Goal: Task Accomplishment & Management: Manage account settings

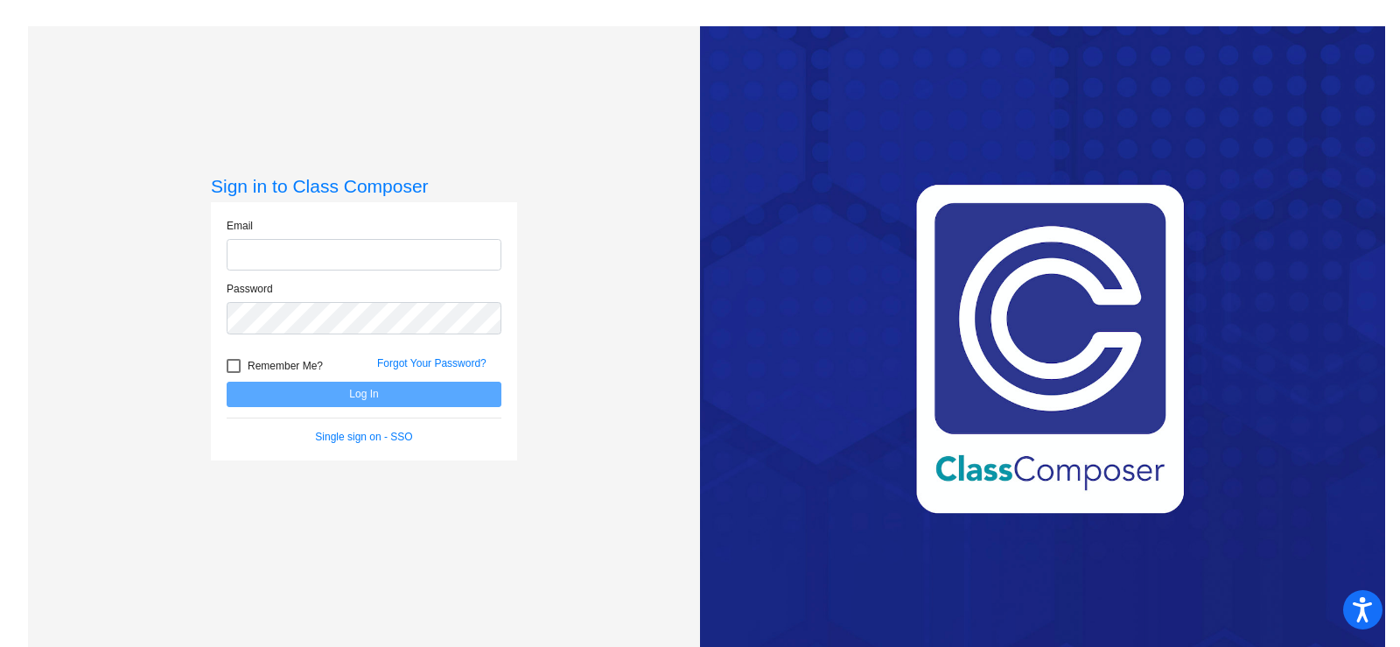
type input "[EMAIL_ADDRESS][DOMAIN_NAME]"
click at [395, 388] on button "Log In" at bounding box center [364, 393] width 275 height 25
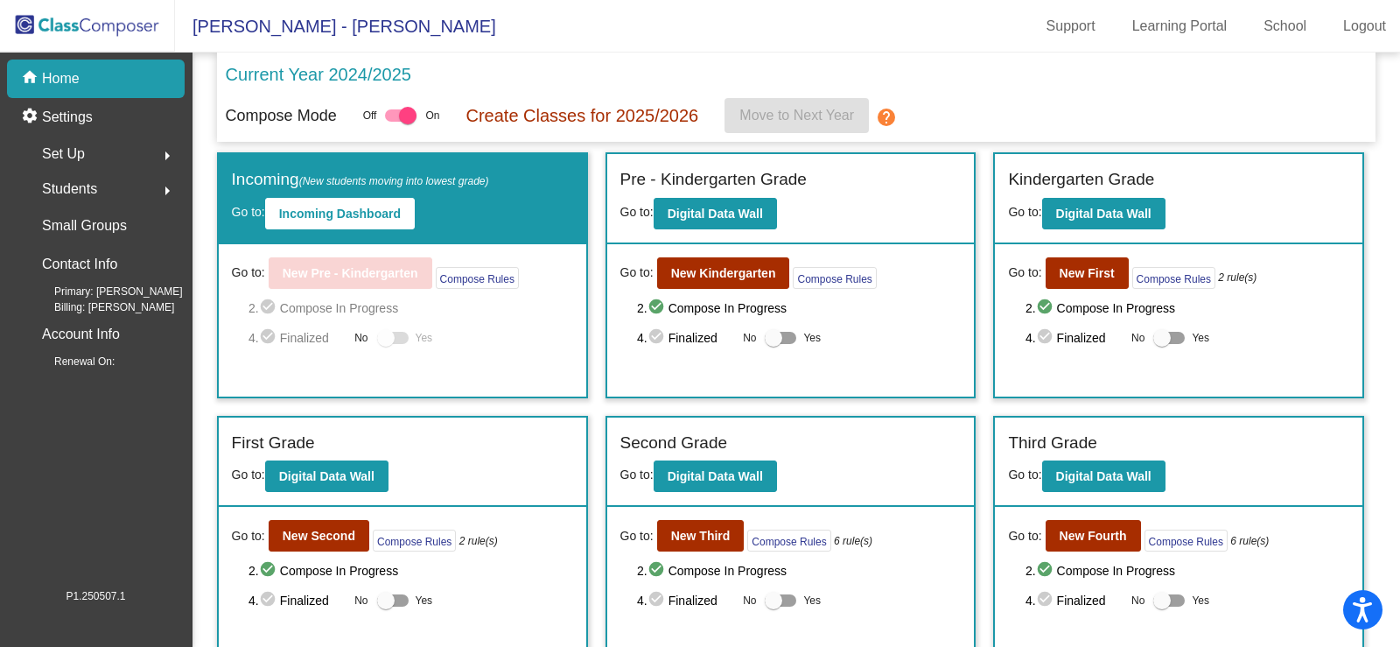
click at [91, 156] on div "Set Up arrow_right" at bounding box center [100, 153] width 167 height 35
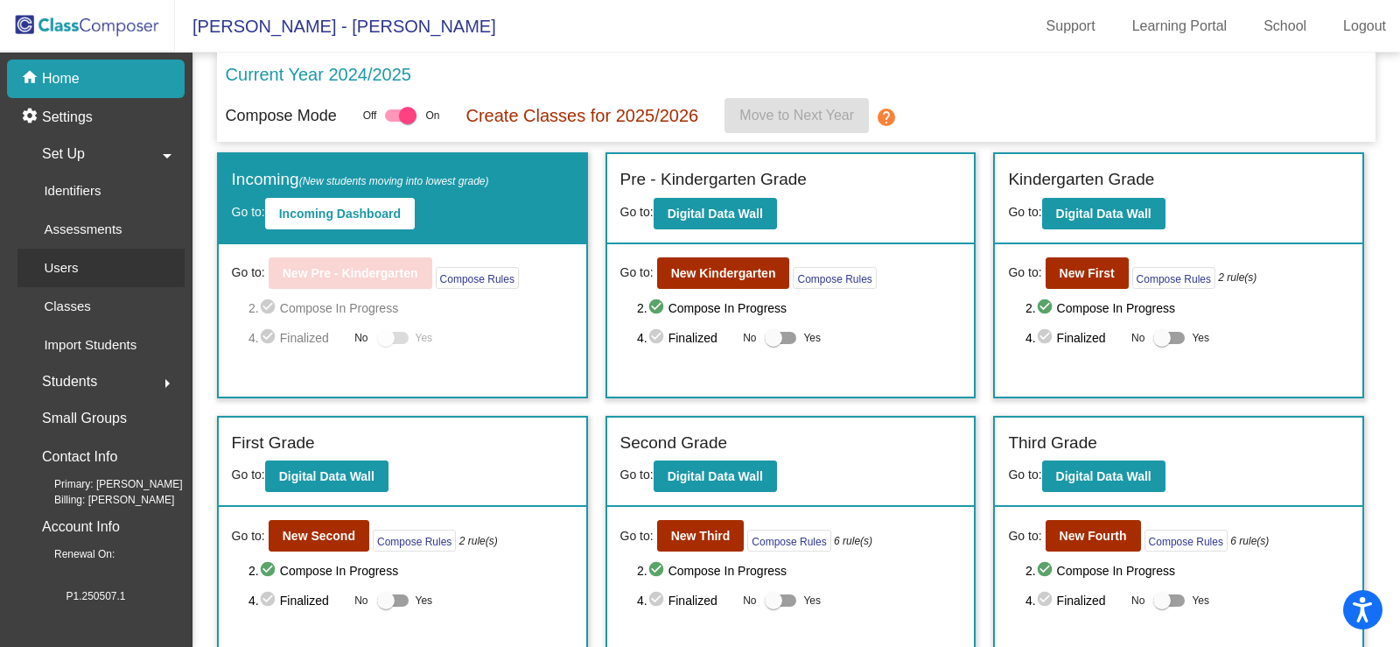
click at [64, 276] on p "Users" at bounding box center [61, 267] width 34 height 21
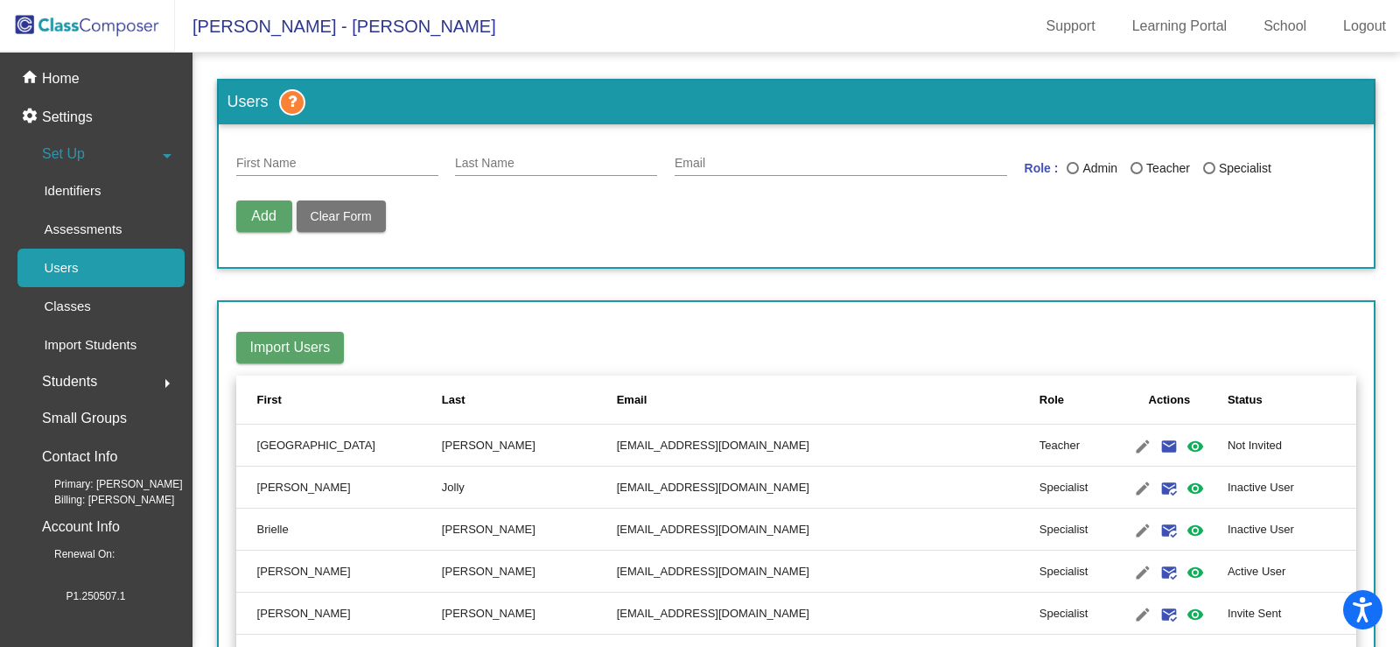
click at [276, 164] on input "First Name" at bounding box center [337, 164] width 202 height 14
type input "[PERSON_NAME]"
click at [714, 156] on div "Email" at bounding box center [841, 159] width 332 height 34
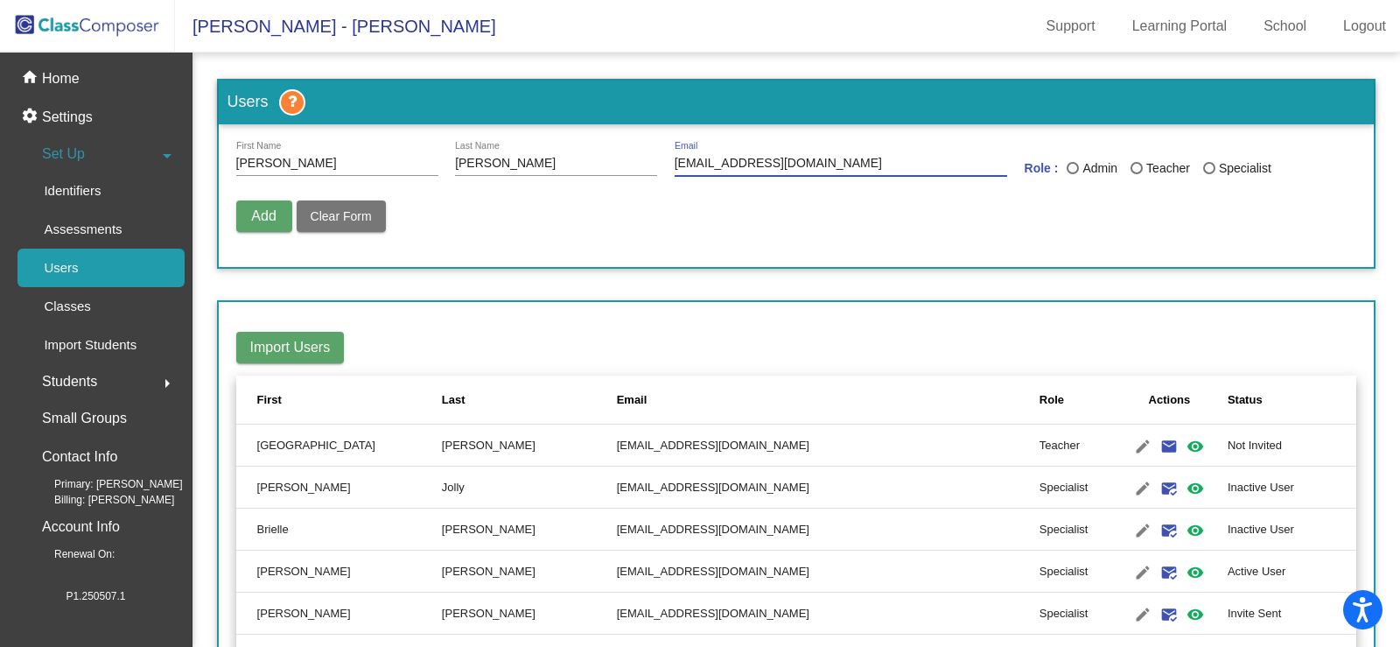
type input "[EMAIL_ADDRESS][DOMAIN_NAME]"
click at [1066, 168] on div "Last Name" at bounding box center [1072, 168] width 12 height 12
click at [1072, 174] on input "Admin" at bounding box center [1072, 174] width 1 height 1
radio input "true"
click at [1203, 174] on div "Last Name" at bounding box center [1209, 168] width 12 height 12
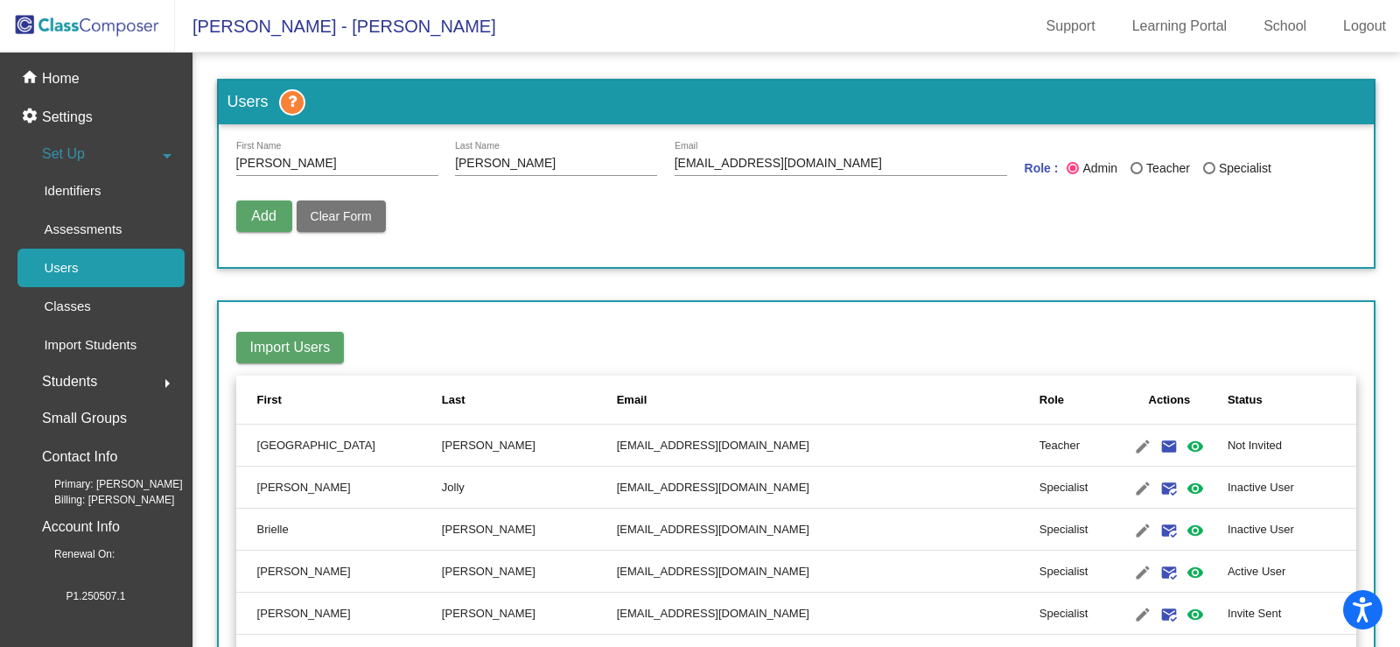
click at [1208, 174] on input "Specialist" at bounding box center [1208, 174] width 1 height 1
radio input "true"
click at [1079, 166] on div "Admin" at bounding box center [1098, 168] width 38 height 18
click at [1073, 174] on input "Admin" at bounding box center [1072, 174] width 1 height 1
radio input "true"
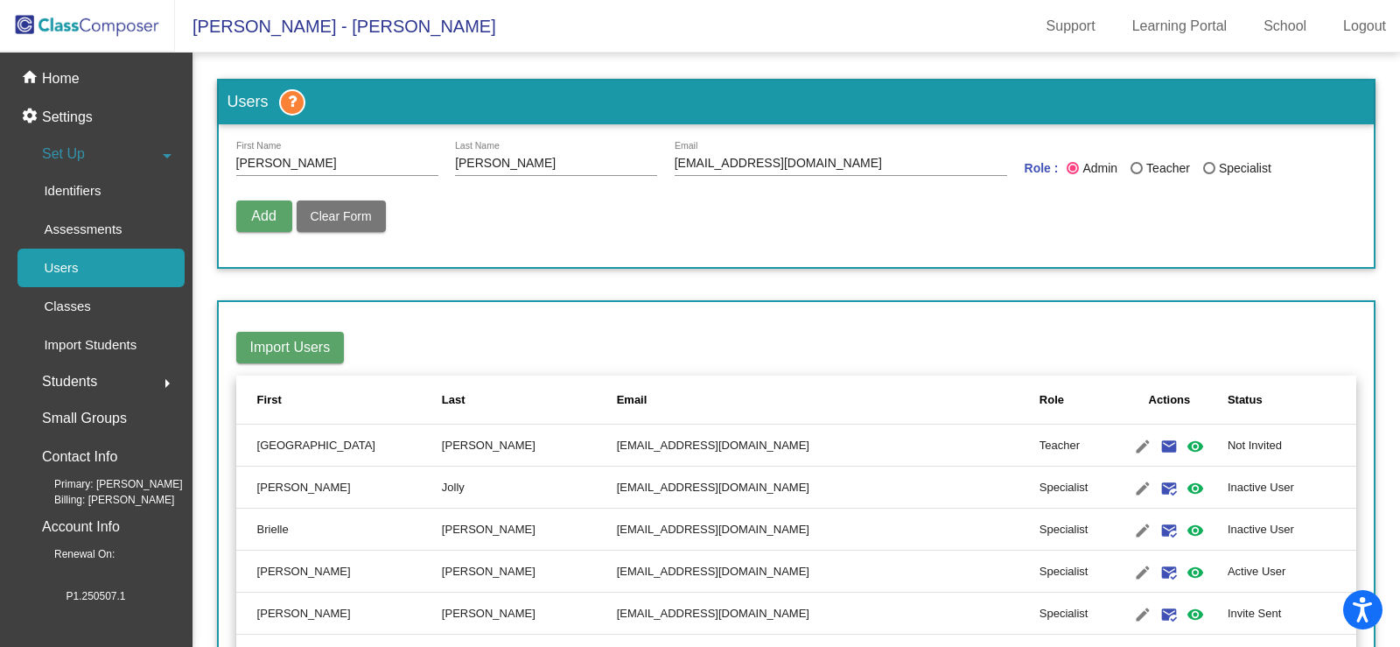
click at [259, 220] on span "Add" at bounding box center [263, 215] width 24 height 15
radio input "false"
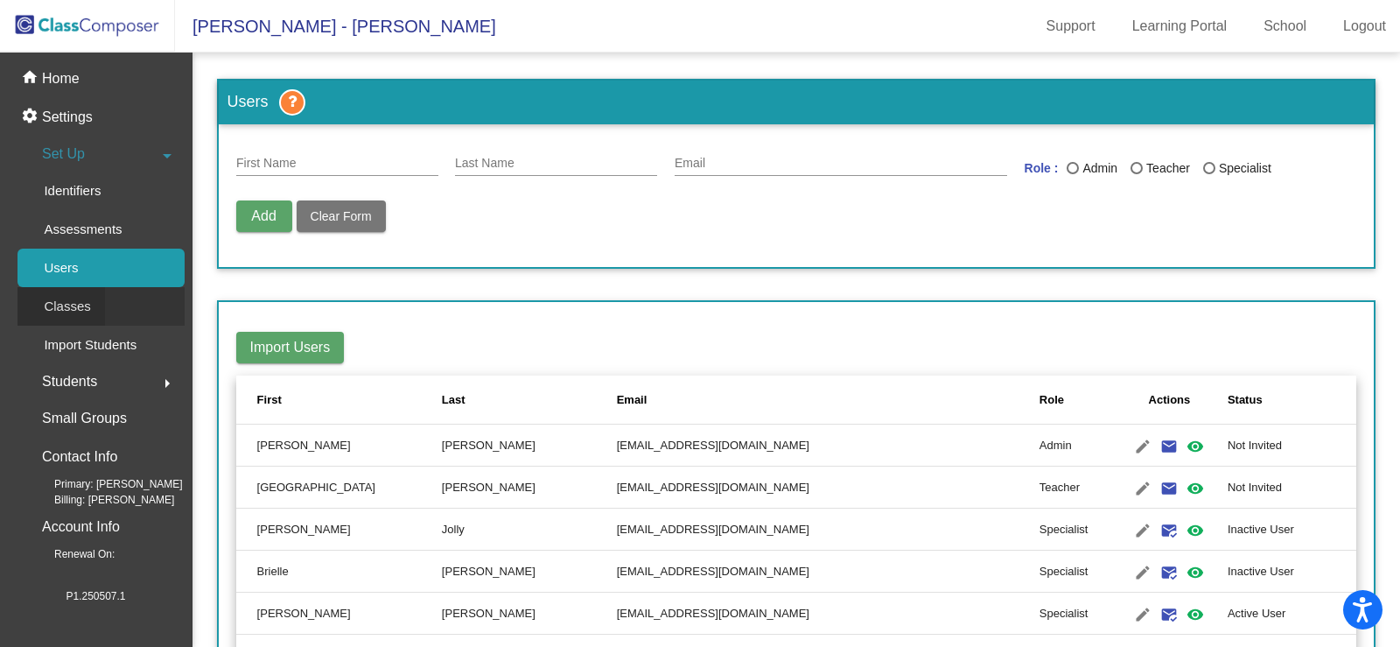
click at [112, 308] on link "Classes" at bounding box center [100, 306] width 167 height 38
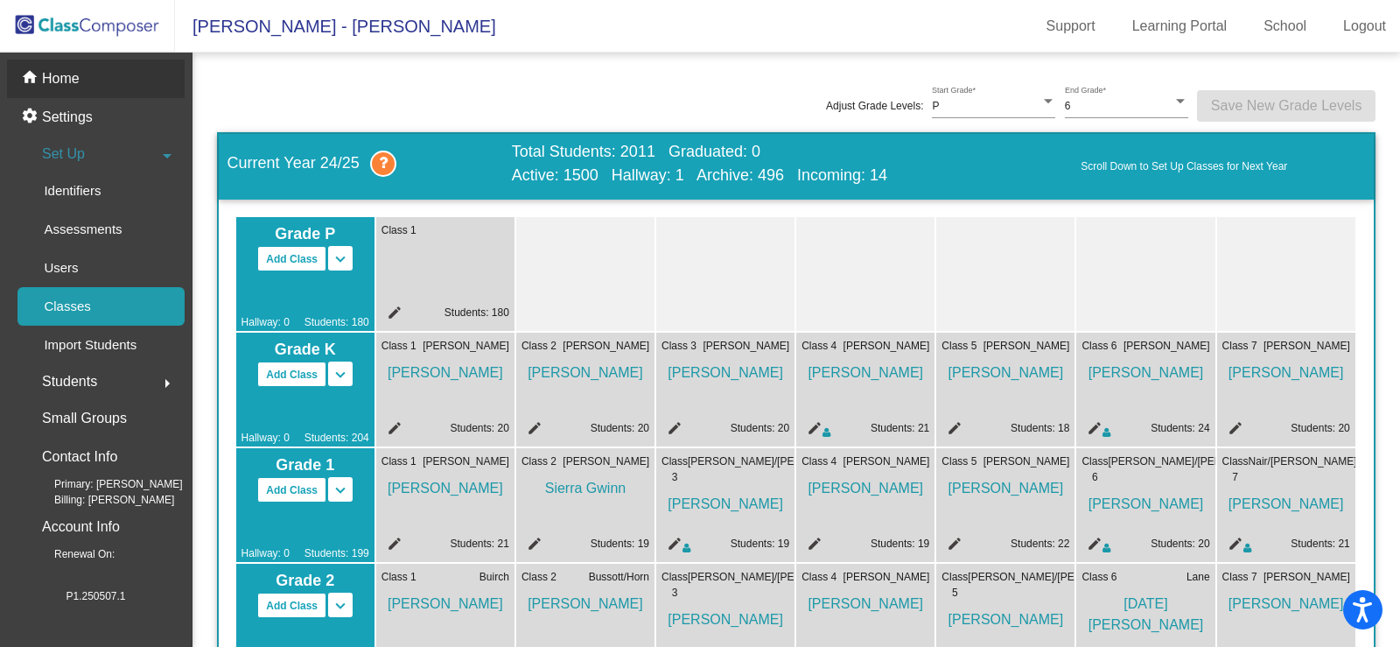
click at [73, 90] on div "home Home" at bounding box center [96, 78] width 178 height 38
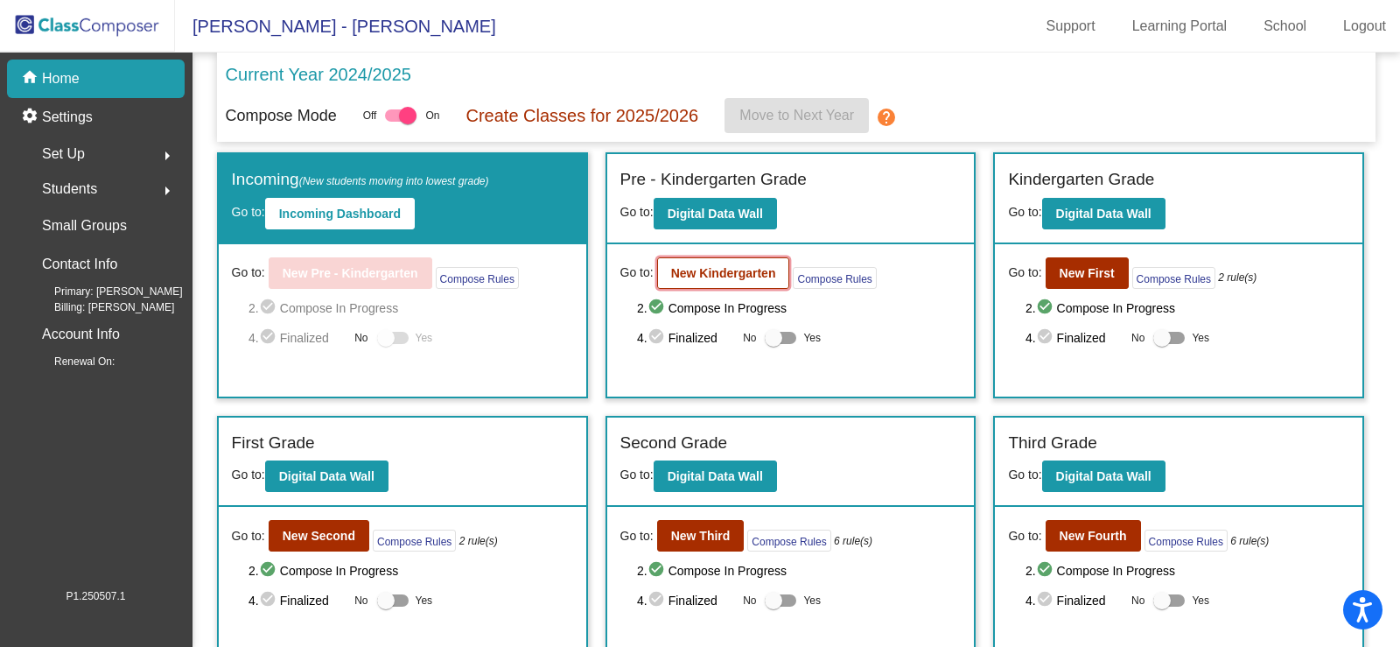
click at [710, 273] on b "New Kindergarten" at bounding box center [723, 273] width 105 height 14
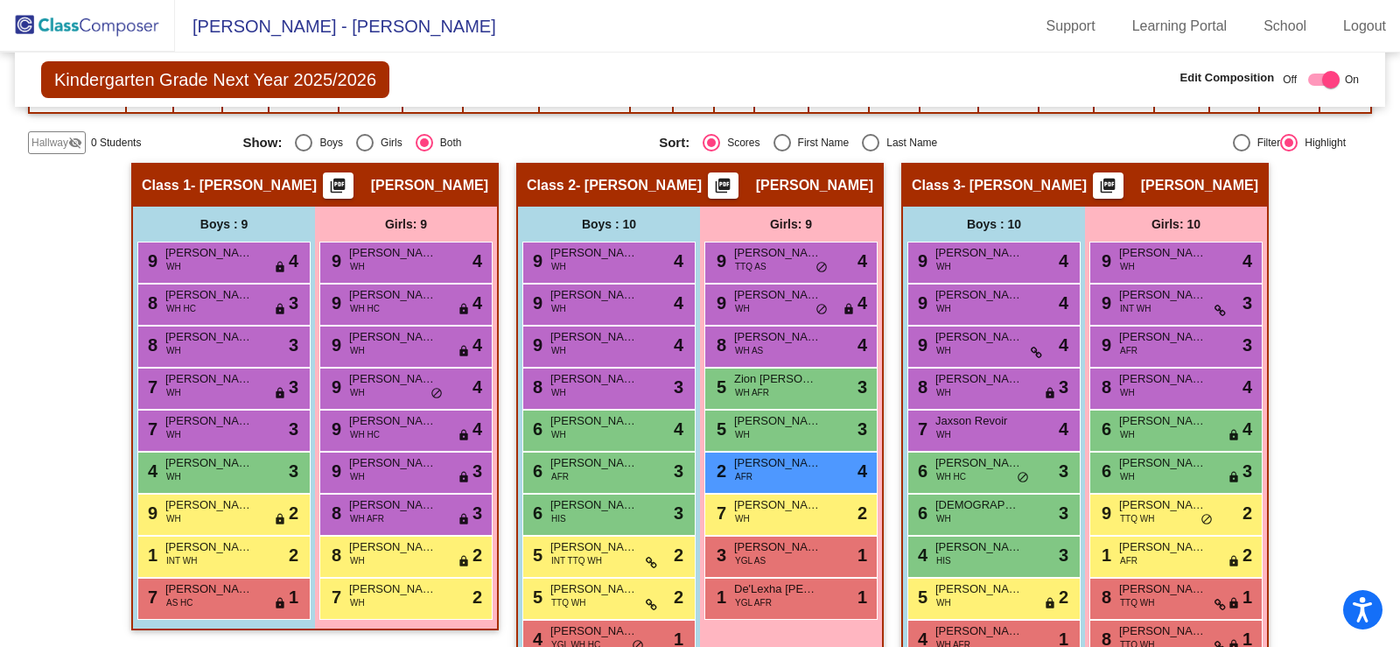
scroll to position [525, 0]
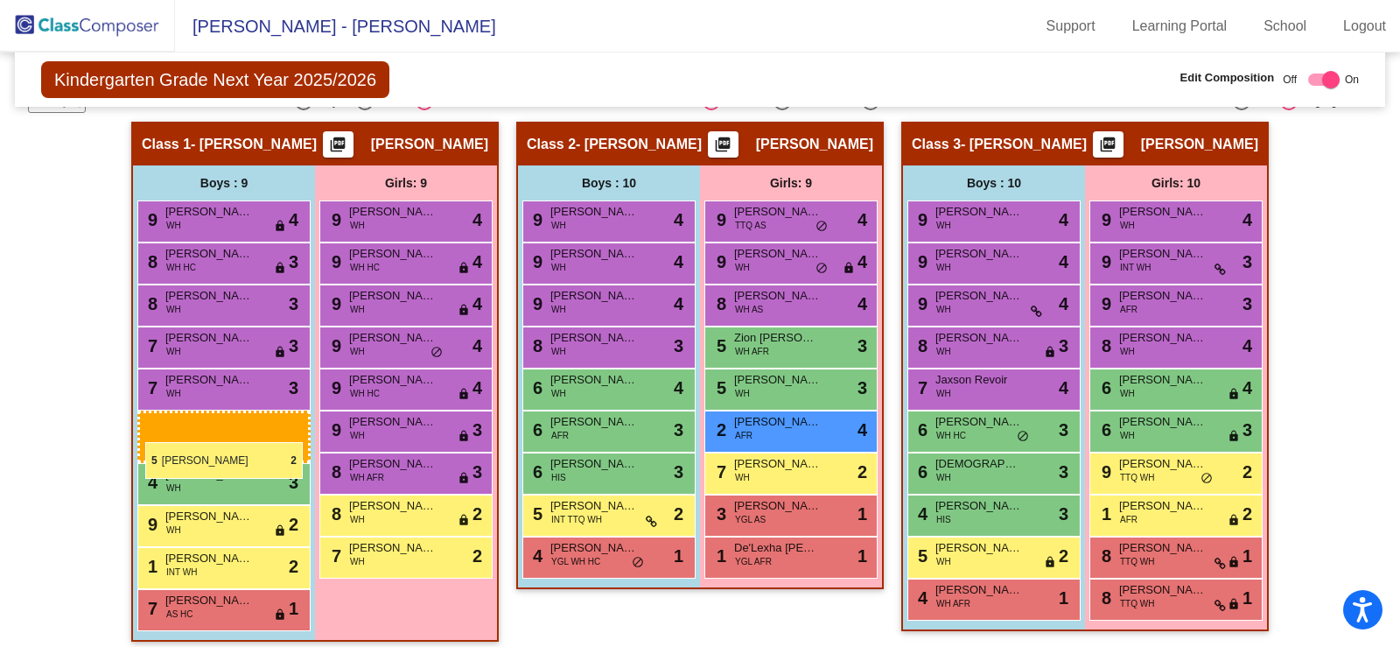
drag, startPoint x: 601, startPoint y: 556, endPoint x: 145, endPoint y: 442, distance: 470.0
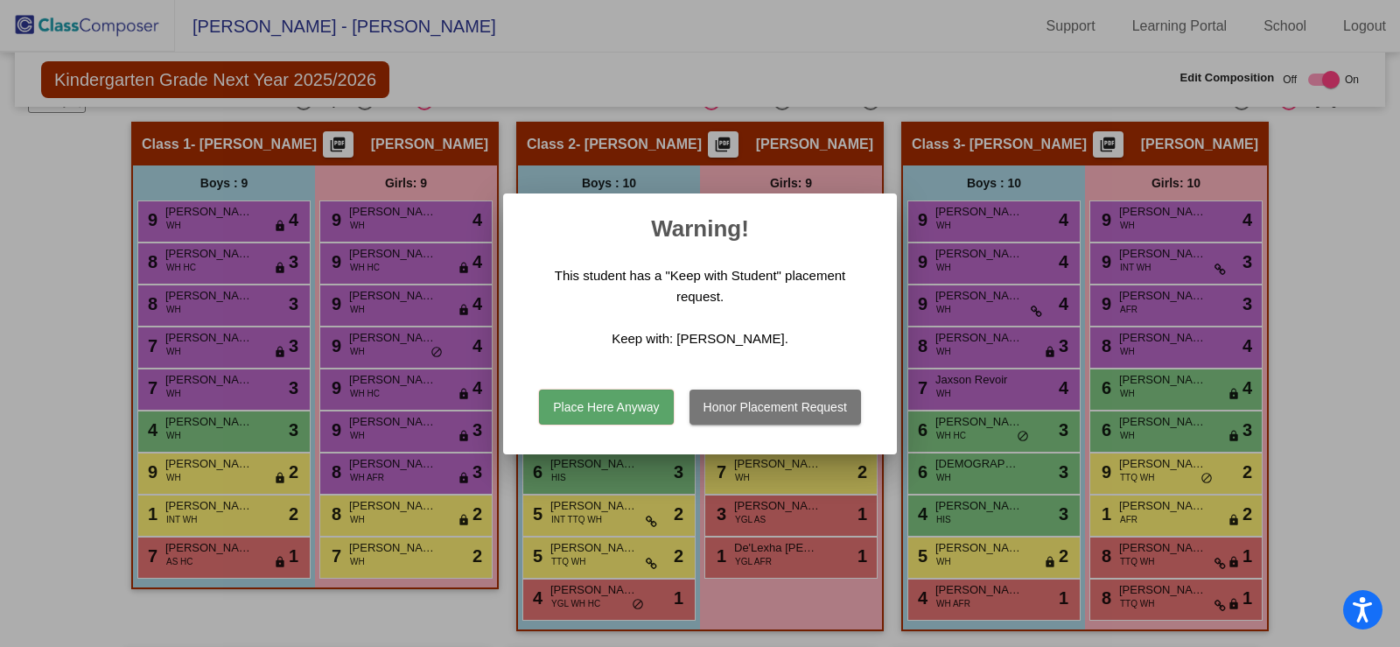
click at [612, 412] on button "Place Here Anyway" at bounding box center [606, 406] width 134 height 35
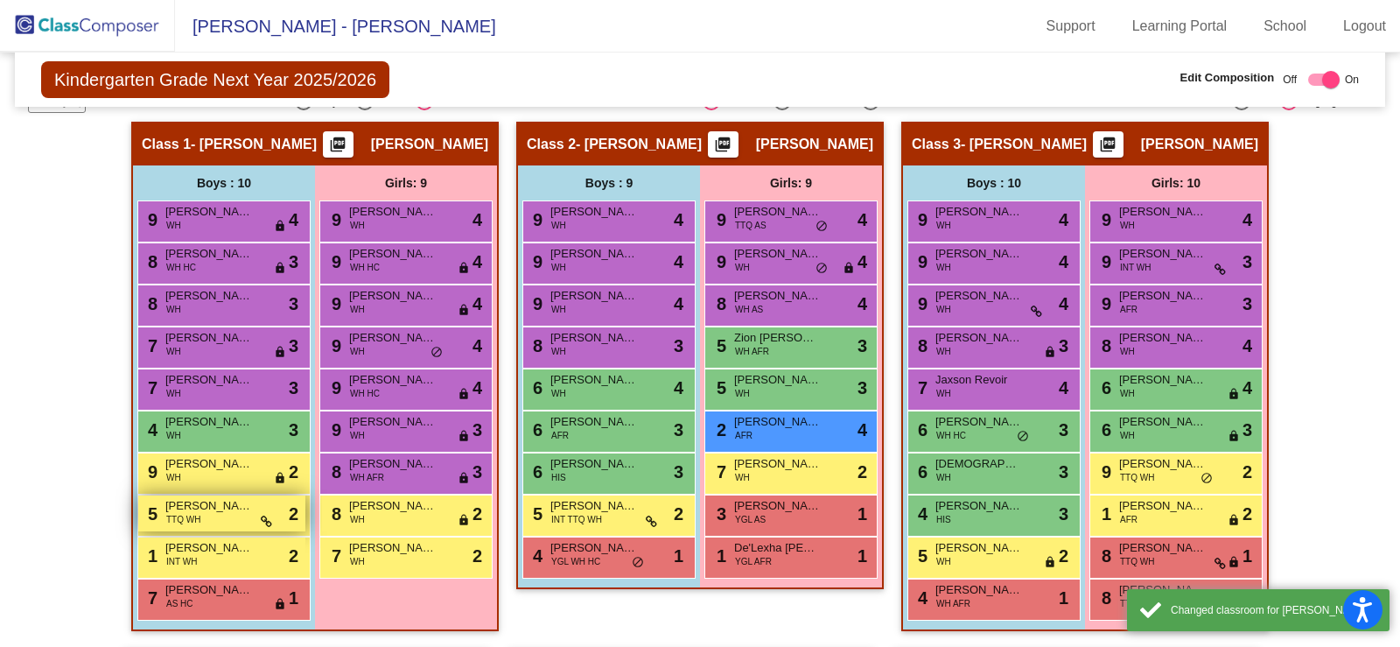
click at [192, 515] on span "TTQ WH" at bounding box center [183, 519] width 34 height 13
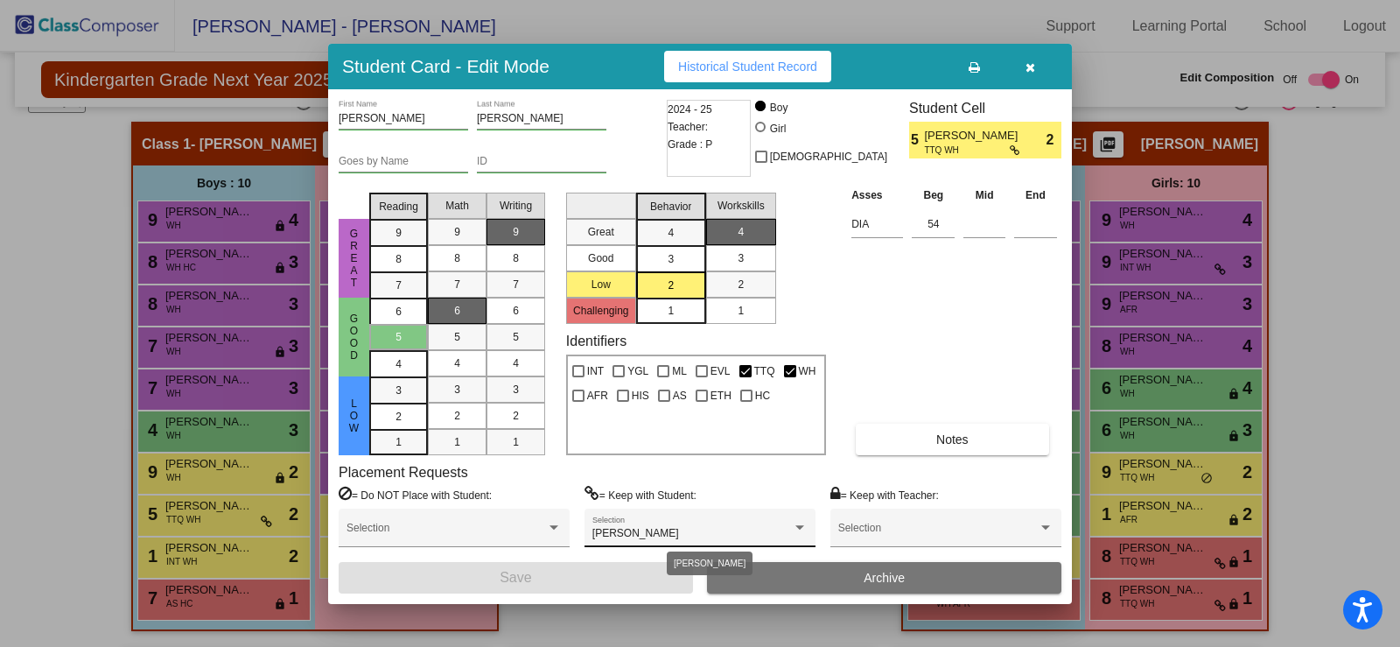
click at [801, 532] on div at bounding box center [800, 527] width 16 height 12
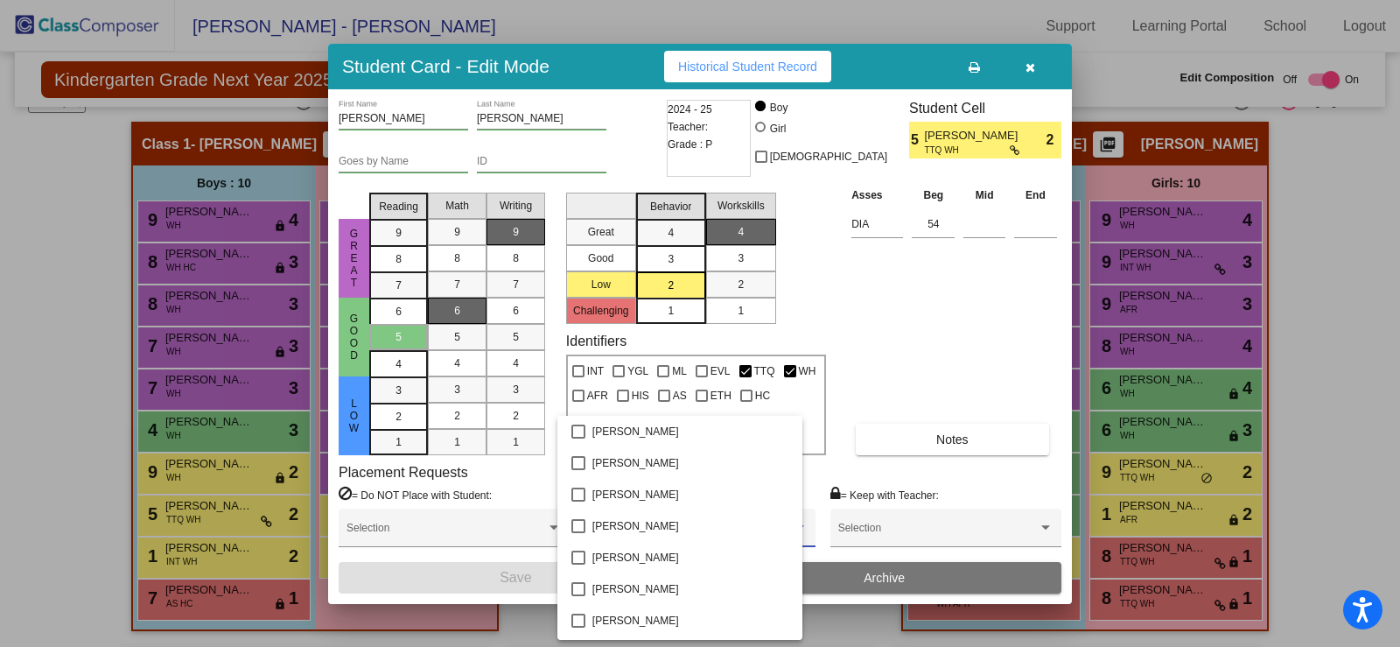
scroll to position [1850, 0]
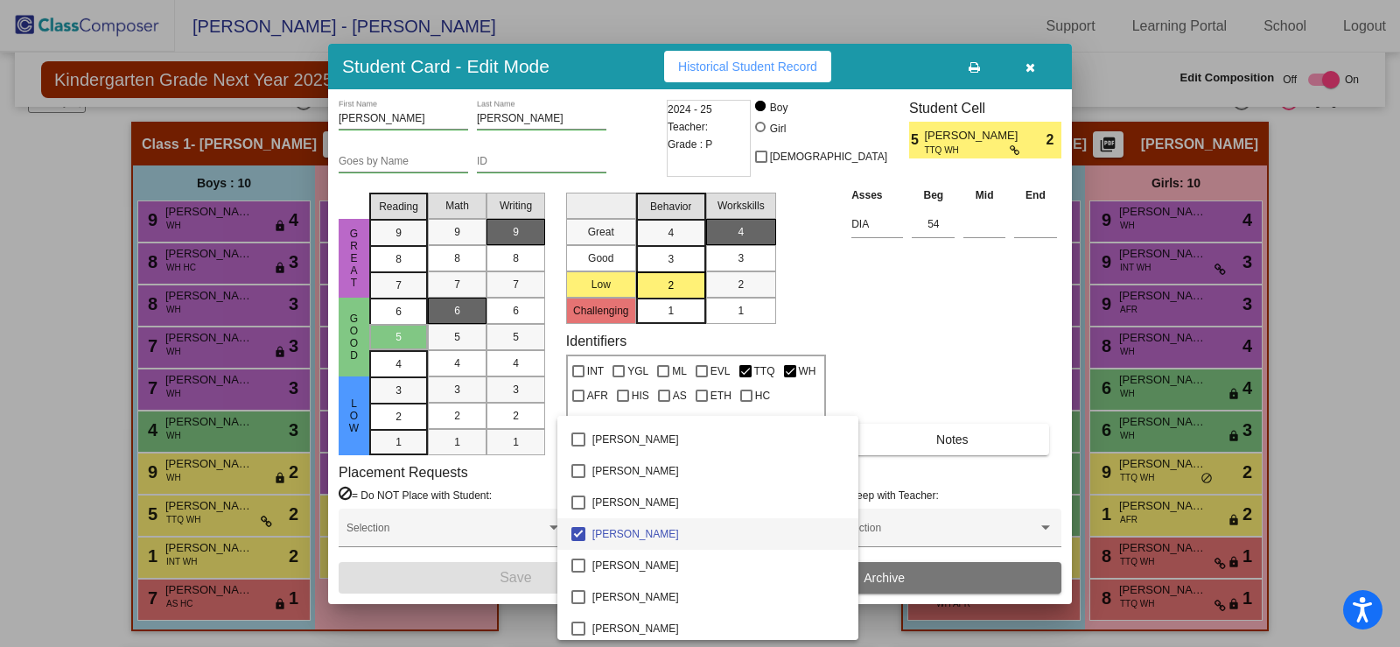
click at [578, 536] on mat-pseudo-checkbox at bounding box center [578, 534] width 14 height 14
click at [551, 526] on div at bounding box center [700, 323] width 1400 height 647
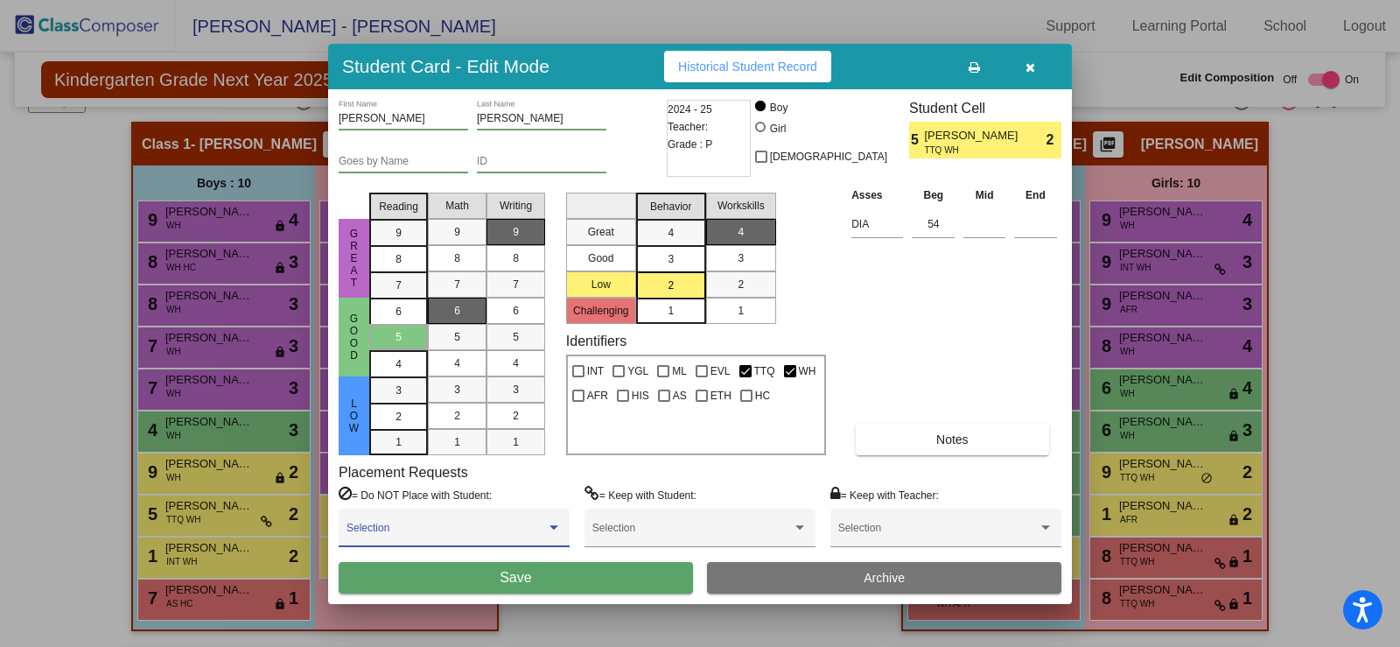
click at [551, 526] on div at bounding box center [553, 527] width 9 height 4
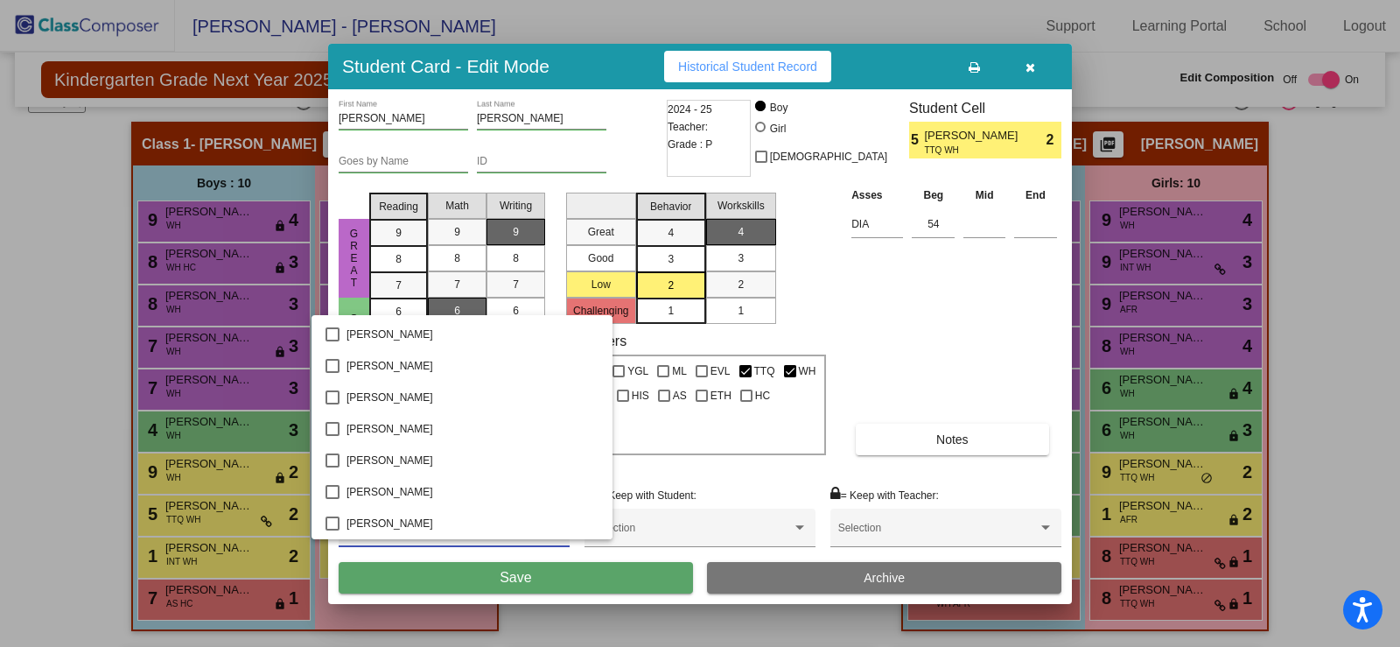
scroll to position [1925, 0]
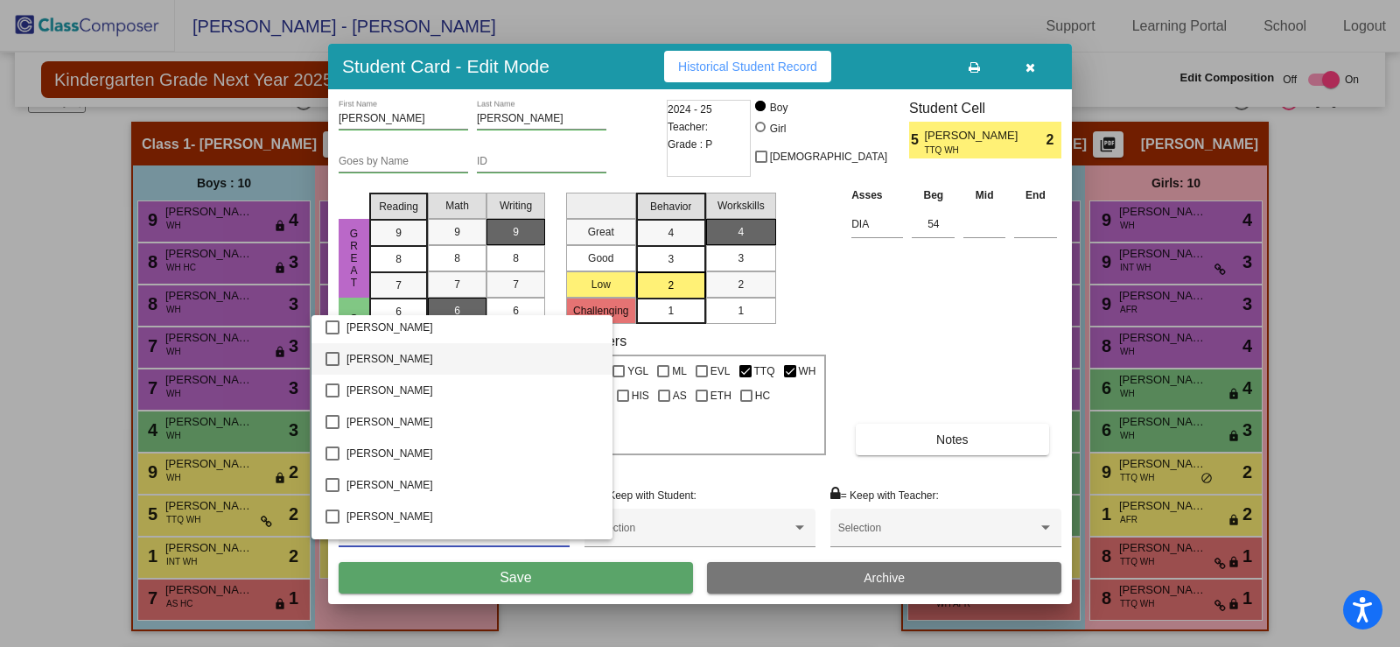
click at [399, 350] on span "[PERSON_NAME]" at bounding box center [472, 358] width 252 height 31
click at [953, 311] on div at bounding box center [700, 323] width 1400 height 647
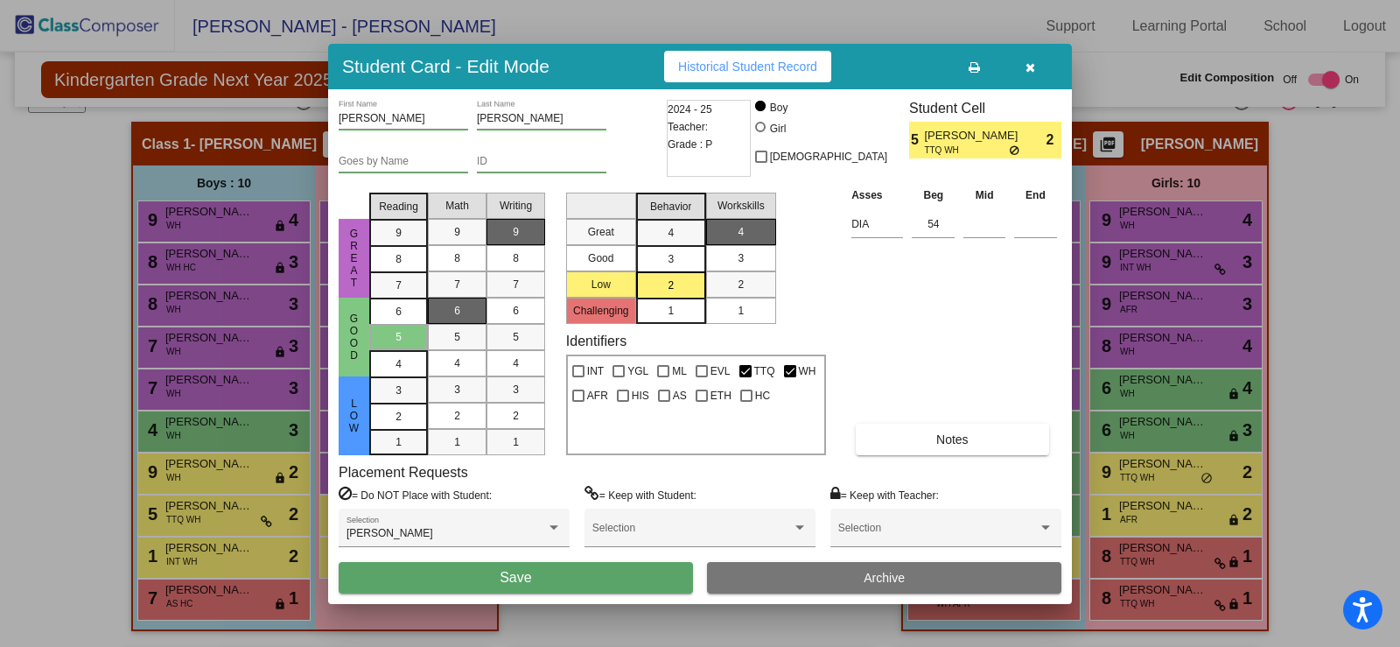
click at [529, 568] on button "Save" at bounding box center [516, 577] width 354 height 31
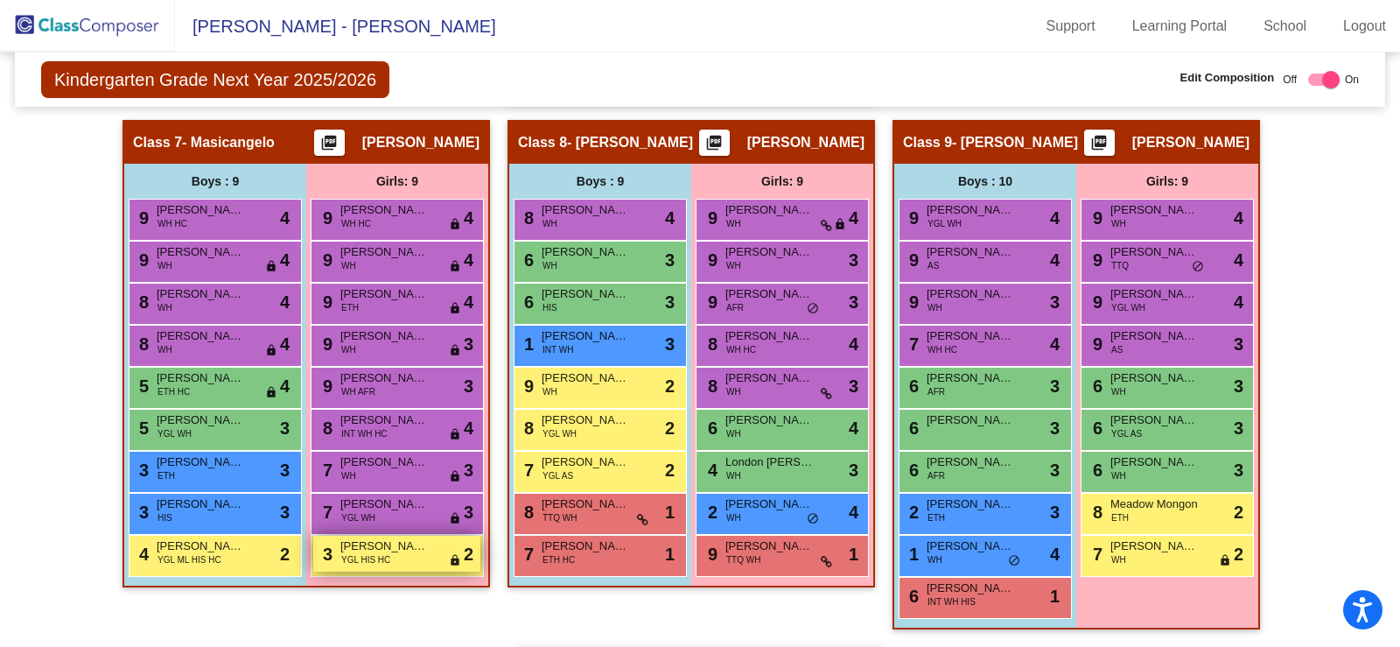
scroll to position [1689, 0]
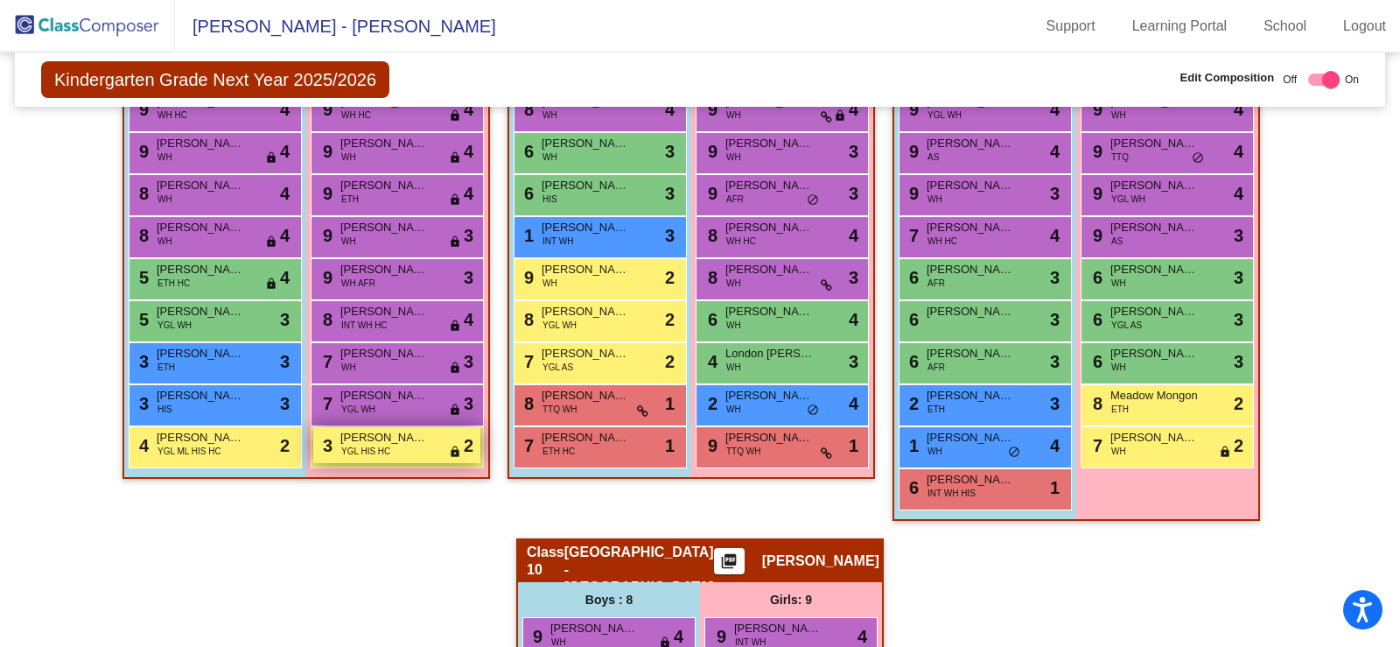
click at [406, 452] on div "3 Lena Coletta YGL HIS HC lock do_not_disturb_alt 2" at bounding box center [396, 445] width 167 height 36
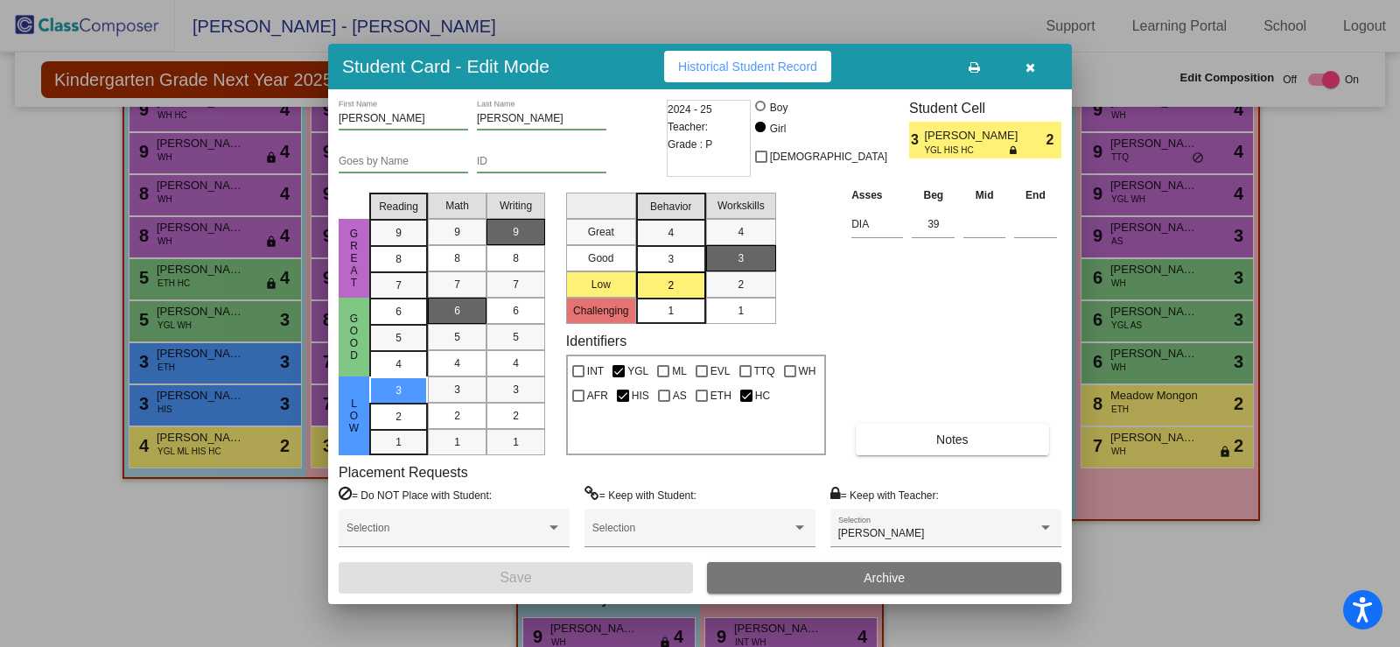
click at [1034, 65] on icon "button" at bounding box center [1030, 67] width 10 height 12
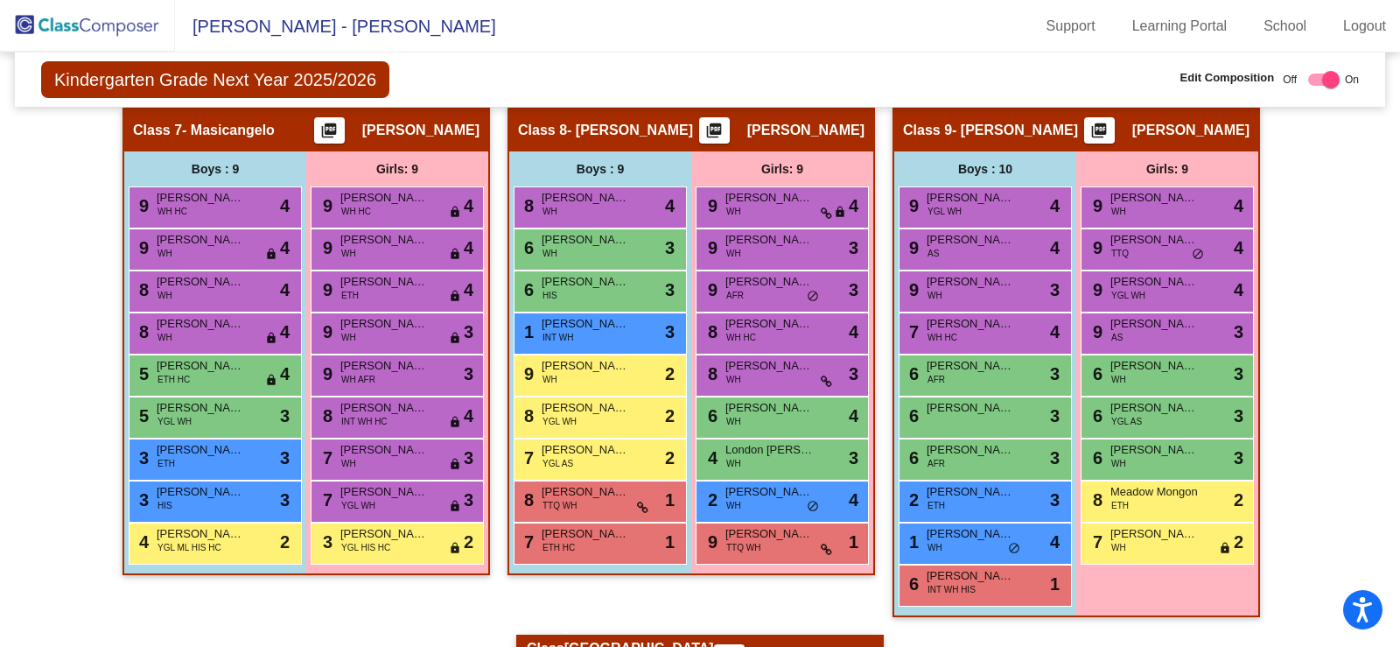
scroll to position [1776, 0]
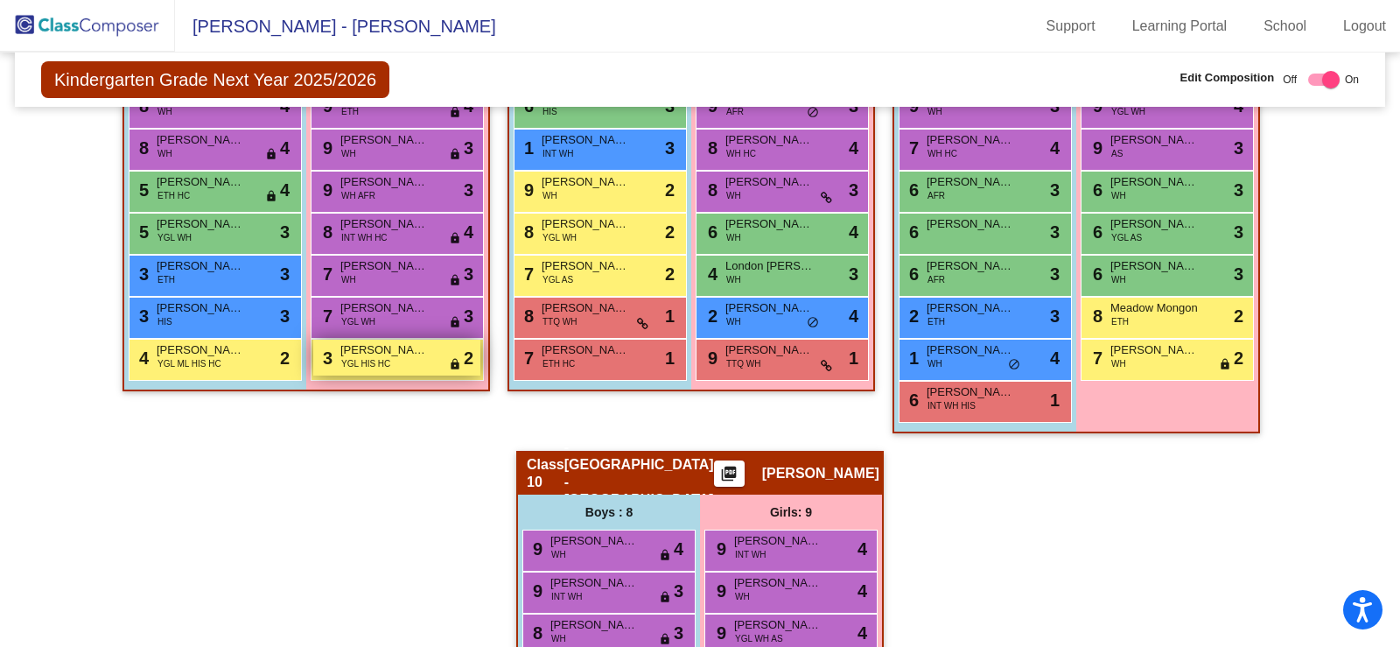
click at [420, 351] on span "[PERSON_NAME]" at bounding box center [383, 349] width 87 height 17
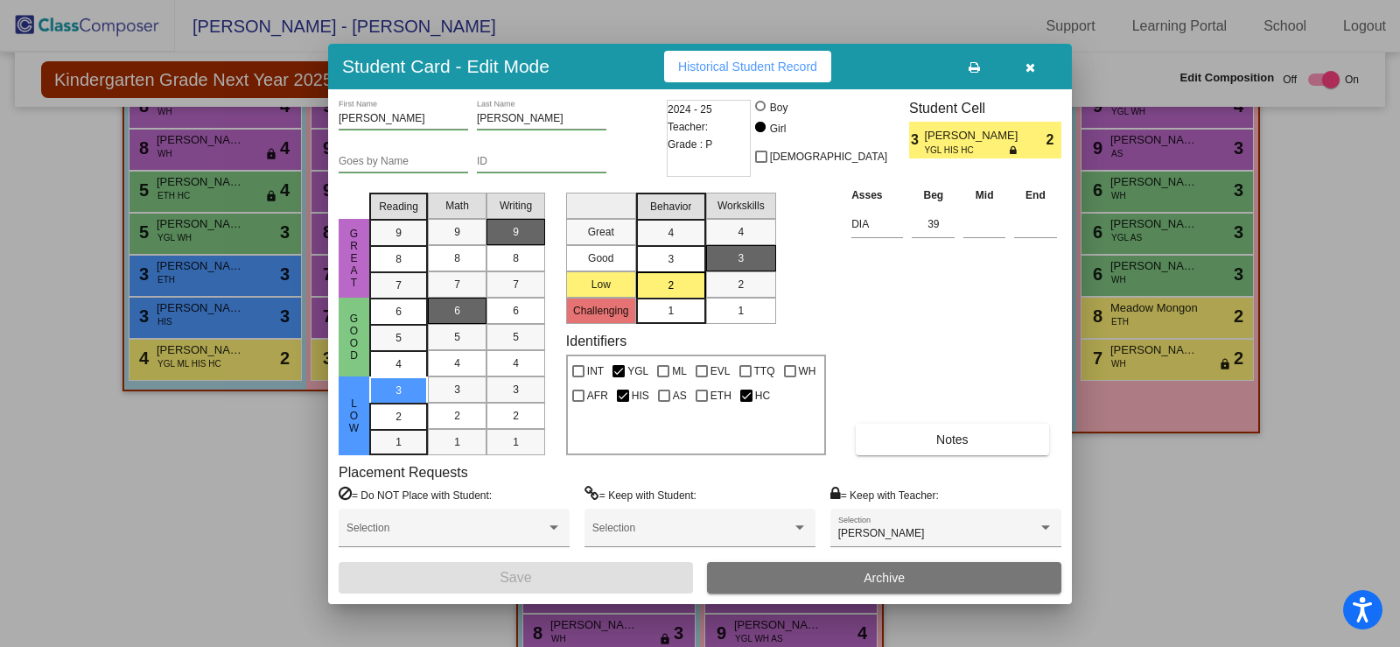
click at [937, 568] on button "Archive" at bounding box center [884, 577] width 354 height 31
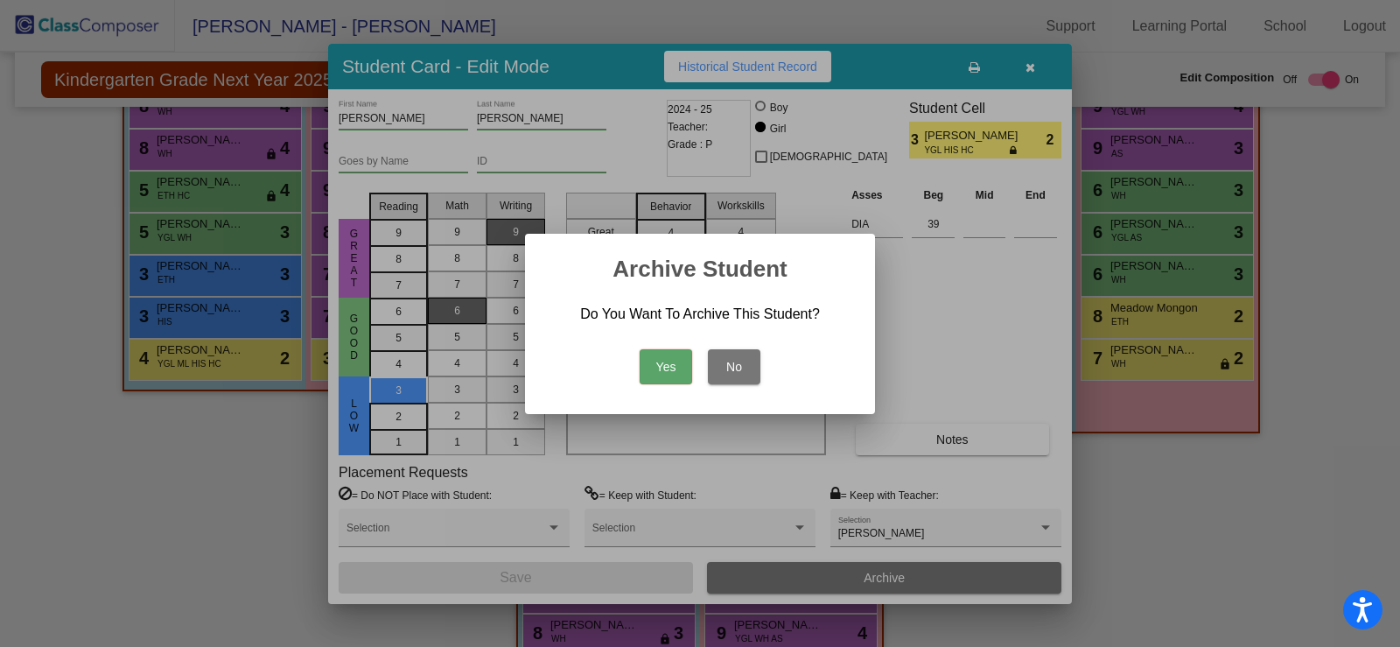
click at [743, 353] on button "No" at bounding box center [734, 366] width 52 height 35
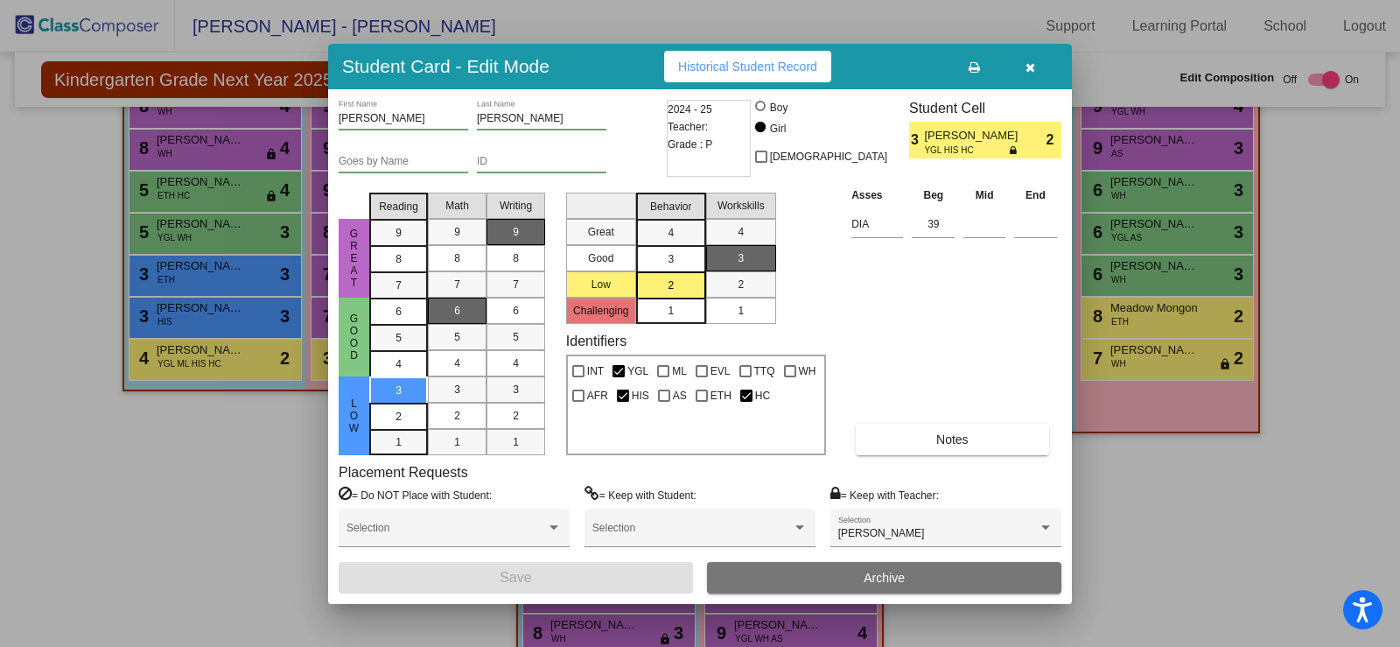
click at [1029, 66] on icon "button" at bounding box center [1030, 67] width 10 height 12
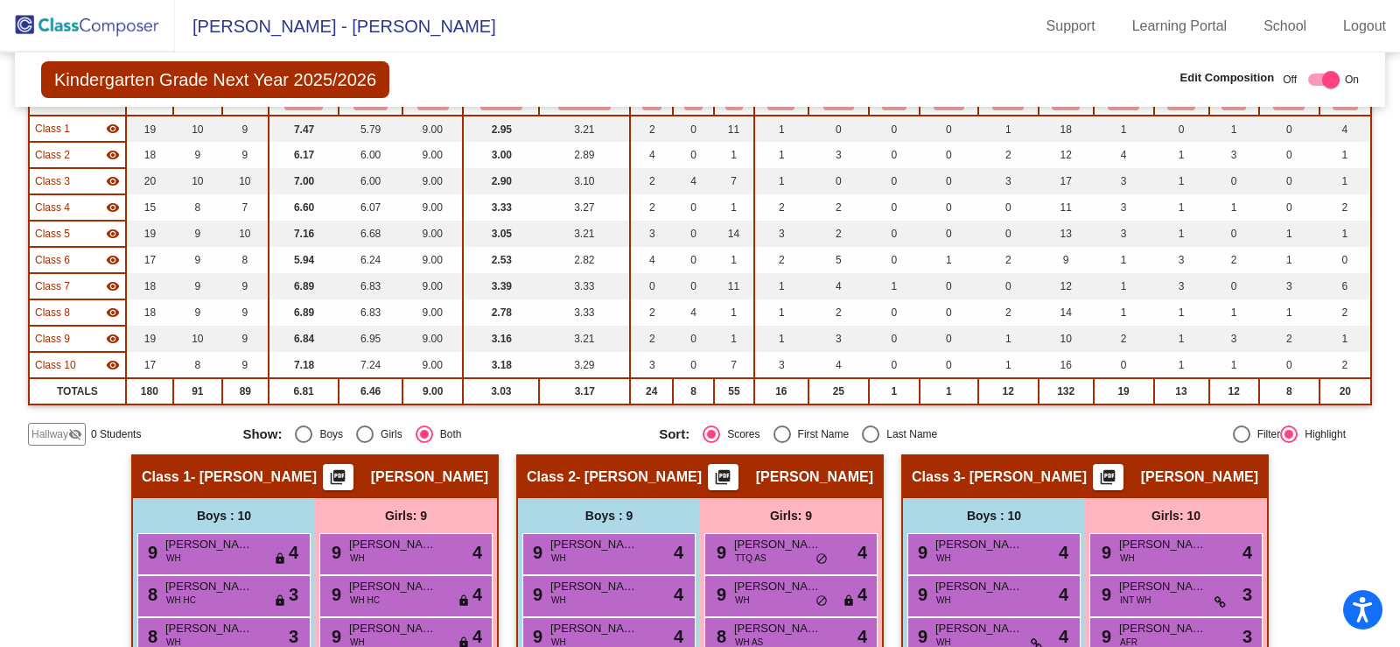
scroll to position [0, 0]
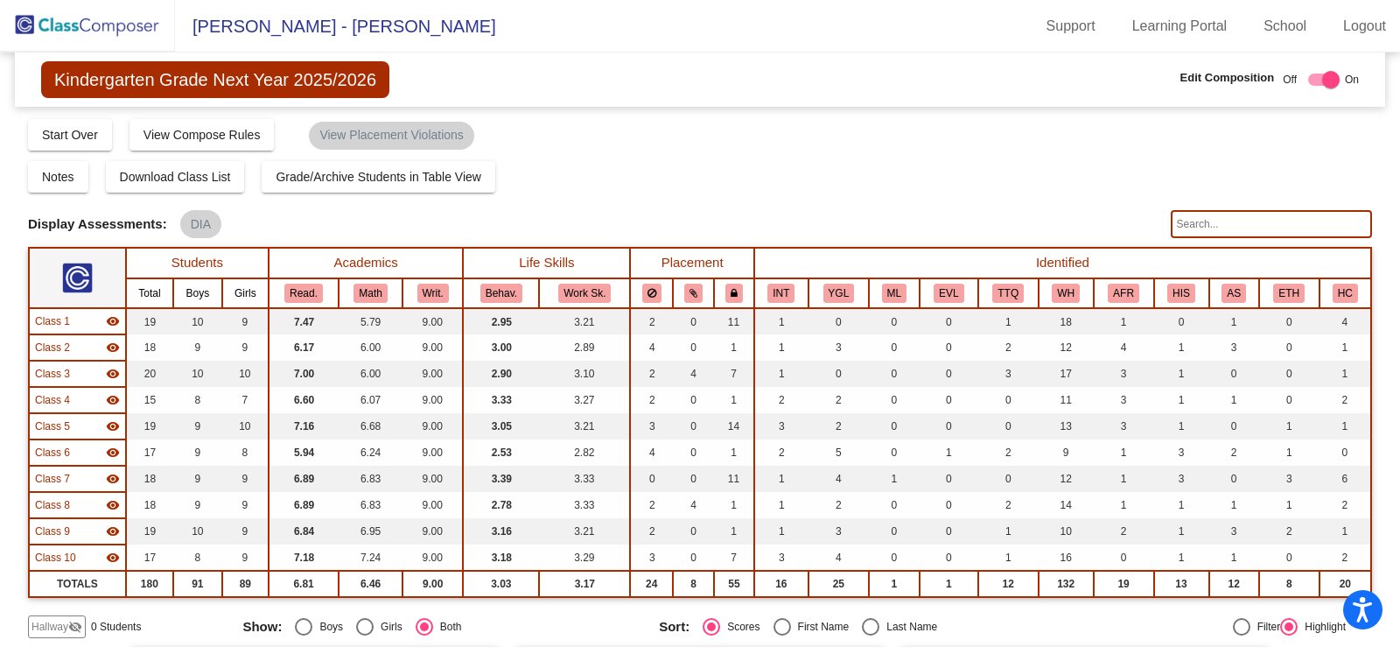
click at [122, 27] on img at bounding box center [87, 26] width 175 height 52
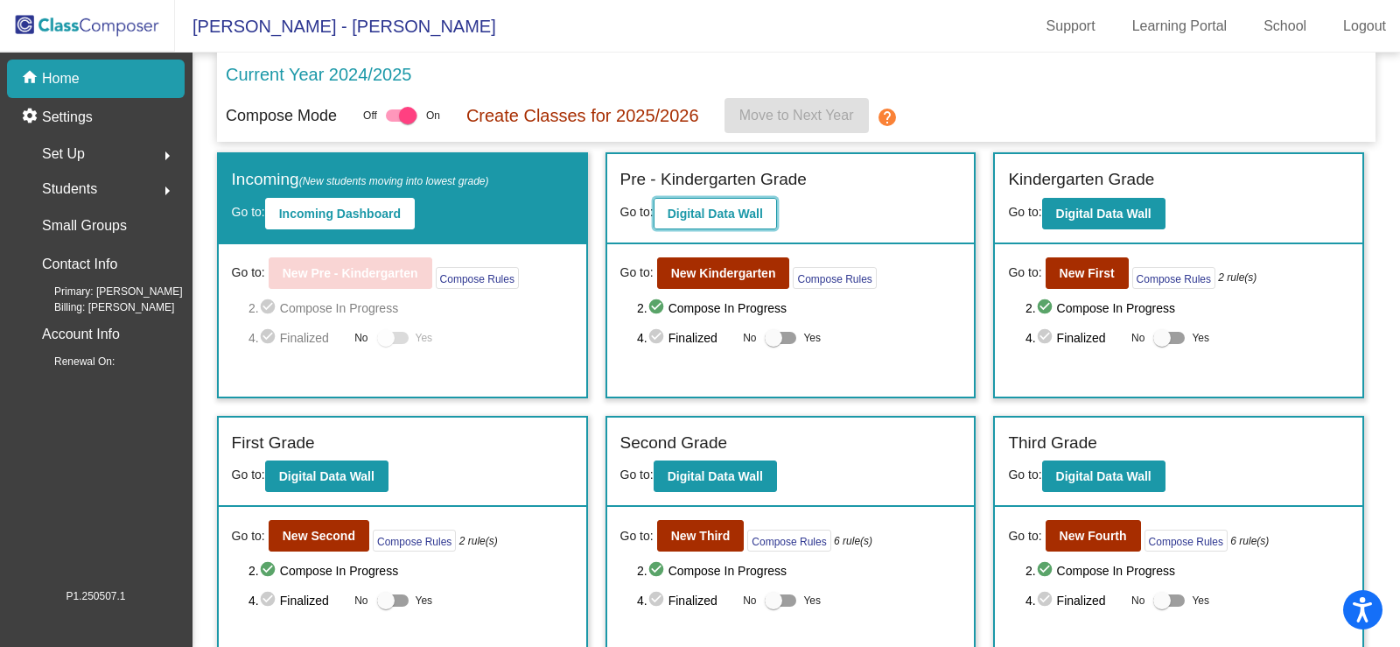
click at [731, 210] on b "Digital Data Wall" at bounding box center [715, 213] width 95 height 14
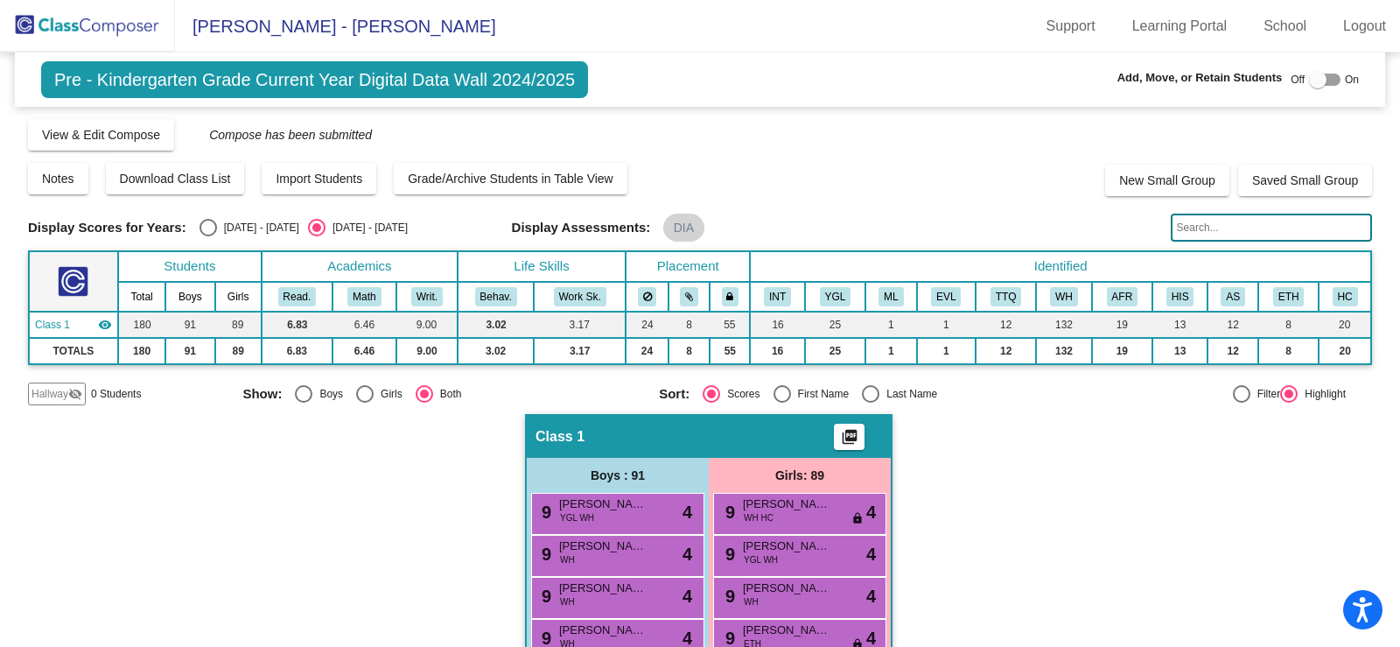
click at [1309, 84] on div at bounding box center [1317, 79] width 17 height 17
checkbox input "true"
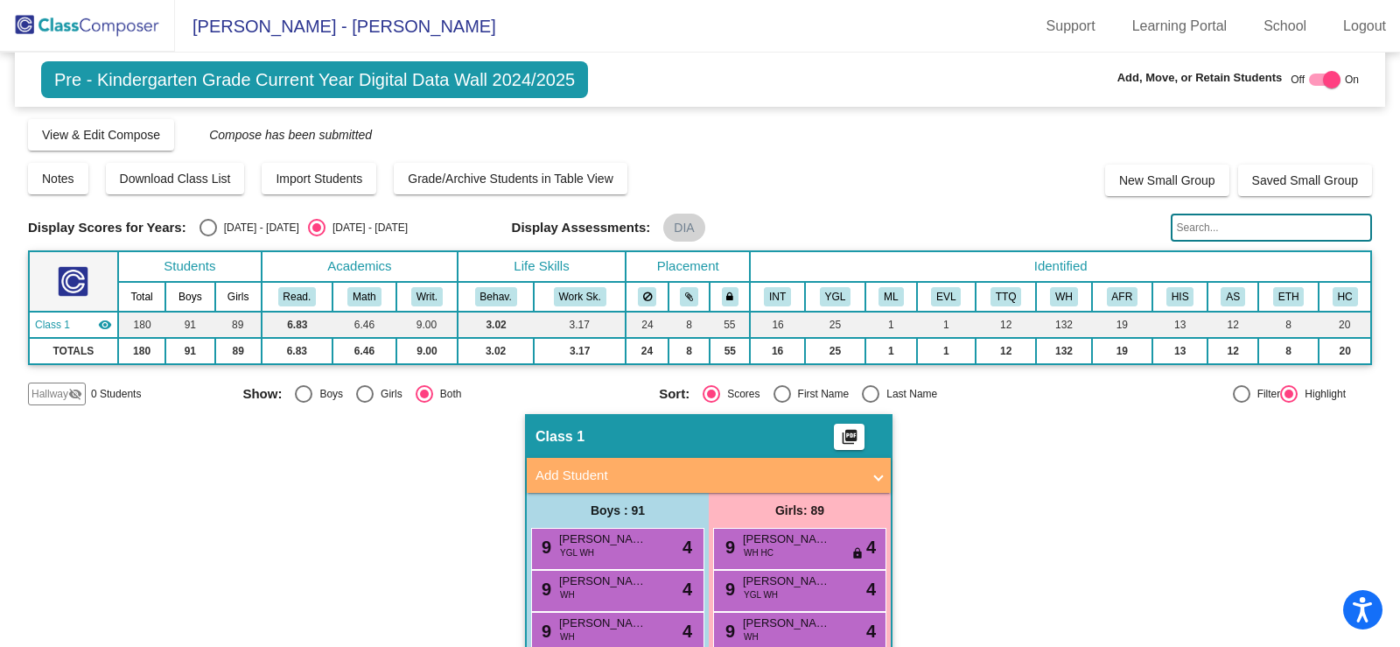
click at [581, 473] on mat-panel-title "Add Student" at bounding box center [697, 475] width 325 height 20
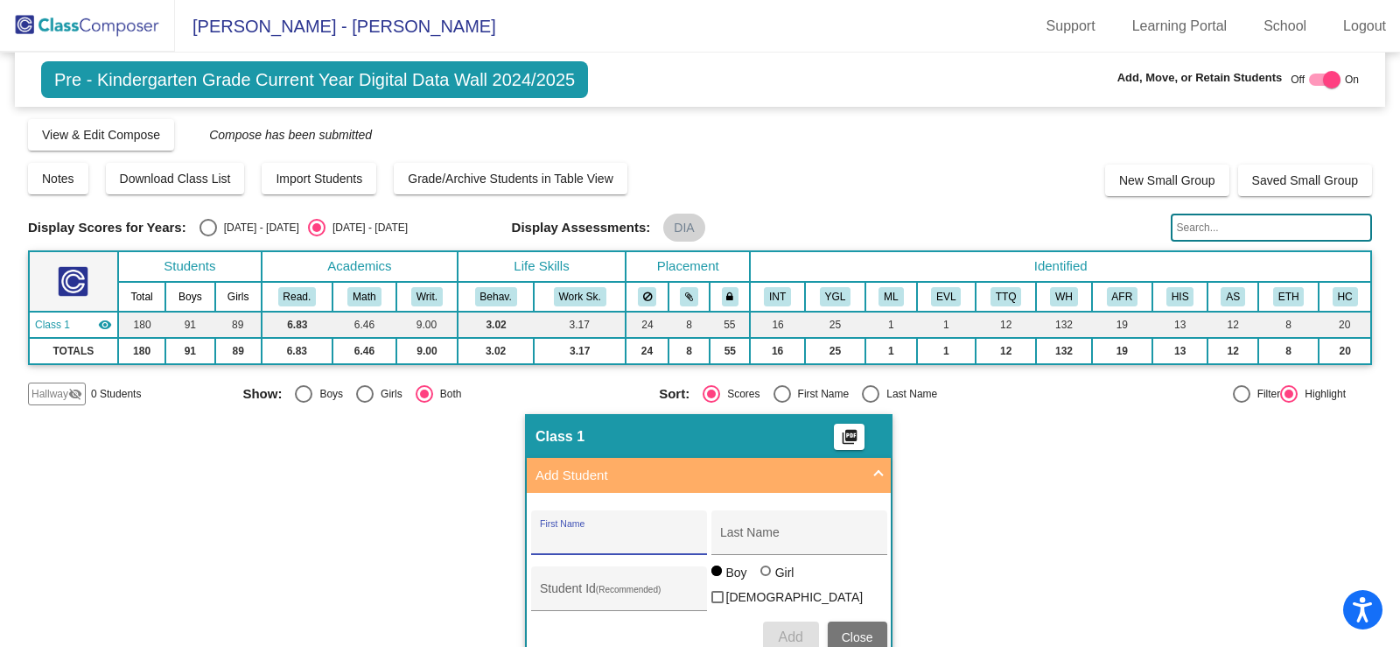
click at [595, 535] on input "First Name" at bounding box center [618, 539] width 157 height 14
type input "Sterling"
type input "[PERSON_NAME]"
click at [768, 579] on div at bounding box center [767, 572] width 14 height 14
click at [767, 580] on input "Girl" at bounding box center [766, 579] width 1 height 1
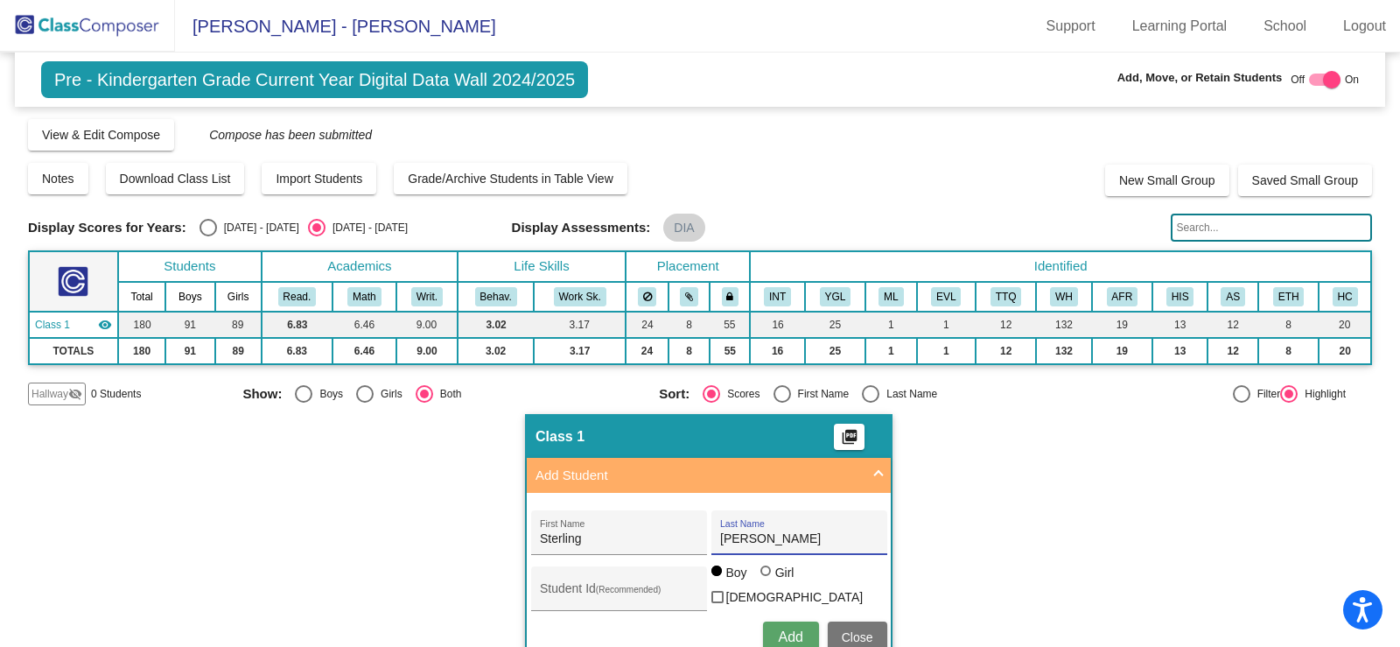
radio input "true"
click at [803, 636] on button "Add" at bounding box center [791, 636] width 56 height 31
click at [856, 636] on span "Close" at bounding box center [857, 637] width 31 height 14
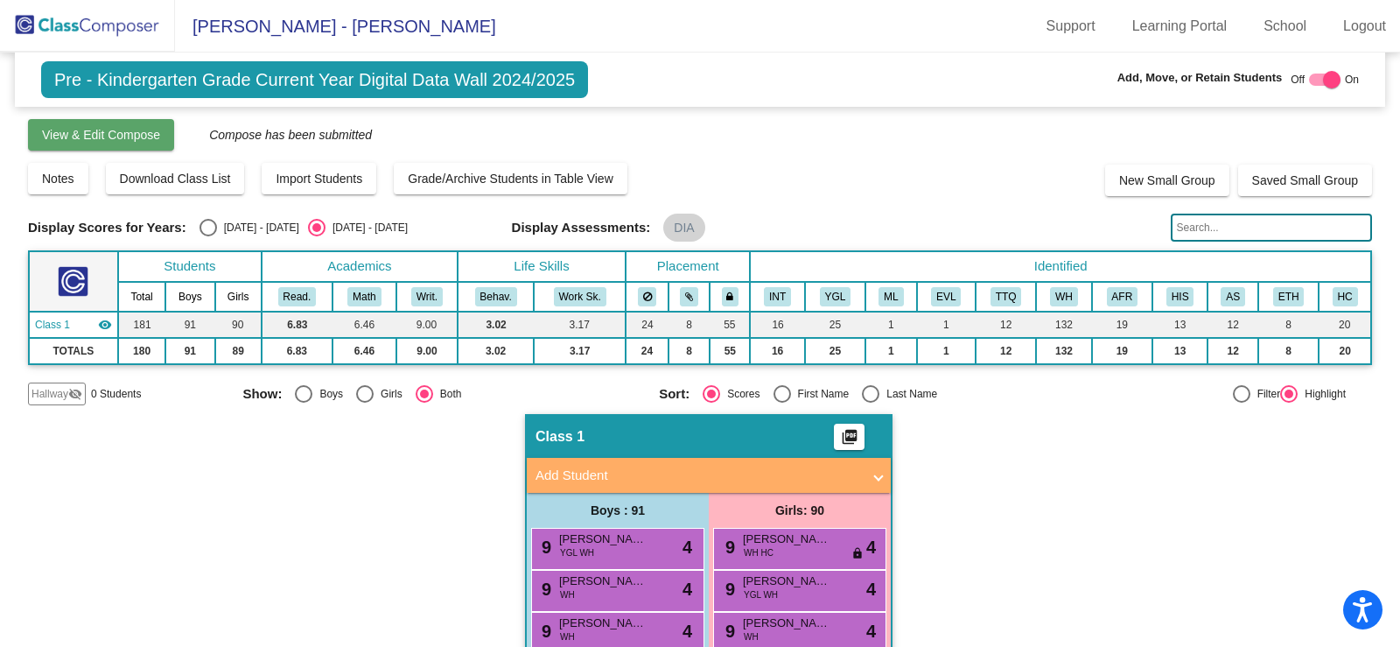
click at [108, 137] on span "View & Edit Compose" at bounding box center [101, 135] width 118 height 14
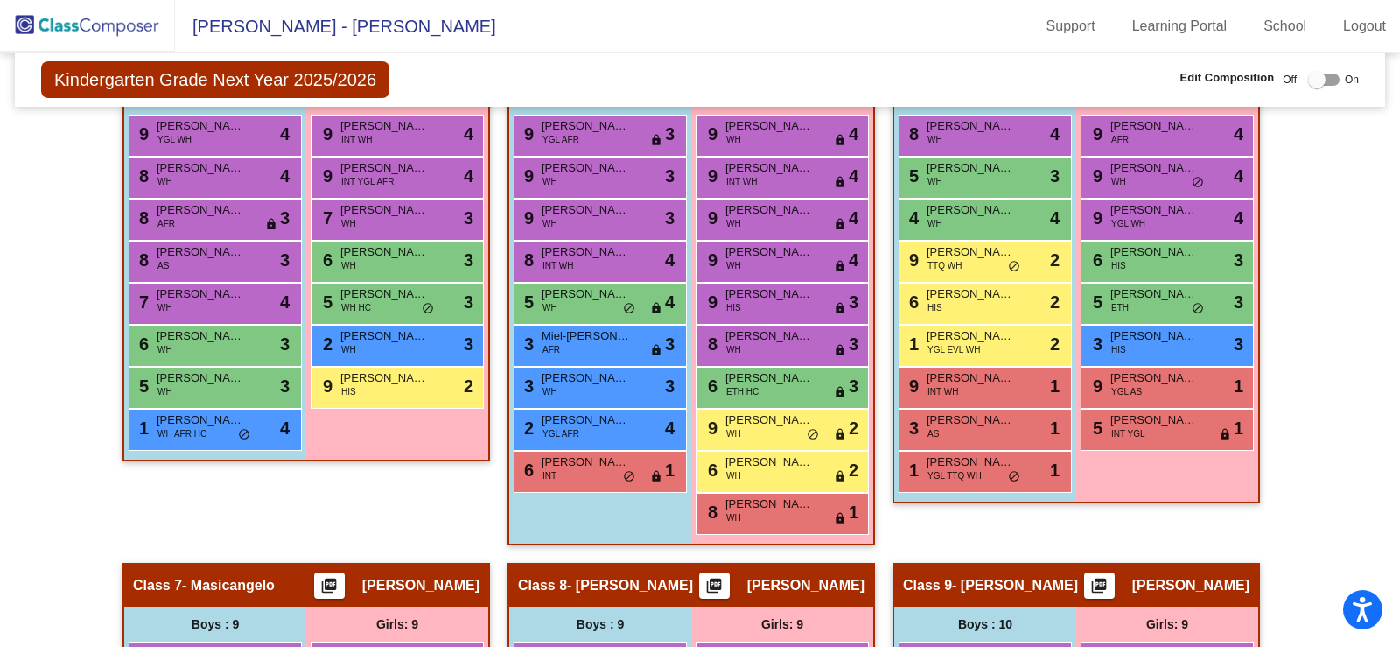
scroll to position [471, 0]
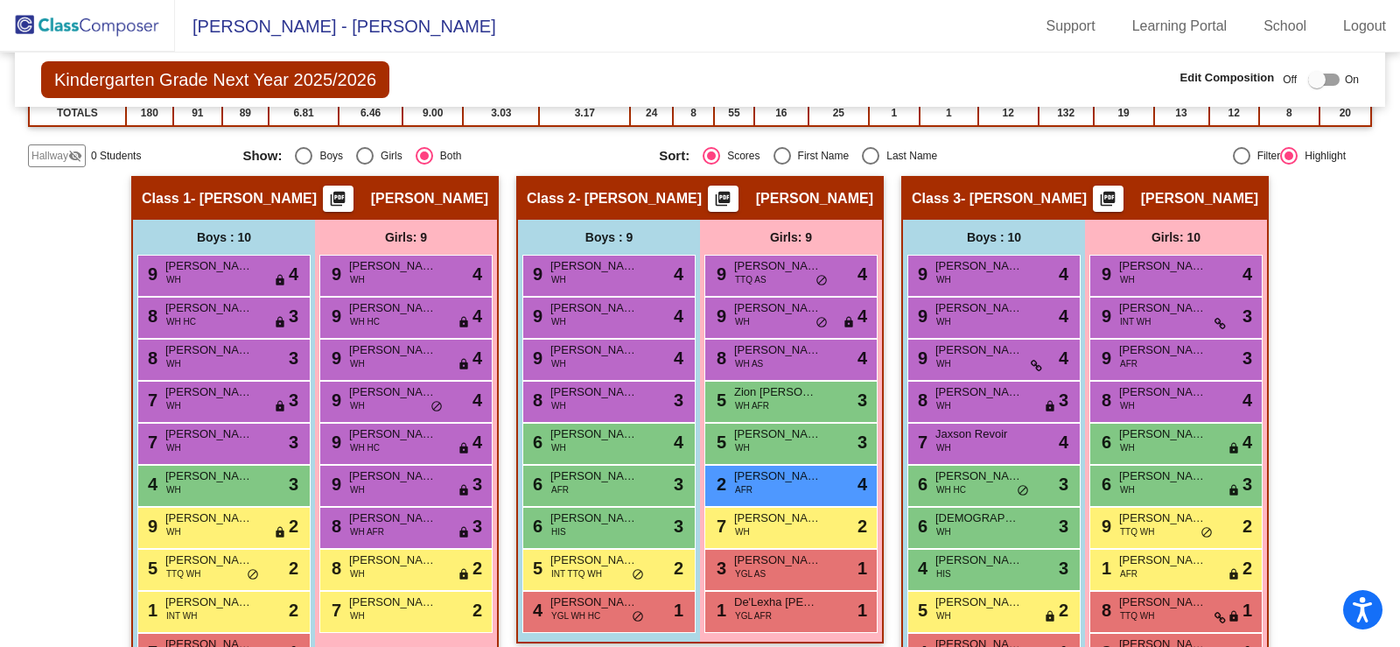
click at [1308, 76] on div at bounding box center [1316, 79] width 17 height 17
checkbox input "true"
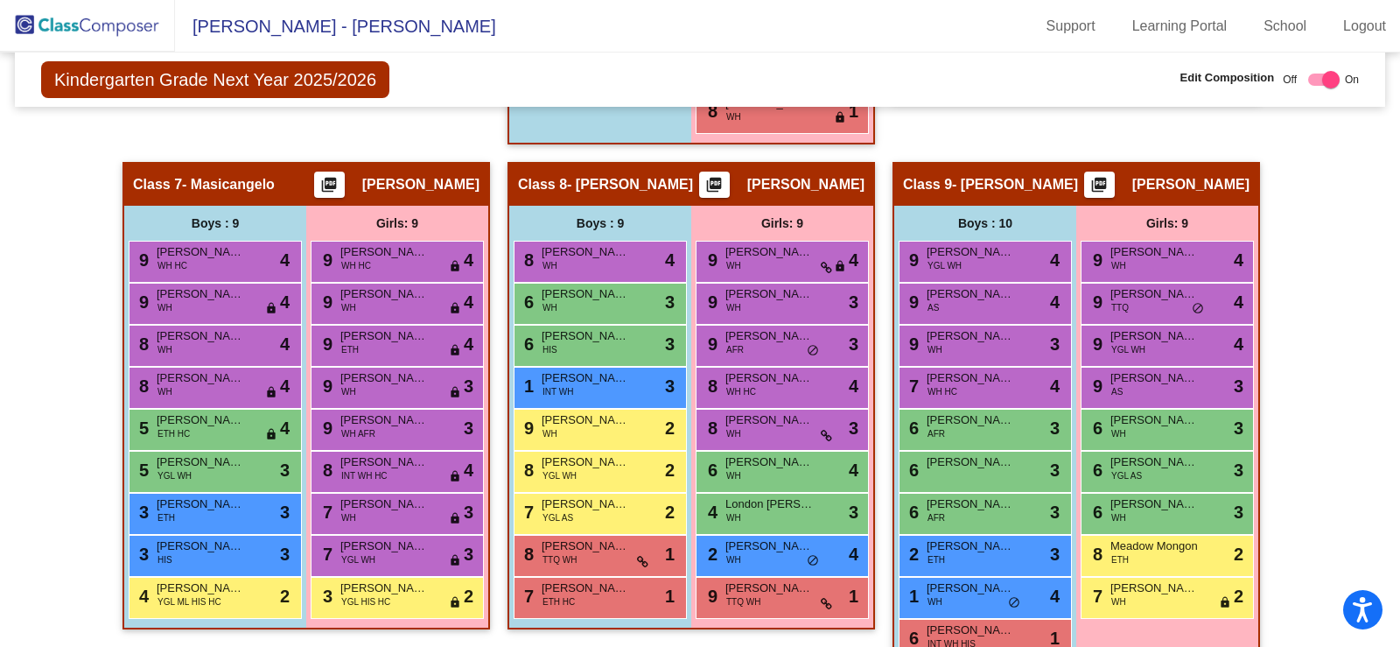
scroll to position [1433, 0]
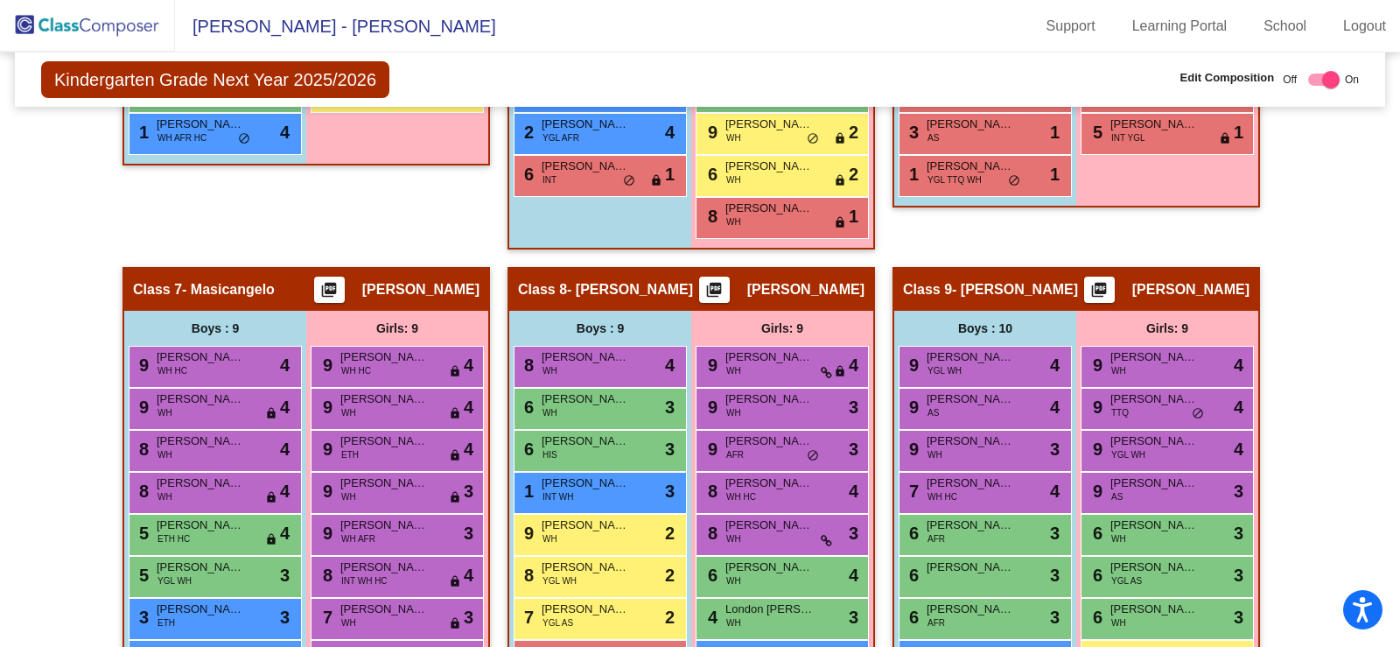
click at [990, 291] on span "- [PERSON_NAME]" at bounding box center [1015, 289] width 126 height 17
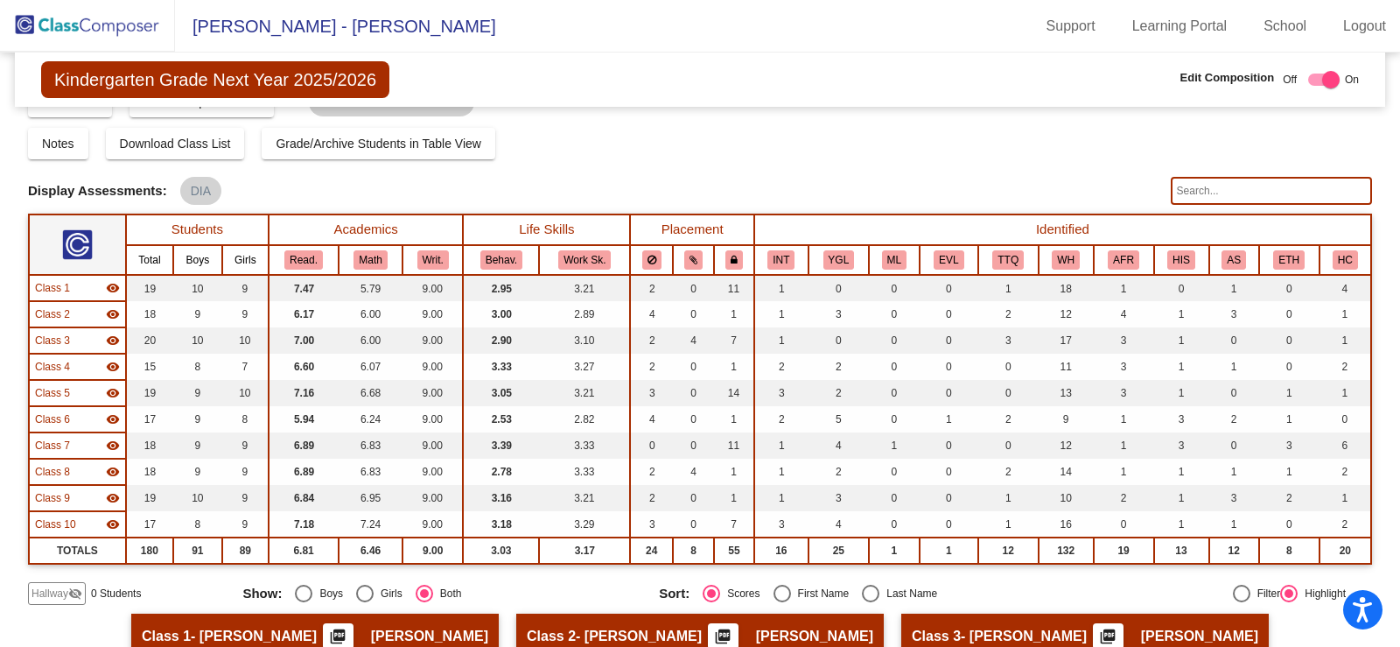
scroll to position [0, 0]
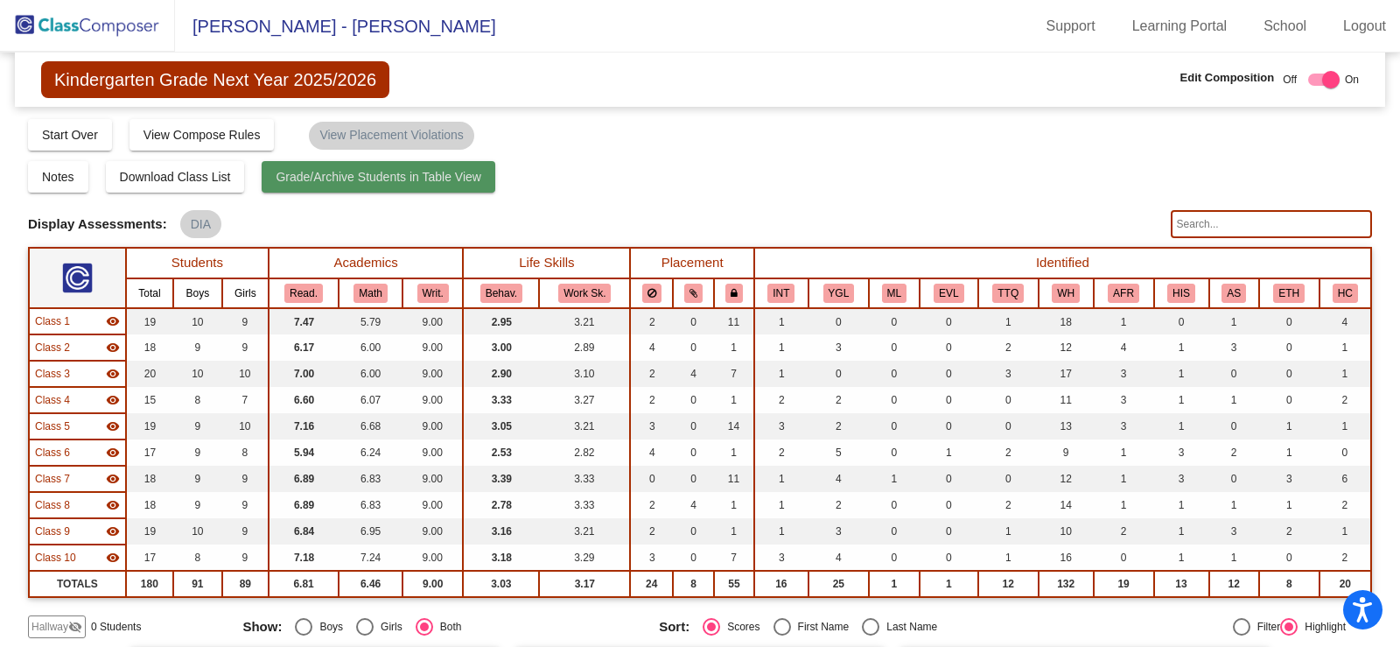
click at [388, 178] on span "Grade/Archive Students in Table View" at bounding box center [379, 177] width 206 height 14
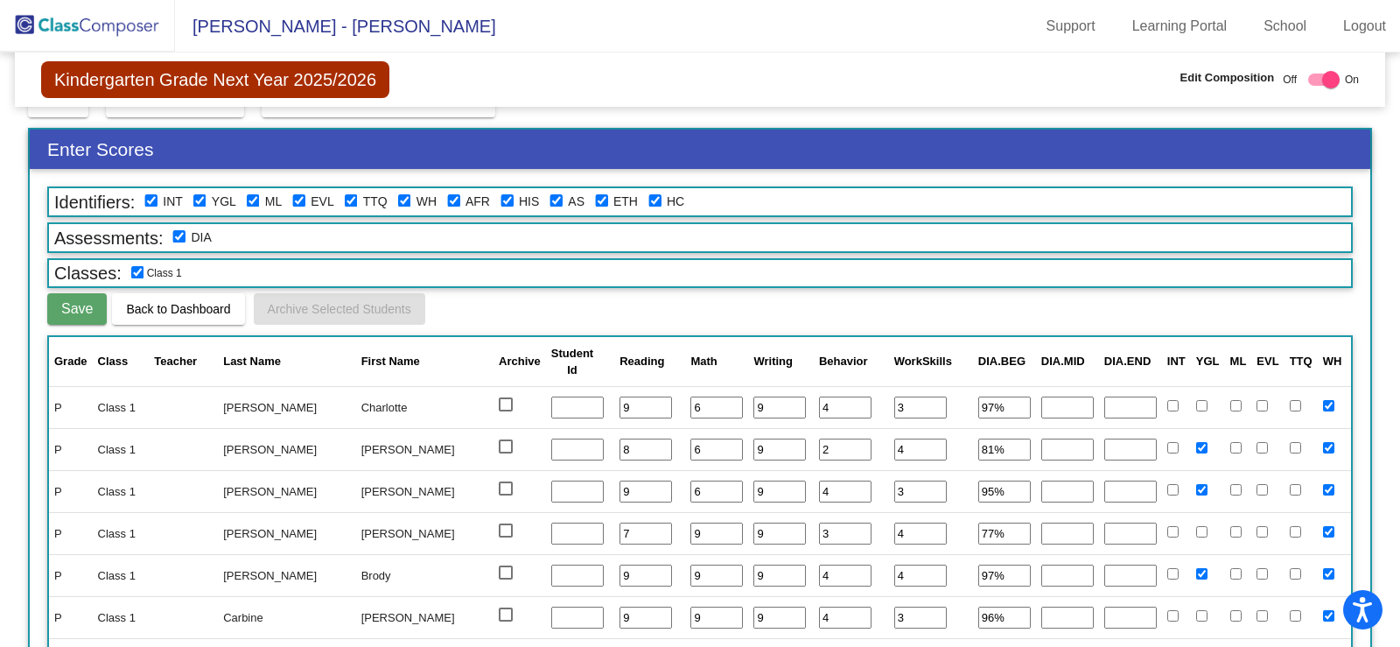
scroll to position [143, 0]
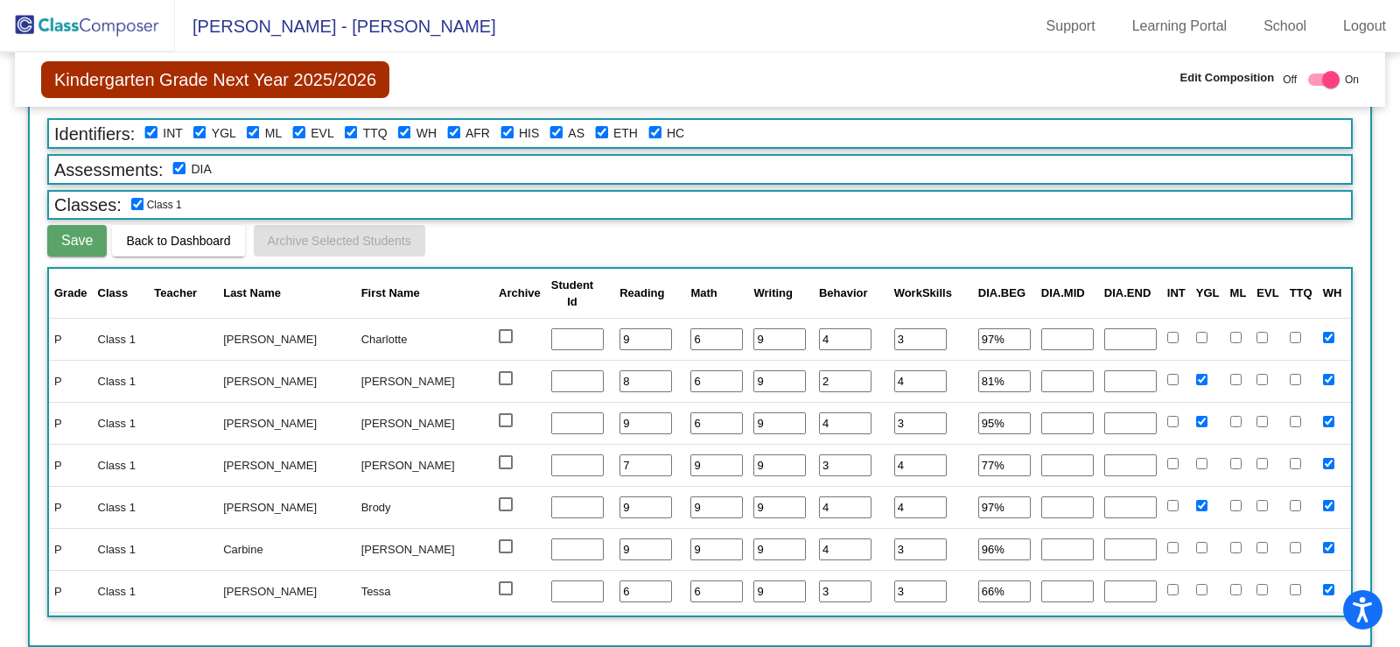
click at [190, 238] on span "Back to Dashboard" at bounding box center [178, 241] width 104 height 14
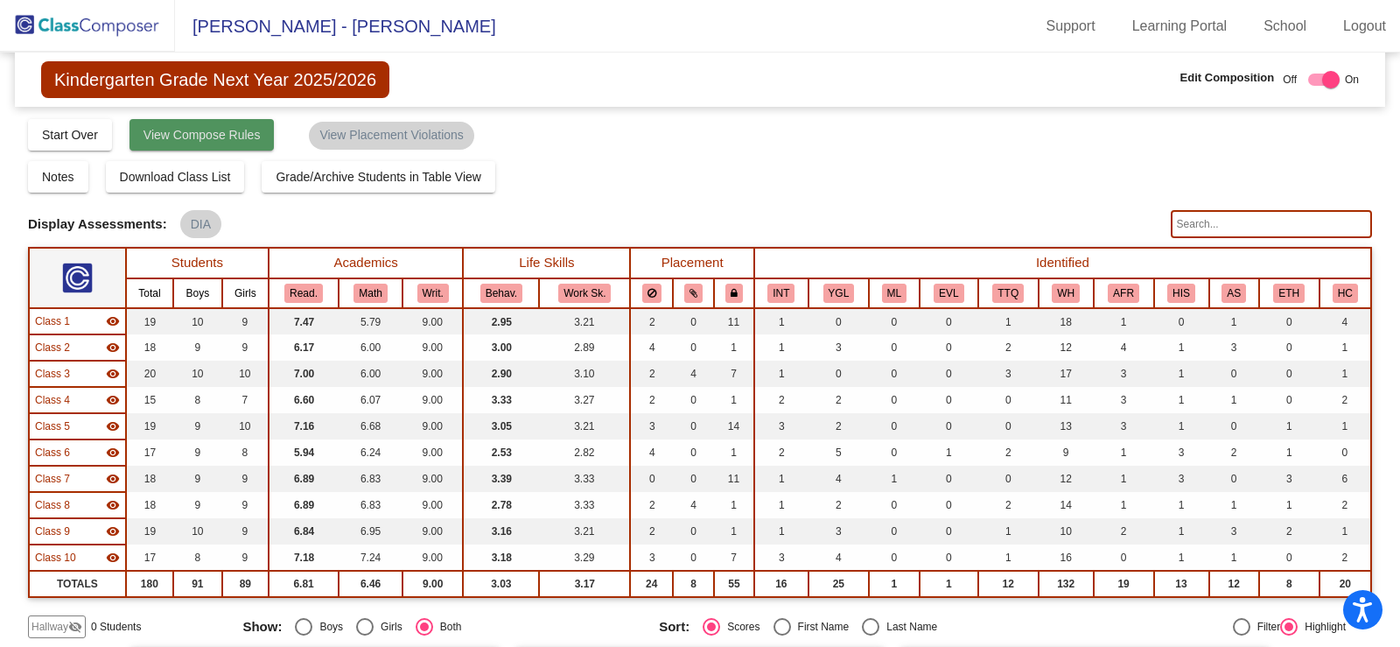
click at [195, 139] on span "View Compose Rules" at bounding box center [201, 135] width 117 height 14
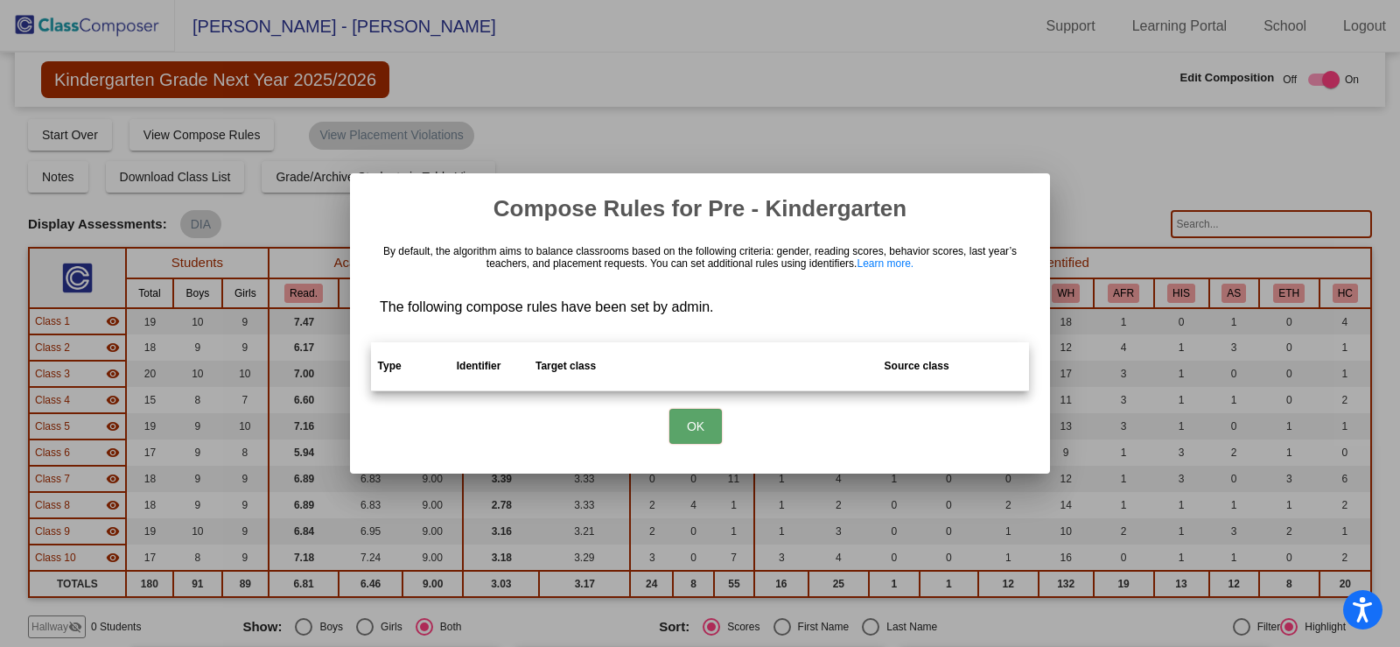
click at [877, 110] on div at bounding box center [700, 323] width 1400 height 647
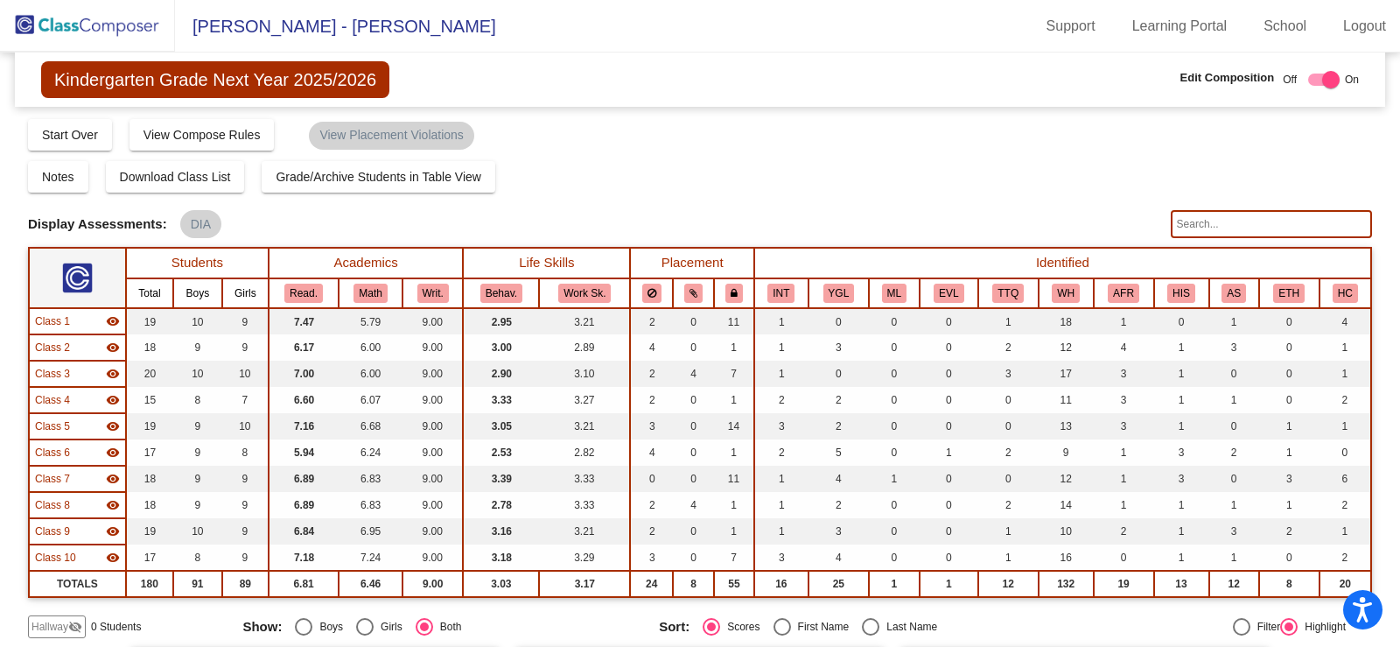
click at [115, 31] on img at bounding box center [87, 26] width 175 height 52
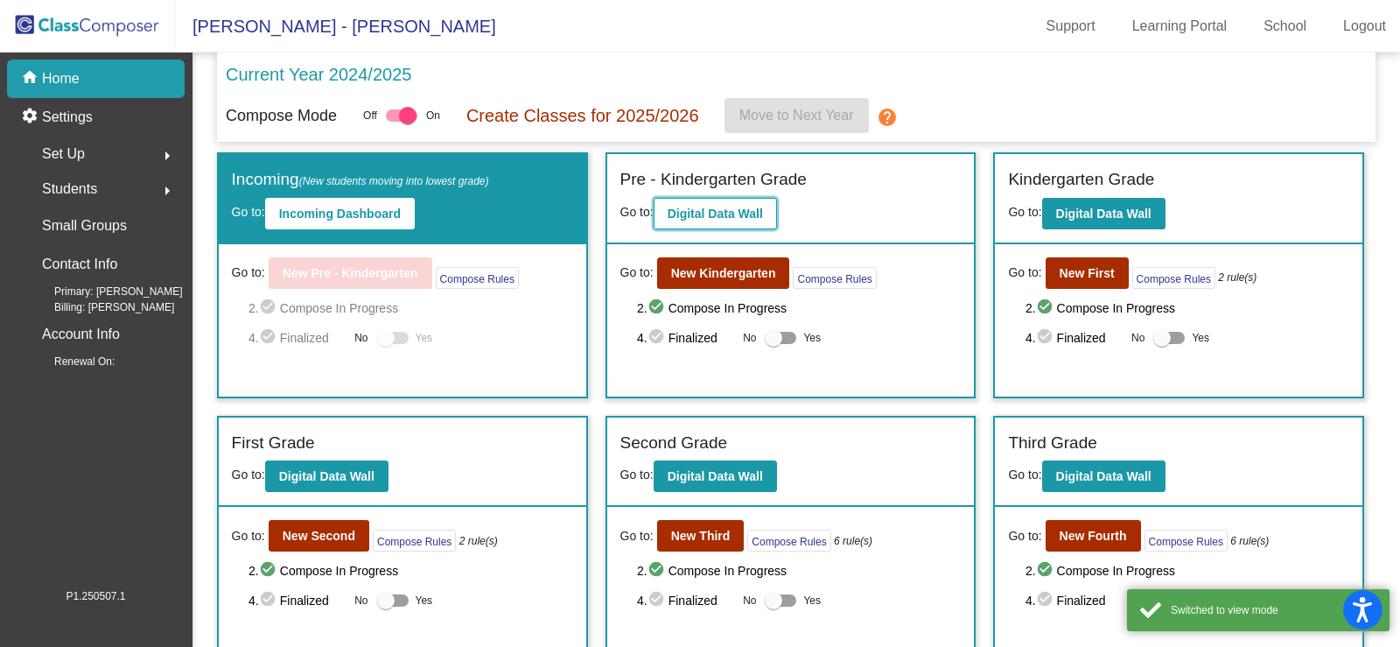
click at [712, 211] on b "Digital Data Wall" at bounding box center [715, 213] width 95 height 14
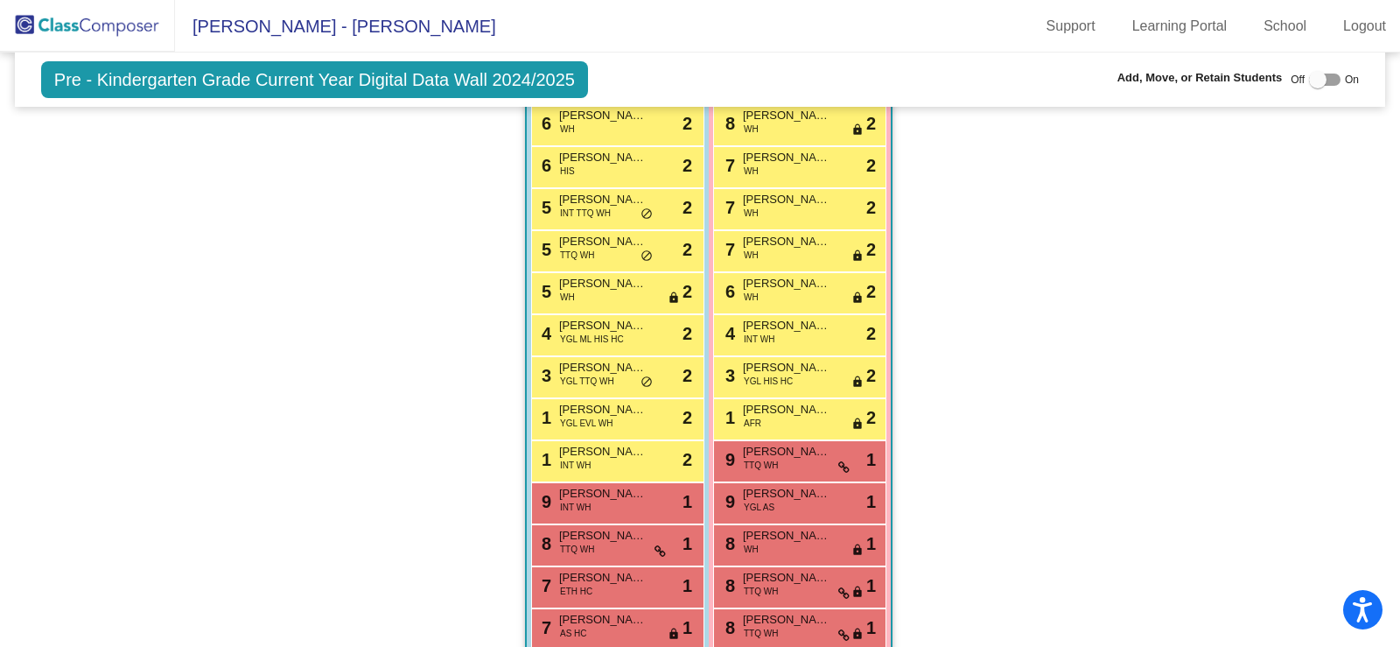
scroll to position [3696, 0]
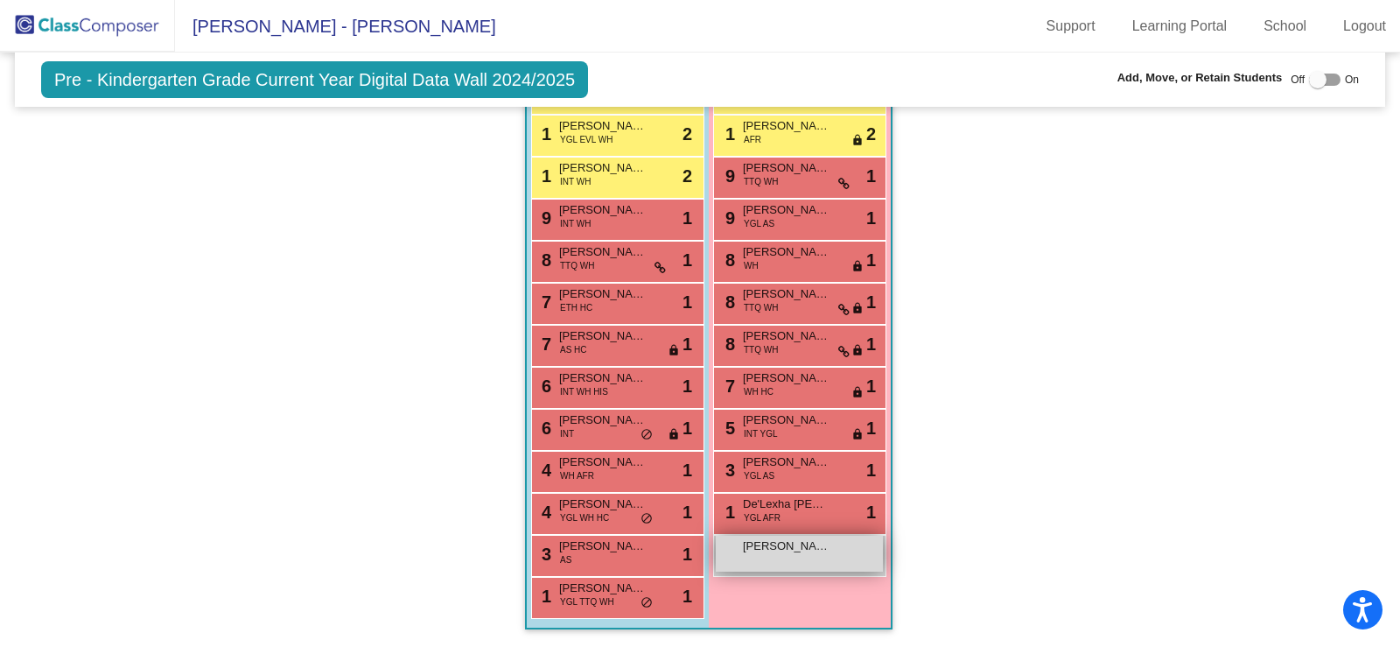
click at [776, 544] on span "[PERSON_NAME]" at bounding box center [786, 545] width 87 height 17
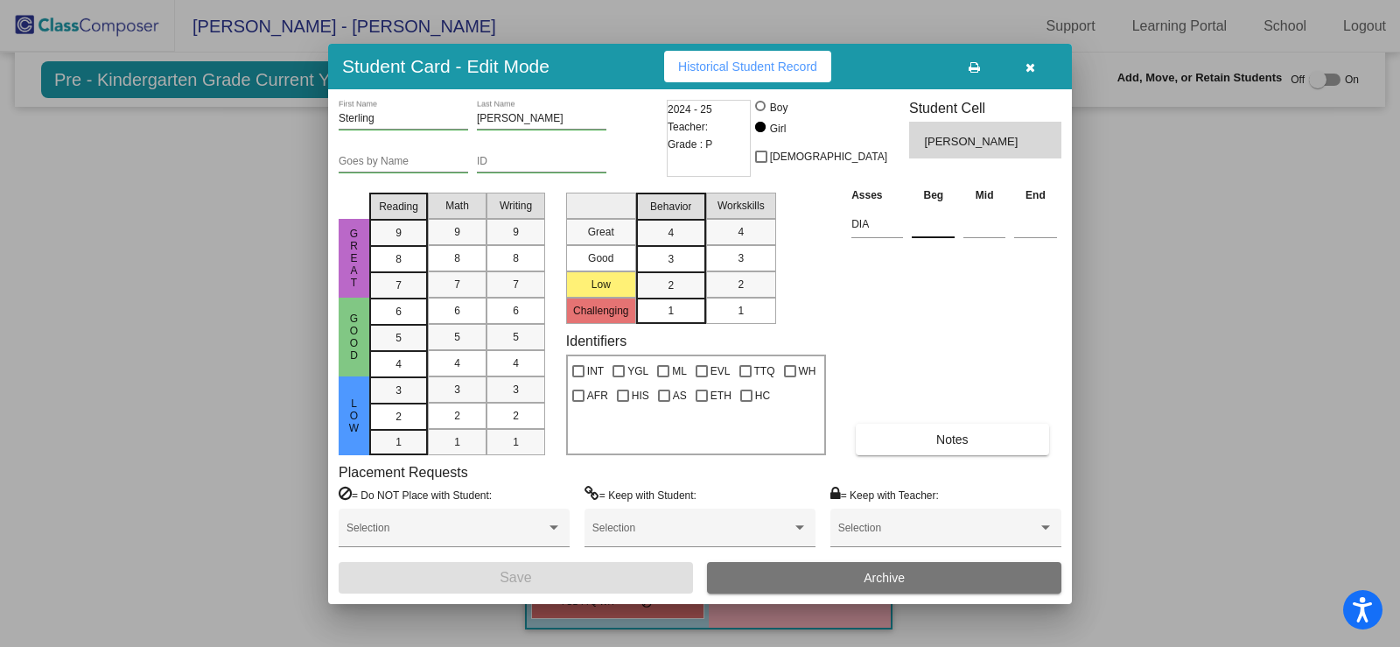
click at [934, 227] on input at bounding box center [933, 224] width 43 height 26
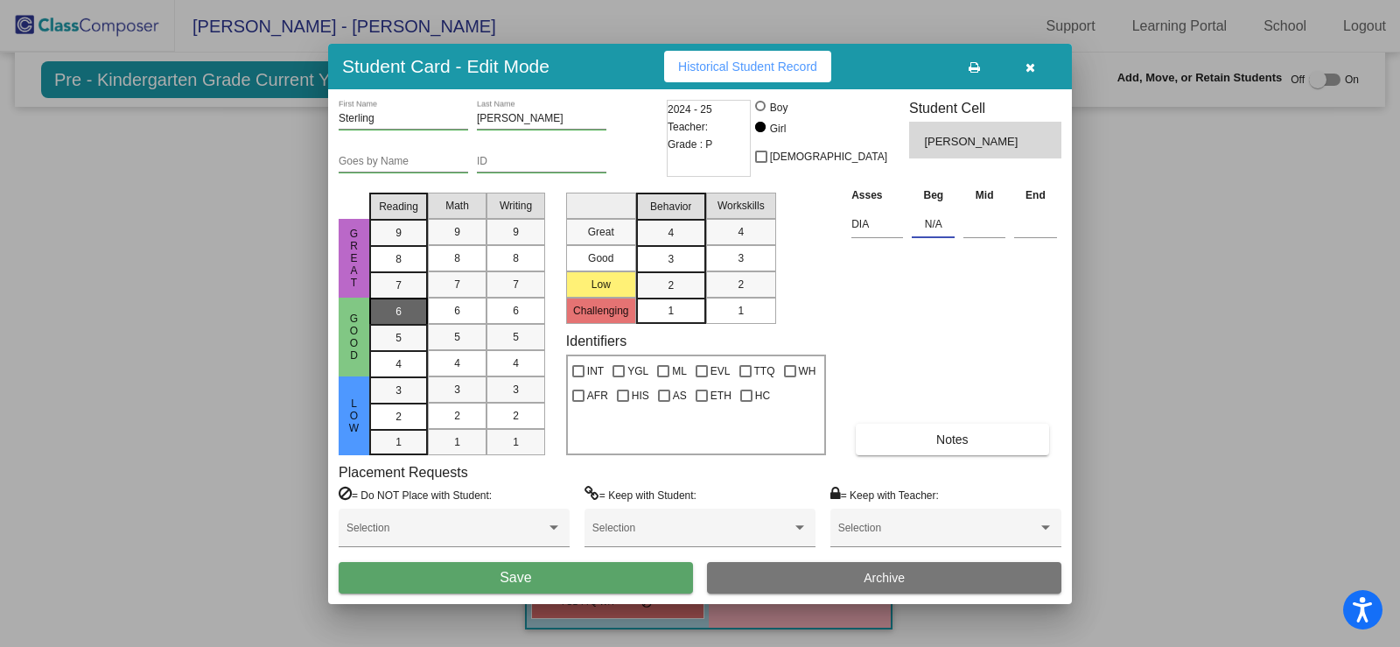
type input "N/A"
click at [419, 311] on mat-list-option "6" at bounding box center [398, 310] width 59 height 26
click at [683, 246] on div "3" at bounding box center [671, 233] width 34 height 26
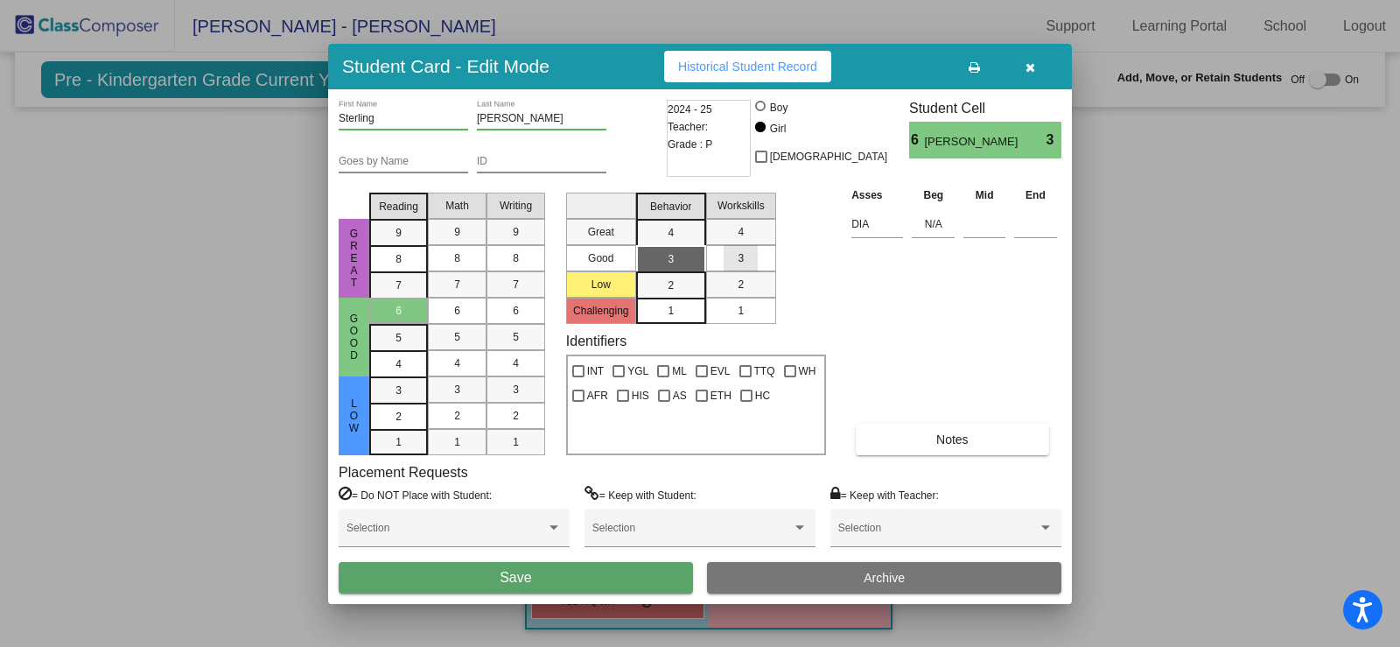
click at [766, 260] on mat-list-option "3" at bounding box center [741, 258] width 70 height 26
click at [453, 301] on div "6" at bounding box center [457, 310] width 34 height 26
click at [561, 312] on div "Great Good Low Reading 9 8 7 6 5 4 3 2 1 Math 9 8 7 6 5 4 3 2 1 Writing 9 8 7 6…" at bounding box center [700, 319] width 723 height 269
click at [506, 312] on div "6" at bounding box center [516, 310] width 34 height 26
click at [509, 306] on div "6" at bounding box center [516, 310] width 34 height 26
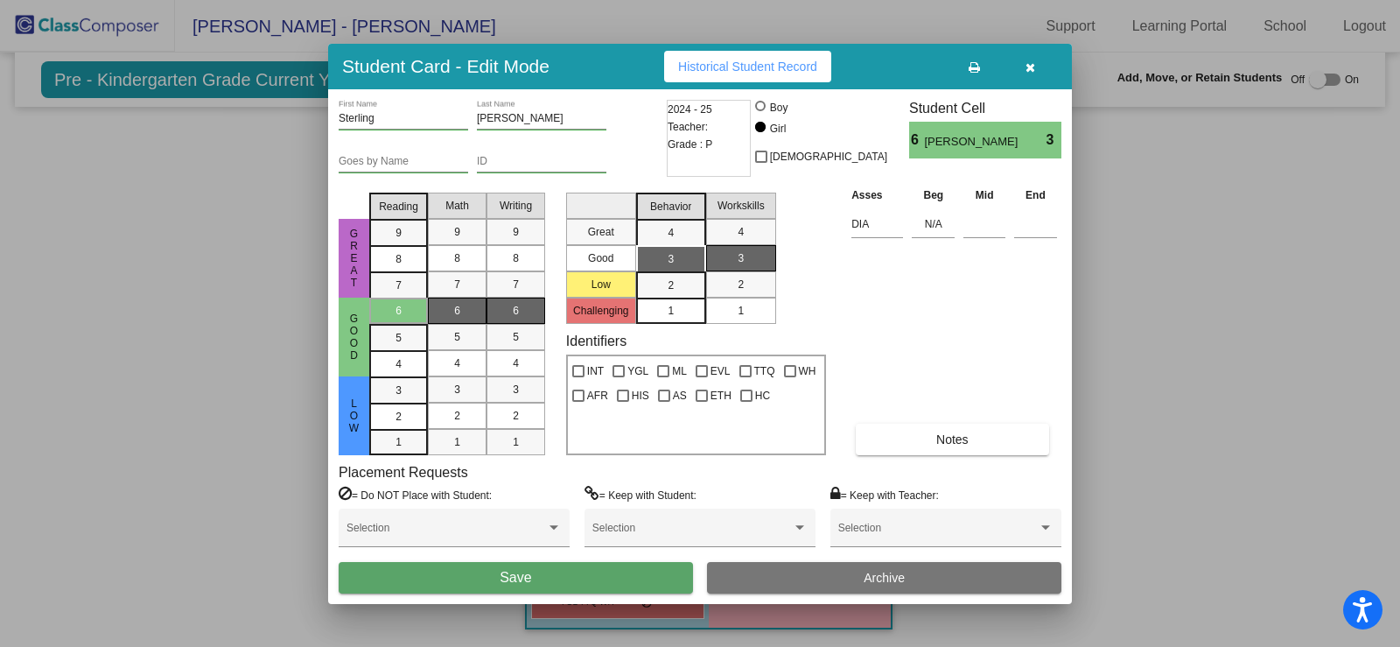
click at [514, 312] on span "6" at bounding box center [516, 311] width 6 height 16
click at [519, 194] on div "Writing" at bounding box center [516, 205] width 60 height 26
click at [1035, 70] on button "button" at bounding box center [1030, 66] width 56 height 31
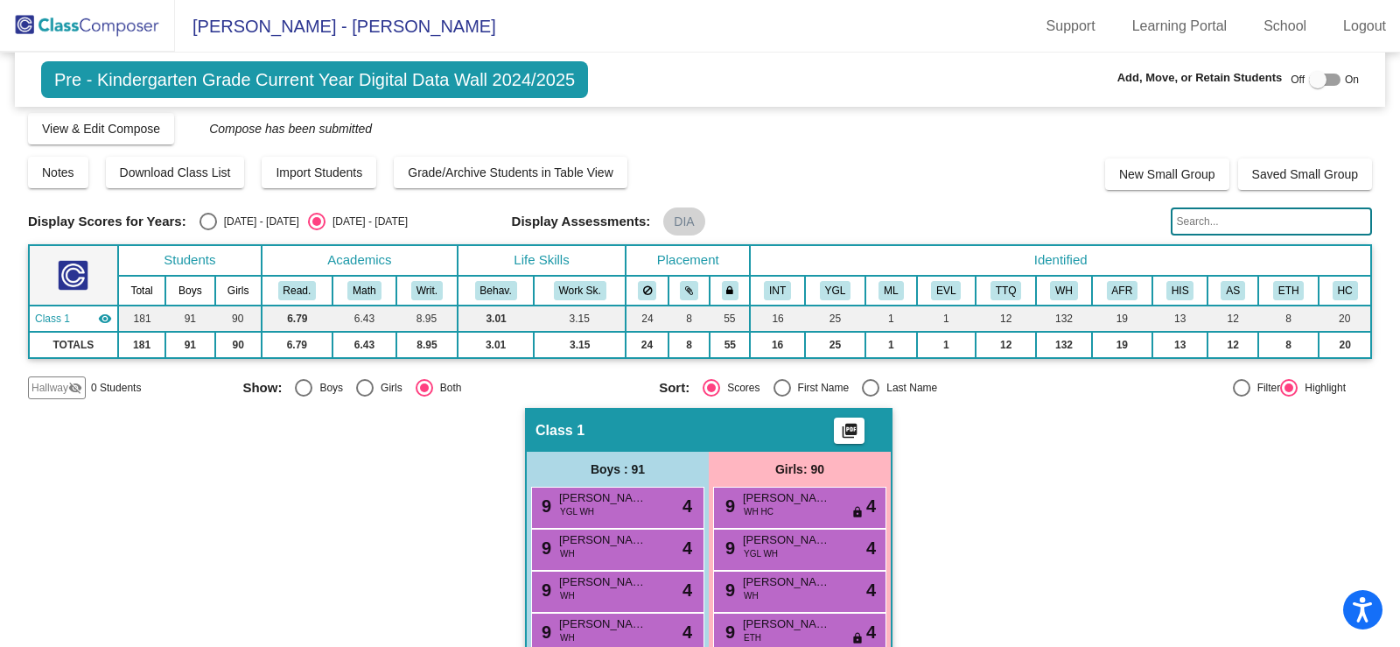
scroll to position [0, 0]
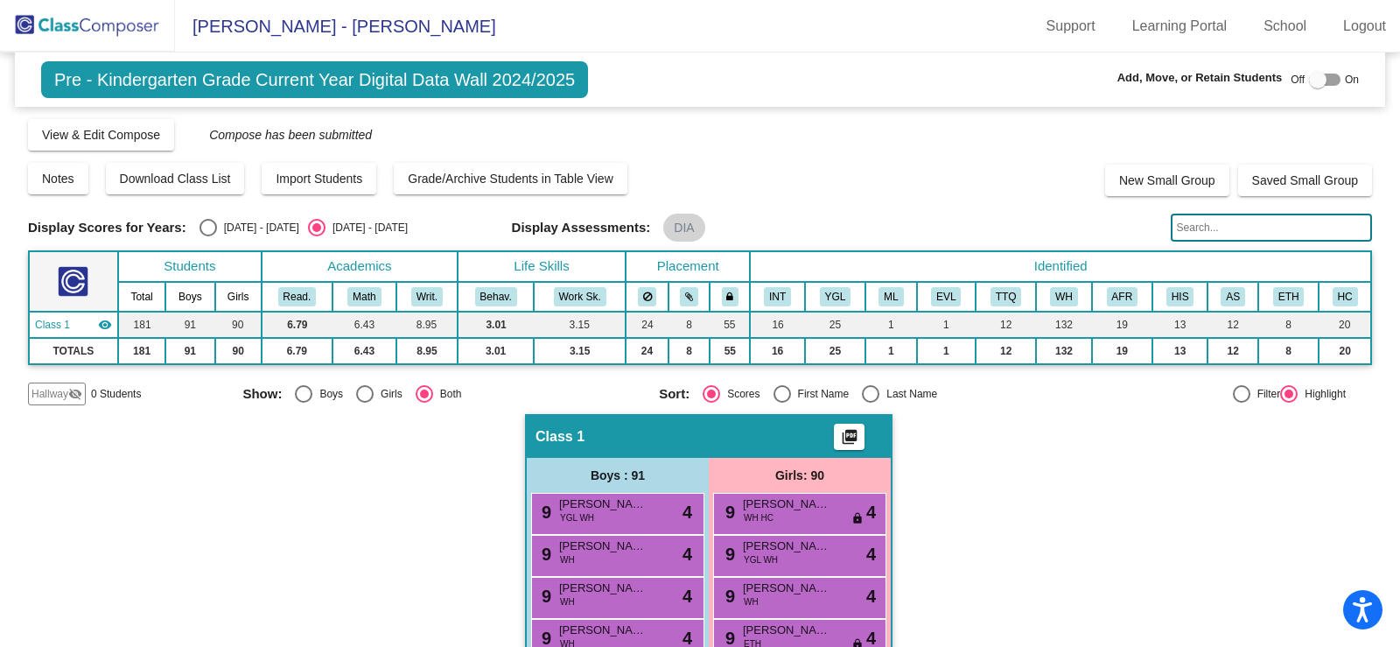
click at [116, 26] on img at bounding box center [87, 26] width 175 height 52
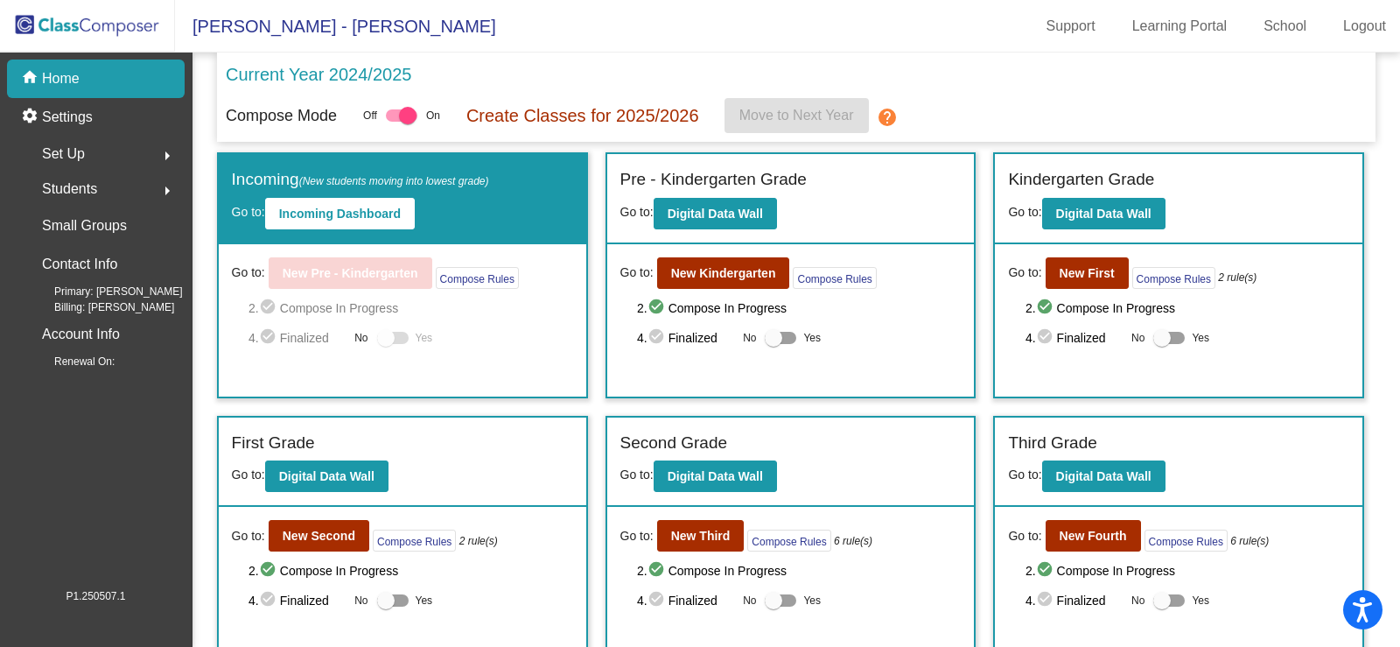
click at [776, 289] on div "Go to: New Kindergarten Compose Rules 2. check_circle Compose In Progress 4. ch…" at bounding box center [790, 320] width 367 height 152
click at [857, 276] on button "Compose Rules" at bounding box center [834, 278] width 83 height 22
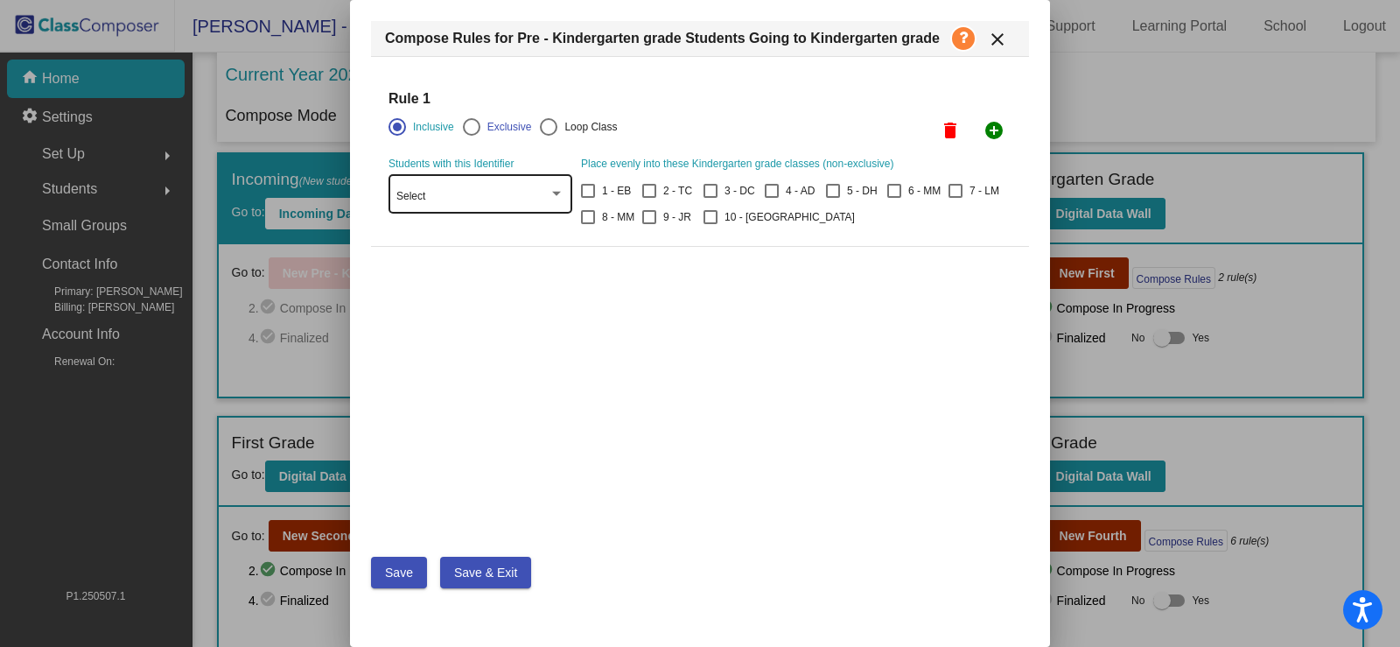
click at [543, 190] on div "Select" at bounding box center [480, 192] width 168 height 42
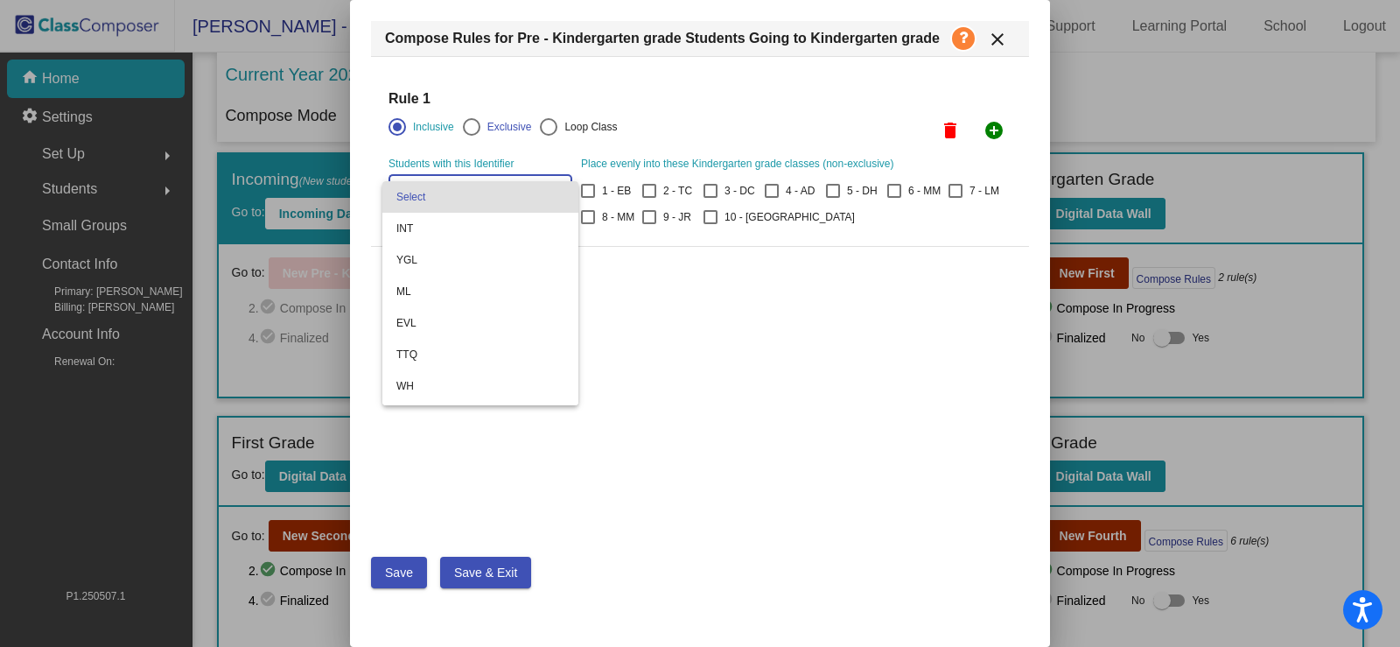
click at [543, 190] on span "Select" at bounding box center [480, 196] width 168 height 31
click at [1004, 44] on mat-icon "close" at bounding box center [997, 39] width 21 height 21
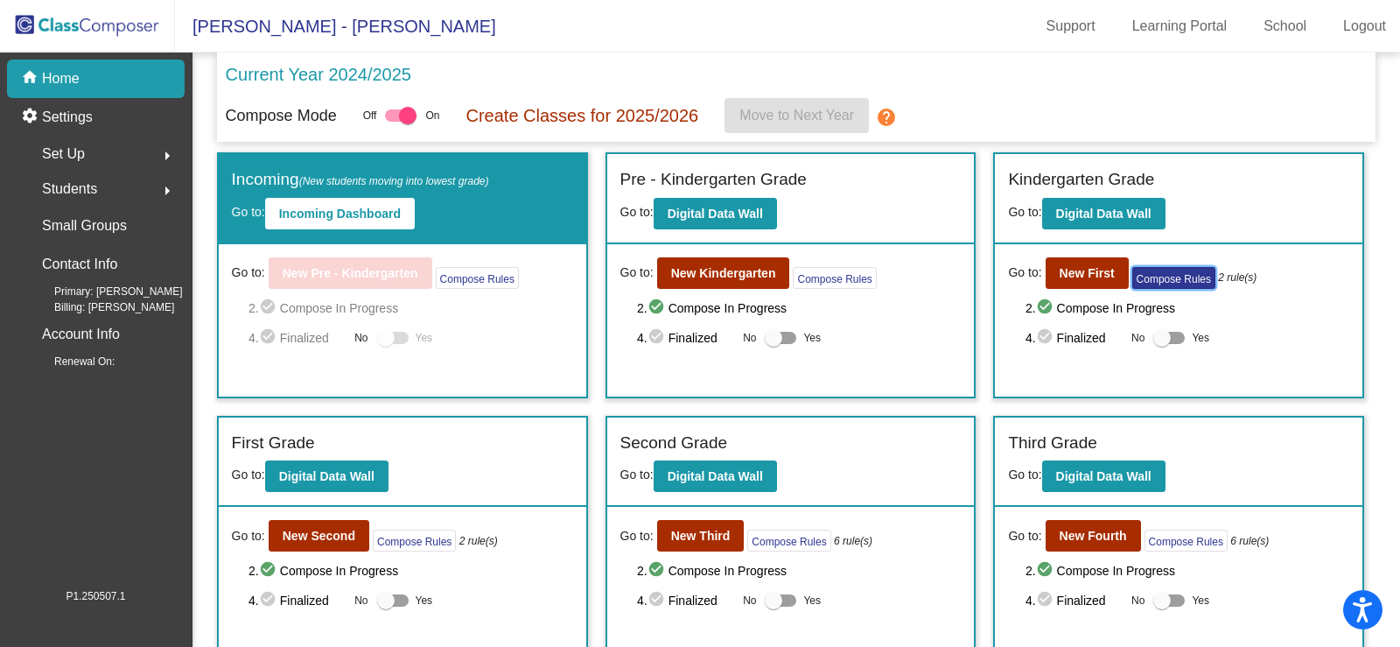
click at [1191, 277] on button "Compose Rules" at bounding box center [1173, 278] width 83 height 22
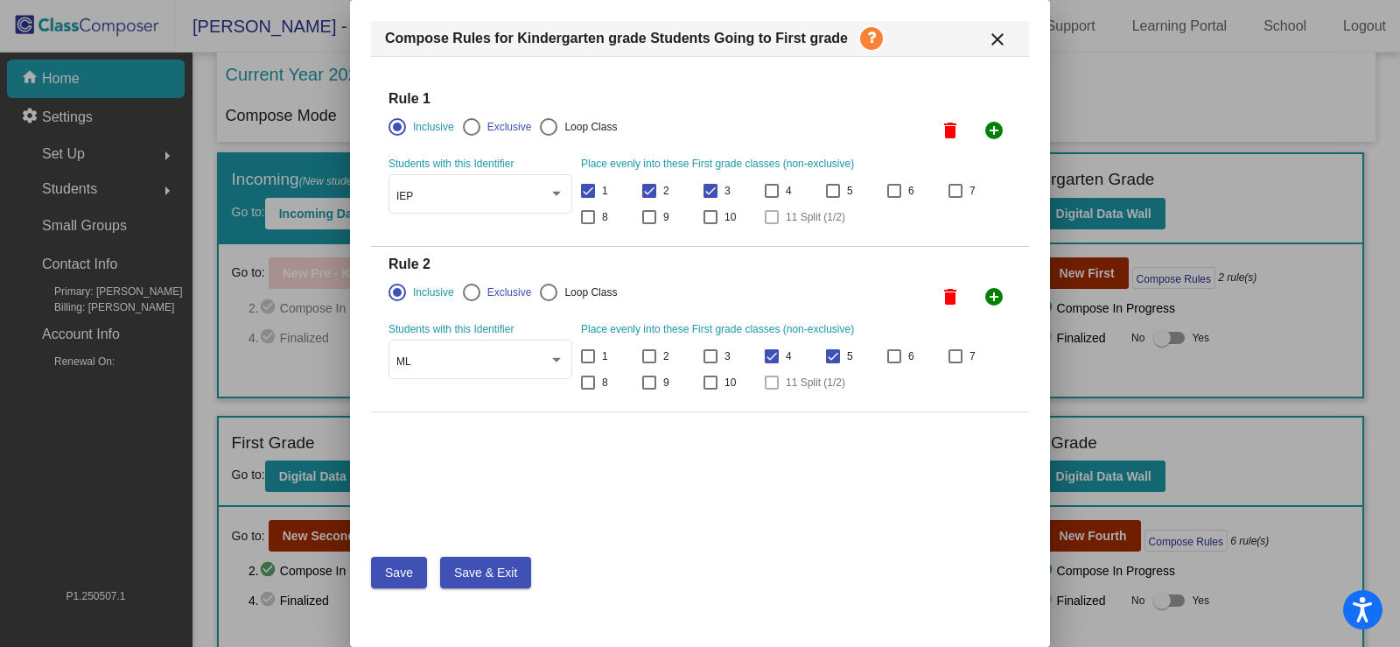
click at [998, 35] on mat-icon "close" at bounding box center [997, 39] width 21 height 21
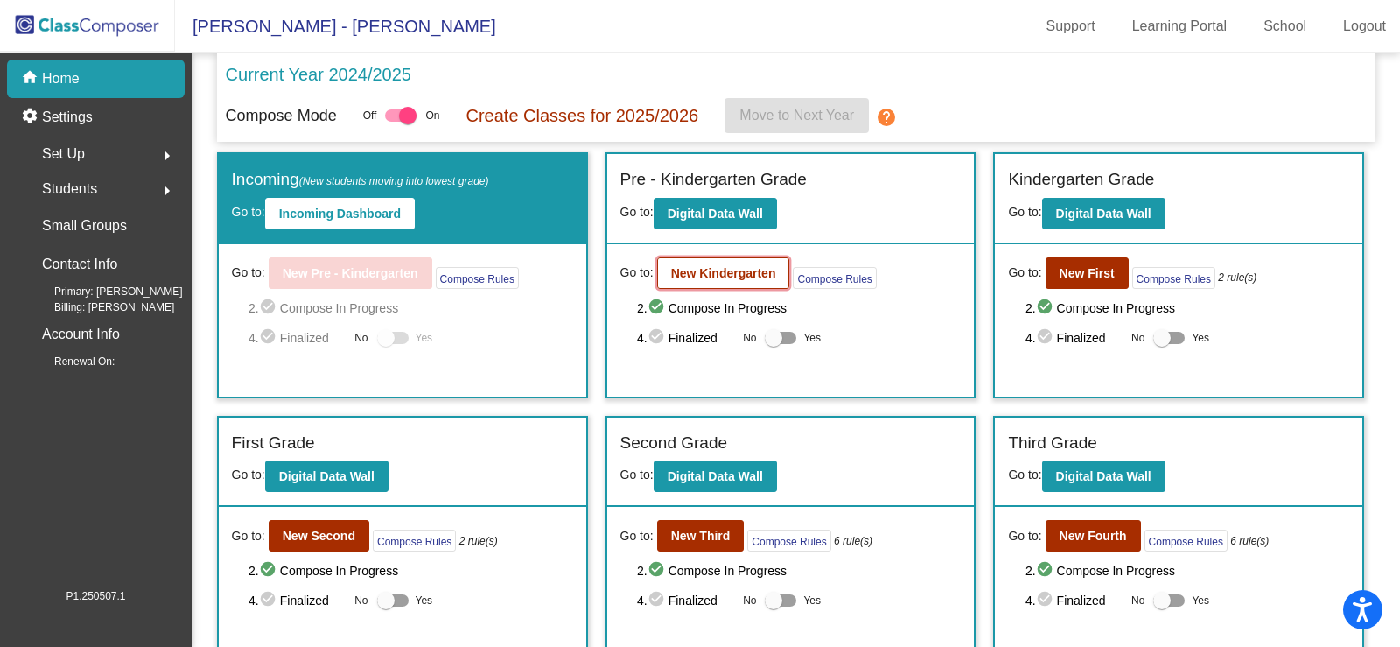
click at [724, 271] on b "New Kindergarten" at bounding box center [723, 273] width 105 height 14
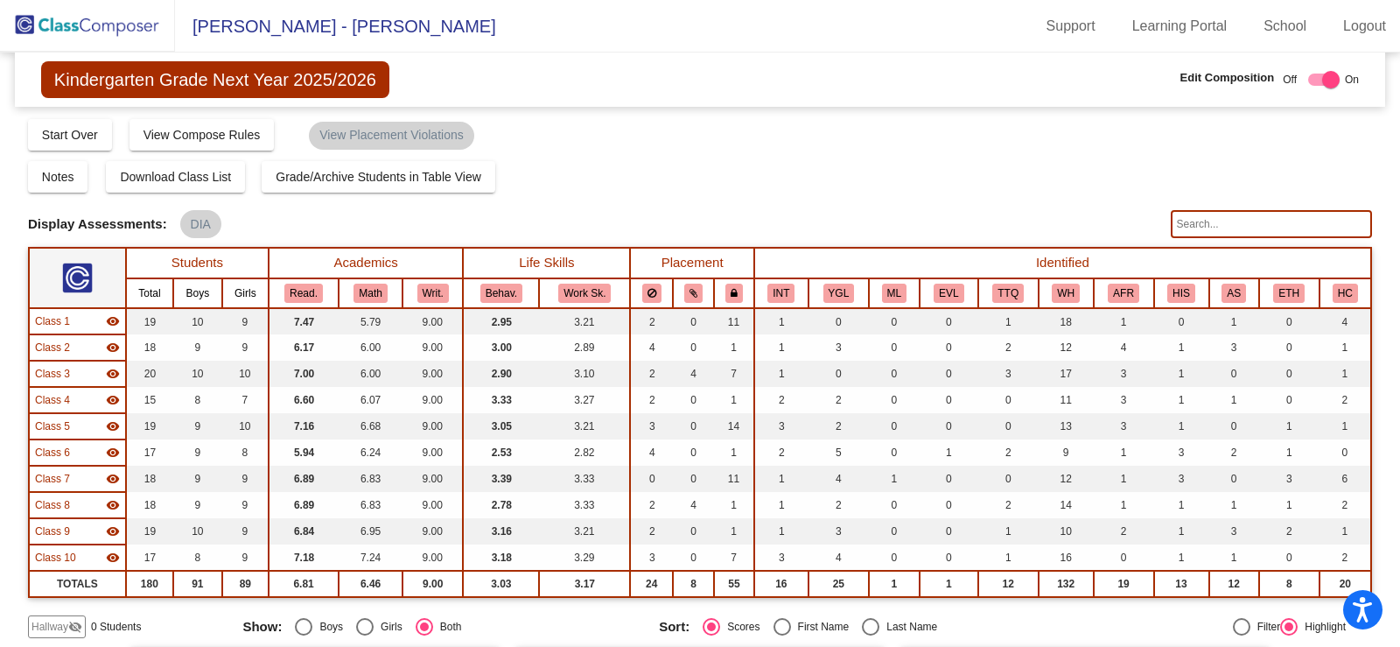
click at [1325, 78] on div at bounding box center [1330, 79] width 17 height 17
checkbox input "false"
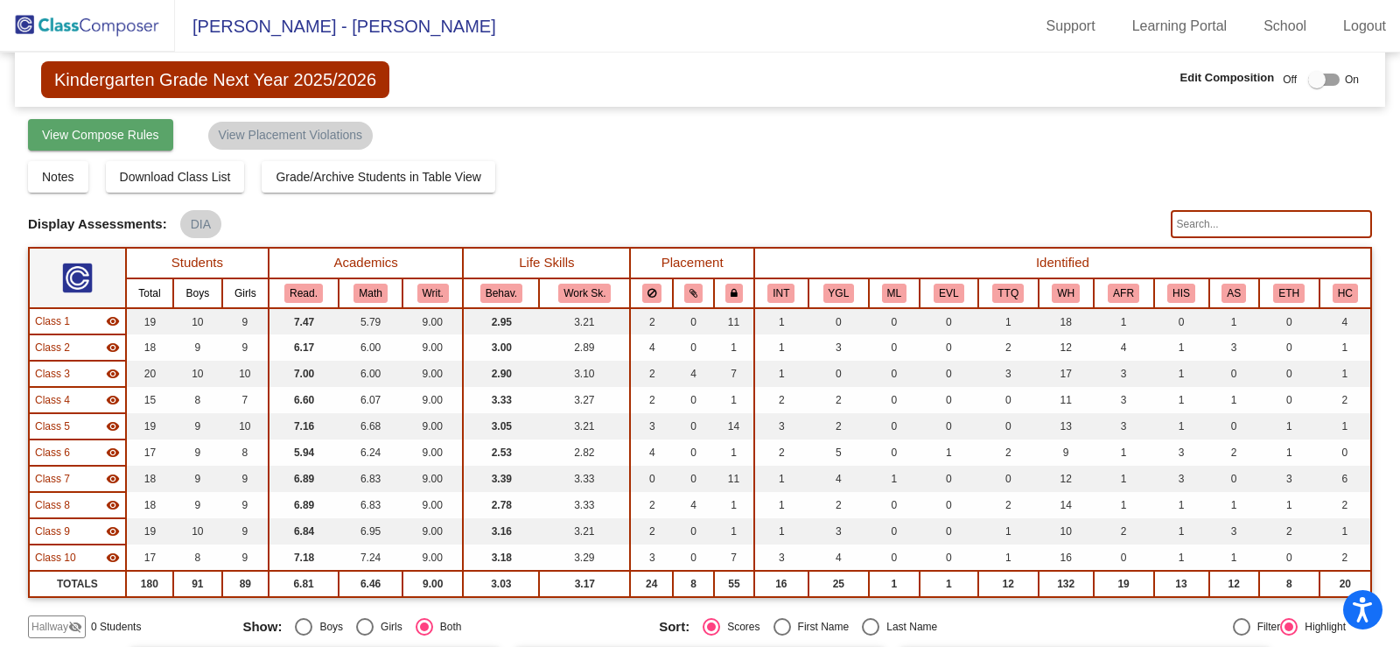
click at [156, 150] on button "View Compose Rules" at bounding box center [100, 134] width 145 height 31
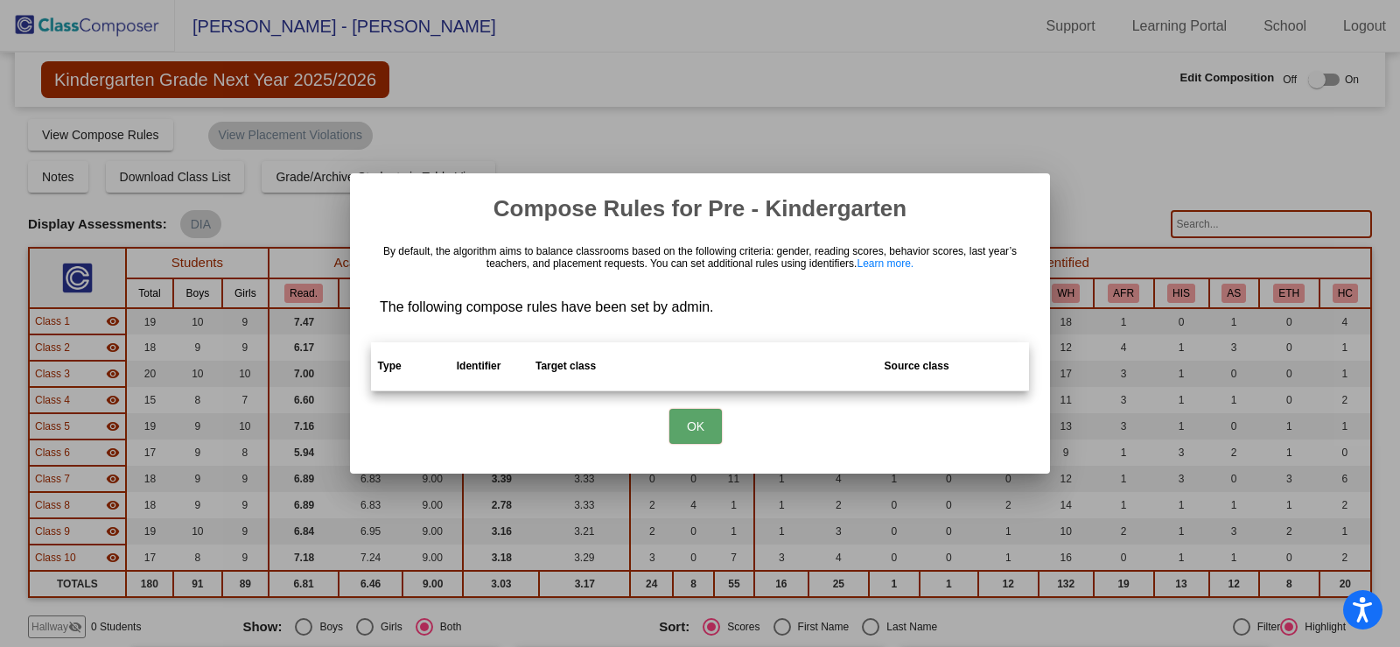
click at [698, 427] on button "OK" at bounding box center [695, 426] width 52 height 35
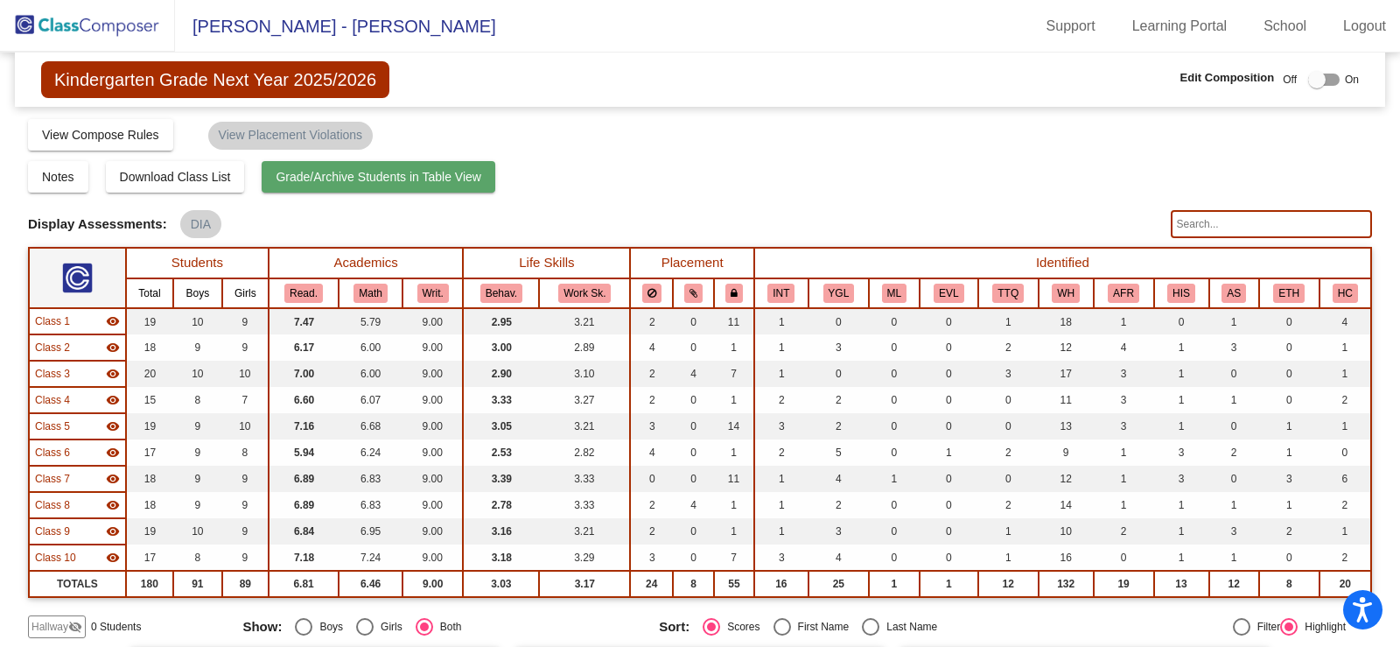
click at [395, 173] on span "Grade/Archive Students in Table View" at bounding box center [379, 177] width 206 height 14
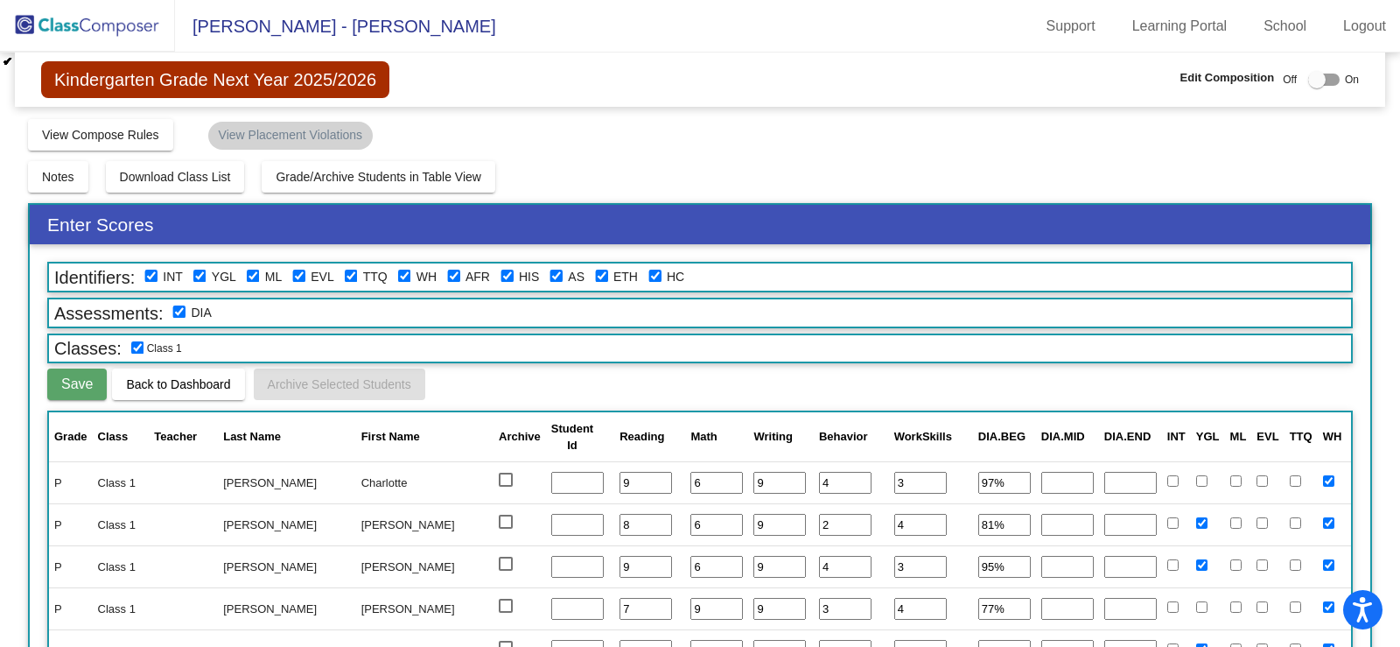
click at [202, 380] on span "Back to Dashboard" at bounding box center [178, 384] width 104 height 14
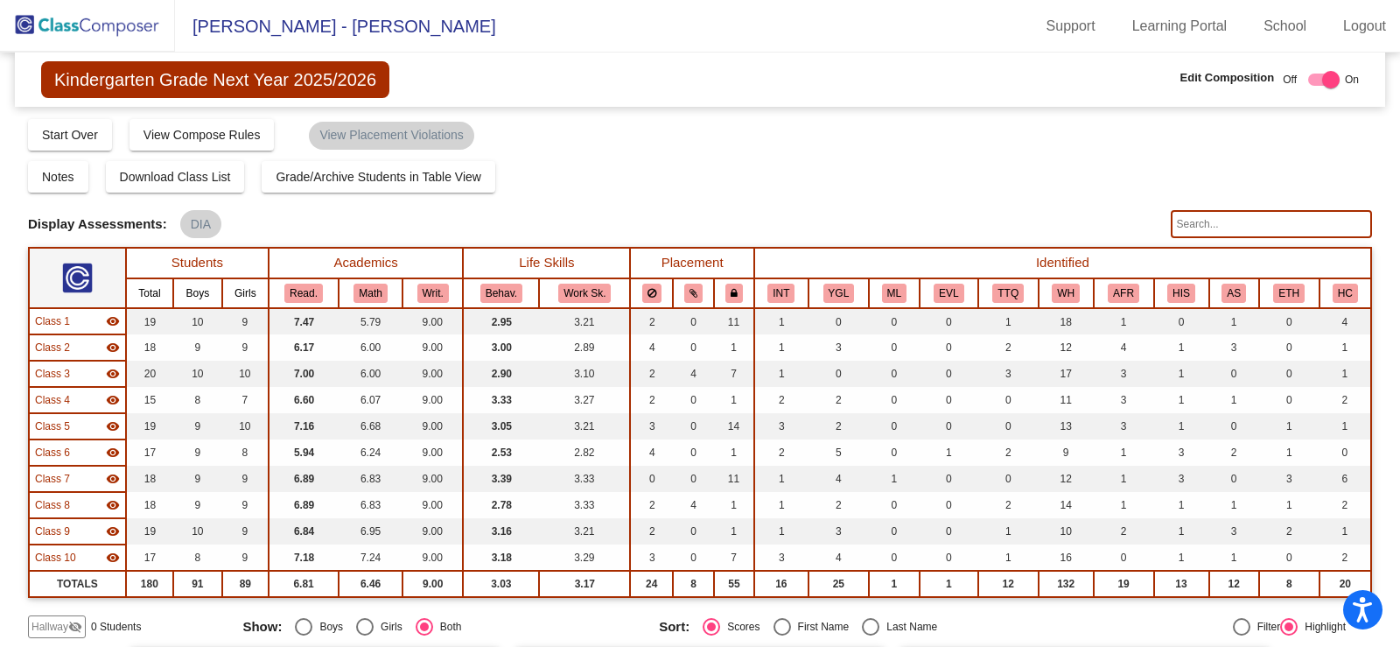
click at [63, 31] on img at bounding box center [87, 26] width 175 height 52
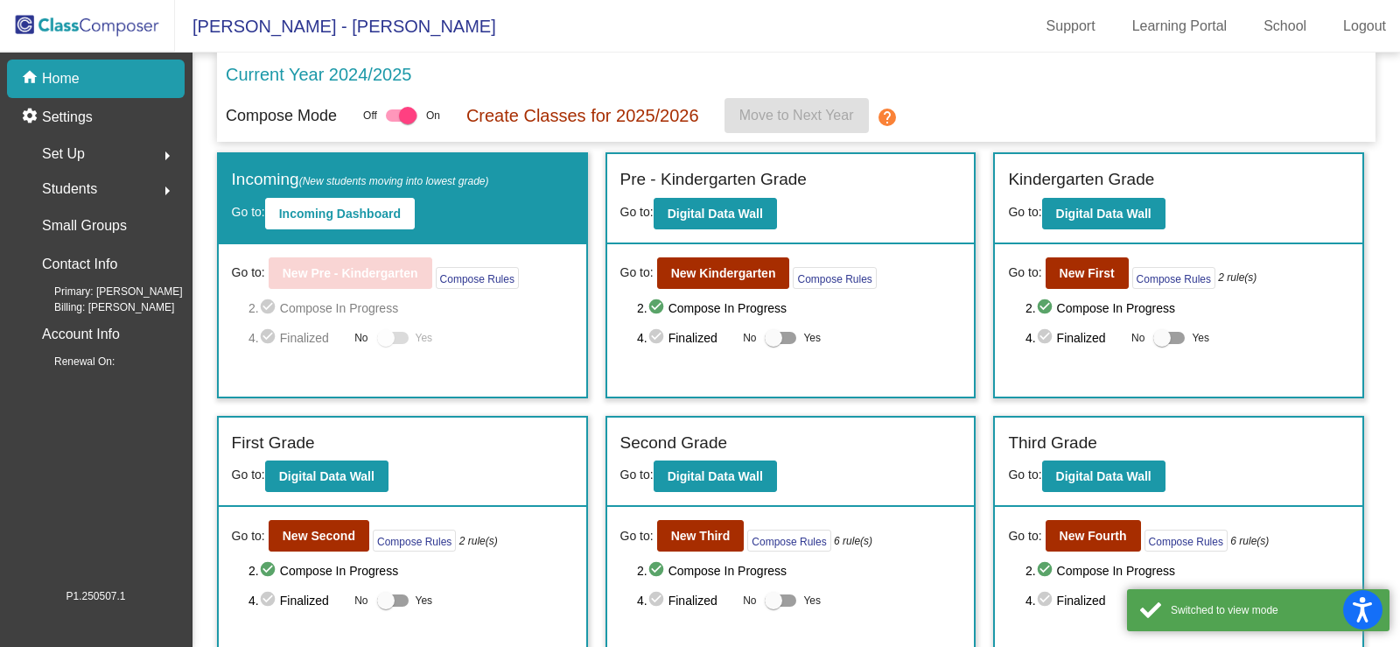
click at [160, 194] on mat-icon "arrow_right" at bounding box center [167, 190] width 21 height 21
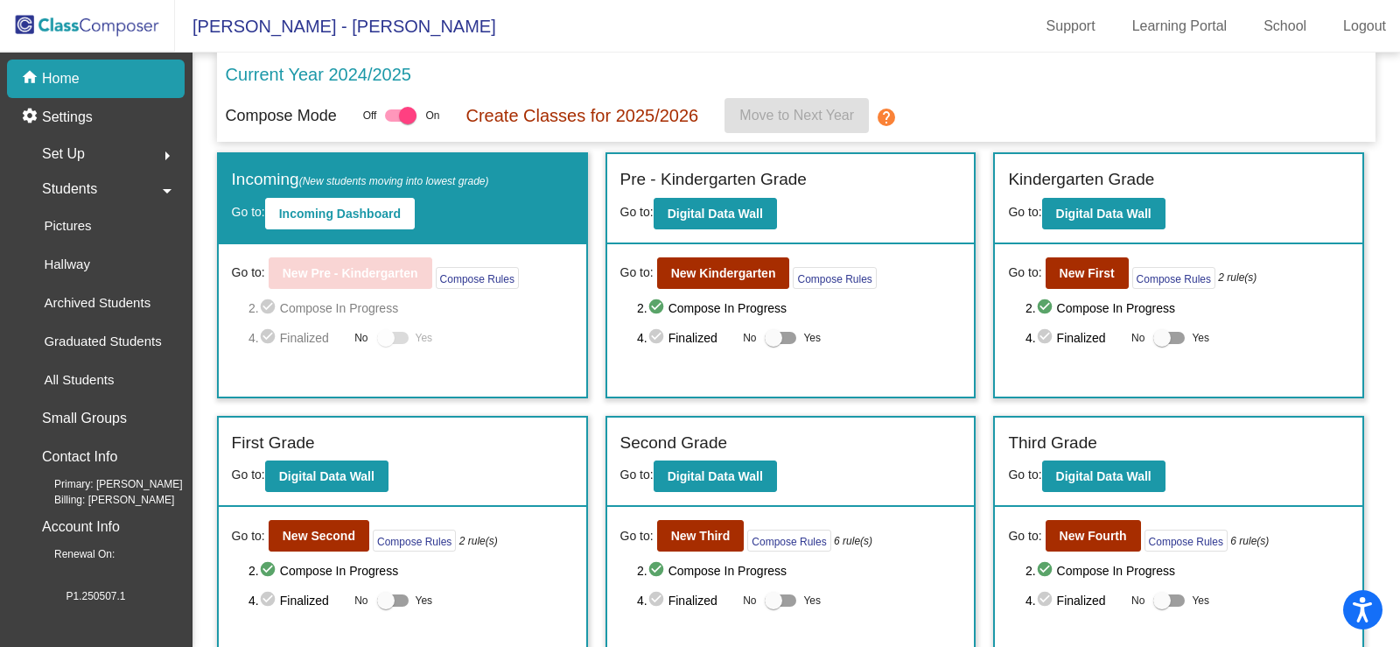
click at [76, 154] on span "Set Up" at bounding box center [63, 154] width 43 height 24
click at [129, 344] on p "Import Students" at bounding box center [90, 344] width 93 height 21
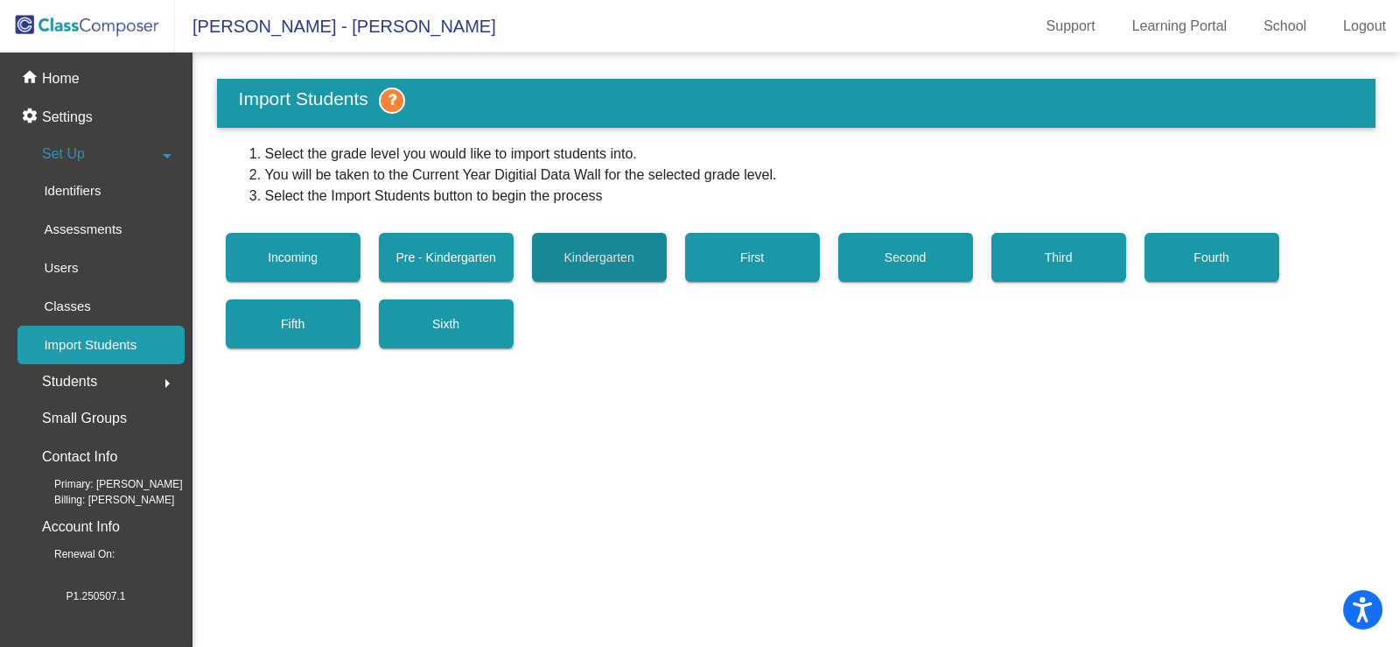
click at [607, 266] on button "Kindergarten" at bounding box center [600, 257] width 136 height 49
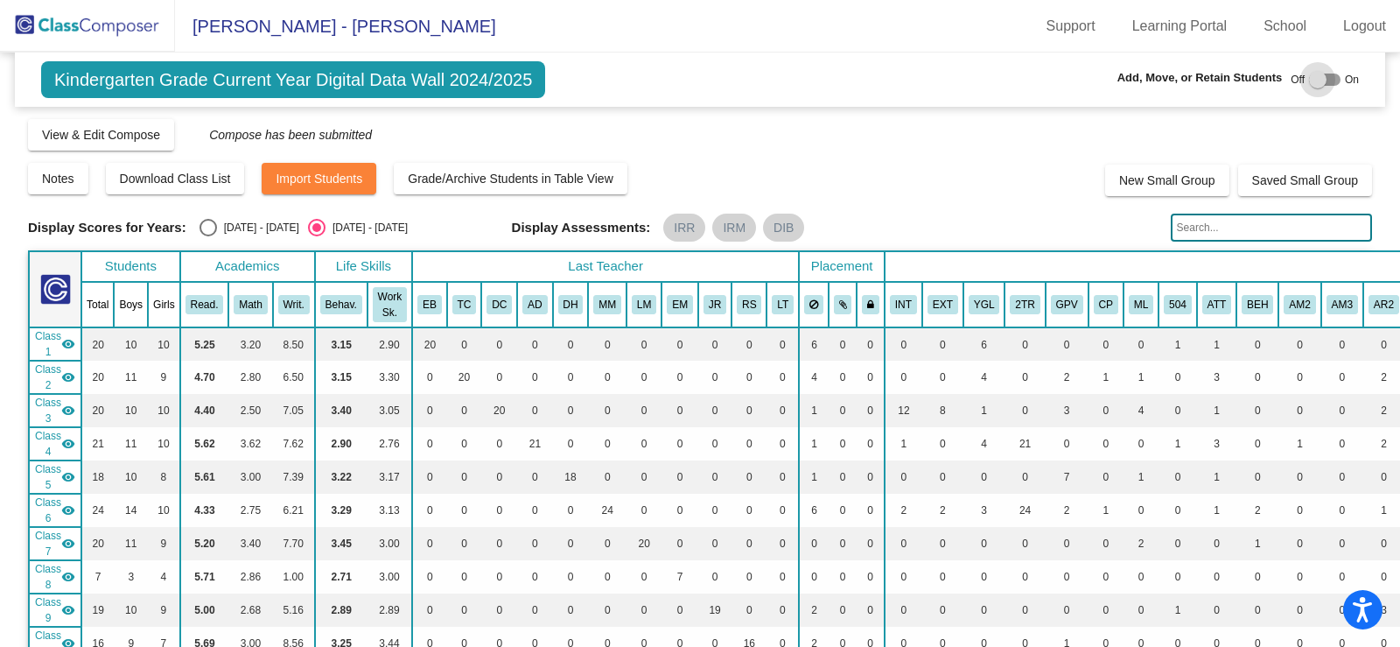
click at [1316, 78] on div at bounding box center [1317, 79] width 17 height 17
checkbox input "true"
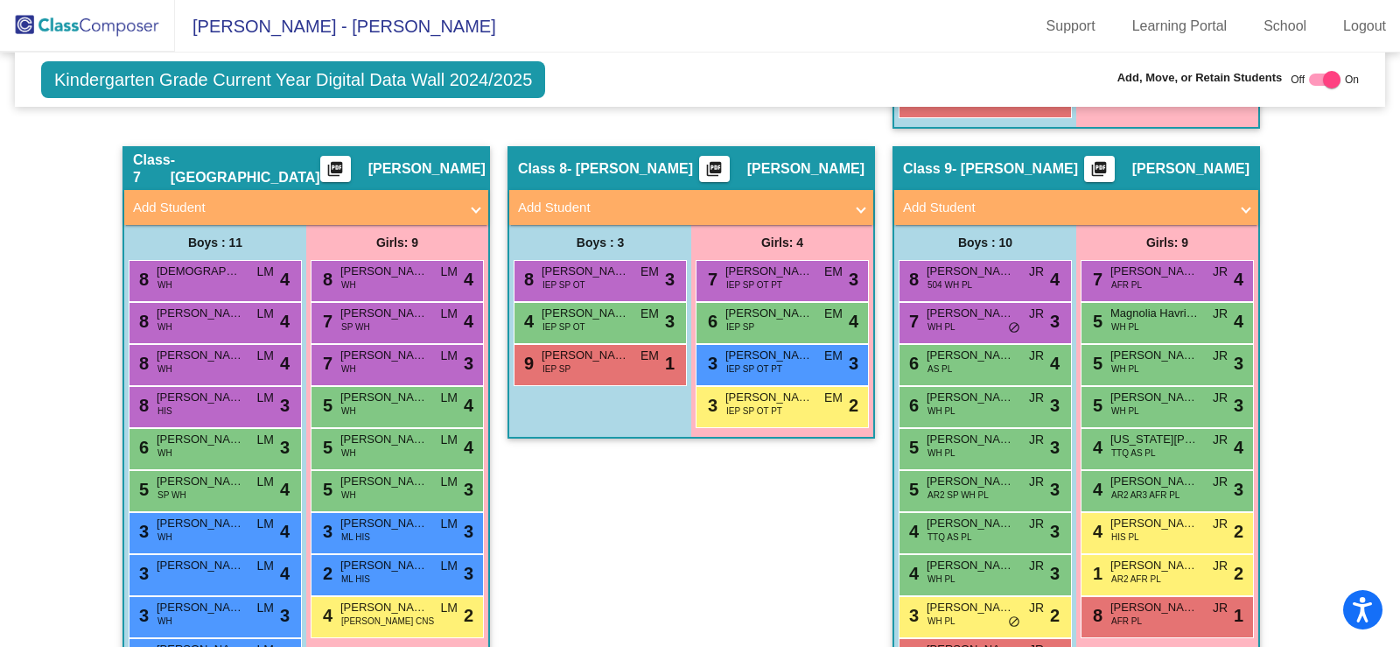
scroll to position [1750, 0]
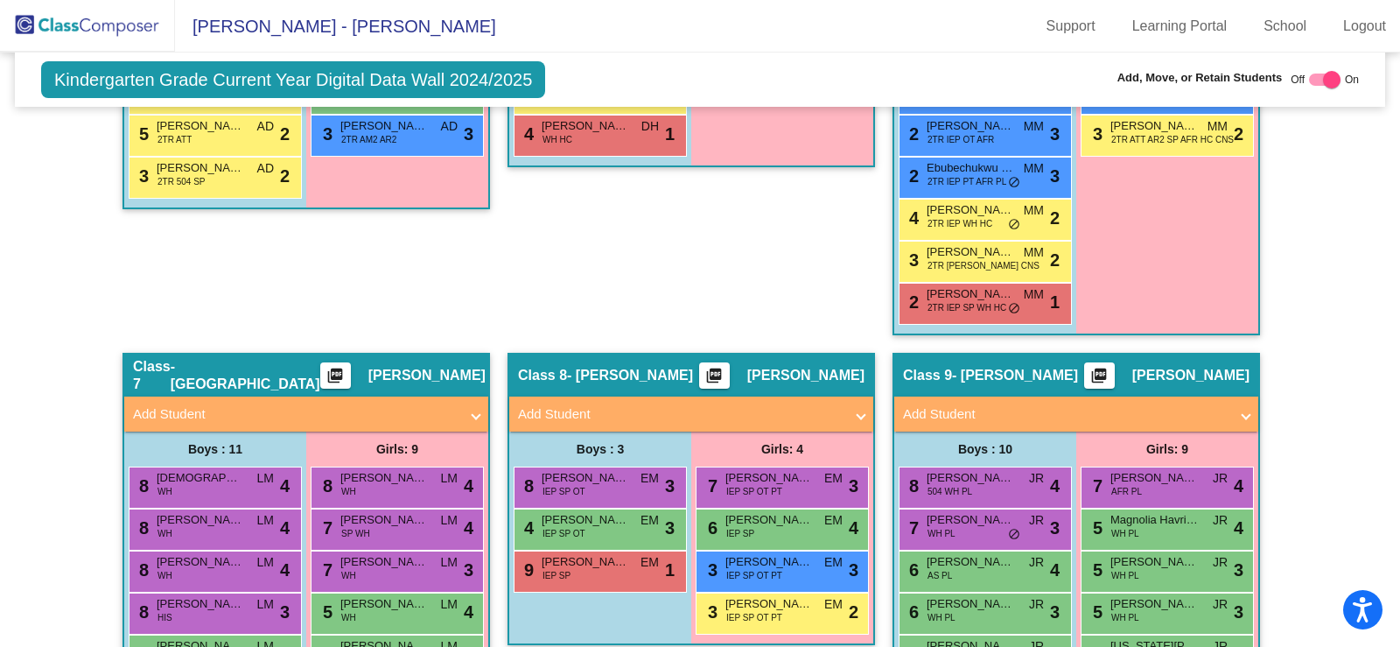
click at [981, 417] on mat-panel-title "Add Student" at bounding box center [1065, 414] width 325 height 20
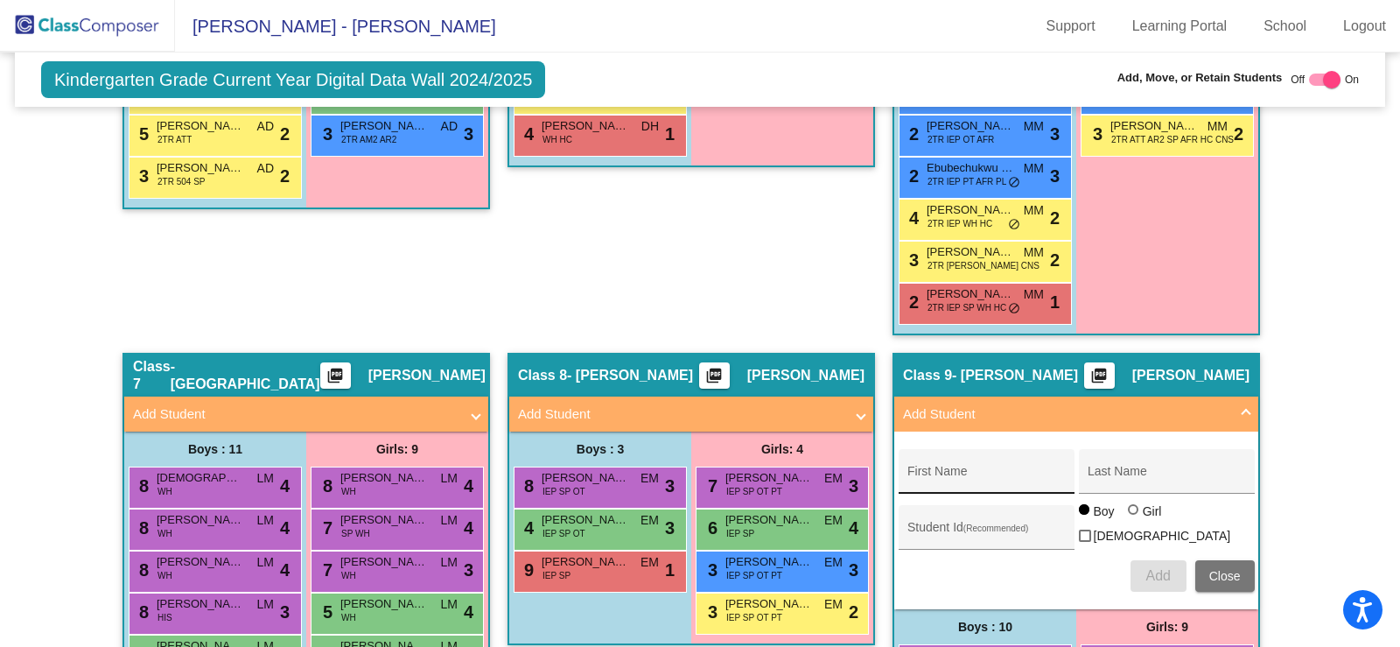
click at [999, 479] on input "First Name" at bounding box center [985, 478] width 157 height 14
type input "Sterling"
type input "[PERSON_NAME]"
click at [1142, 518] on div "Girl" at bounding box center [1152, 510] width 20 height 17
click at [1135, 518] on input "Girl" at bounding box center [1134, 518] width 1 height 1
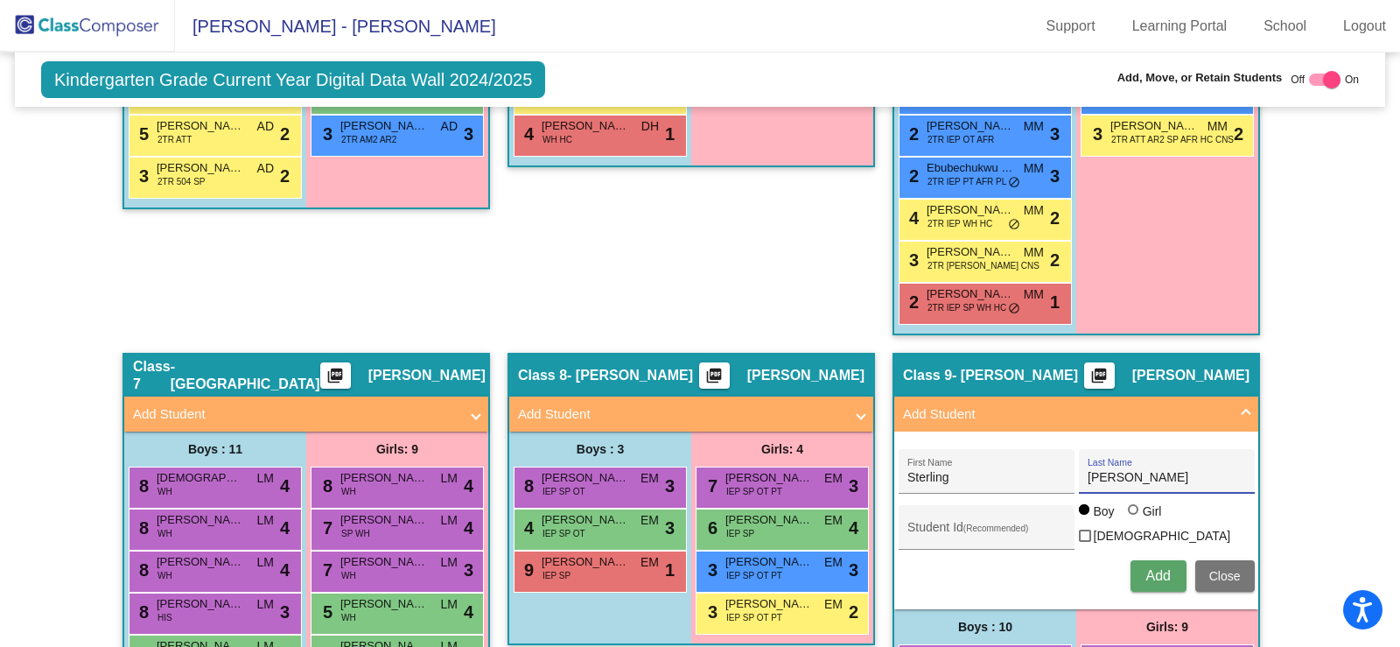
radio input "true"
click at [1149, 582] on button "Add" at bounding box center [1158, 575] width 56 height 31
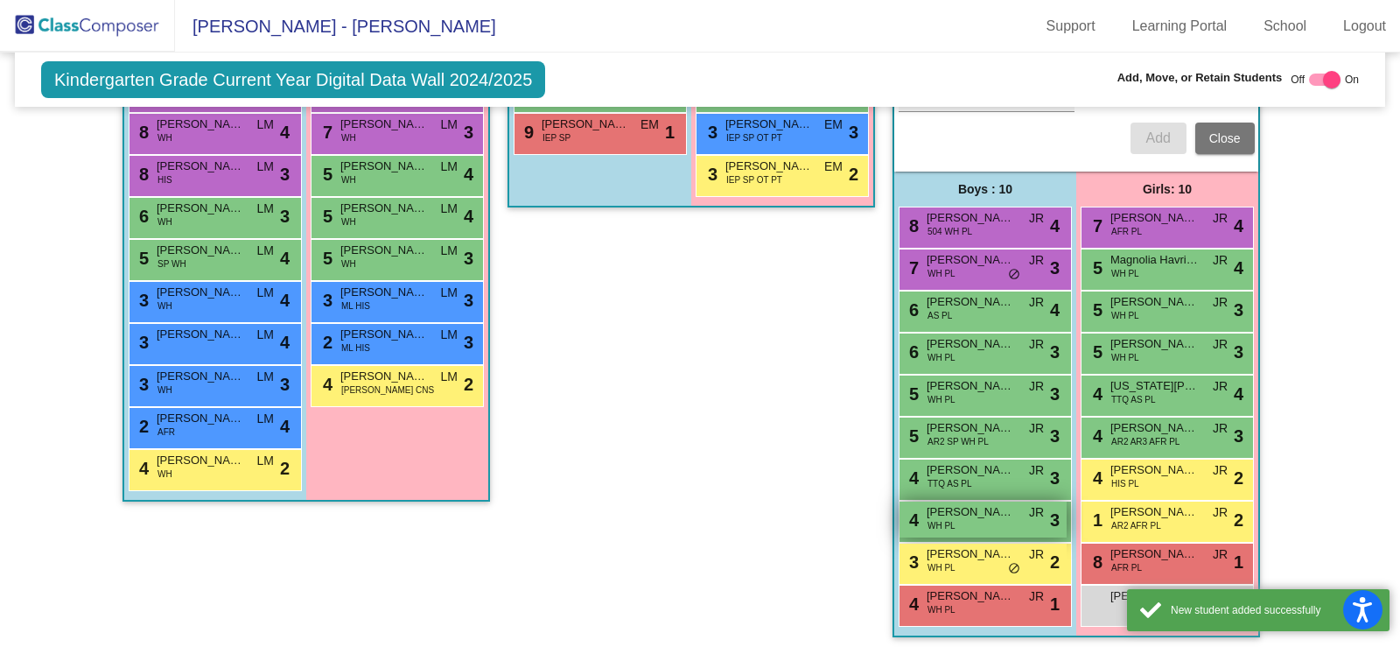
scroll to position [2537, 0]
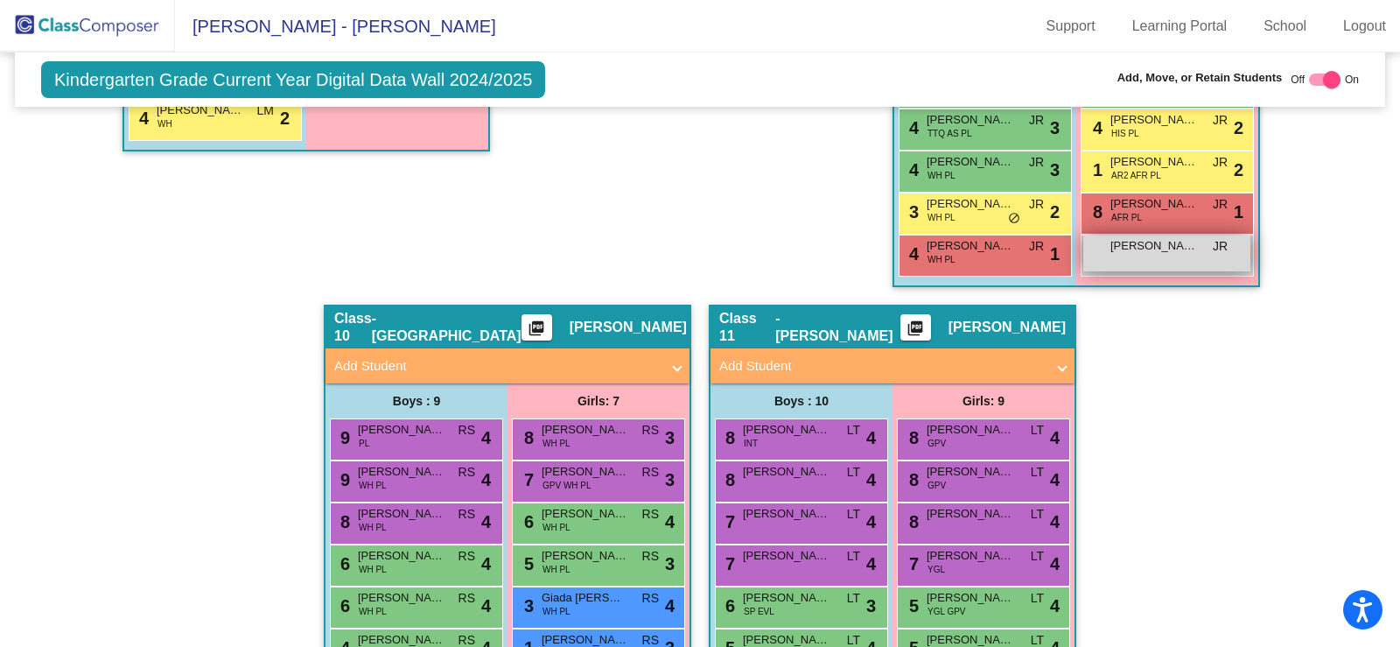
click at [1138, 250] on span "[PERSON_NAME]" at bounding box center [1153, 245] width 87 height 17
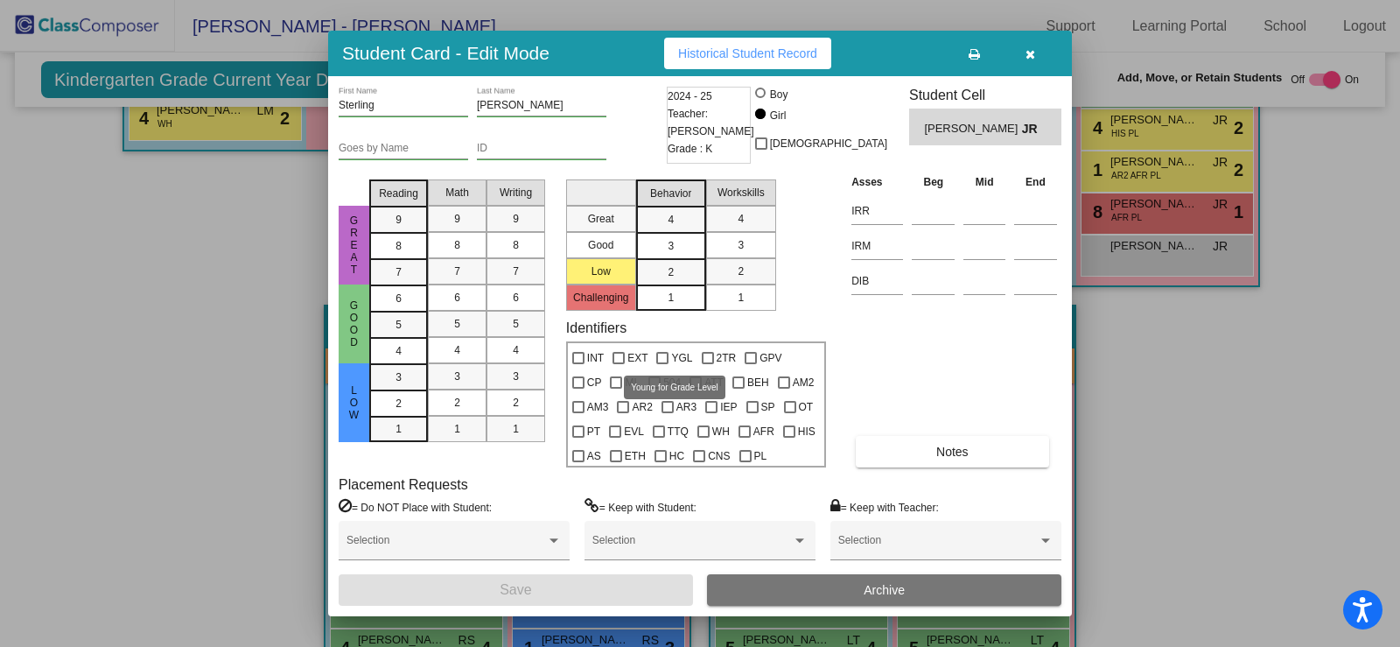
click at [660, 360] on div at bounding box center [662, 358] width 12 height 12
click at [661, 364] on input "YGL" at bounding box center [661, 364] width 1 height 1
checkbox input "true"
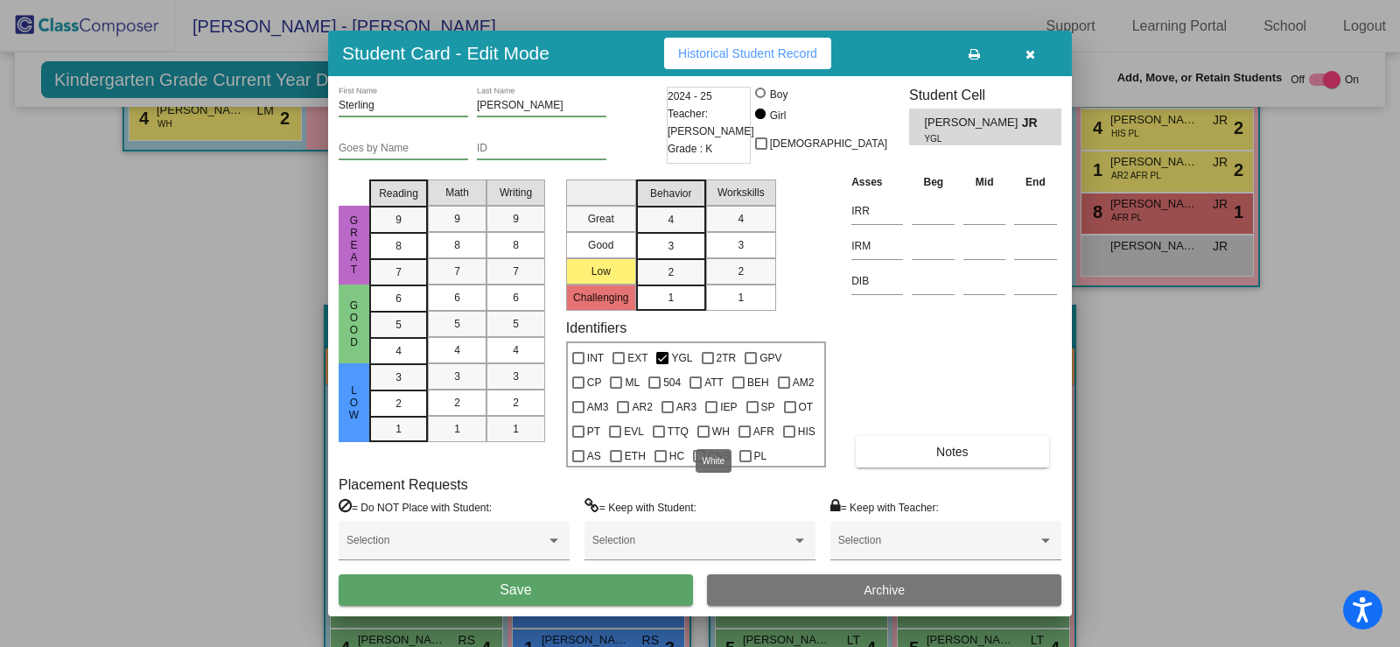
click at [702, 434] on div at bounding box center [703, 431] width 12 height 12
click at [703, 437] on input "WH" at bounding box center [703, 437] width 1 height 1
checkbox input "true"
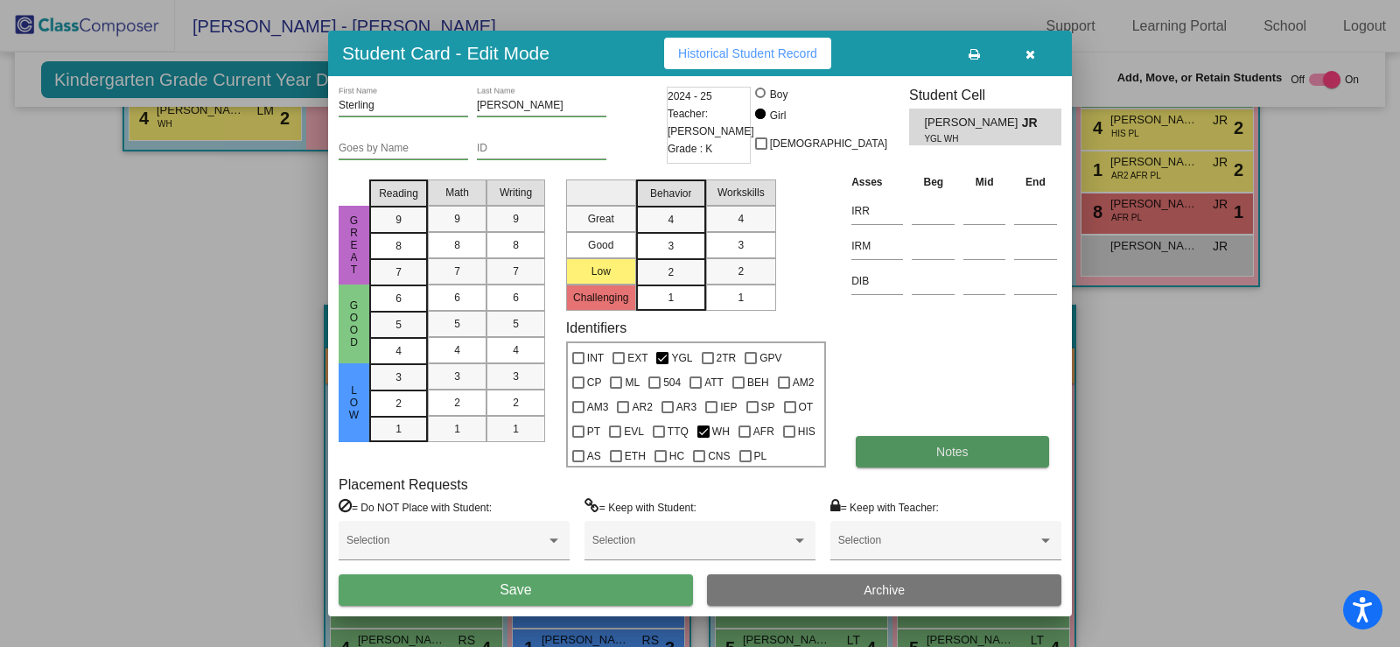
click at [981, 454] on button "Notes" at bounding box center [952, 451] width 192 height 31
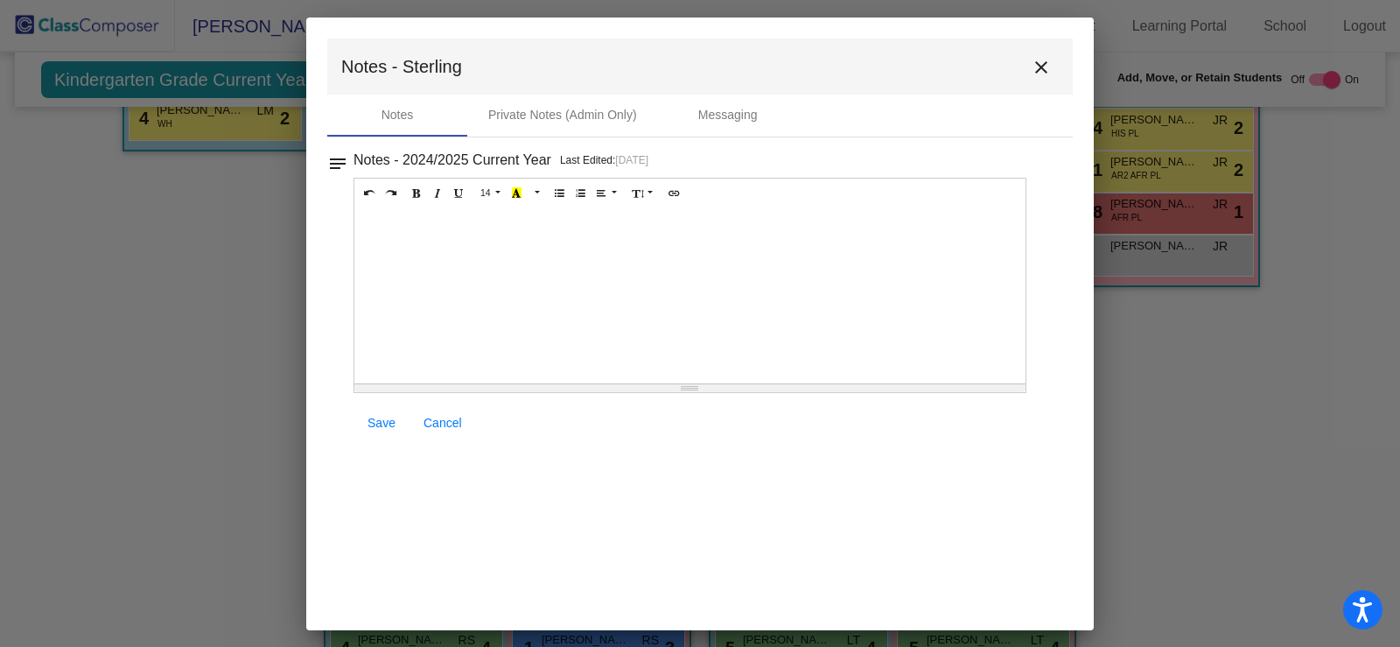
click at [437, 275] on div at bounding box center [689, 295] width 671 height 175
click at [378, 428] on span "Save" at bounding box center [381, 423] width 28 height 14
click at [1051, 69] on mat-icon "close" at bounding box center [1041, 67] width 21 height 21
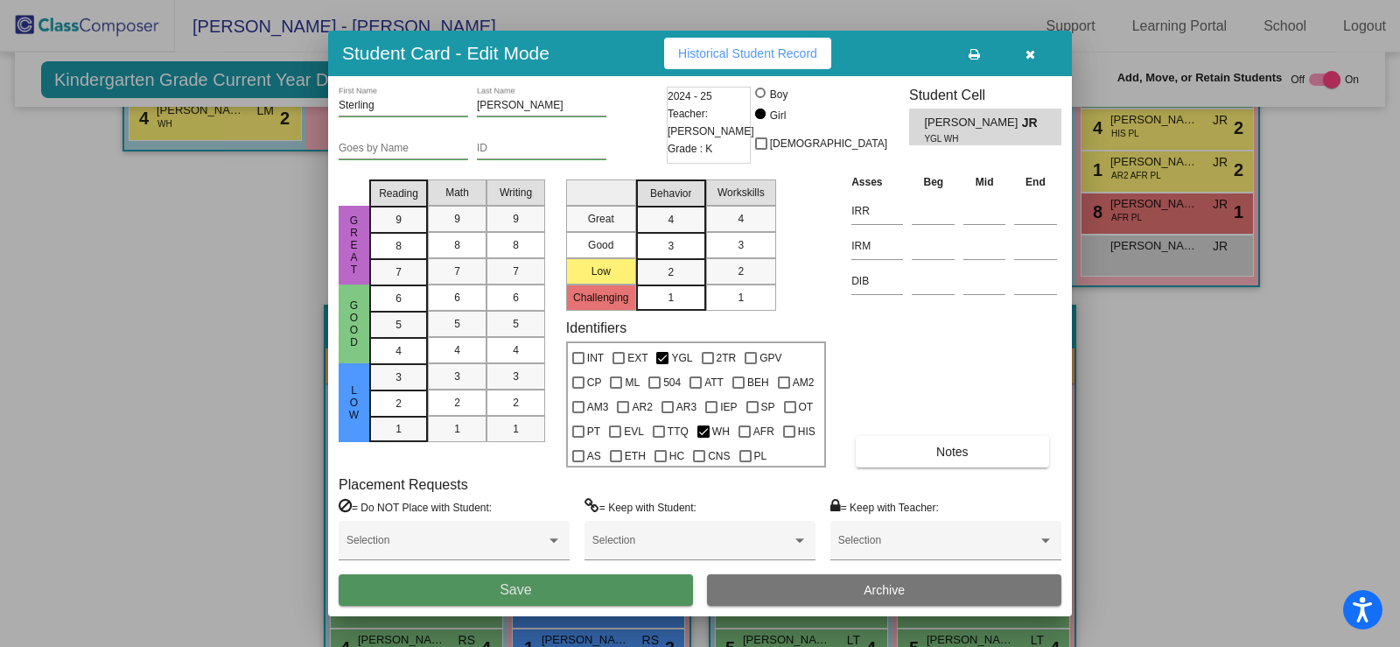
click at [516, 591] on span "Save" at bounding box center [515, 589] width 31 height 15
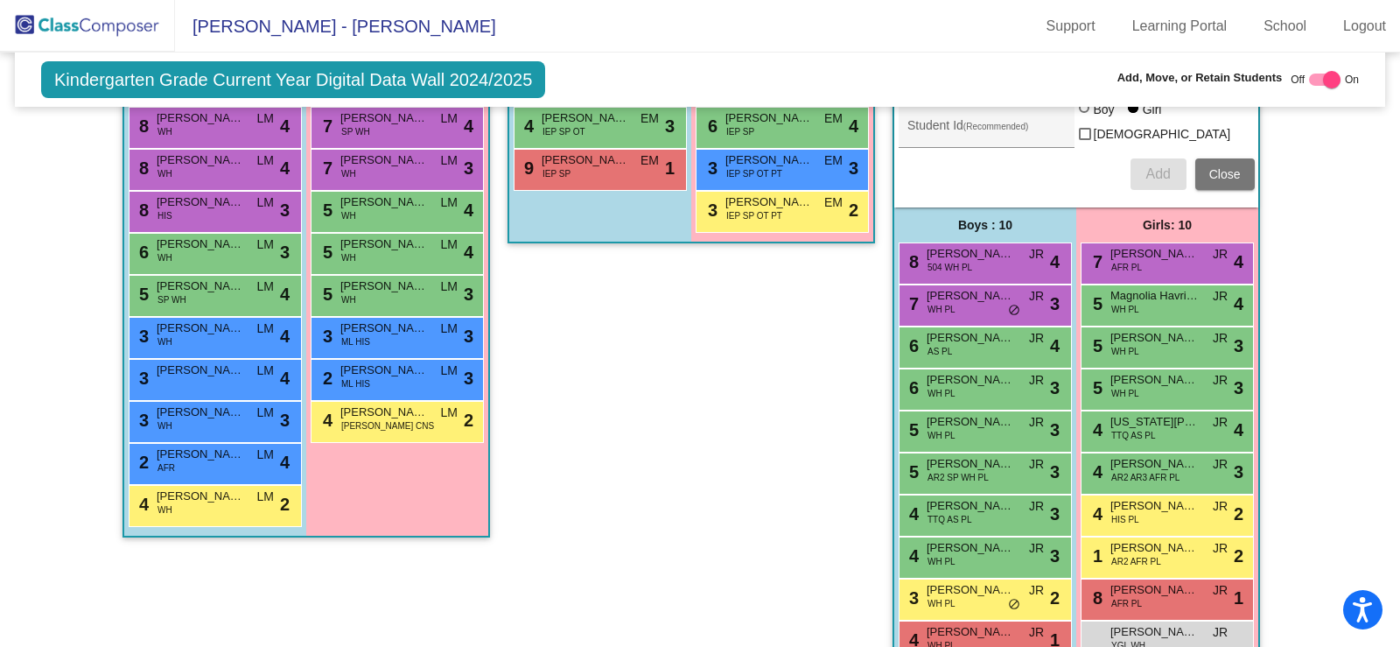
scroll to position [2275, 0]
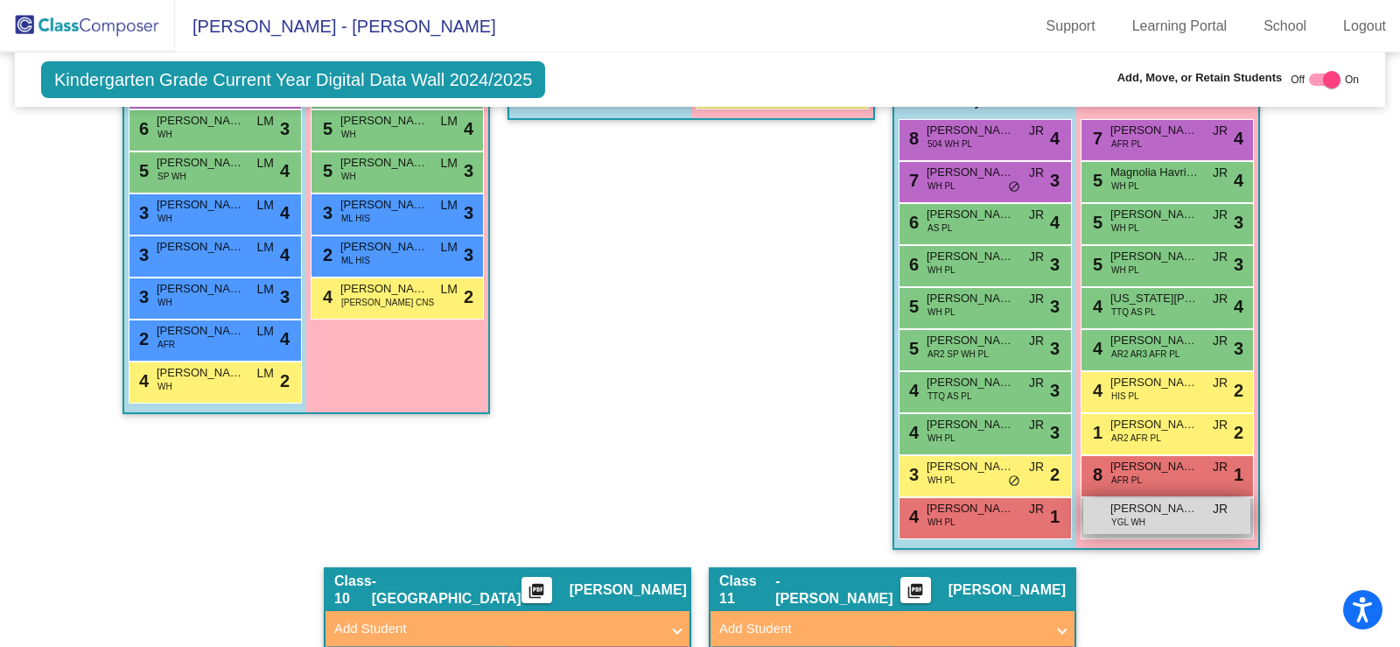
click at [1179, 508] on span "[PERSON_NAME]" at bounding box center [1153, 508] width 87 height 17
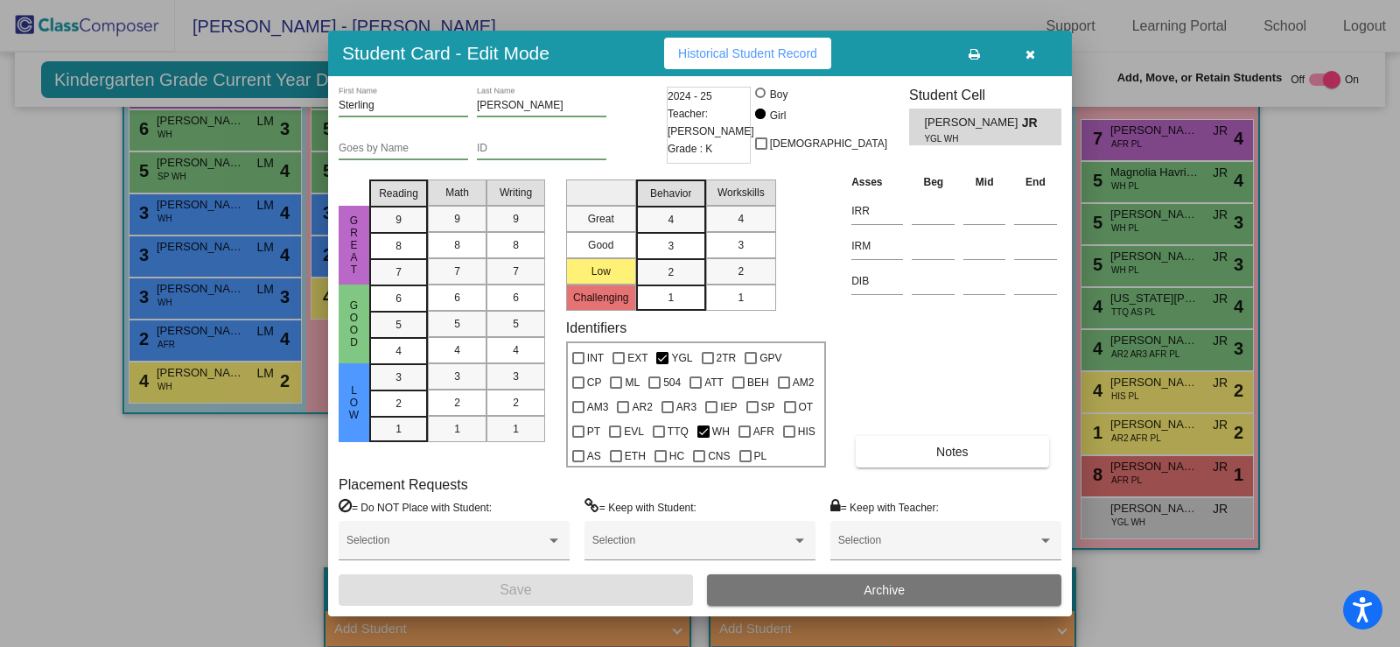
click at [1030, 59] on icon "button" at bounding box center [1030, 54] width 10 height 12
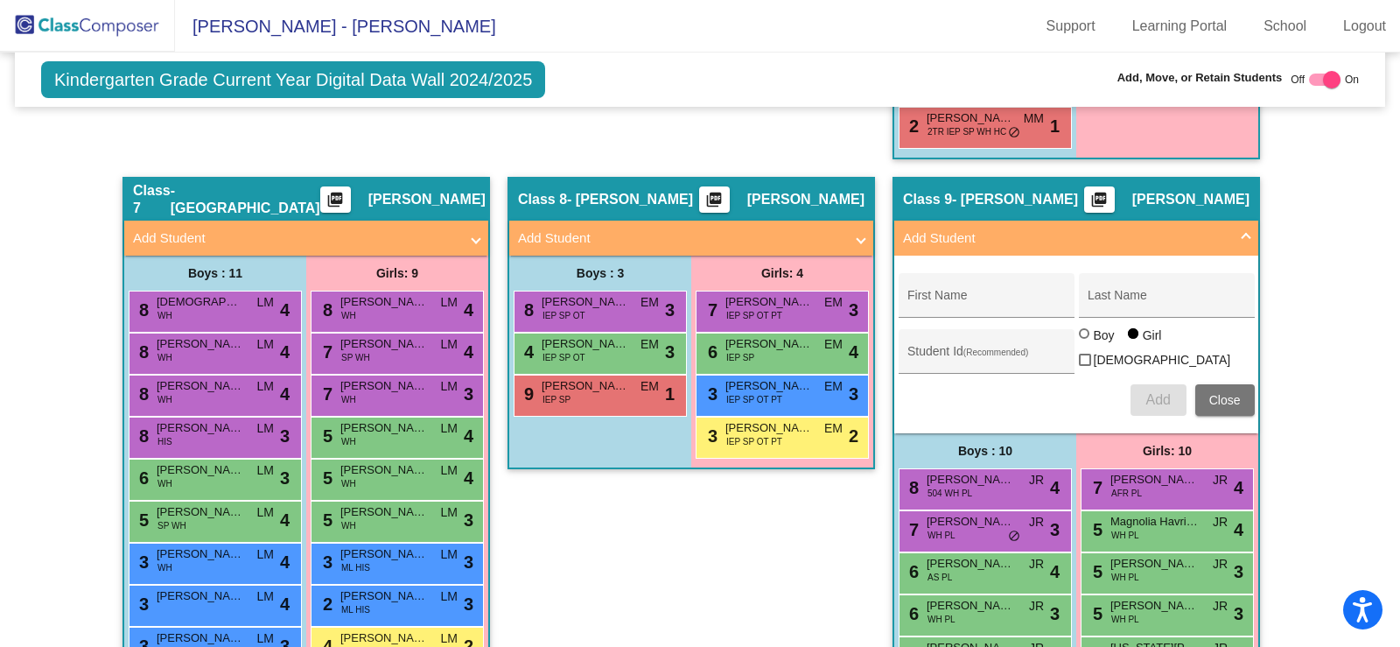
scroll to position [1925, 0]
click at [1214, 252] on mat-expansion-panel-header "Add Student" at bounding box center [1076, 238] width 364 height 35
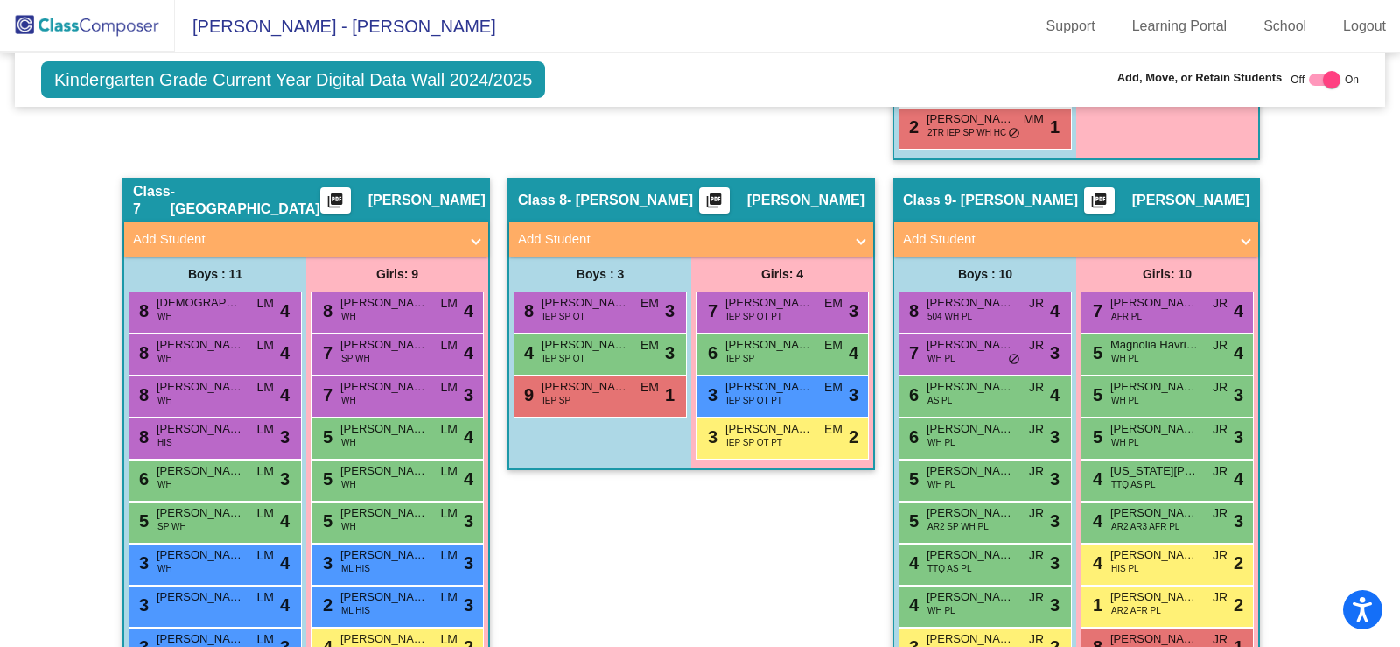
click at [1214, 254] on mat-expansion-panel-header "Add Student" at bounding box center [1076, 238] width 364 height 35
radio input "true"
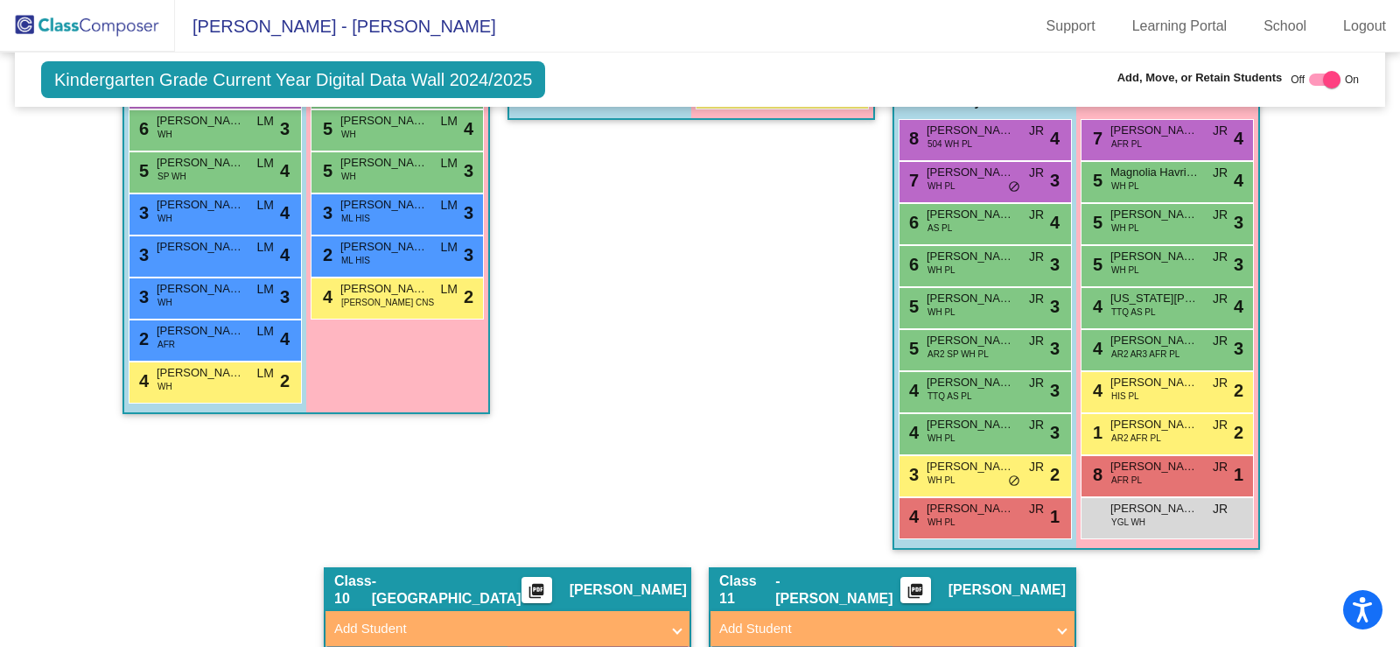
scroll to position [2362, 0]
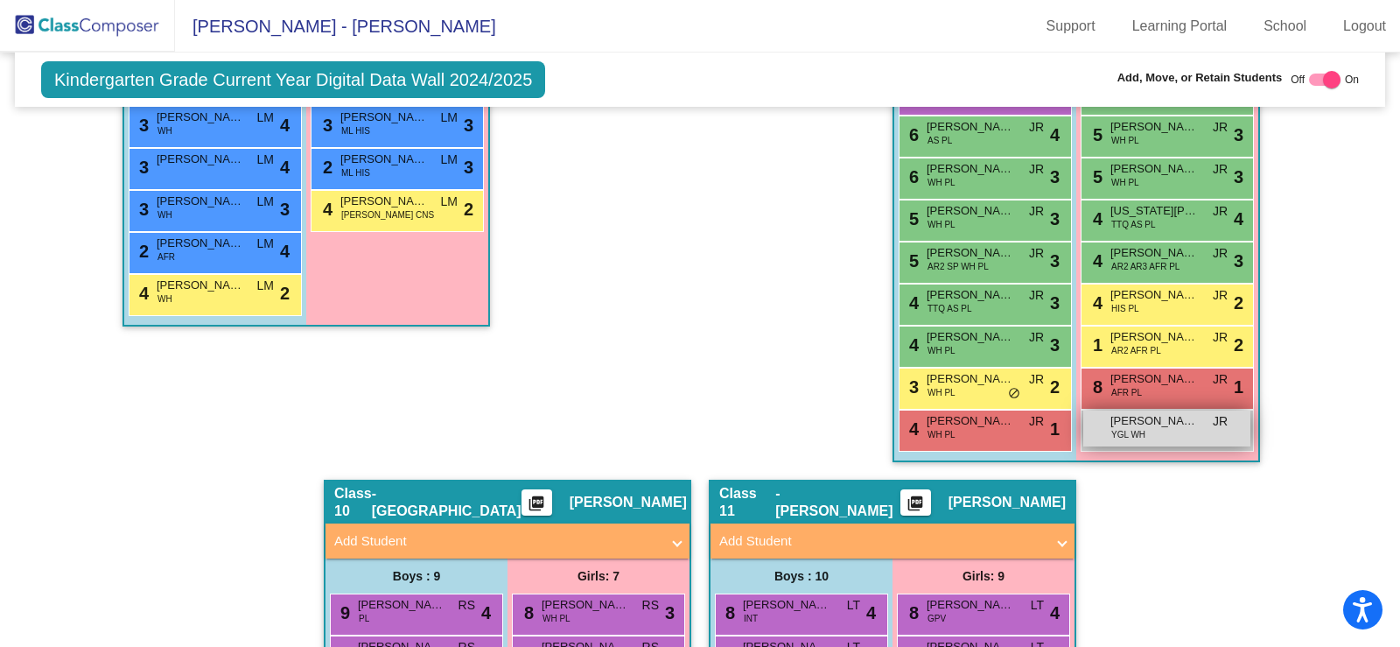
click at [1189, 424] on span "[PERSON_NAME]" at bounding box center [1153, 420] width 87 height 17
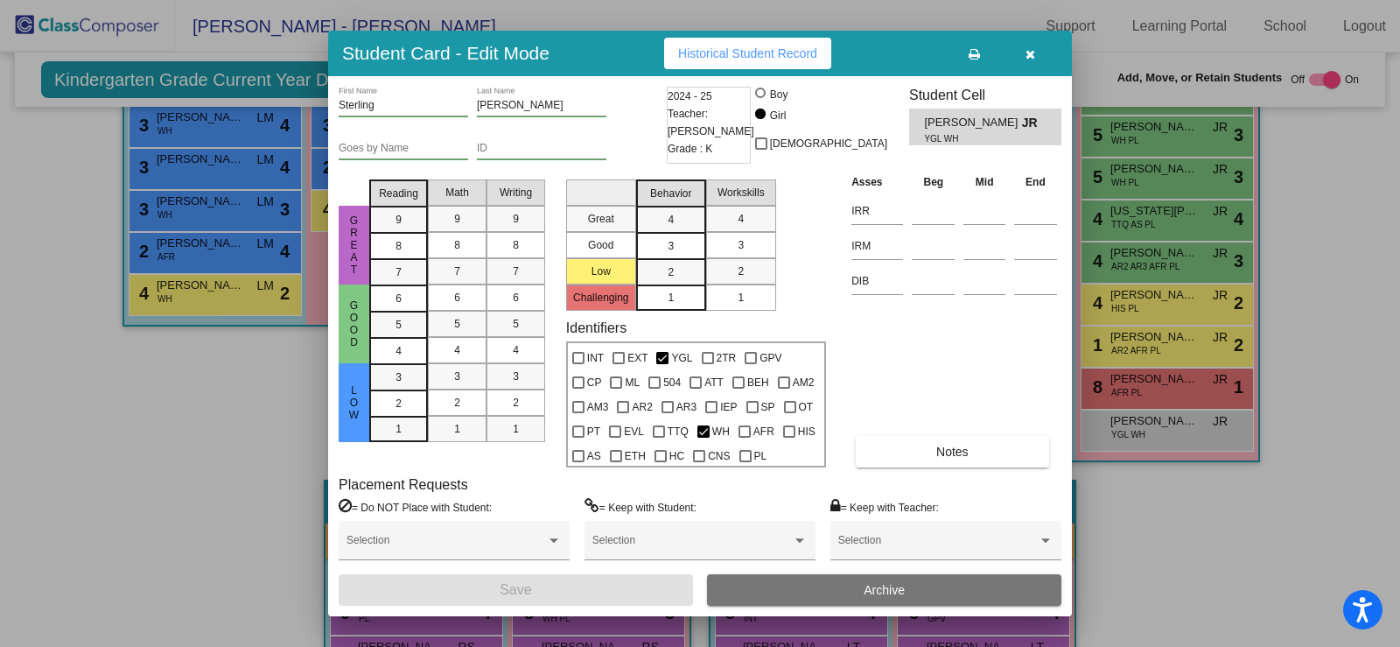
click at [873, 595] on span "Archive" at bounding box center [884, 590] width 41 height 14
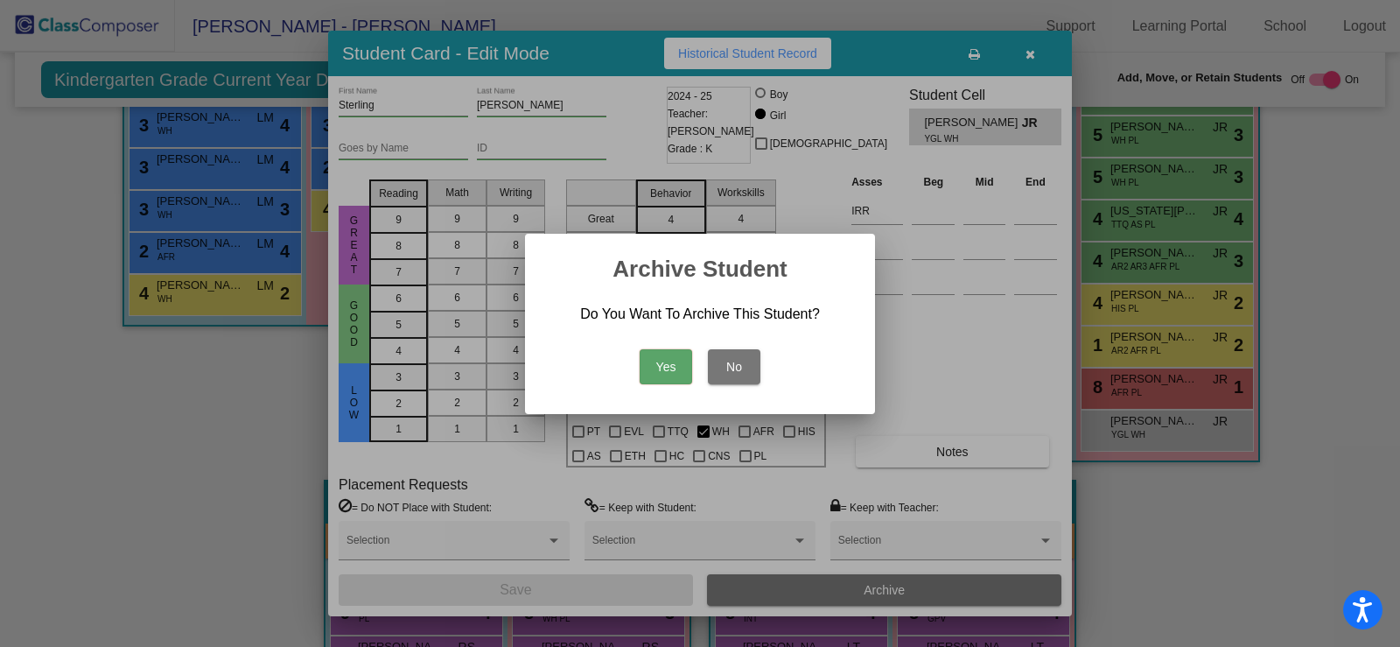
click at [667, 378] on button "Yes" at bounding box center [666, 366] width 52 height 35
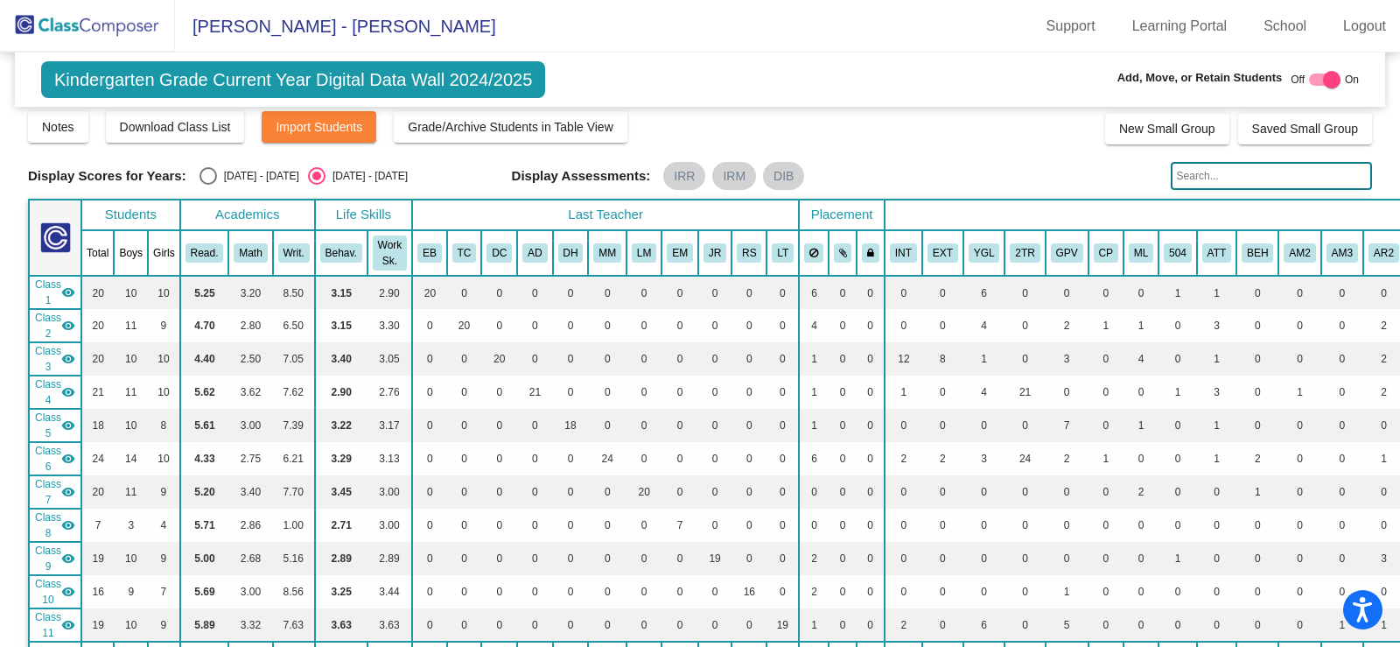
scroll to position [0, 0]
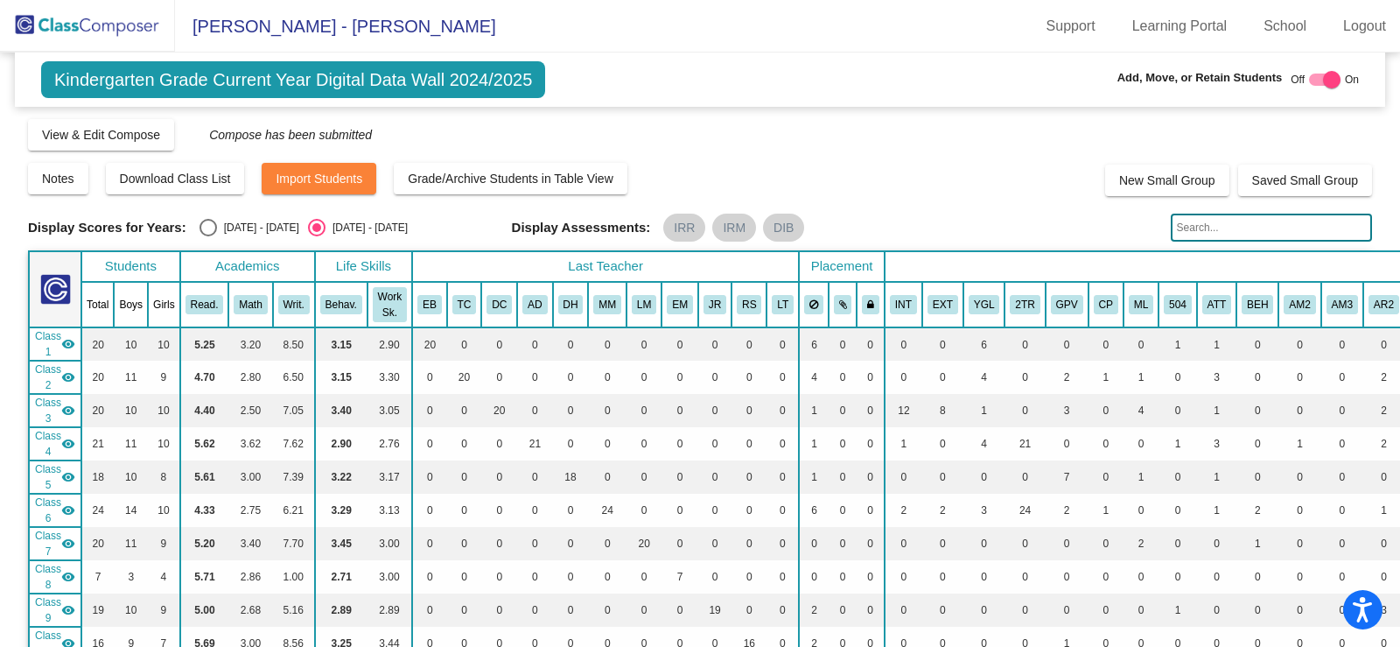
click at [115, 85] on span "Kindergarten Grade Current Year Digital Data Wall 2024/2025" at bounding box center [293, 79] width 504 height 37
click at [79, 22] on img at bounding box center [87, 26] width 175 height 52
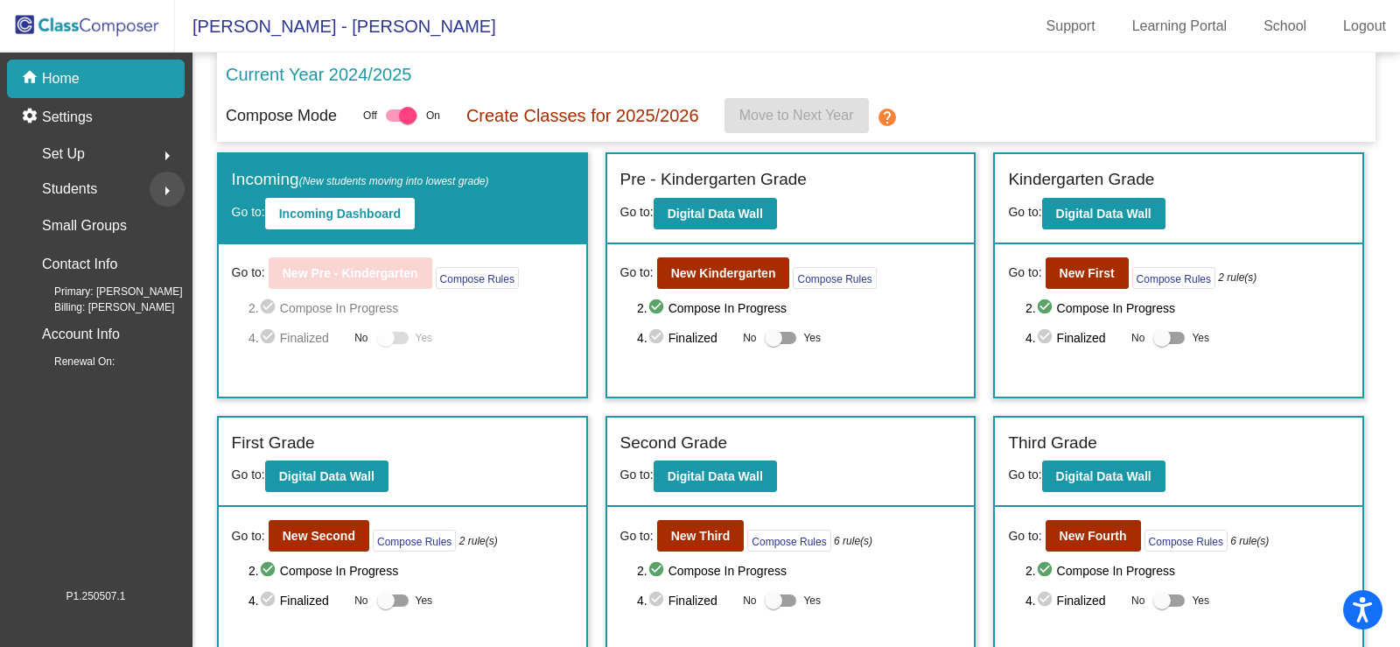
click at [170, 192] on mat-icon "arrow_right" at bounding box center [167, 190] width 21 height 21
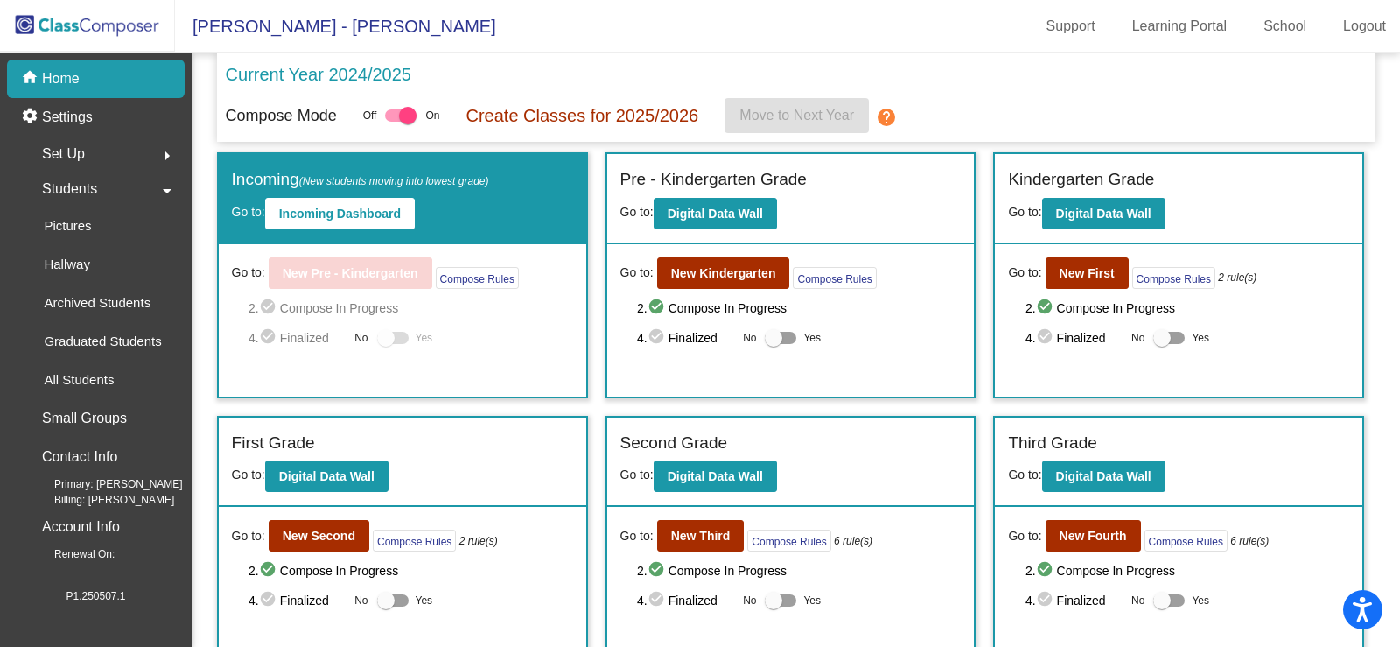
click at [80, 154] on span "Set Up" at bounding box center [63, 154] width 43 height 24
click at [80, 348] on p "Import Students" at bounding box center [90, 344] width 93 height 21
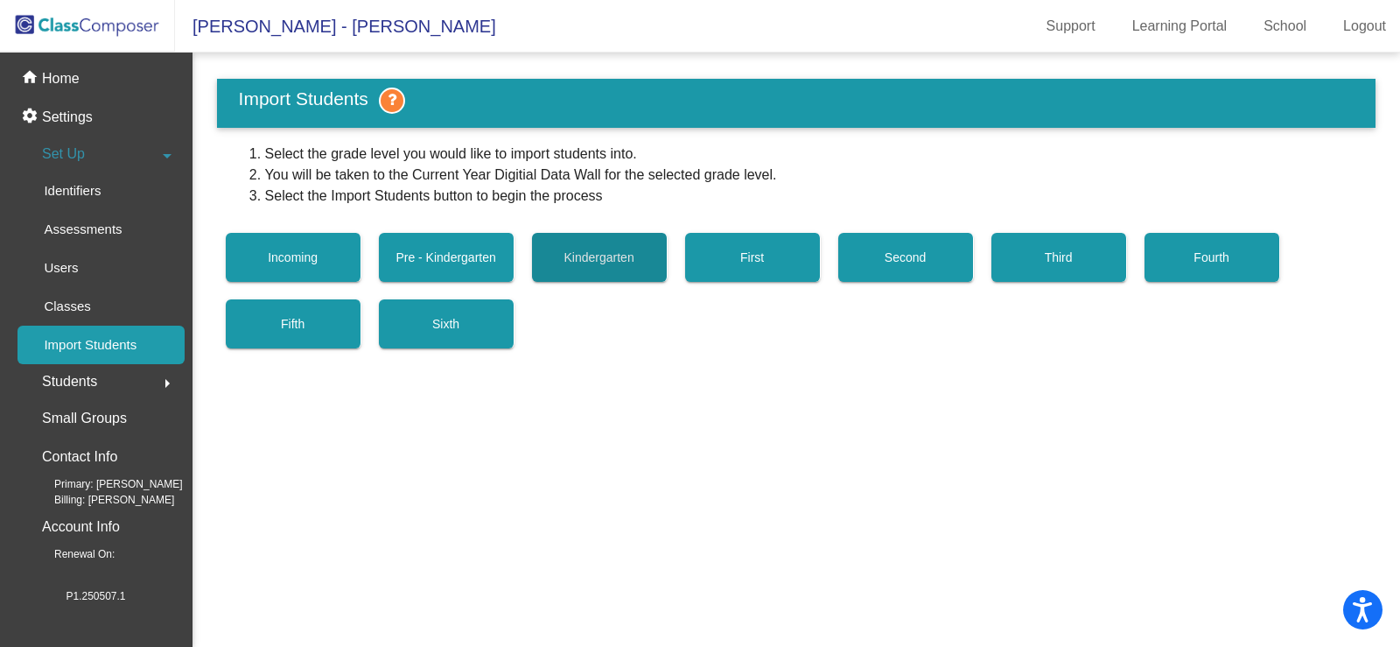
click at [656, 255] on button "Kindergarten" at bounding box center [600, 257] width 136 height 49
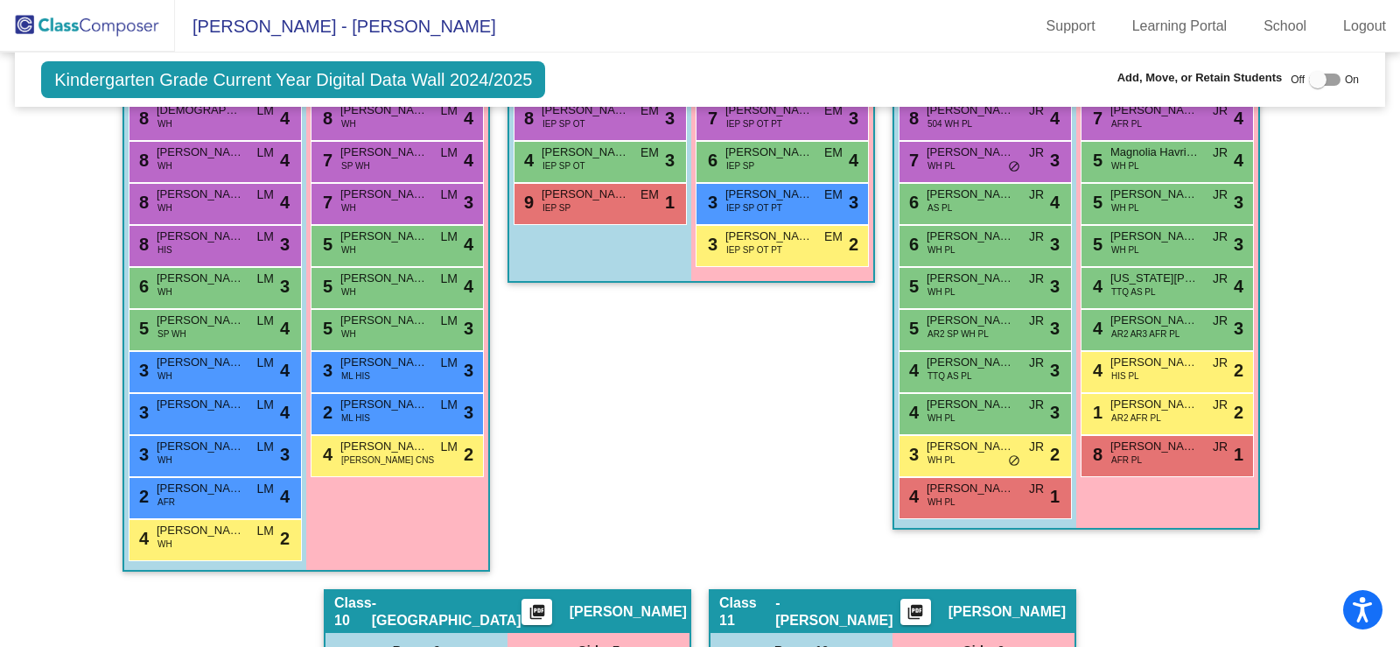
scroll to position [1750, 0]
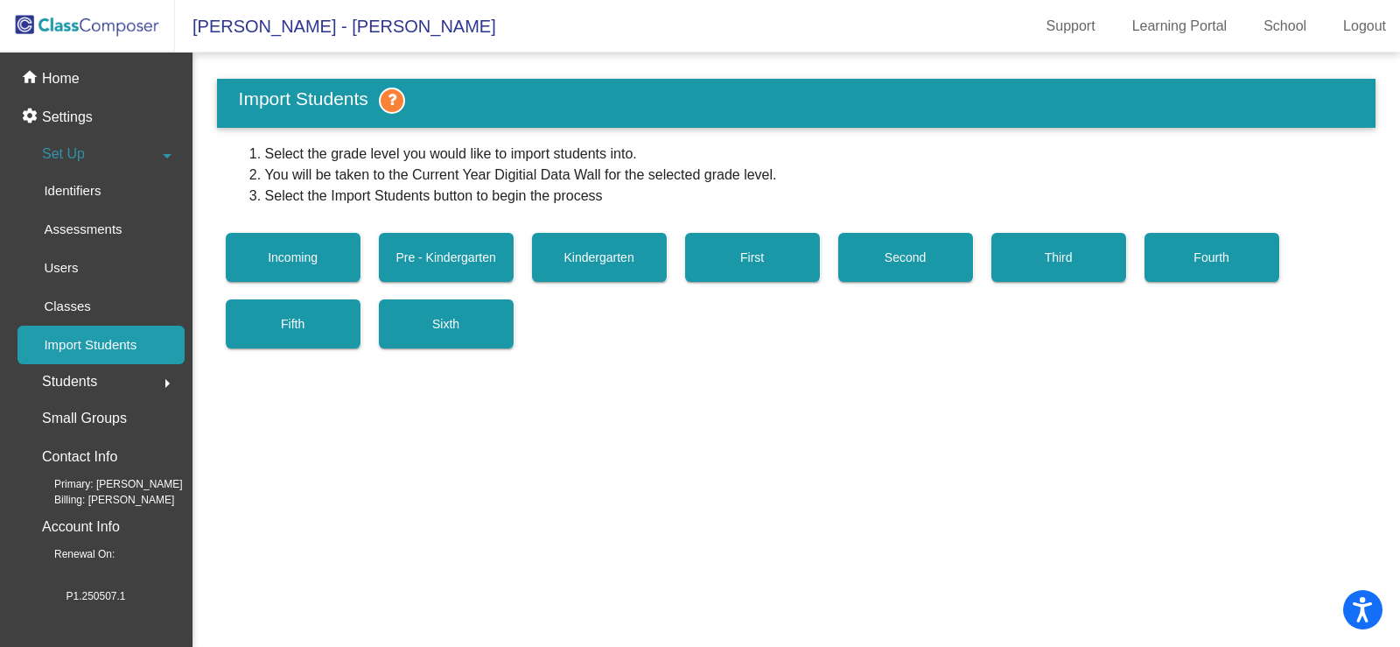
click at [472, 247] on button "Pre - Kindergarten" at bounding box center [447, 257] width 136 height 49
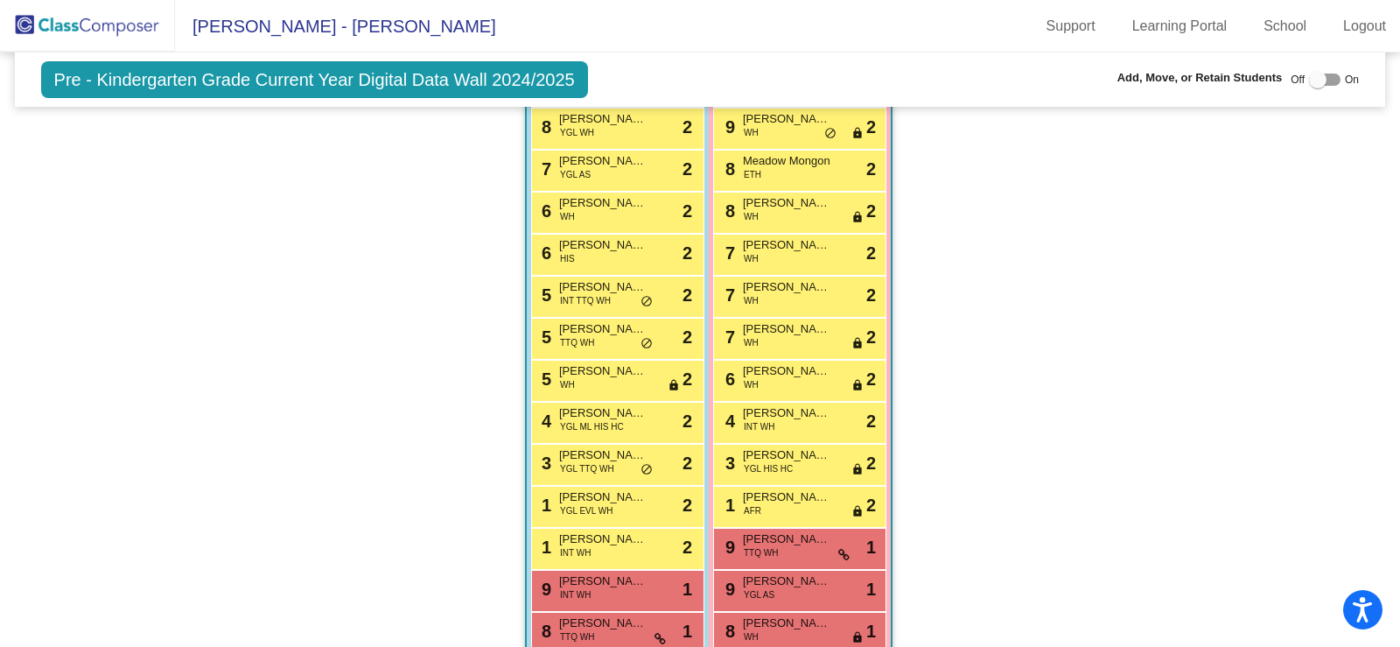
scroll to position [3696, 0]
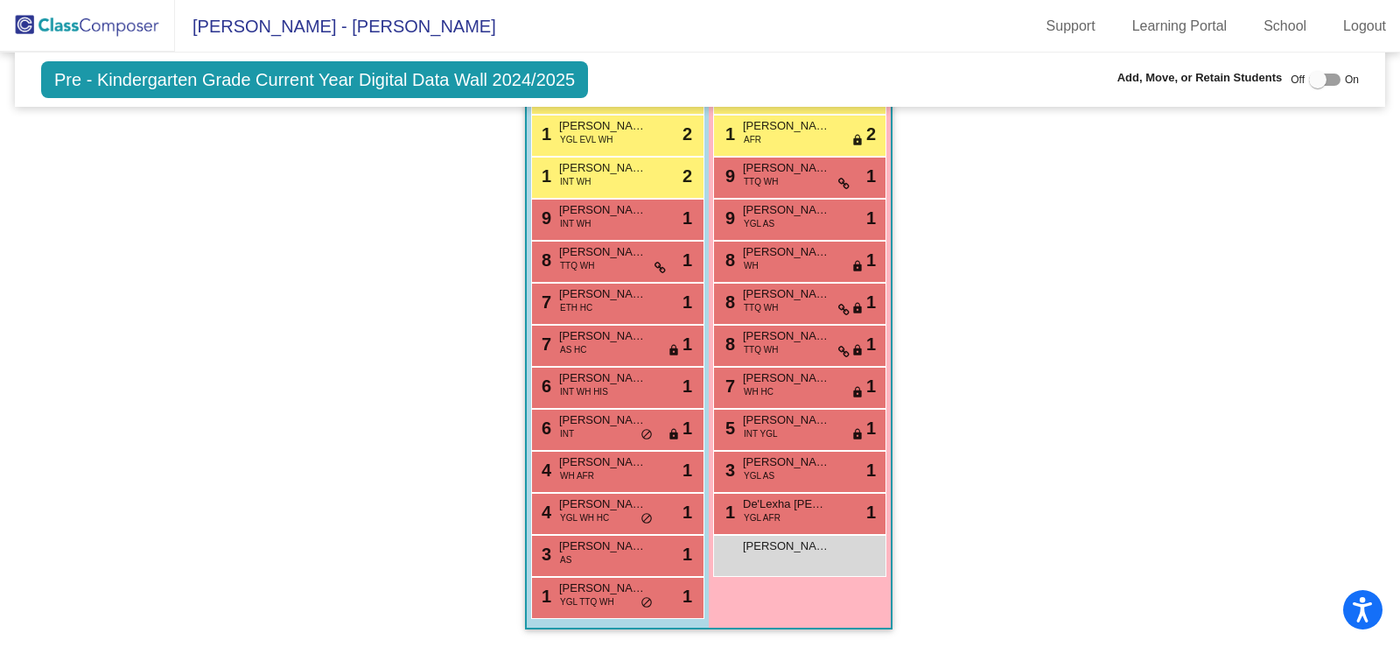
click at [1309, 80] on div at bounding box center [1317, 79] width 17 height 17
checkbox input "true"
click at [808, 555] on div "[PERSON_NAME] lock do_not_disturb_alt" at bounding box center [799, 553] width 167 height 36
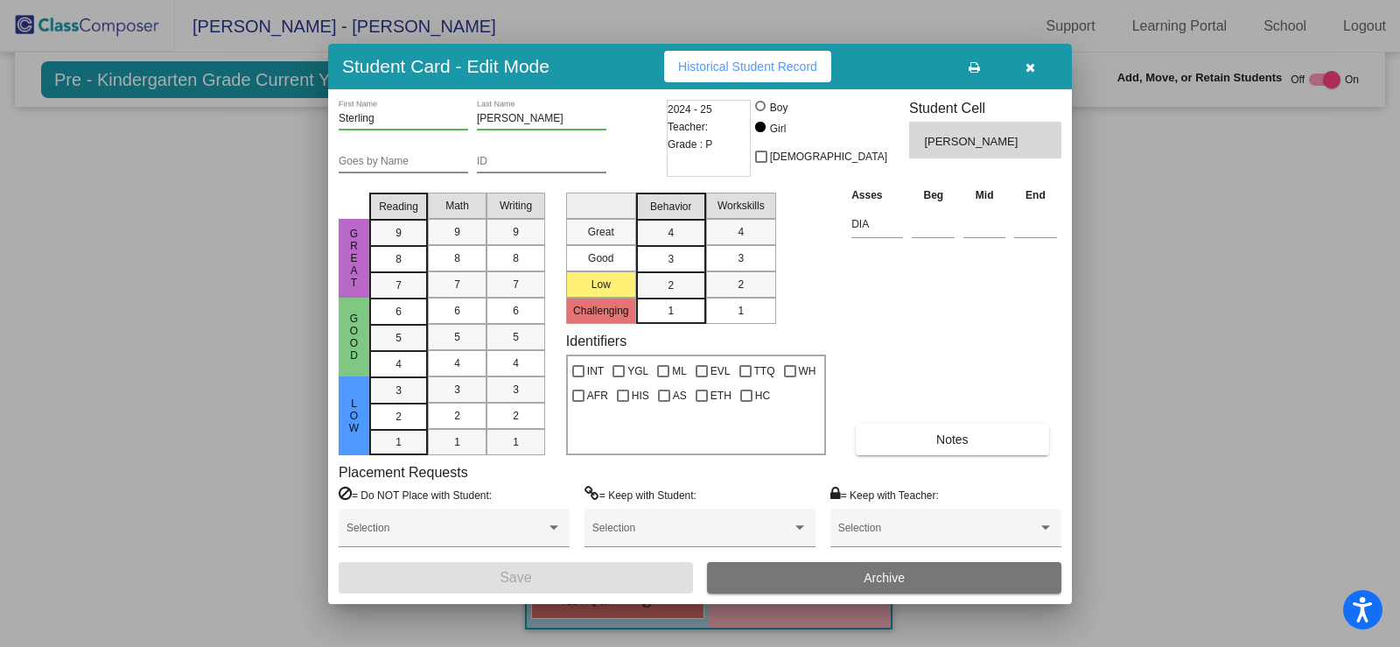
click at [809, 571] on button "Archive" at bounding box center [884, 577] width 354 height 31
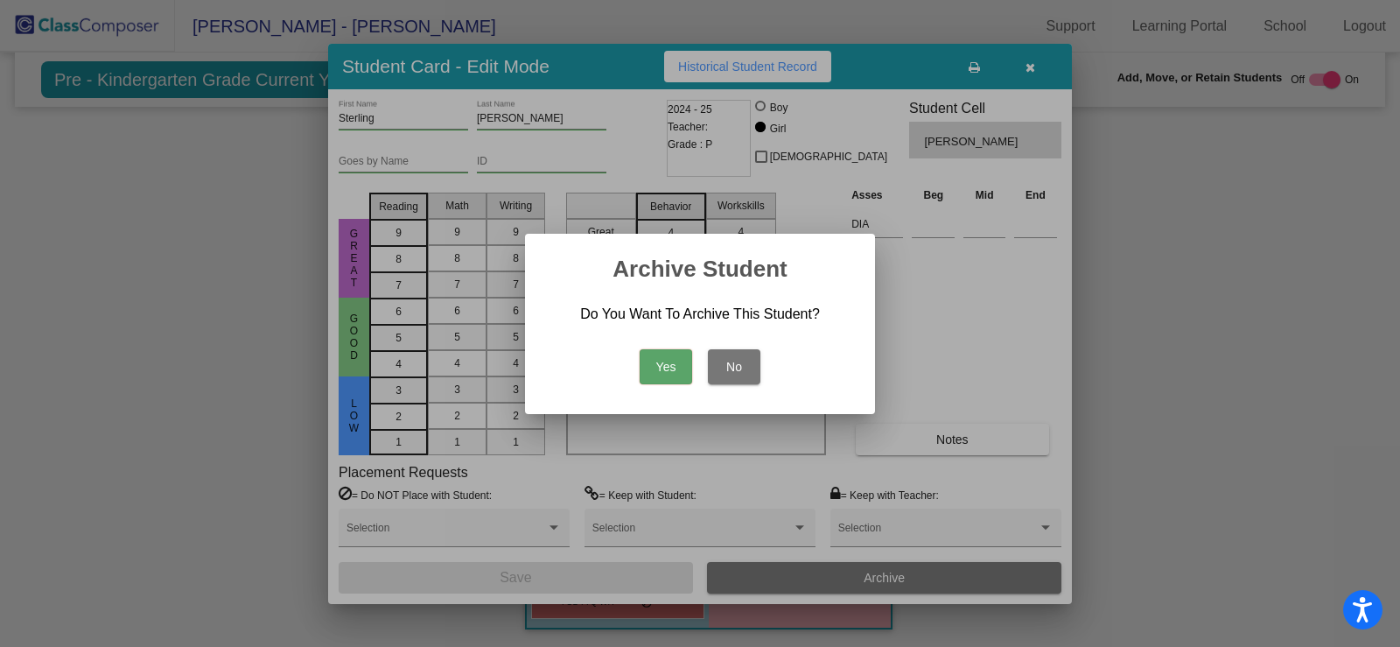
click at [741, 375] on button "No" at bounding box center [734, 366] width 52 height 35
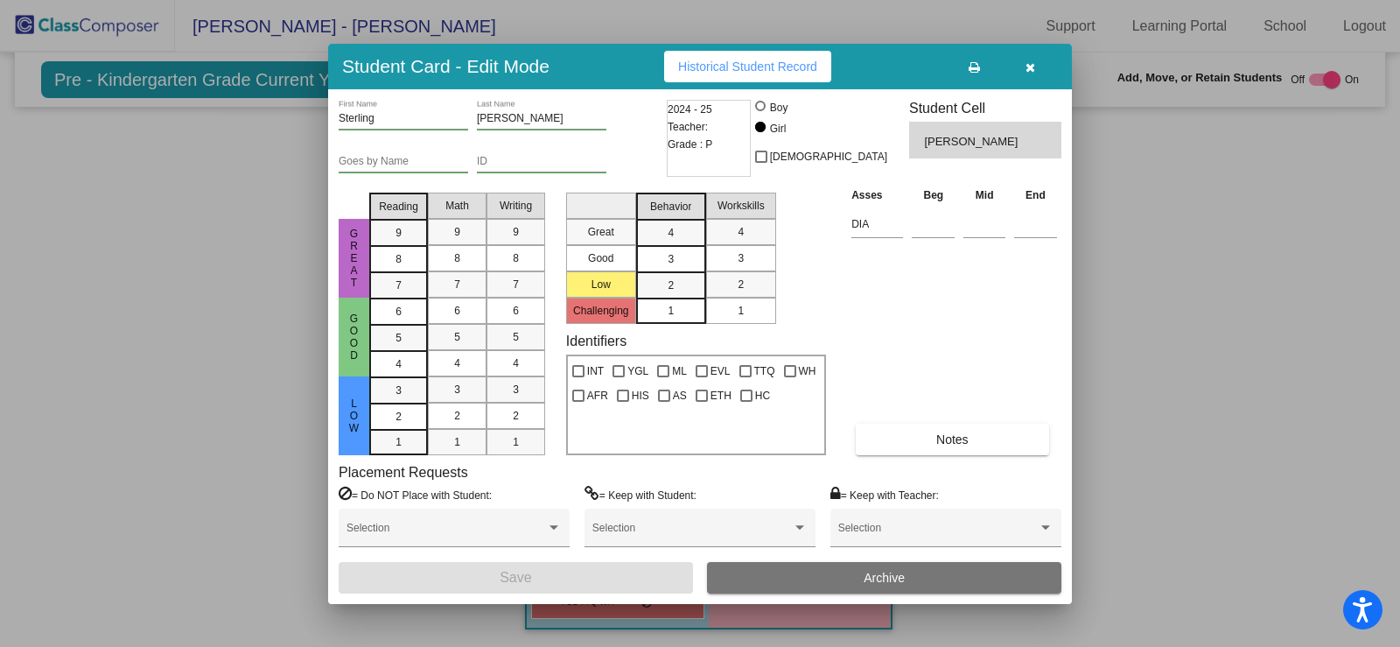
click at [1031, 73] on button "button" at bounding box center [1030, 66] width 56 height 31
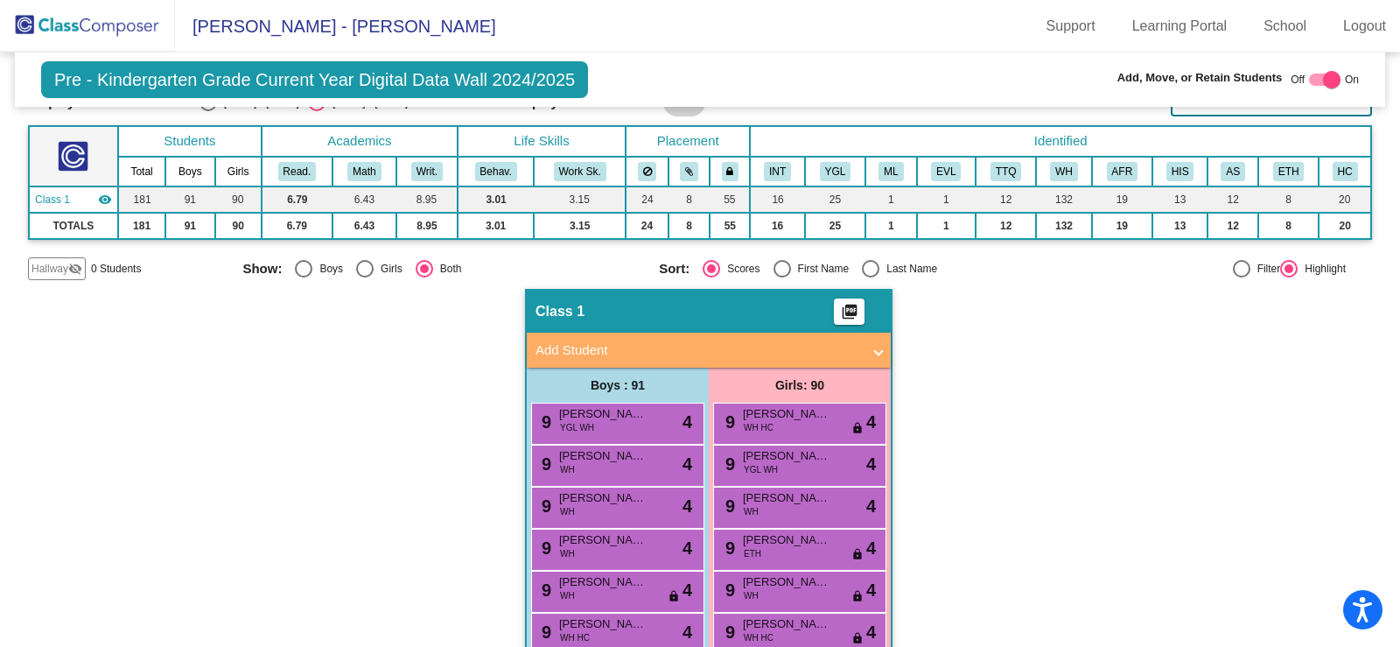
scroll to position [0, 0]
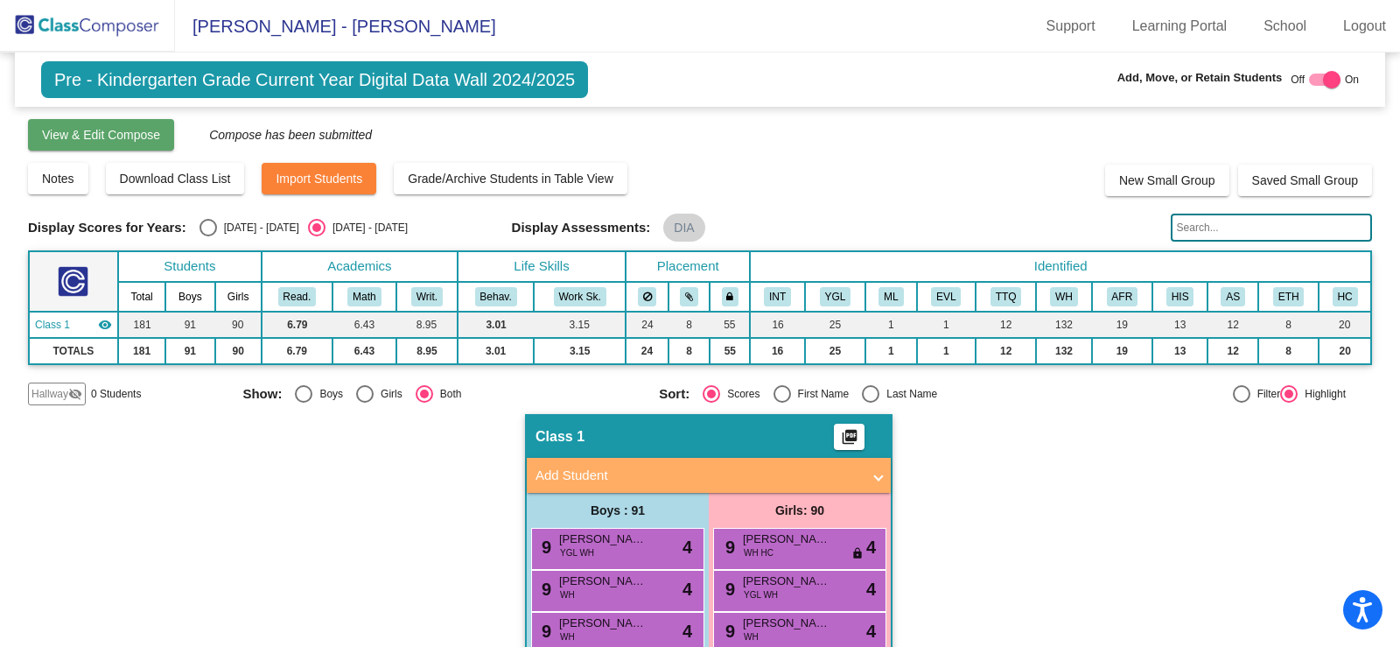
click at [134, 139] on span "View & Edit Compose" at bounding box center [101, 135] width 118 height 14
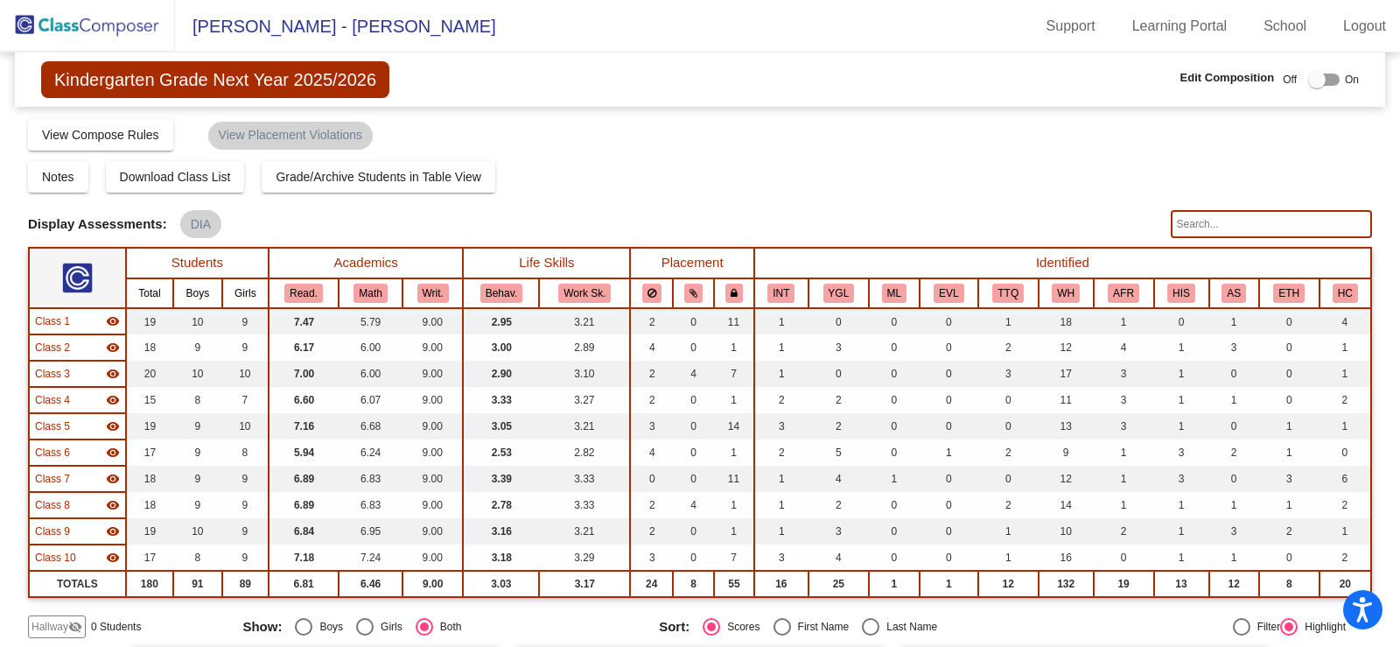
click at [1316, 85] on div at bounding box center [1316, 79] width 17 height 17
checkbox input "true"
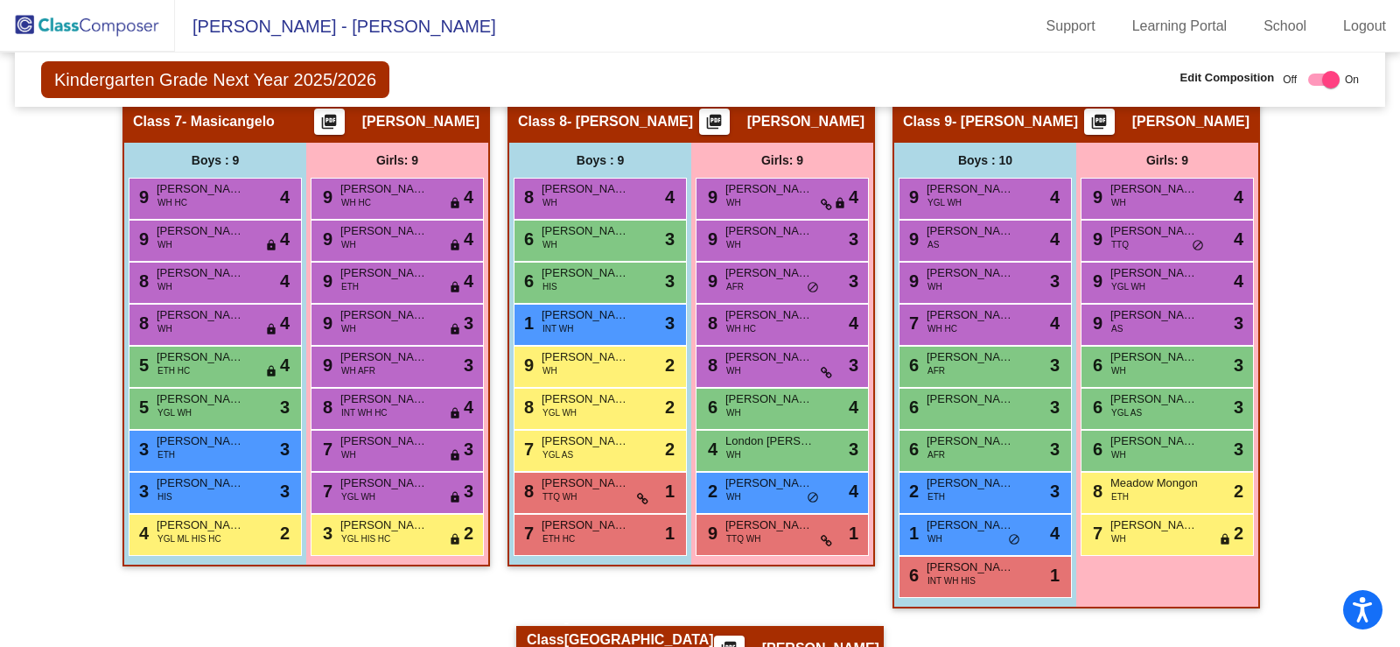
scroll to position [1662, 0]
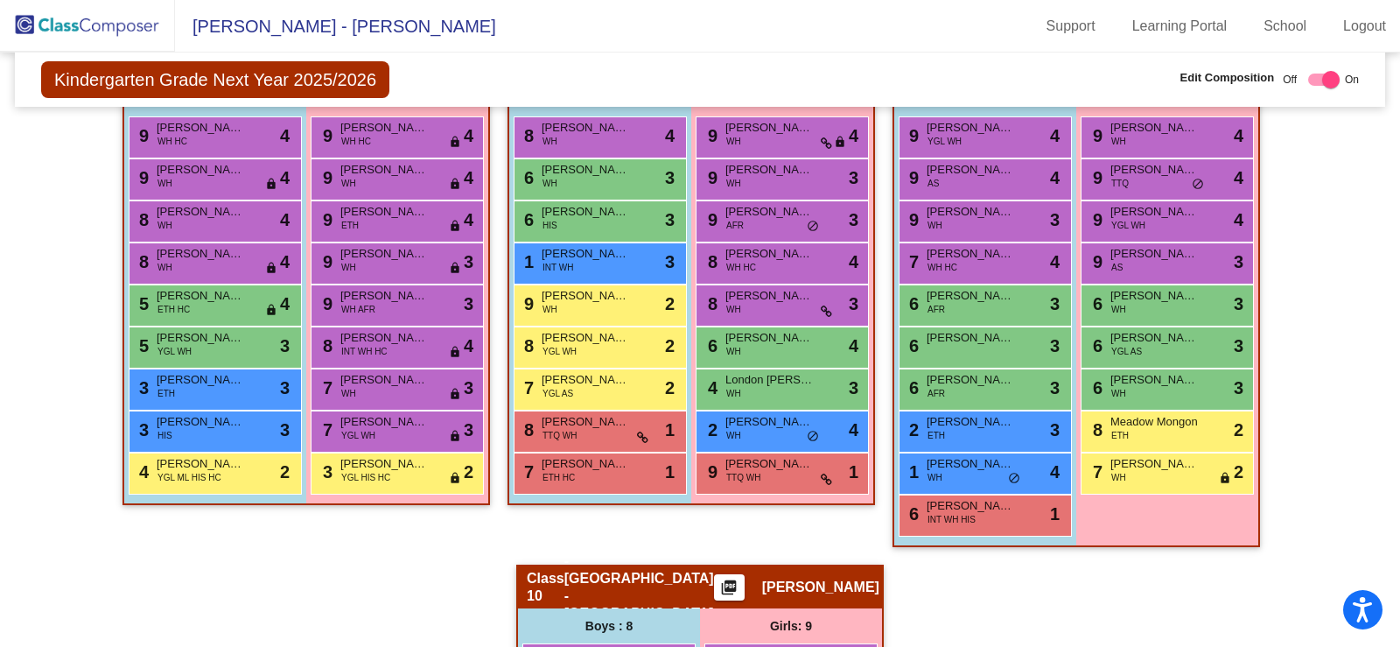
click at [0, 0] on div "Girls: 9 9 [PERSON_NAME] WH lock do_not_disturb_alt 4 9 [PERSON_NAME] TTQ lock …" at bounding box center [0, 0] width 0 height 0
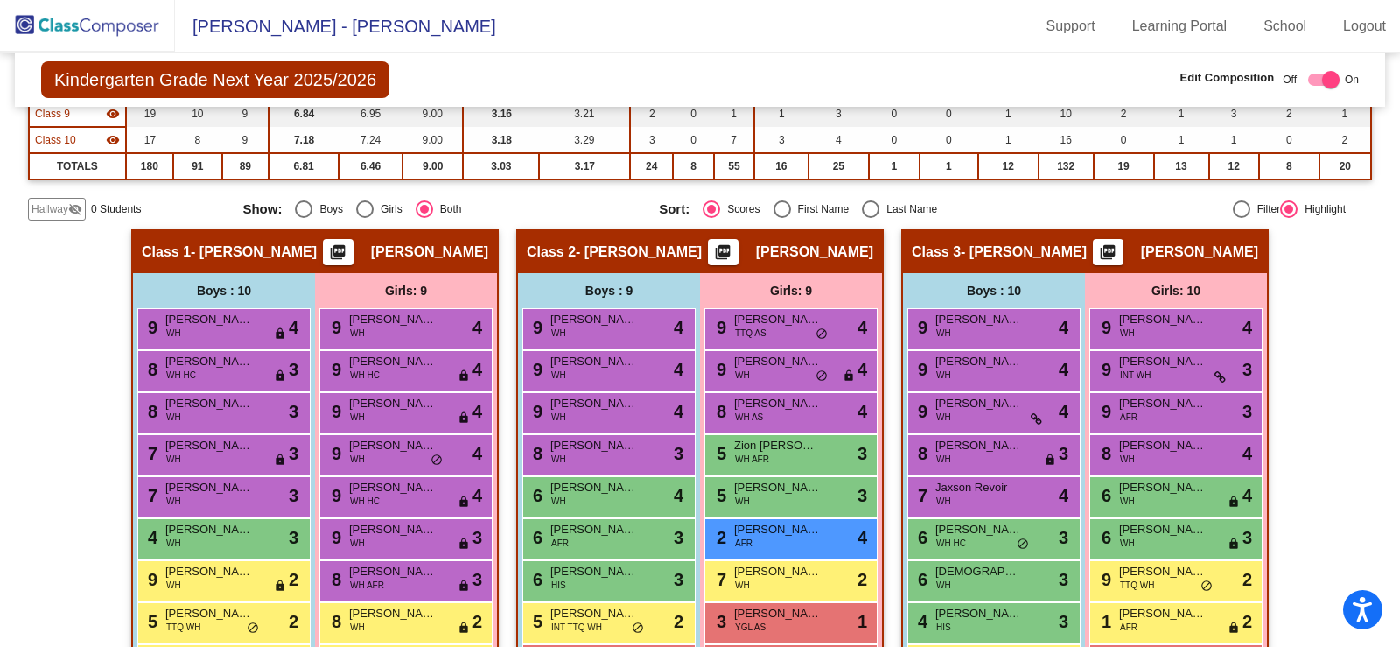
scroll to position [0, 0]
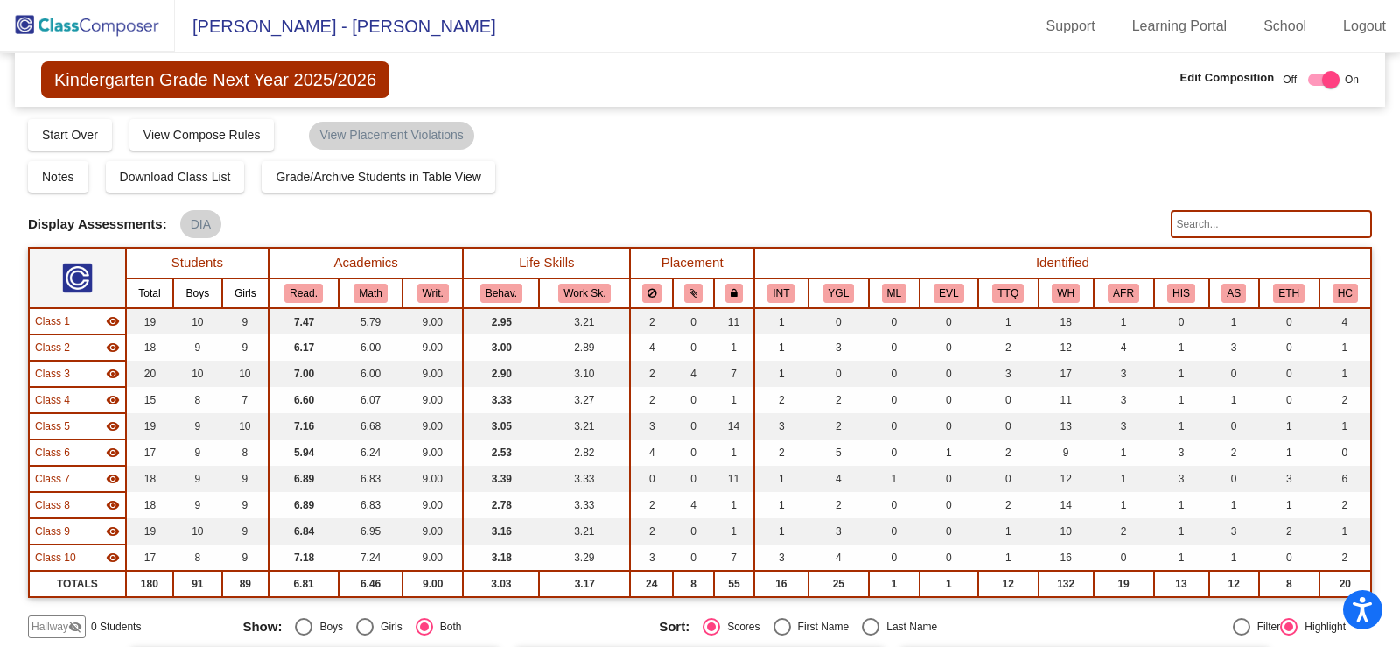
click at [59, 19] on img at bounding box center [87, 26] width 175 height 52
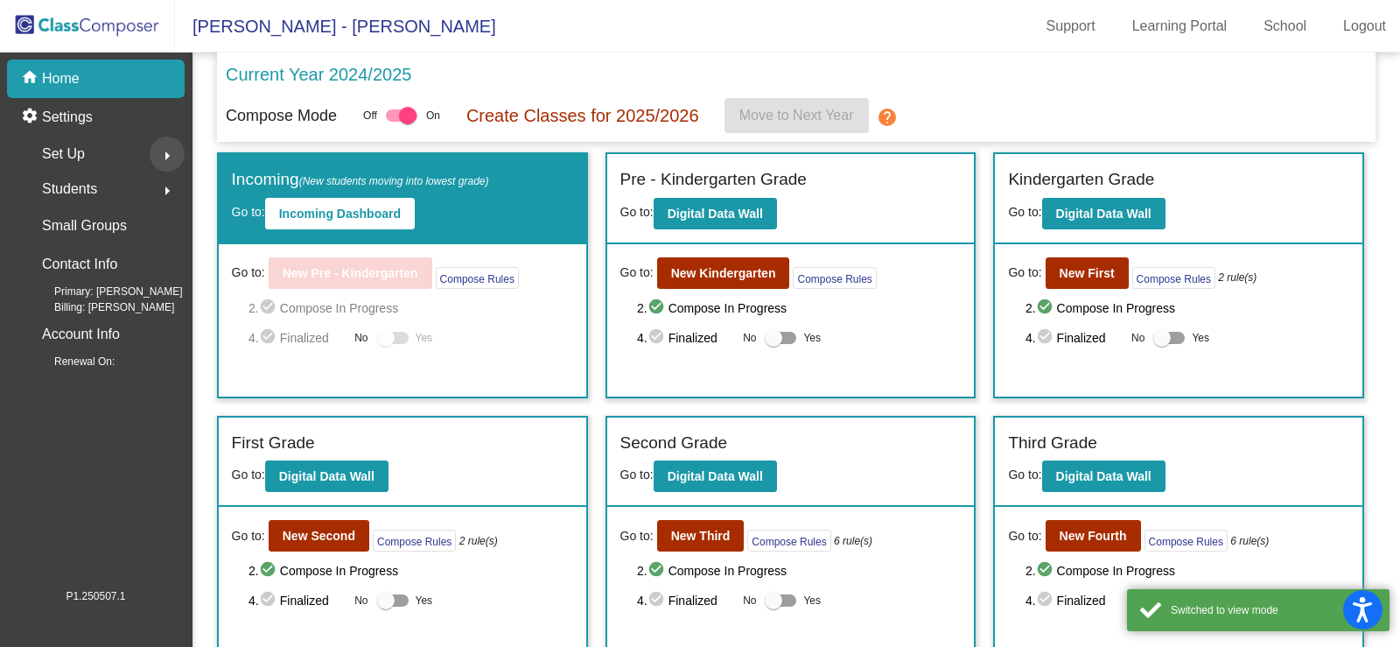
click at [154, 156] on button "arrow_right" at bounding box center [167, 153] width 35 height 35
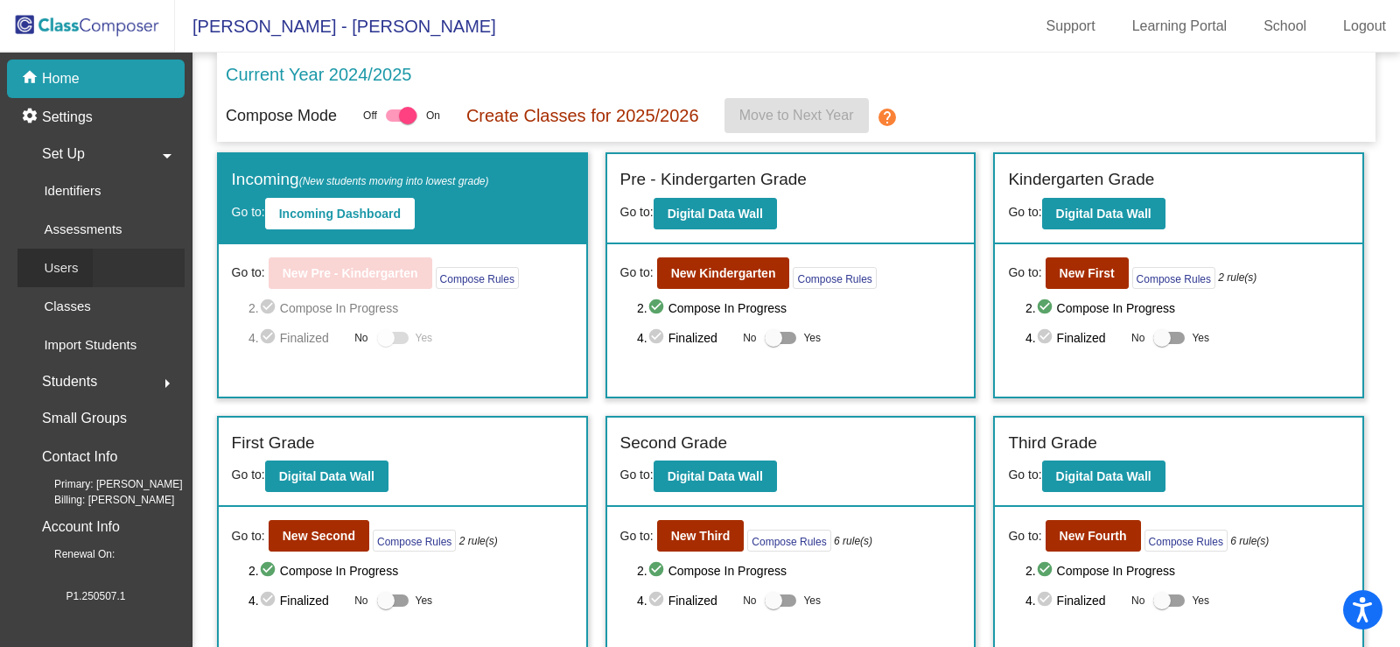
click at [73, 258] on p "Users" at bounding box center [61, 267] width 34 height 21
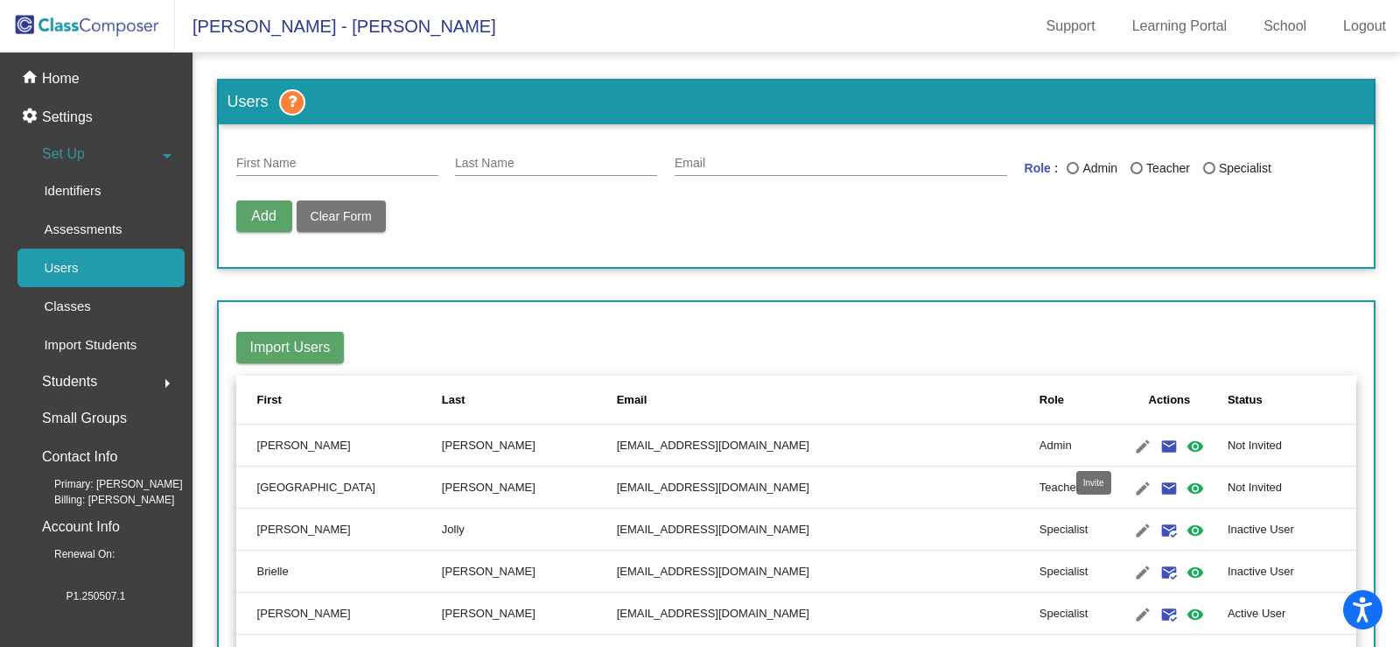
click at [1158, 440] on mat-icon "email" at bounding box center [1168, 446] width 21 height 21
click at [97, 344] on p "Import Students" at bounding box center [90, 344] width 93 height 21
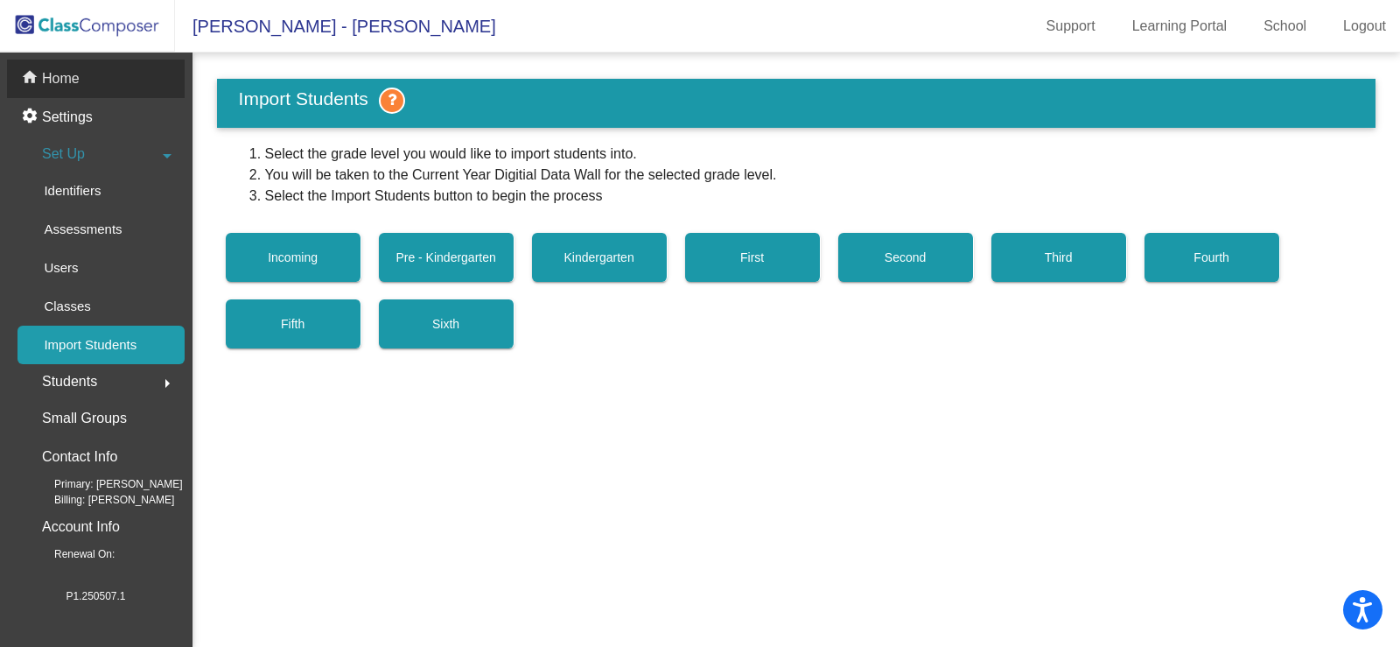
click at [66, 79] on p "Home" at bounding box center [61, 78] width 38 height 21
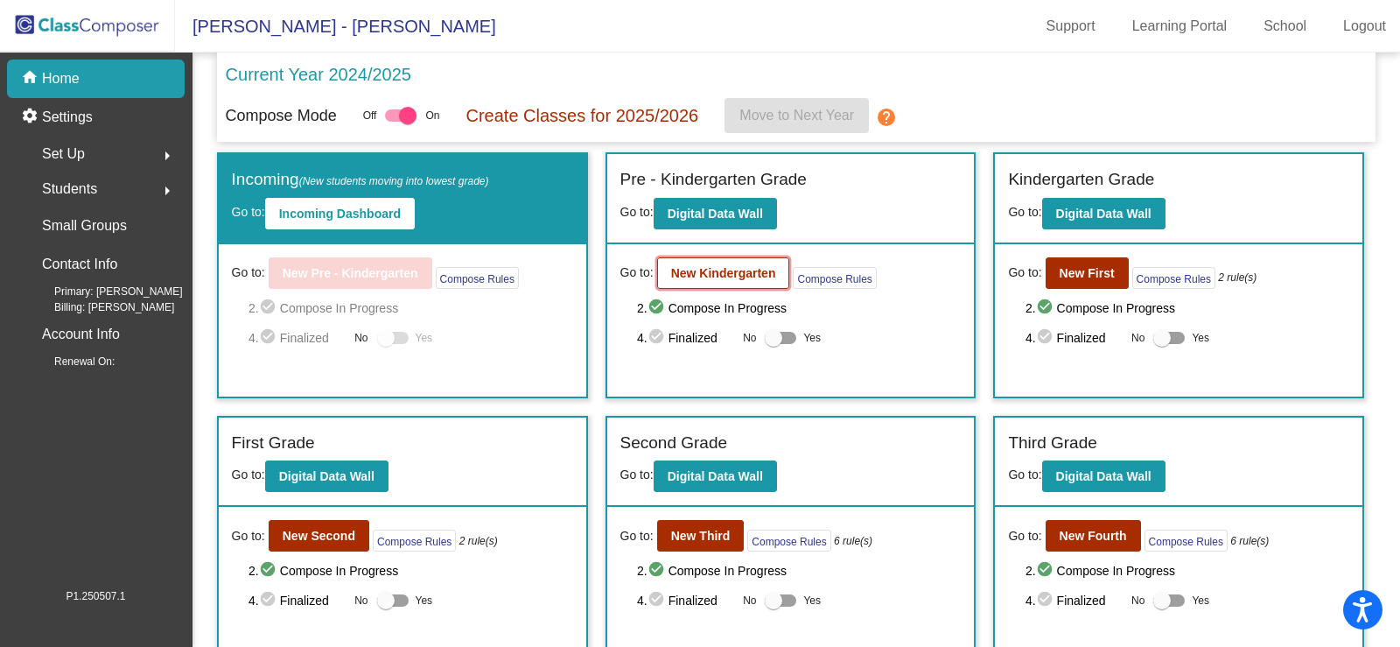
click at [740, 279] on b "New Kindergarten" at bounding box center [723, 273] width 105 height 14
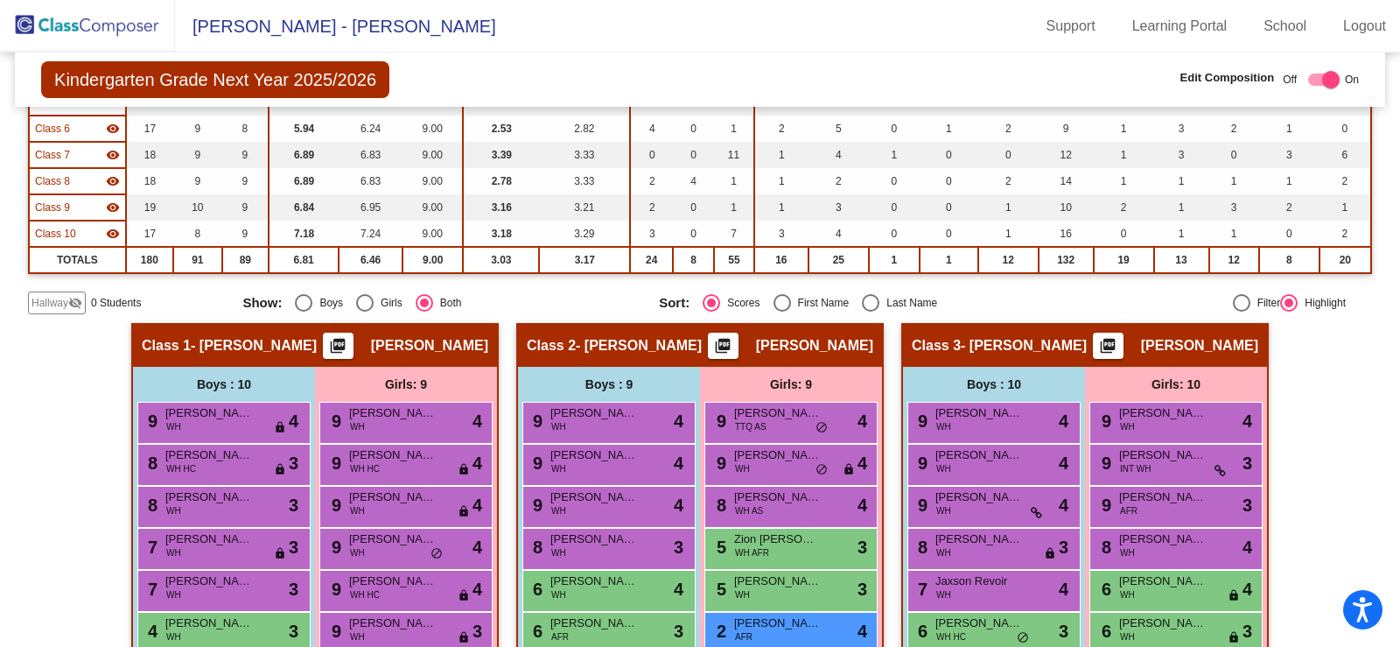
scroll to position [350, 0]
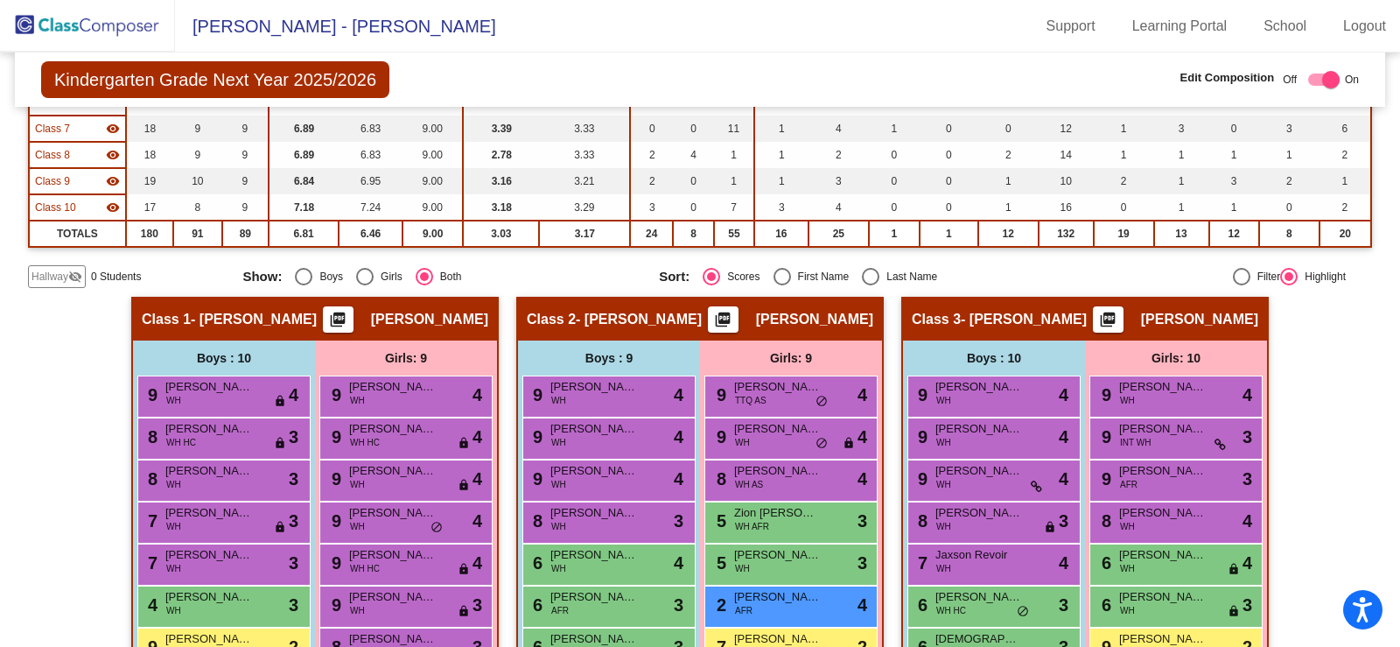
click at [36, 279] on span "Hallway" at bounding box center [49, 277] width 37 height 16
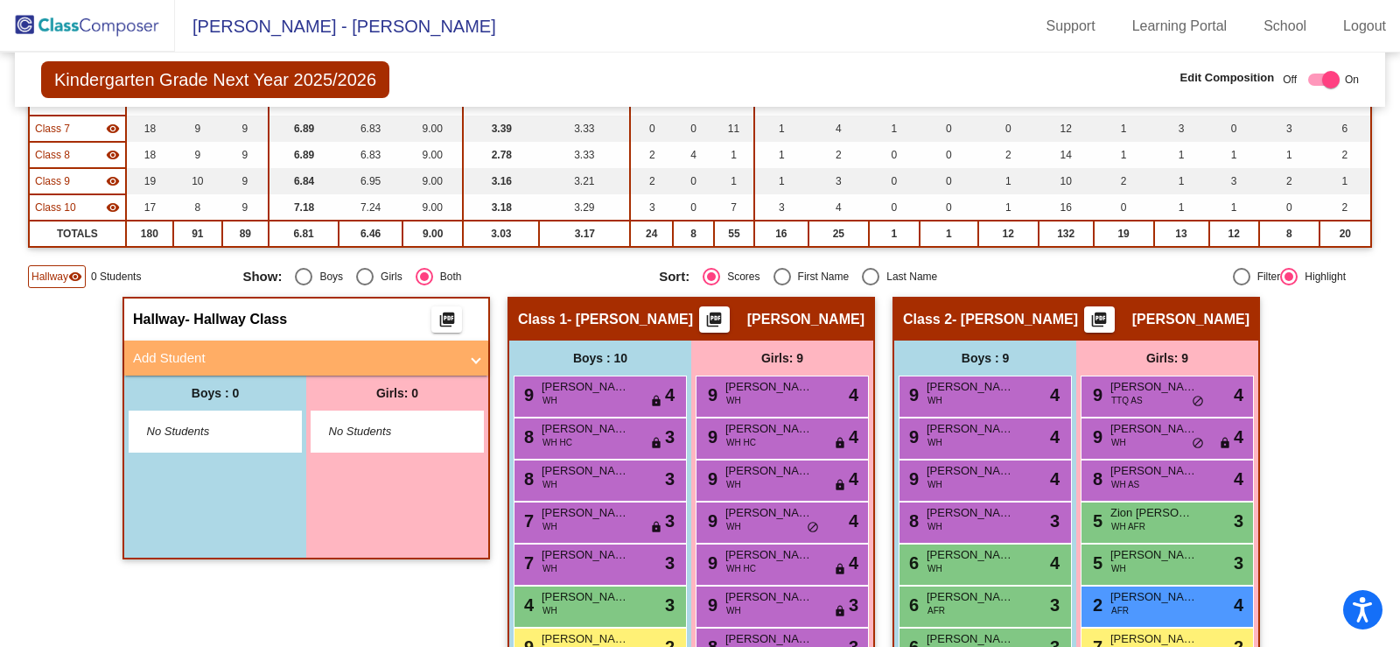
click at [227, 352] on mat-panel-title "Add Student" at bounding box center [295, 358] width 325 height 20
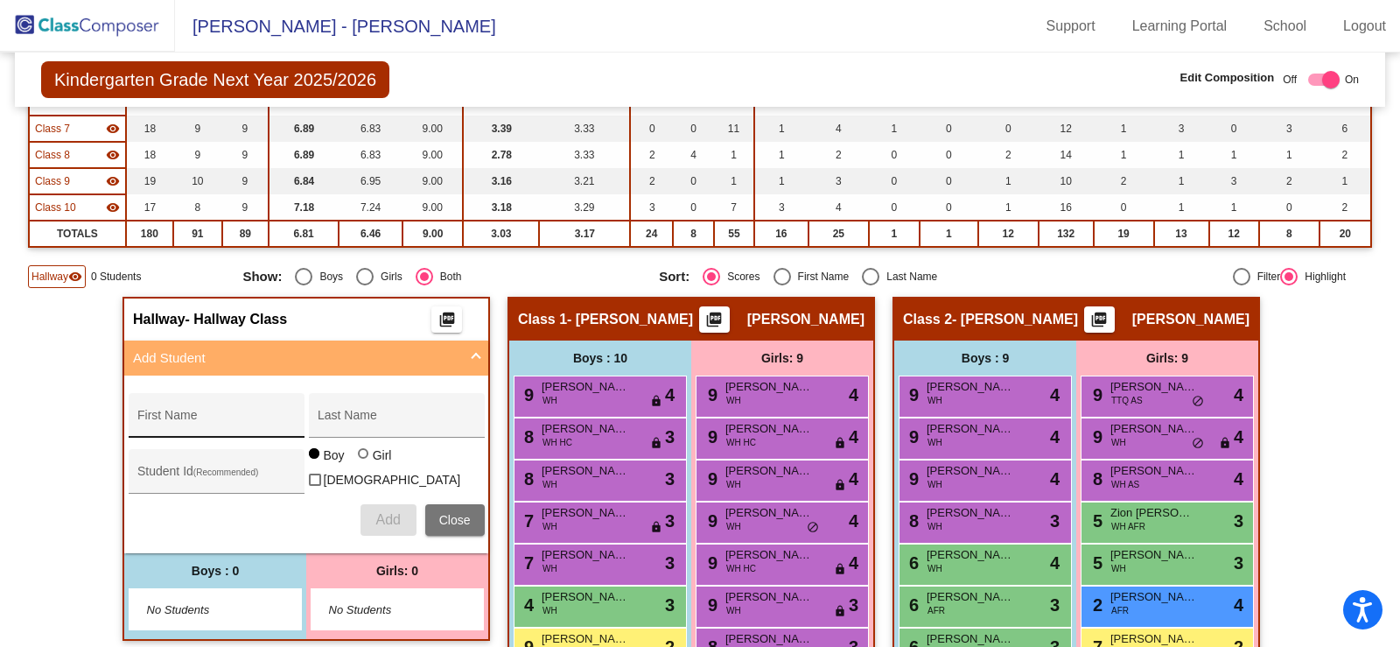
click at [250, 418] on input "First Name" at bounding box center [215, 422] width 157 height 14
type input "Zari"
type input "[PERSON_NAME]"
click at [362, 458] on div at bounding box center [363, 453] width 10 height 10
click at [364, 463] on input "Girl" at bounding box center [364, 462] width 1 height 1
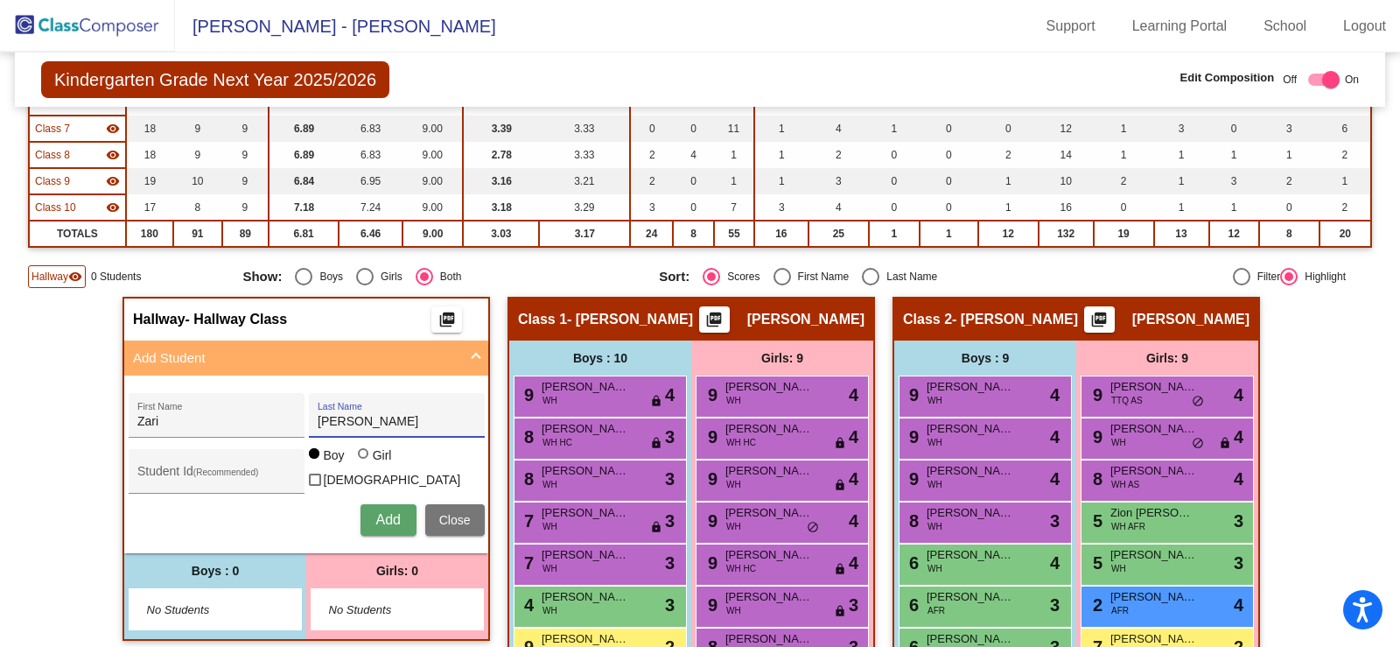
radio input "true"
click at [391, 521] on span "Add" at bounding box center [387, 519] width 24 height 15
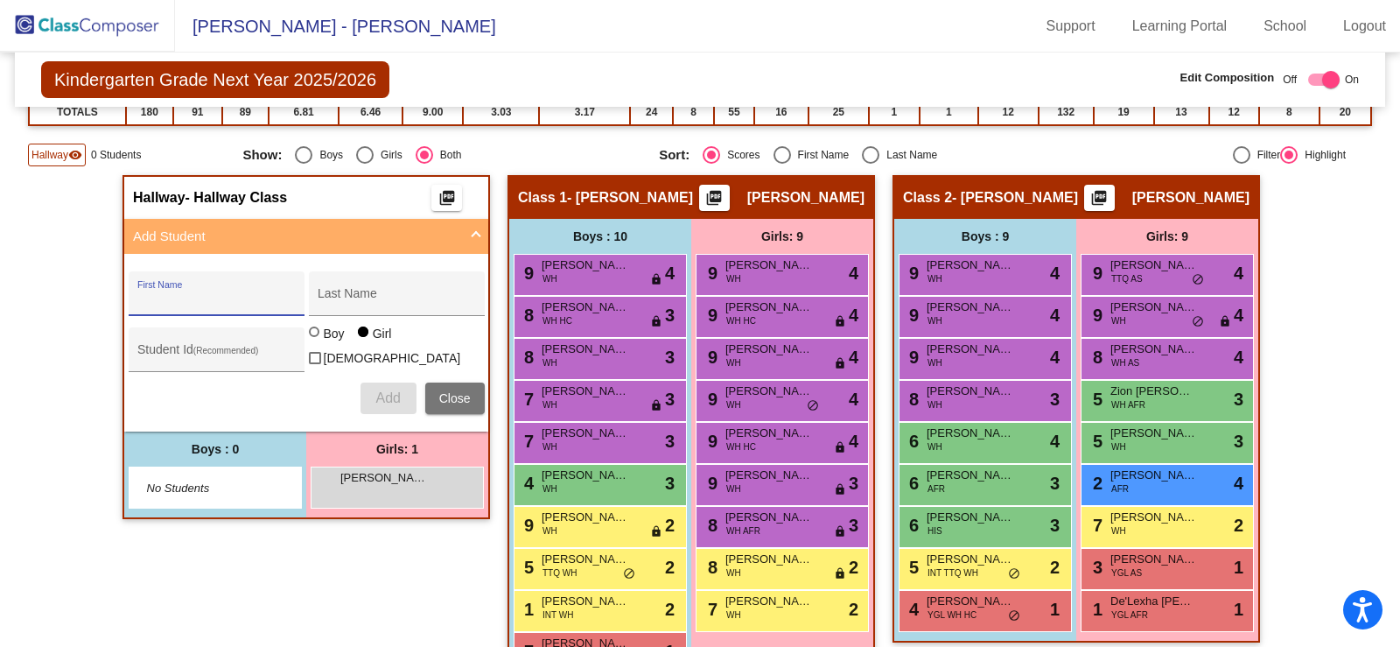
scroll to position [525, 0]
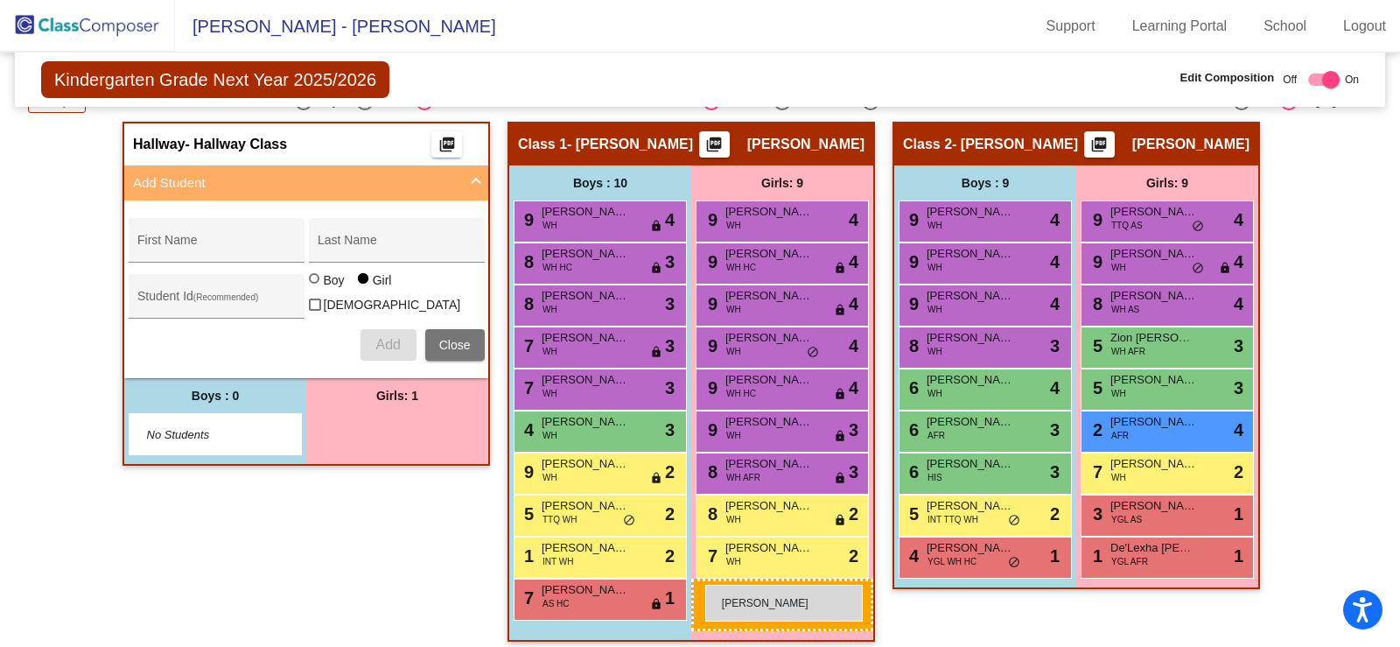
drag, startPoint x: 333, startPoint y: 424, endPoint x: 706, endPoint y: 585, distance: 406.0
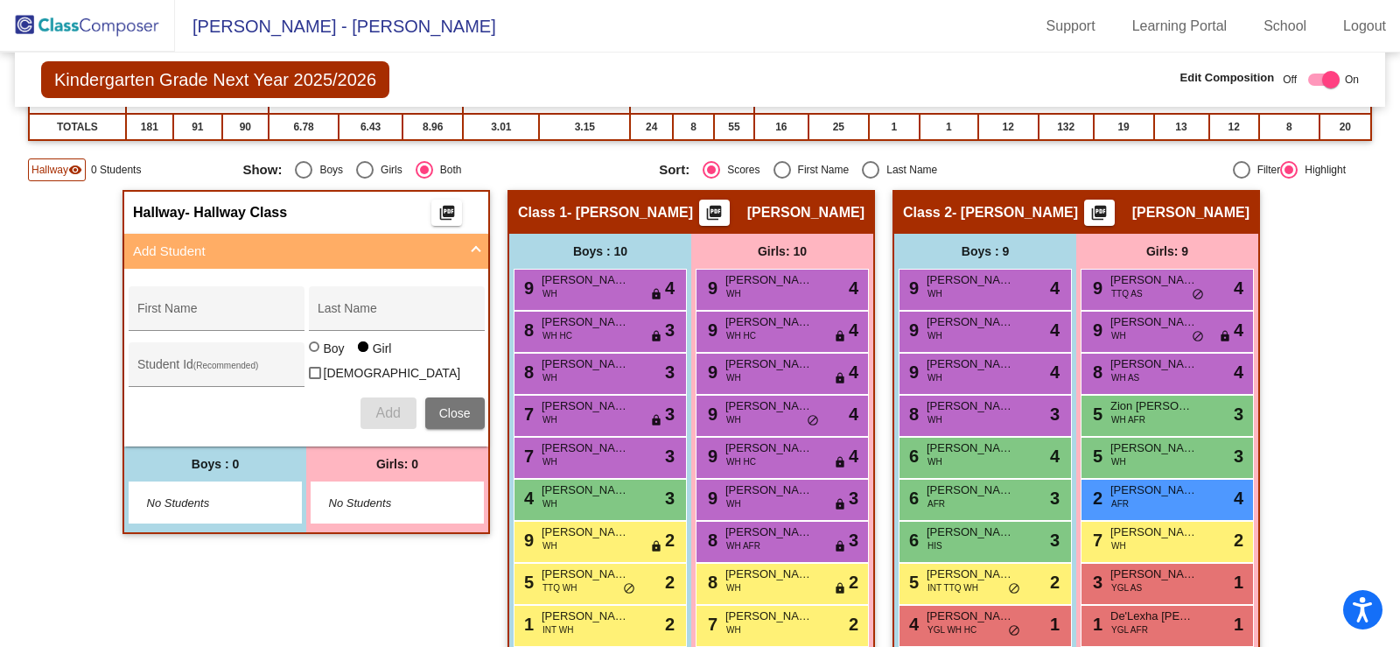
scroll to position [437, 0]
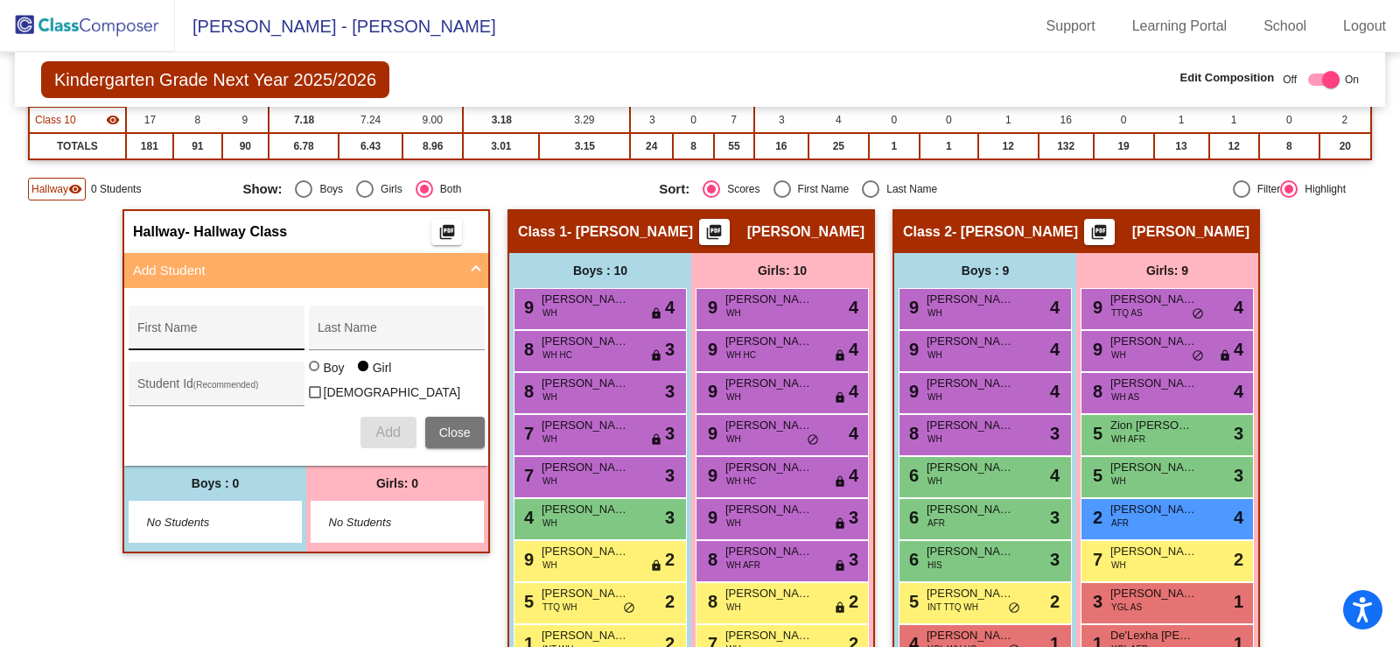
click at [167, 331] on input "First Name" at bounding box center [215, 334] width 157 height 14
type input "Sahim"
type input "[PERSON_NAME]"
click at [325, 376] on div "Boy" at bounding box center [334, 367] width 22 height 17
click at [316, 375] on input "Boy" at bounding box center [315, 374] width 1 height 1
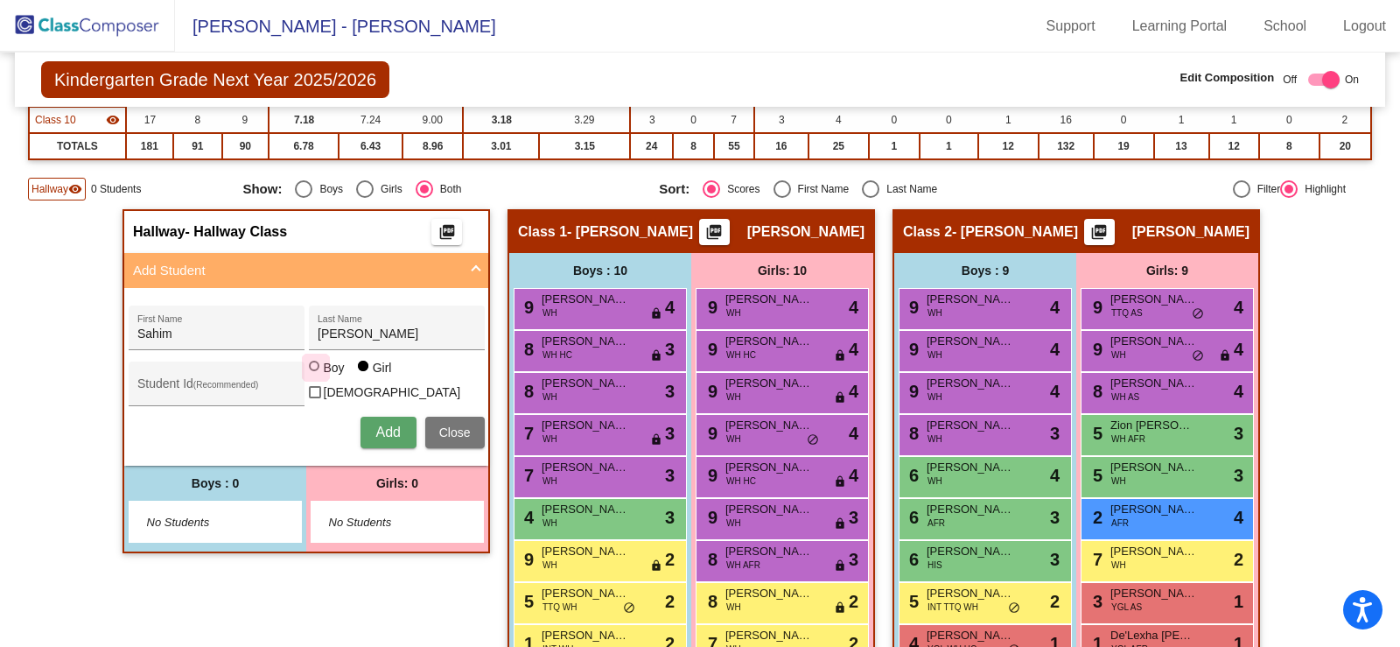
radio input "true"
click at [385, 424] on span "Add" at bounding box center [387, 431] width 24 height 15
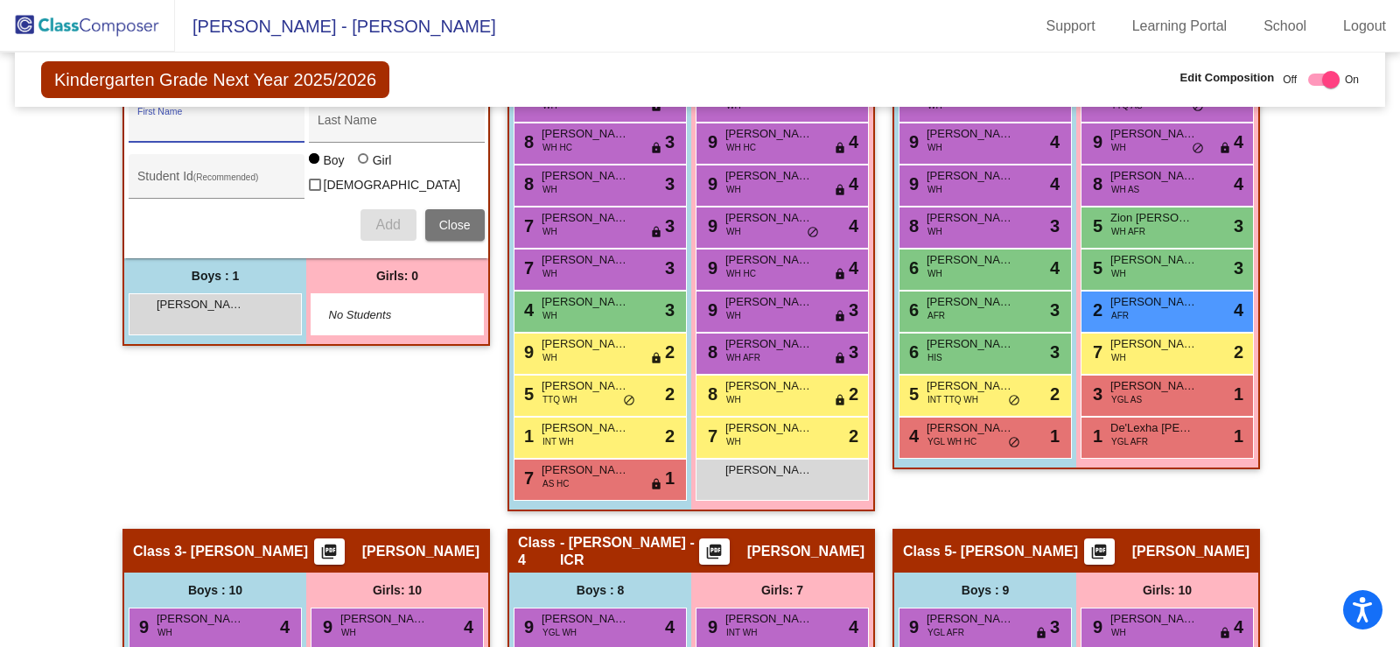
scroll to position [665, 0]
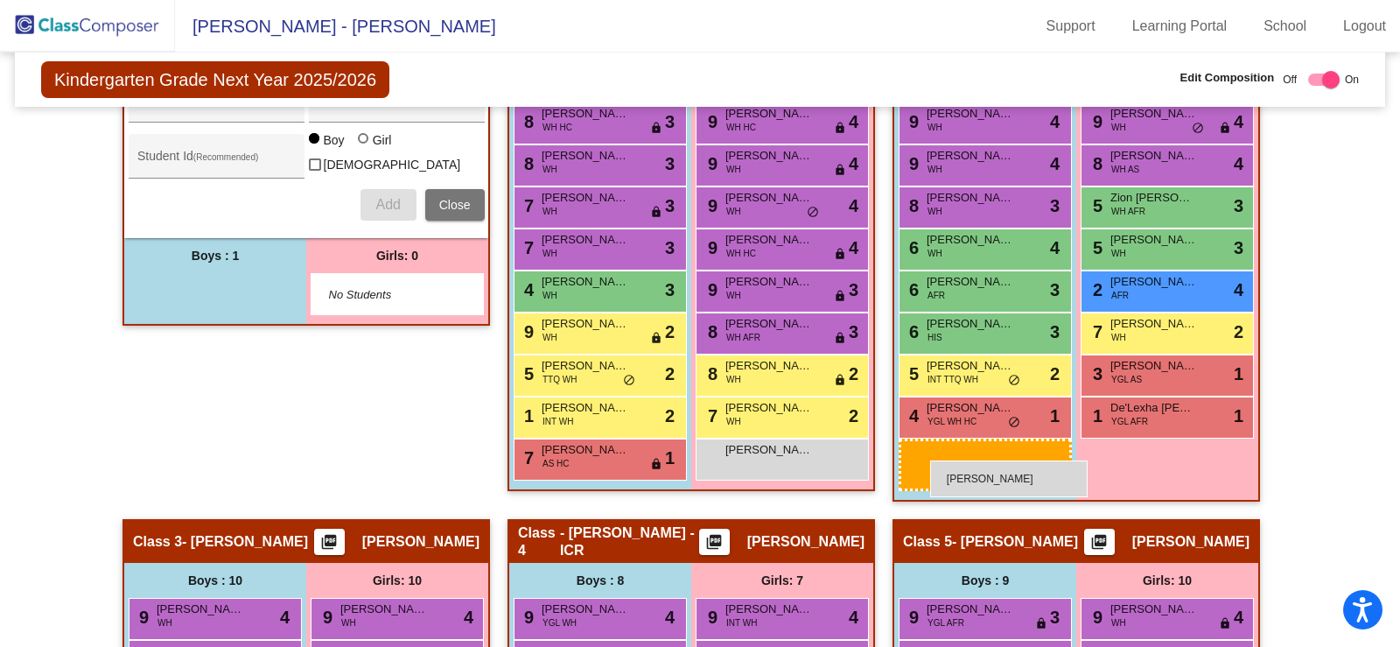
drag, startPoint x: 192, startPoint y: 281, endPoint x: 930, endPoint y: 460, distance: 759.0
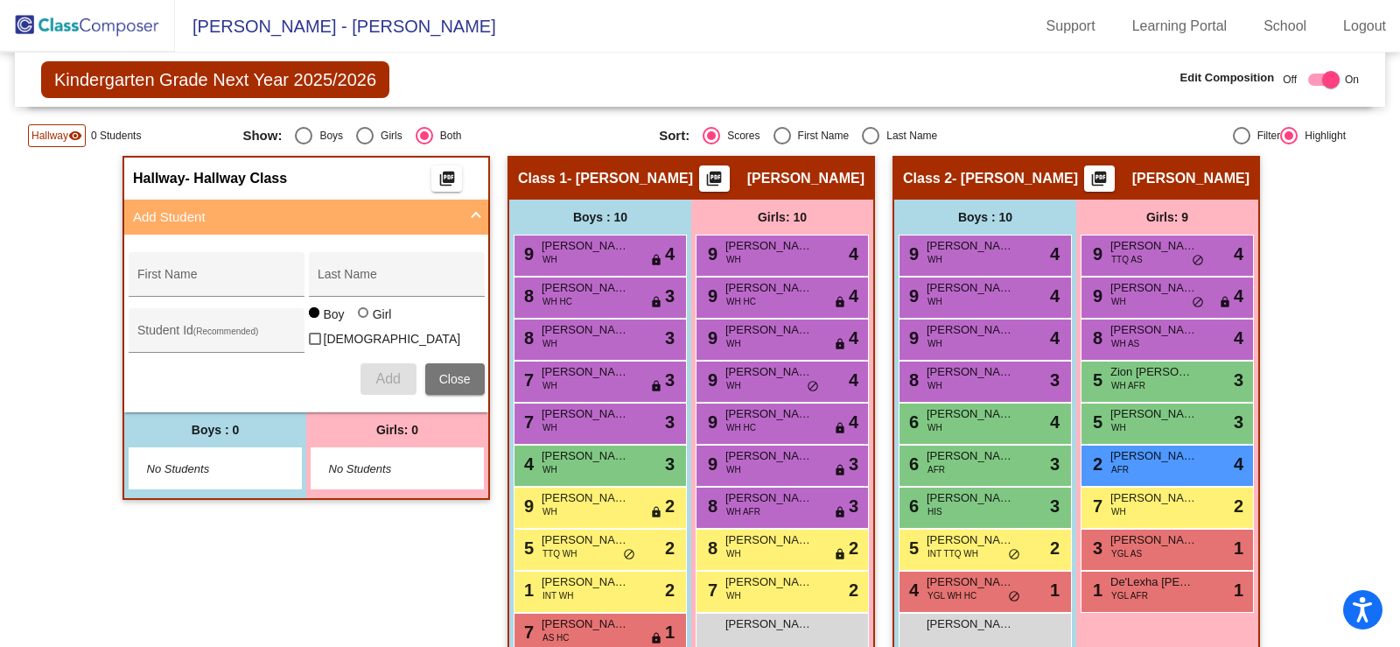
scroll to position [490, 0]
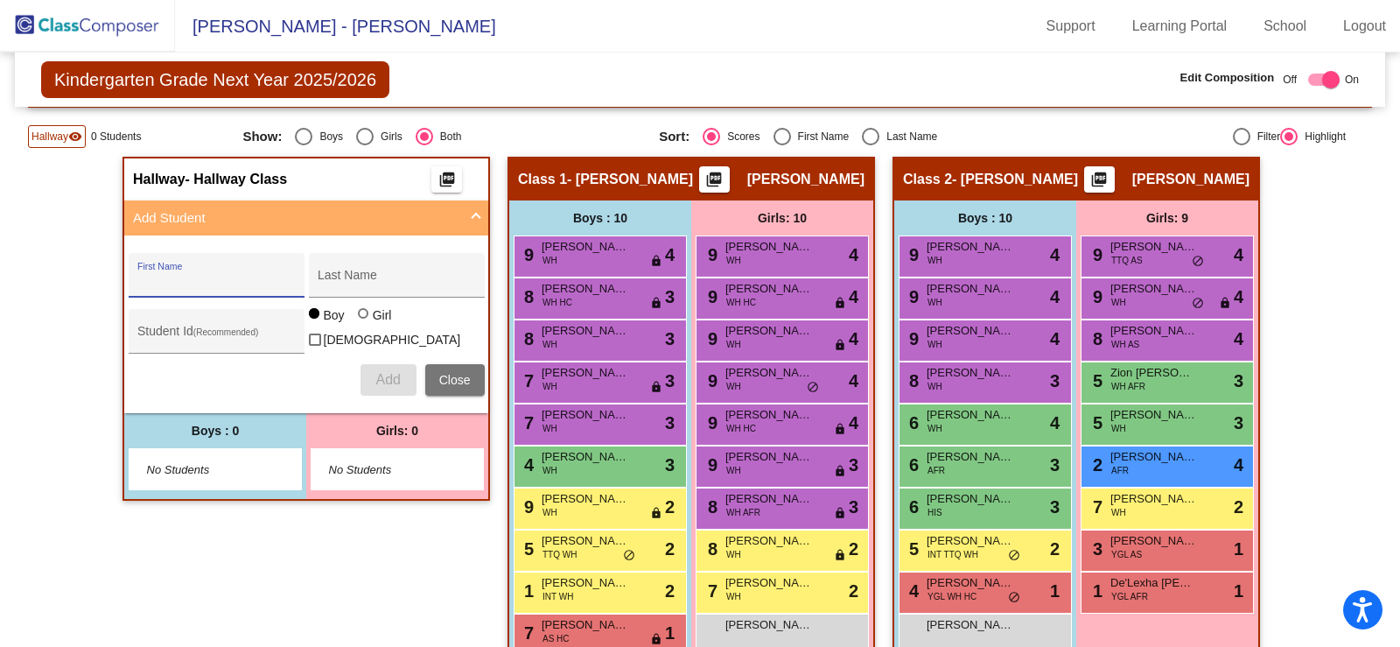
click at [219, 283] on input "First Name" at bounding box center [215, 282] width 157 height 14
type input "Jace"
type input "{"
type input "[PERSON_NAME]"
click at [388, 375] on span "Add" at bounding box center [387, 379] width 24 height 15
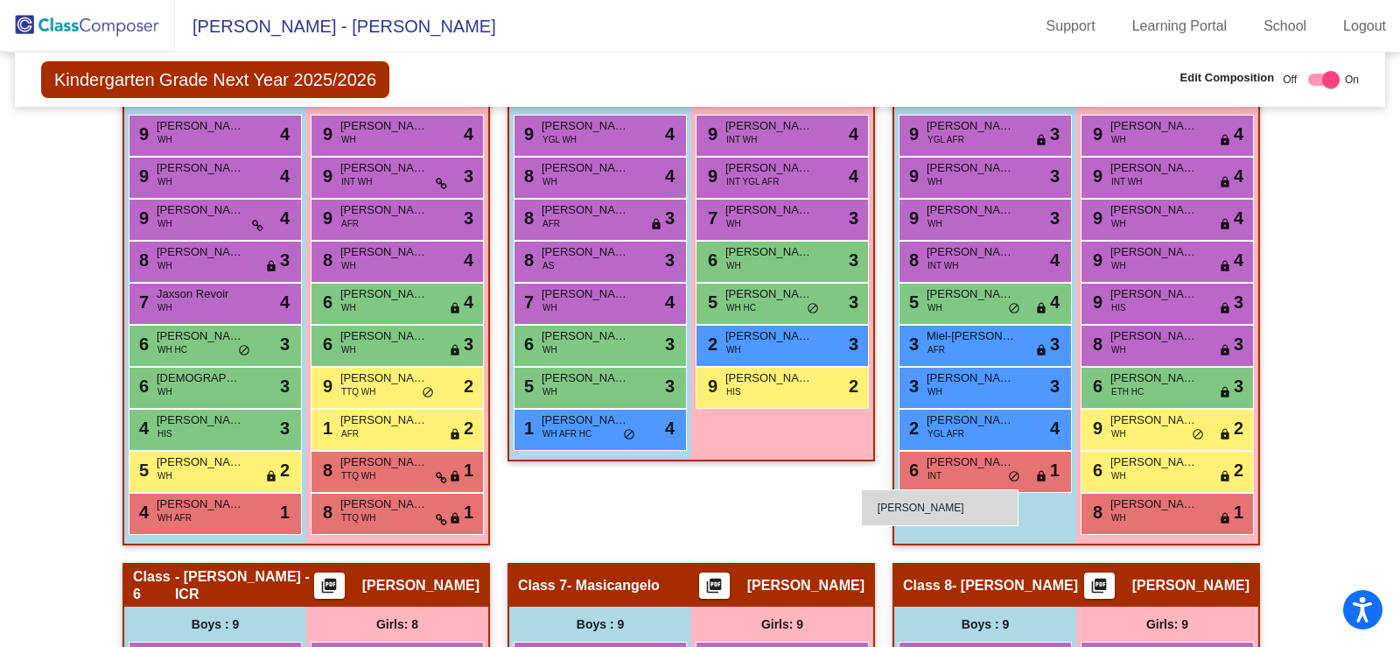
scroll to position [1137, 0]
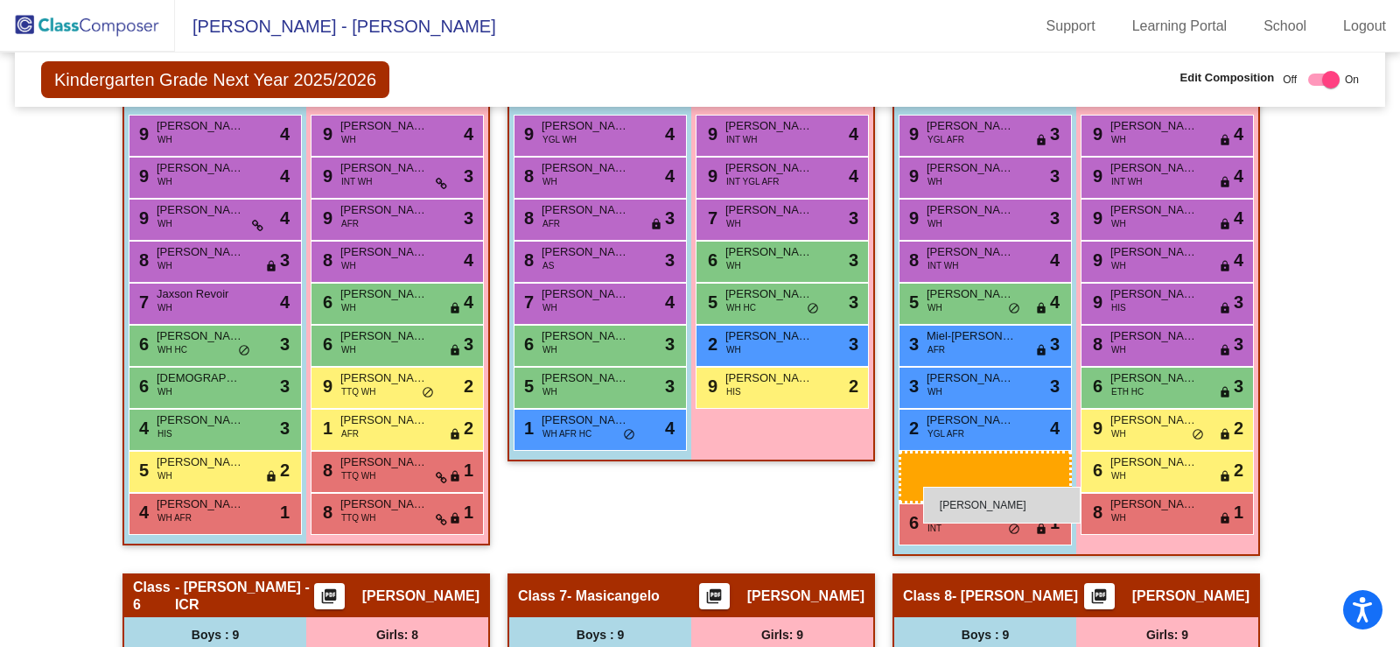
drag, startPoint x: 215, startPoint y: 465, endPoint x: 923, endPoint y: 486, distance: 708.1
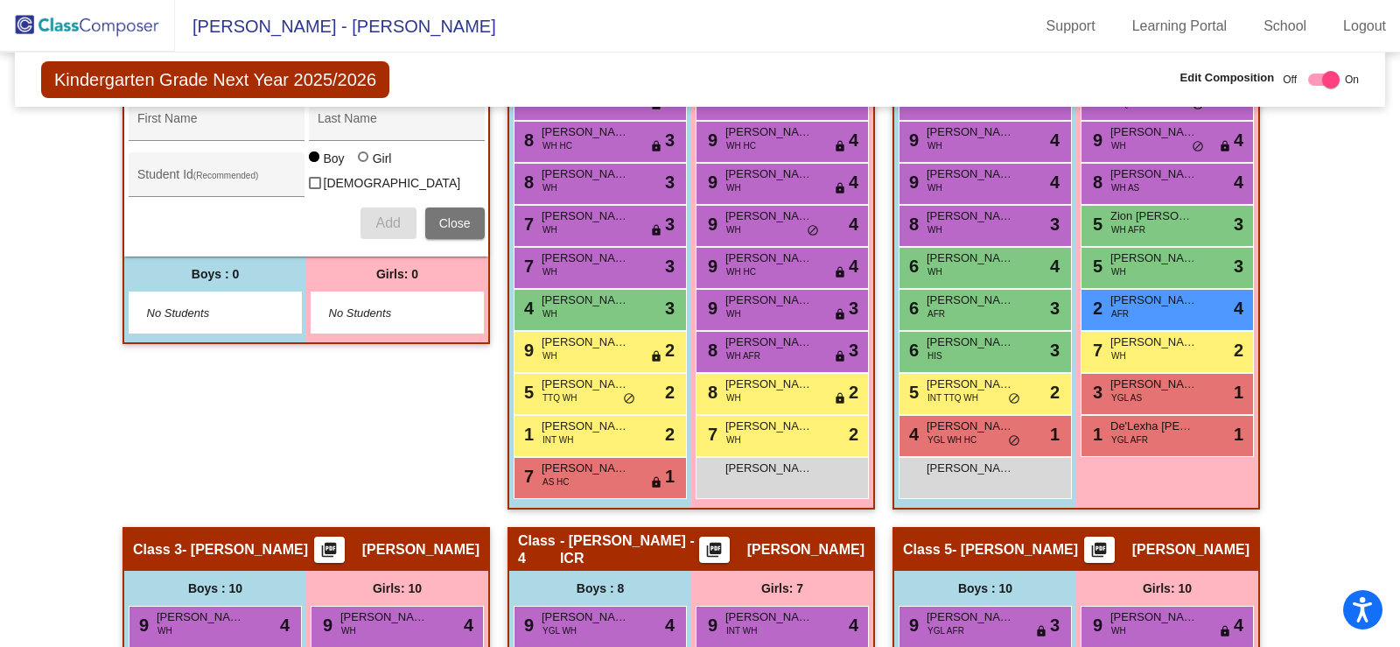
scroll to position [350, 0]
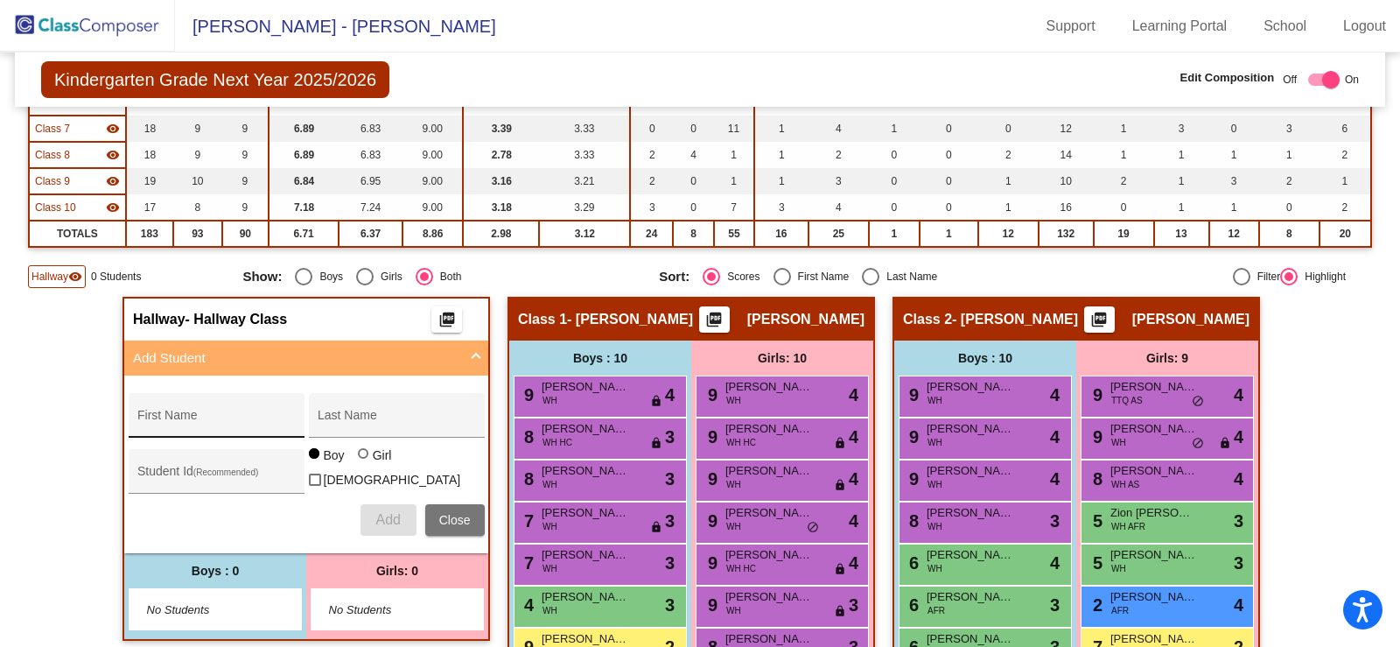
click at [237, 418] on input "First Name" at bounding box center [215, 422] width 157 height 14
type input "Sterling"
type input "[PERSON_NAME]"
click at [358, 458] on div at bounding box center [363, 453] width 10 height 10
click at [364, 463] on input "Girl" at bounding box center [364, 462] width 1 height 1
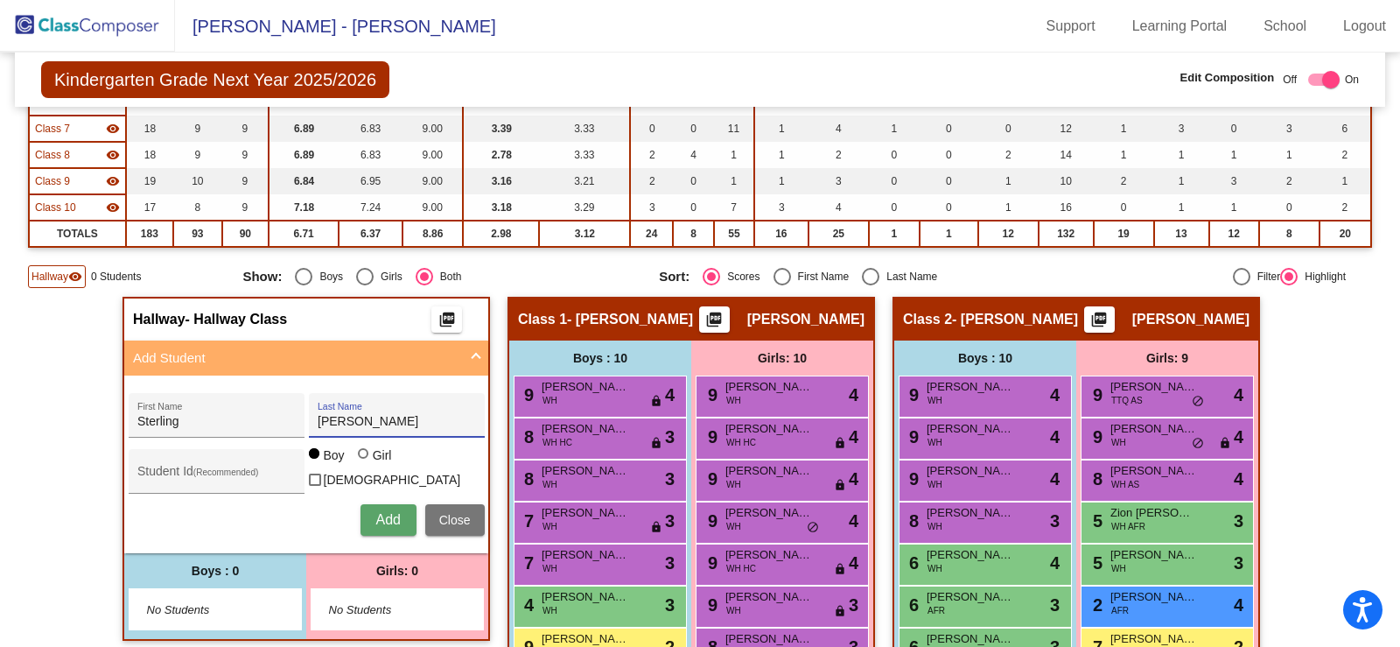
radio input "true"
click at [385, 512] on span "Add" at bounding box center [387, 519] width 24 height 15
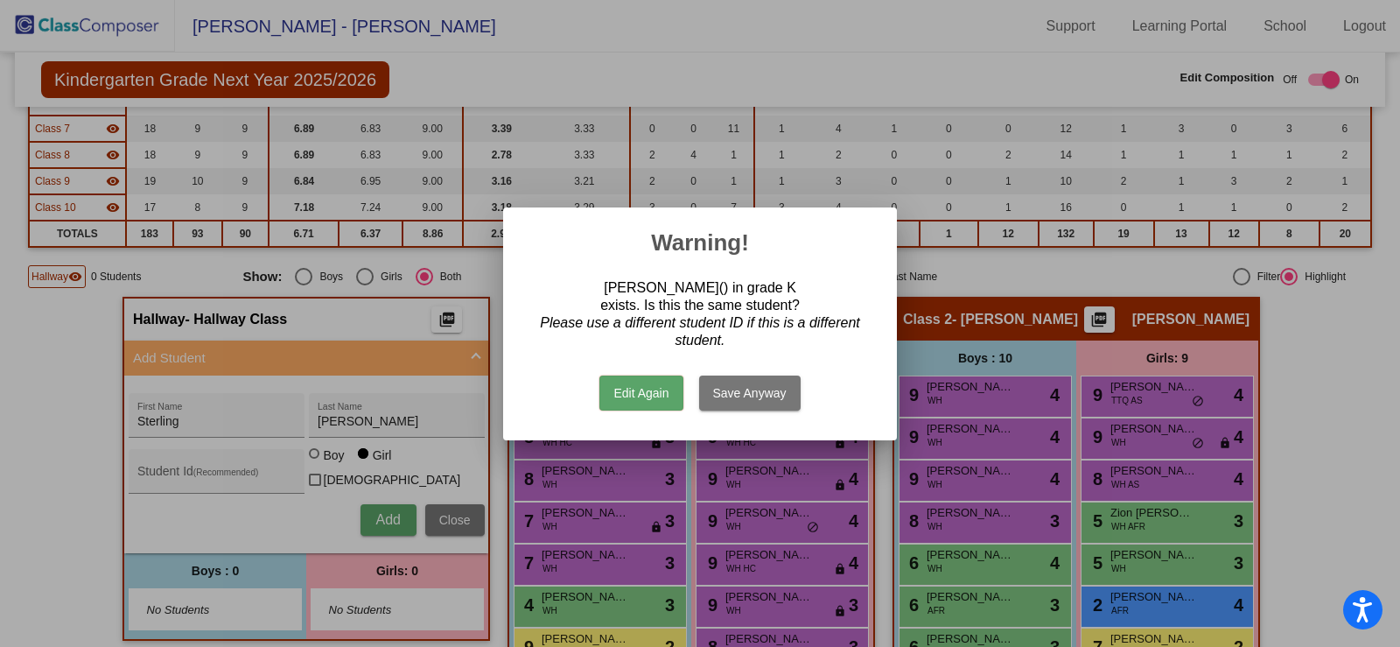
click at [644, 404] on button "Edit Again" at bounding box center [640, 392] width 83 height 35
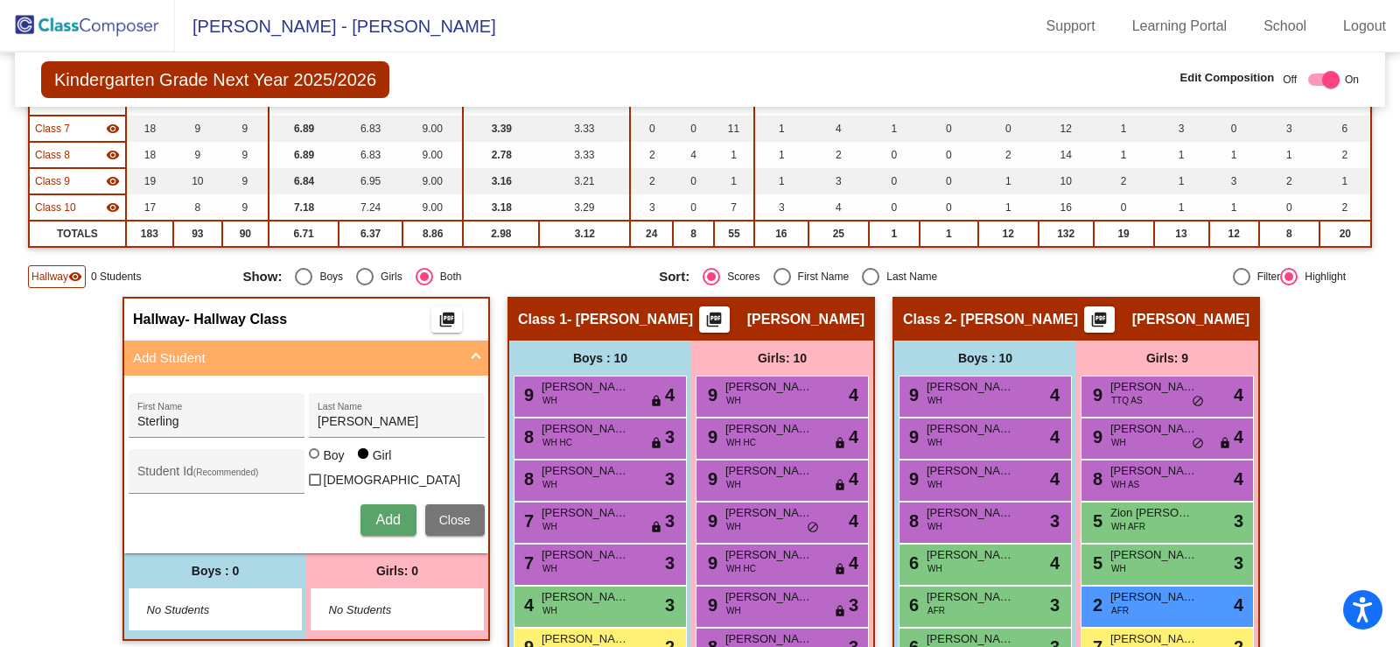
click at [388, 529] on button "Add" at bounding box center [388, 519] width 56 height 31
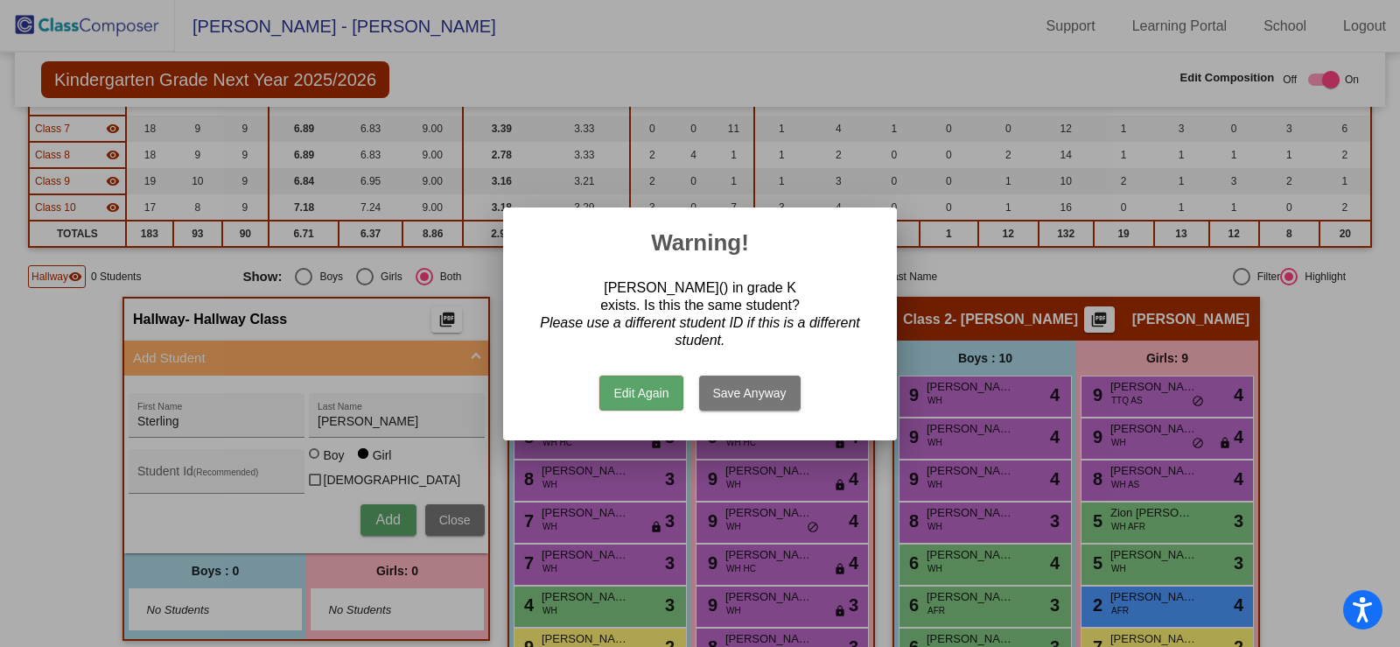
click at [710, 394] on button "Save Anyway" at bounding box center [749, 392] width 101 height 35
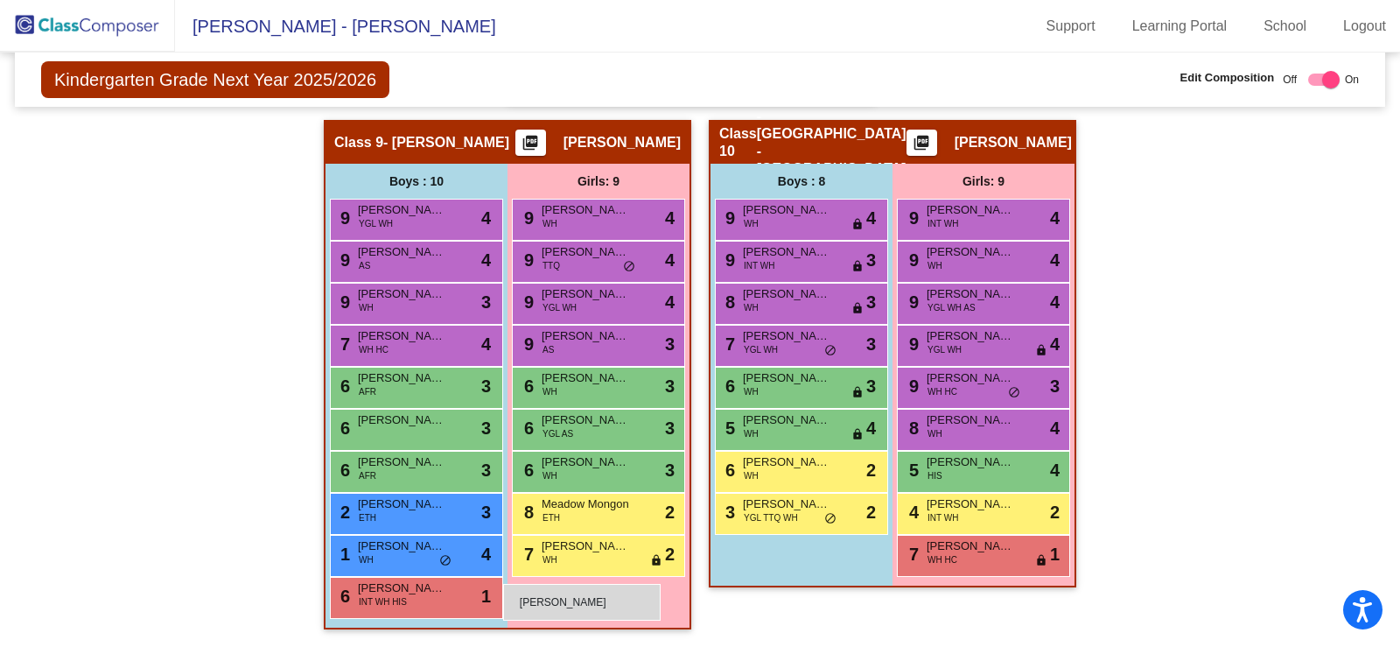
drag, startPoint x: 388, startPoint y: 601, endPoint x: 503, endPoint y: 584, distance: 116.8
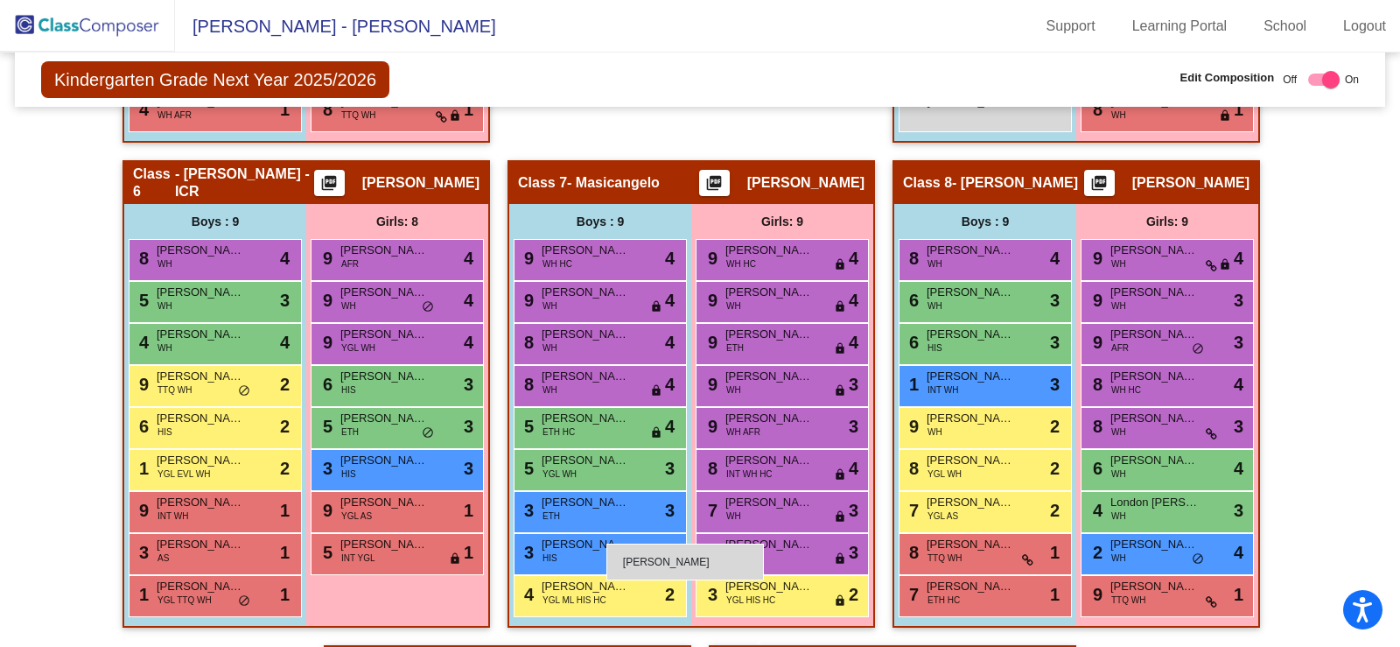
scroll to position [1977, 0]
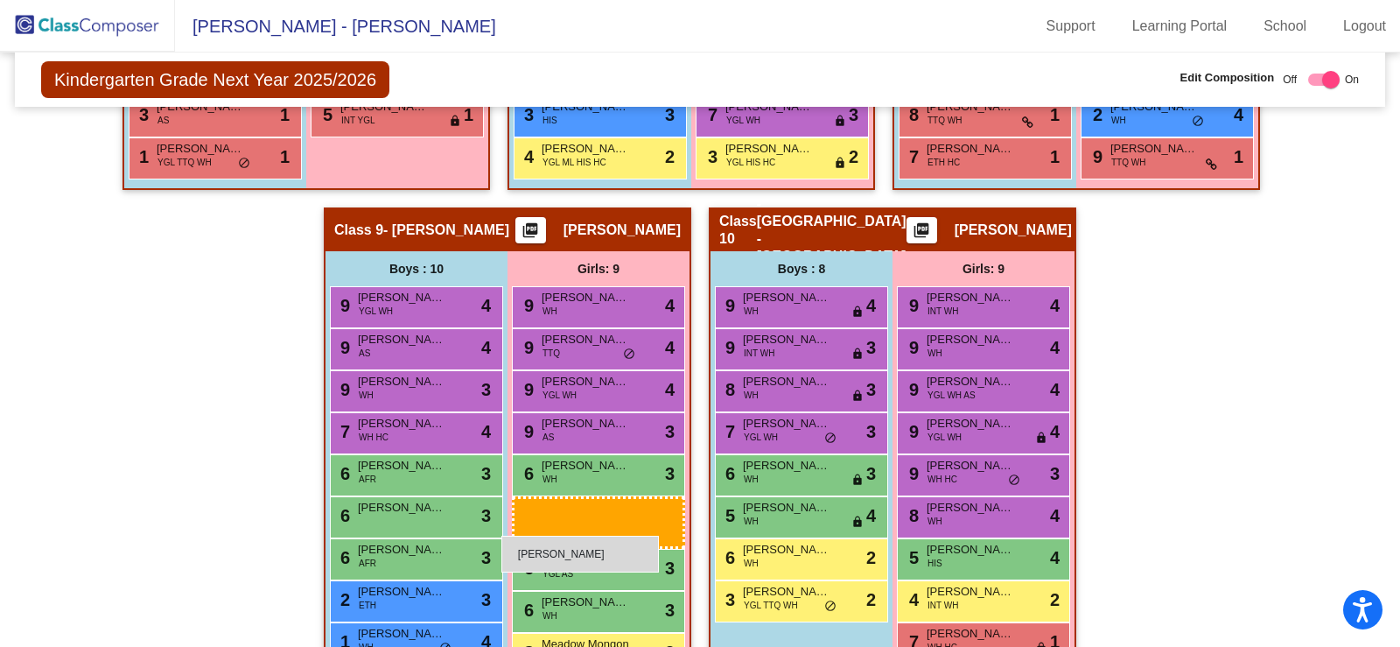
drag, startPoint x: 438, startPoint y: 373, endPoint x: 504, endPoint y: 535, distance: 175.5
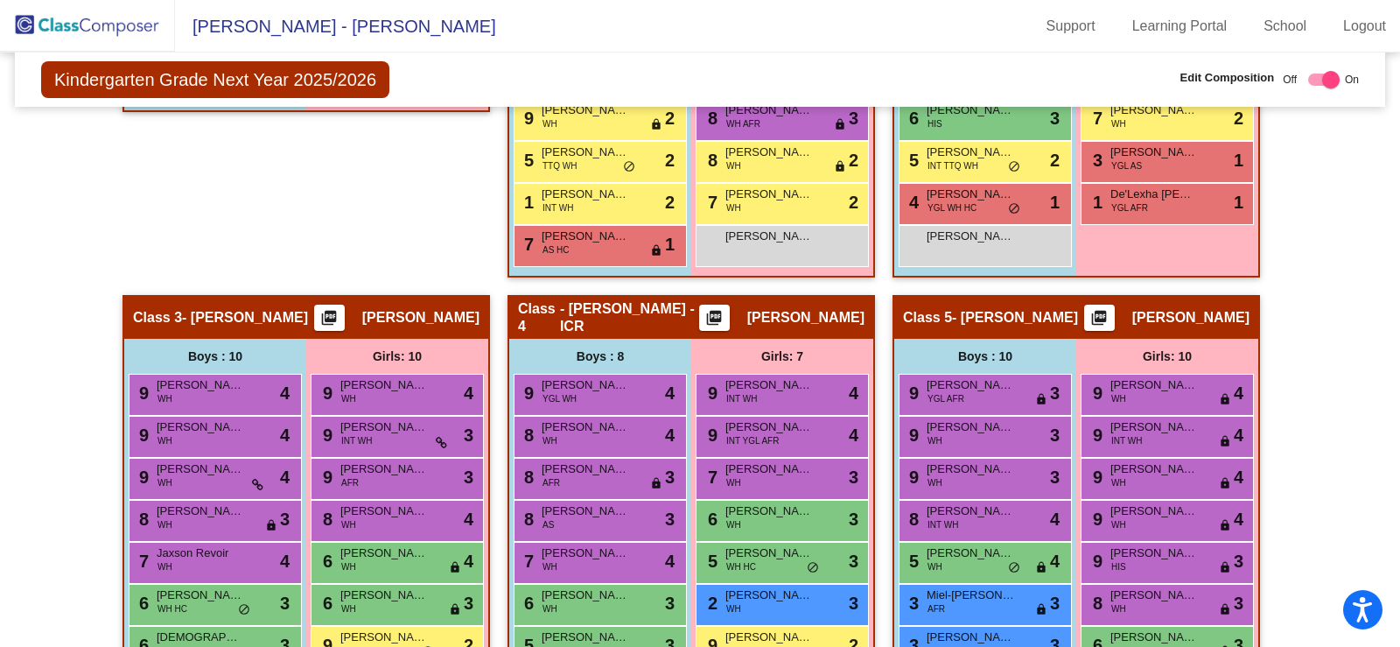
scroll to position [752, 0]
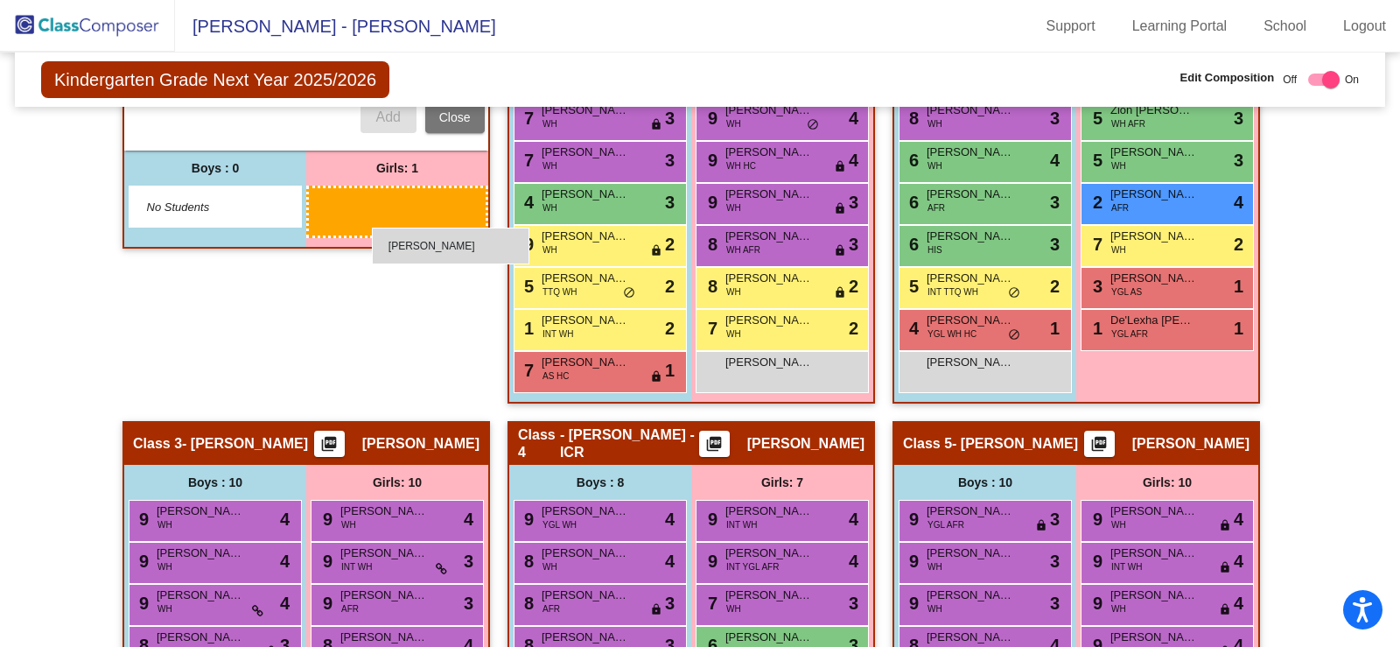
drag, startPoint x: 387, startPoint y: 199, endPoint x: 359, endPoint y: 201, distance: 28.1
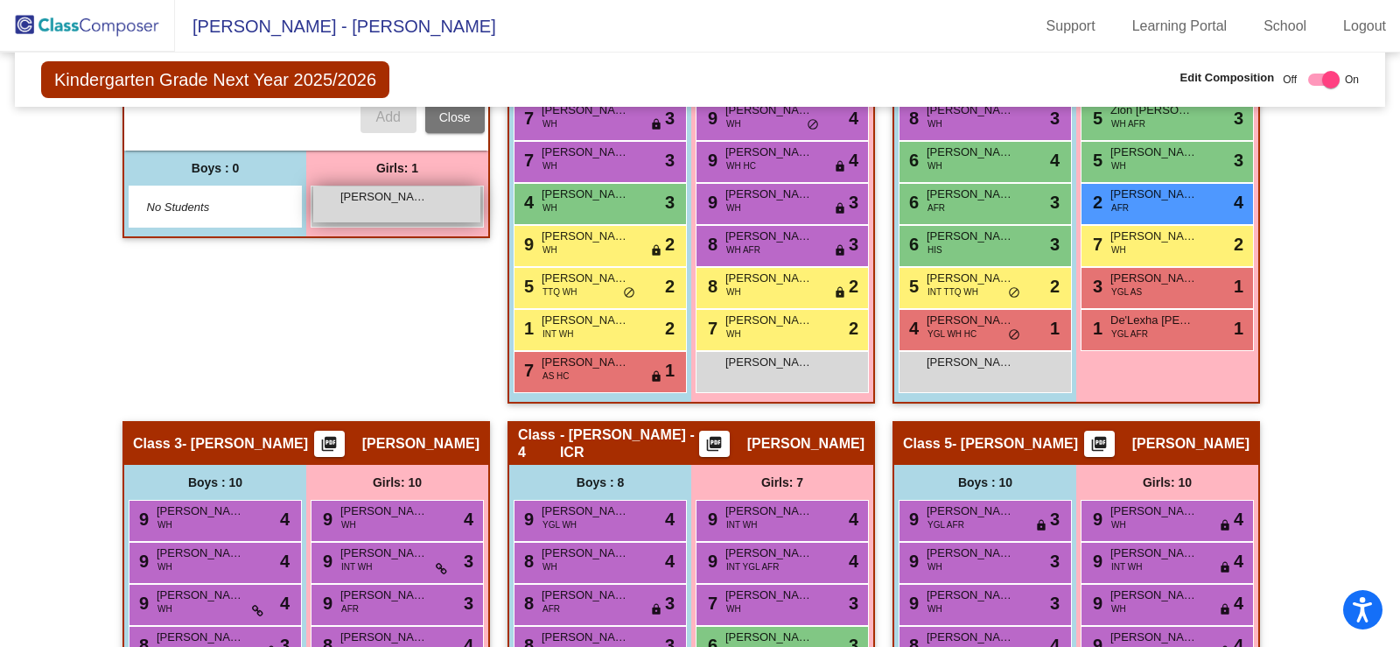
click at [353, 192] on span "[PERSON_NAME]" at bounding box center [383, 196] width 87 height 17
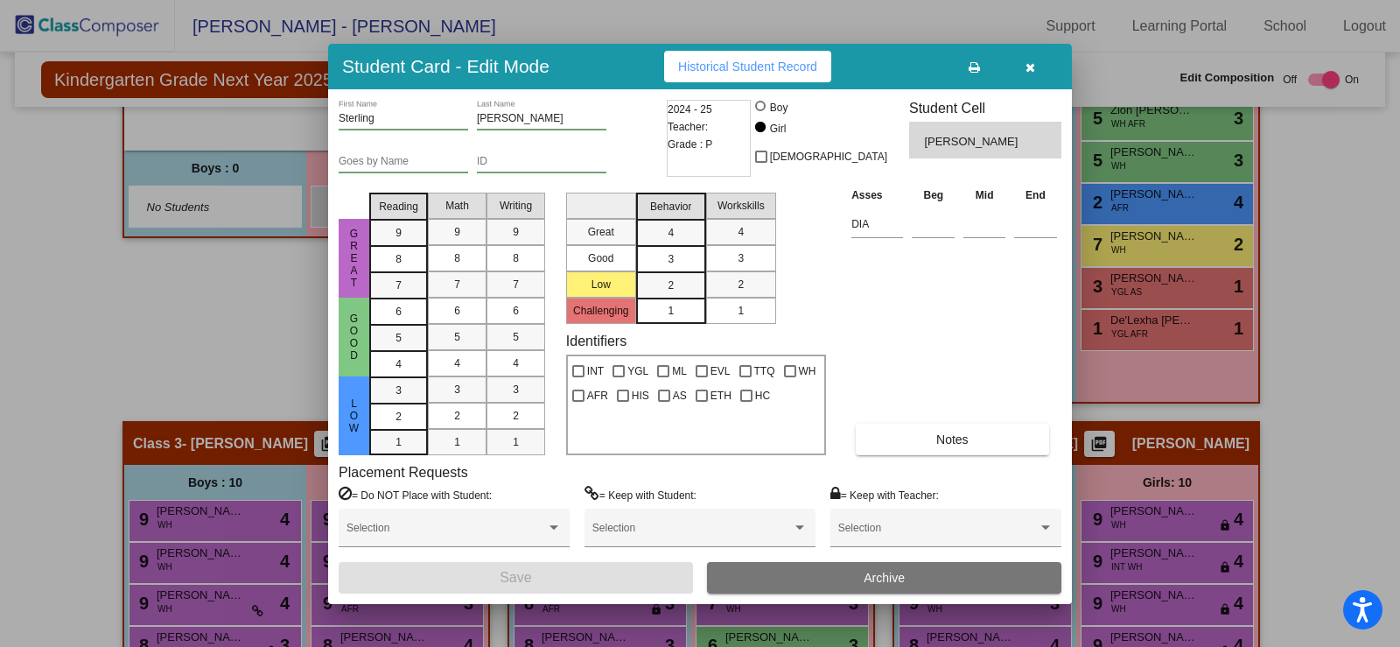
click at [1033, 63] on icon "button" at bounding box center [1030, 67] width 10 height 12
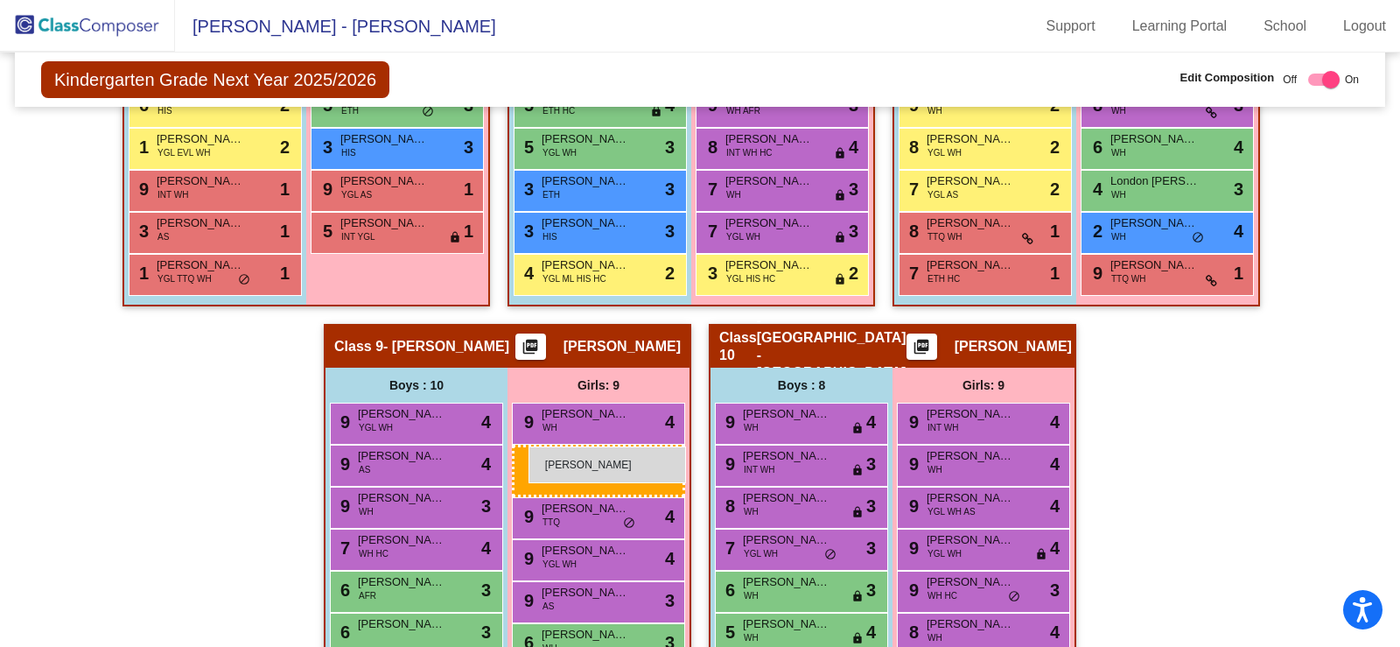
scroll to position [1890, 0]
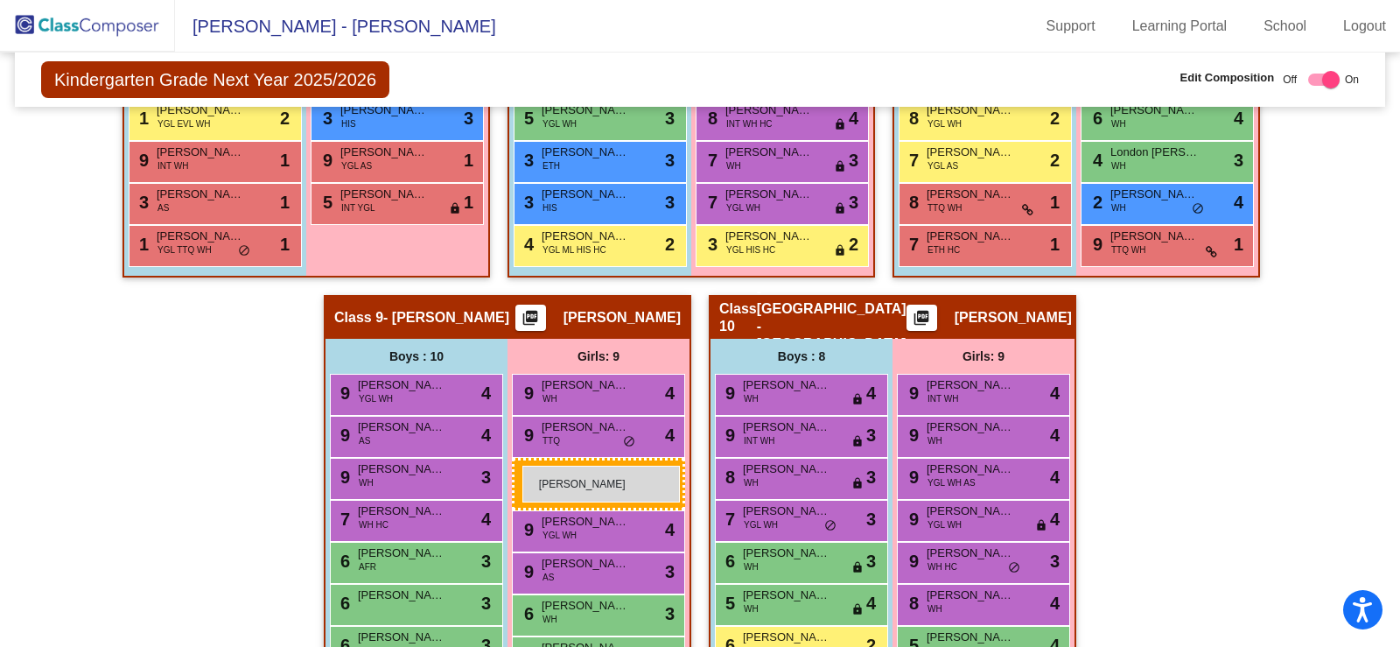
drag, startPoint x: 419, startPoint y: 207, endPoint x: 521, endPoint y: 465, distance: 277.7
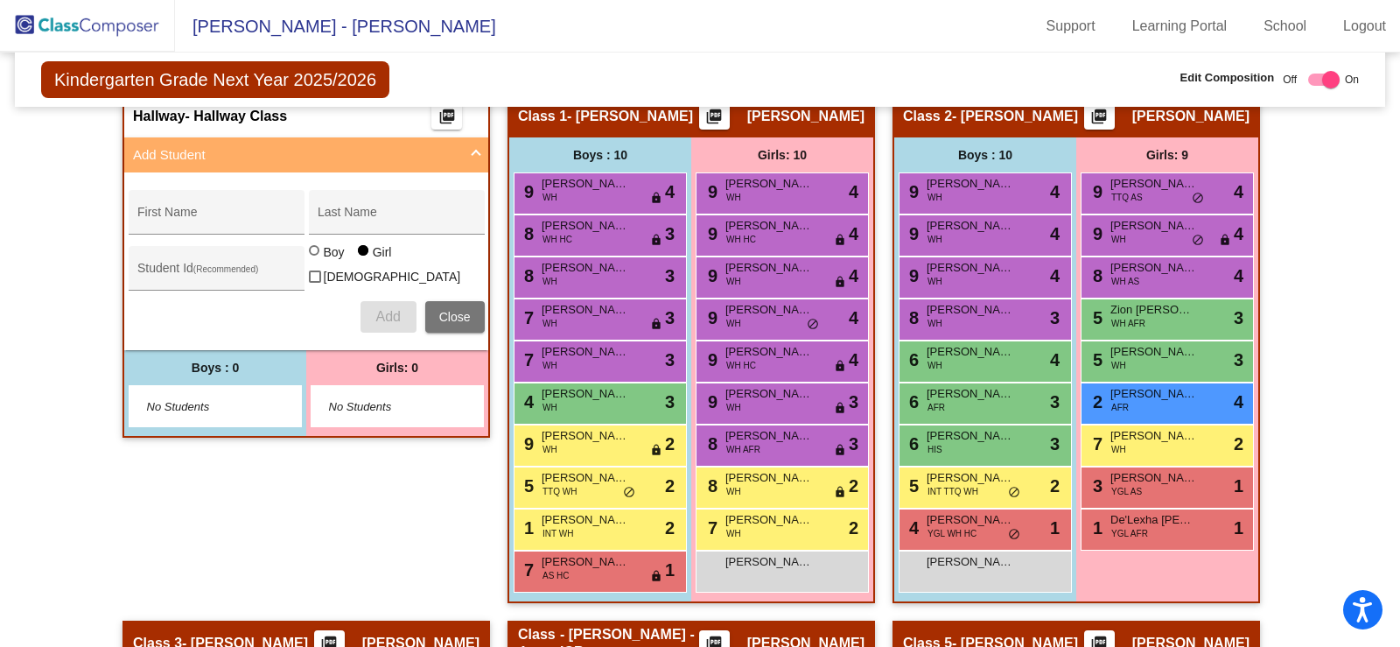
scroll to position [490, 0]
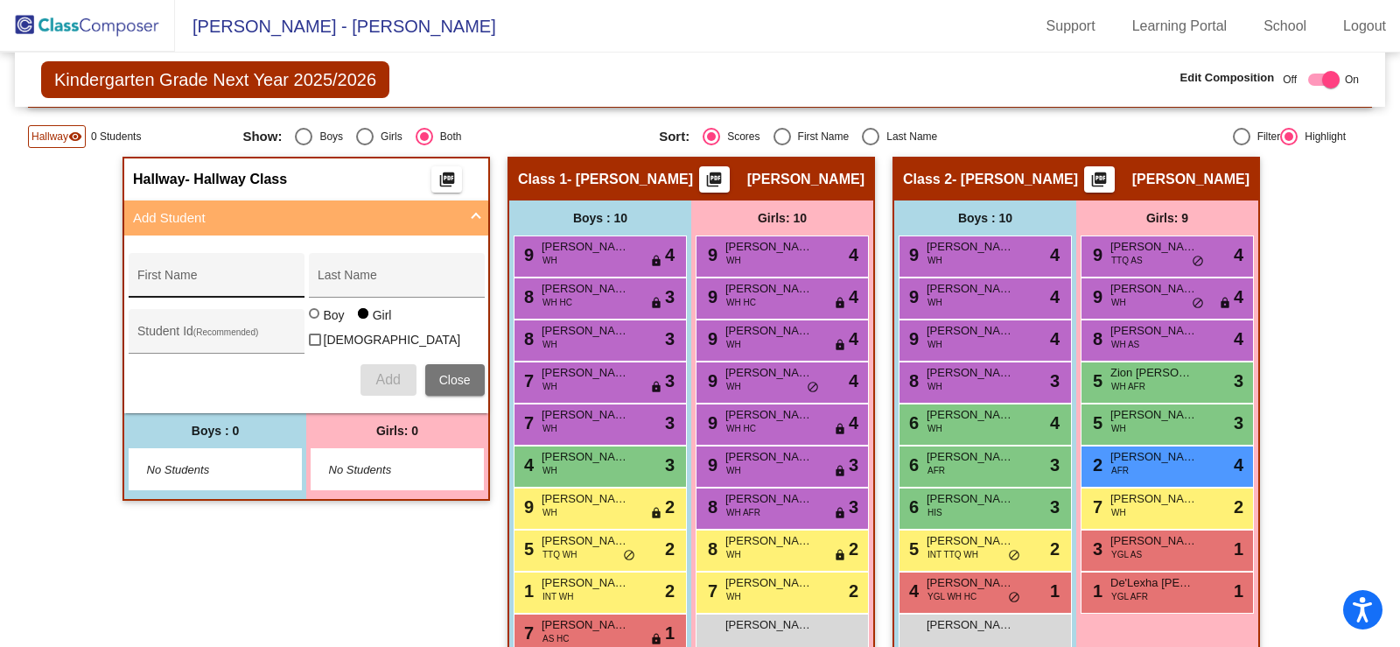
click at [168, 266] on div "First Name" at bounding box center [215, 280] width 157 height 36
type input "Aryanna"
type input "[PERSON_NAME]"
click at [386, 381] on span "Add" at bounding box center [387, 379] width 24 height 15
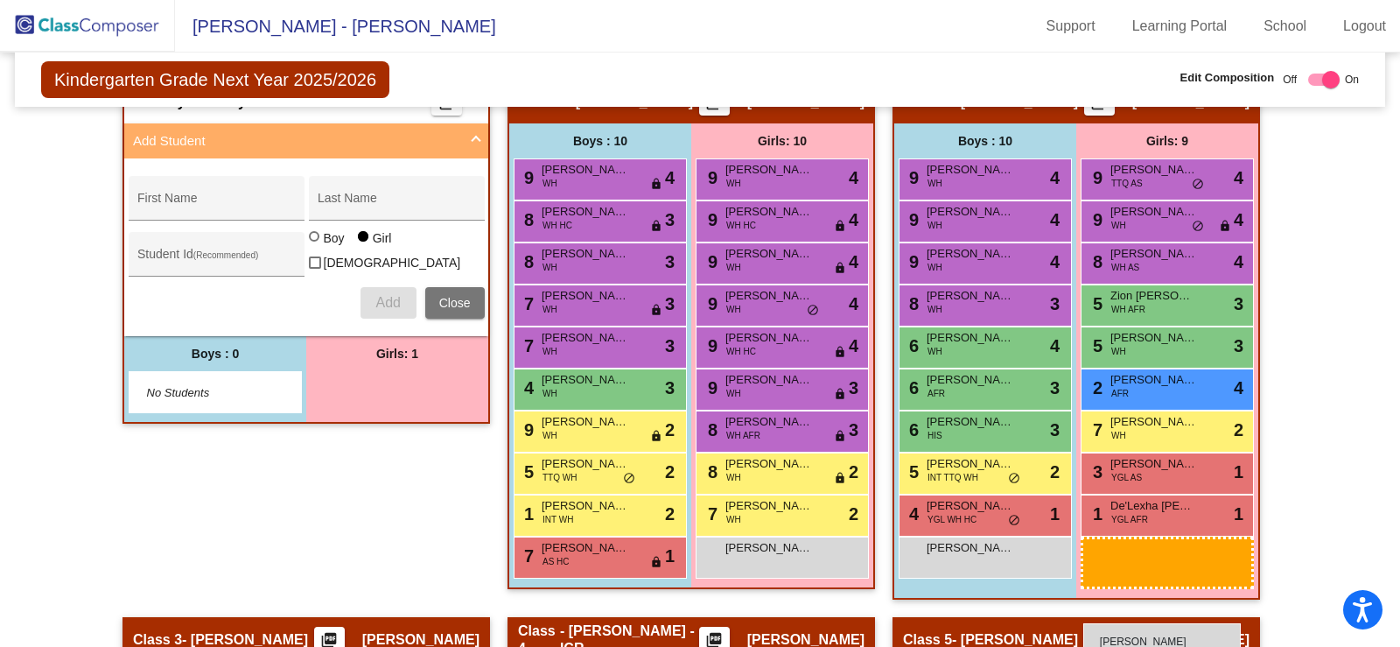
scroll to position [574, 0]
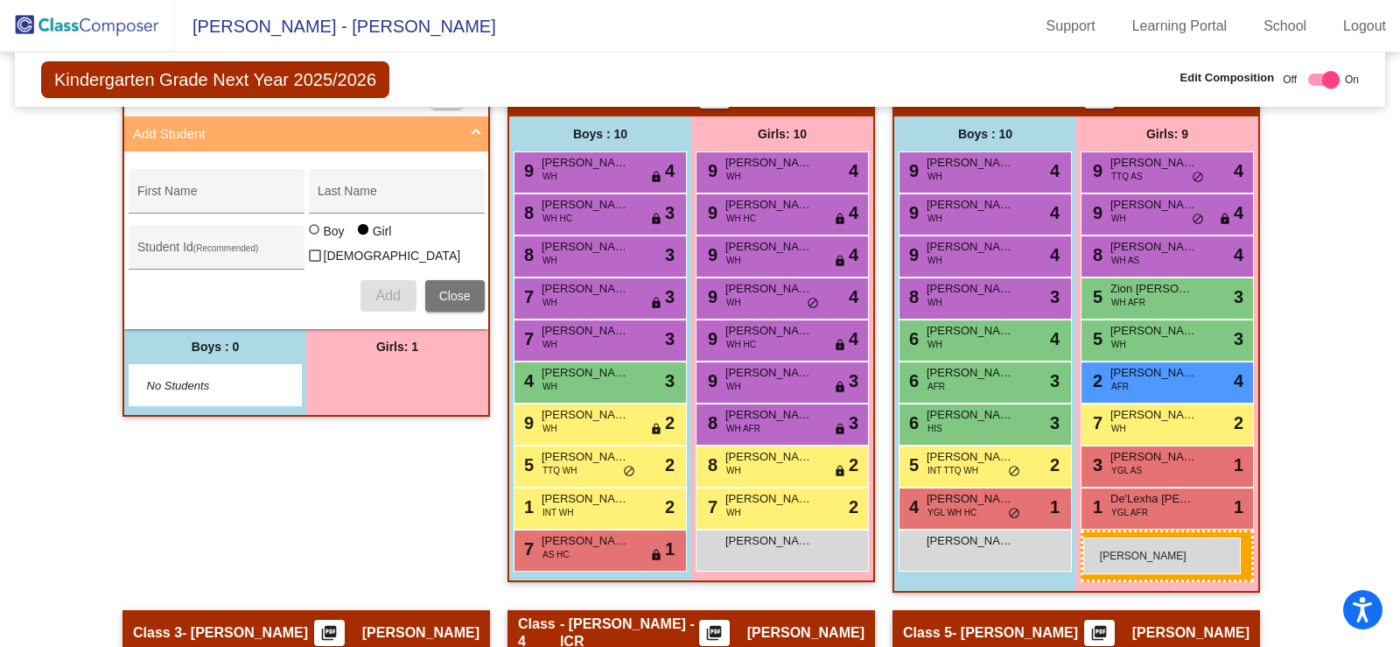
drag, startPoint x: 400, startPoint y: 460, endPoint x: 1083, endPoint y: 537, distance: 687.6
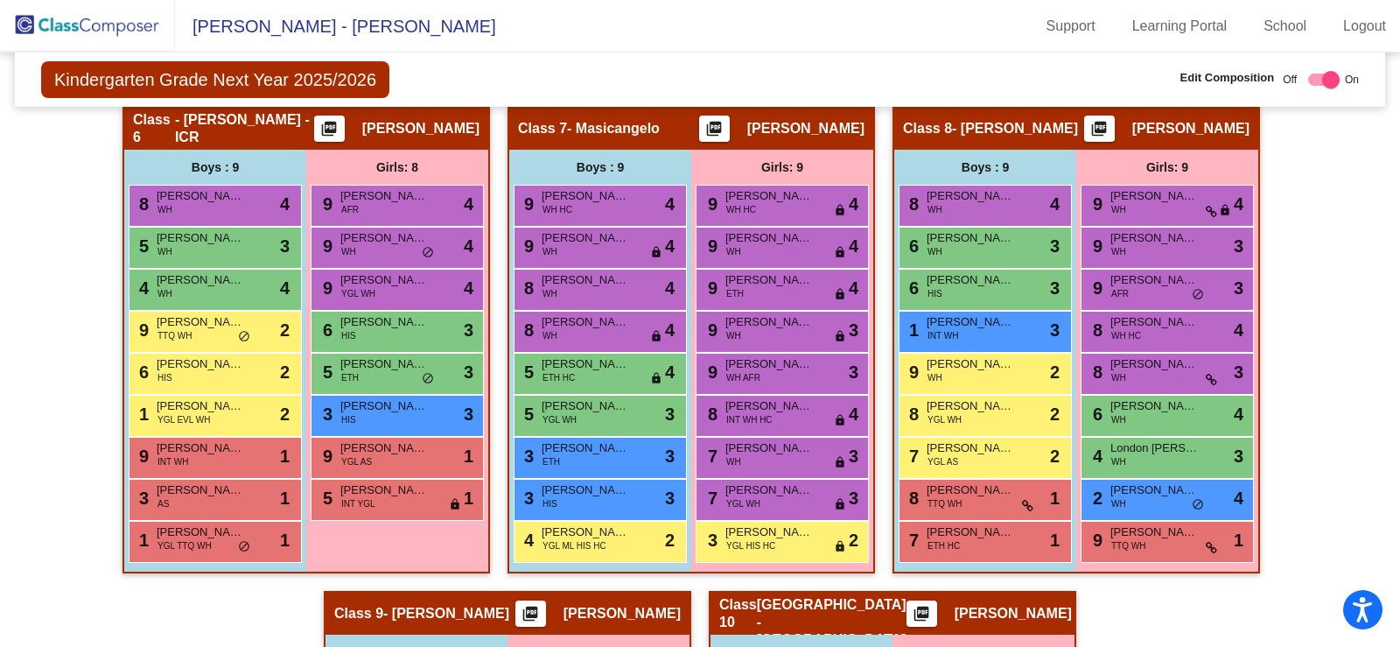
scroll to position [1624, 0]
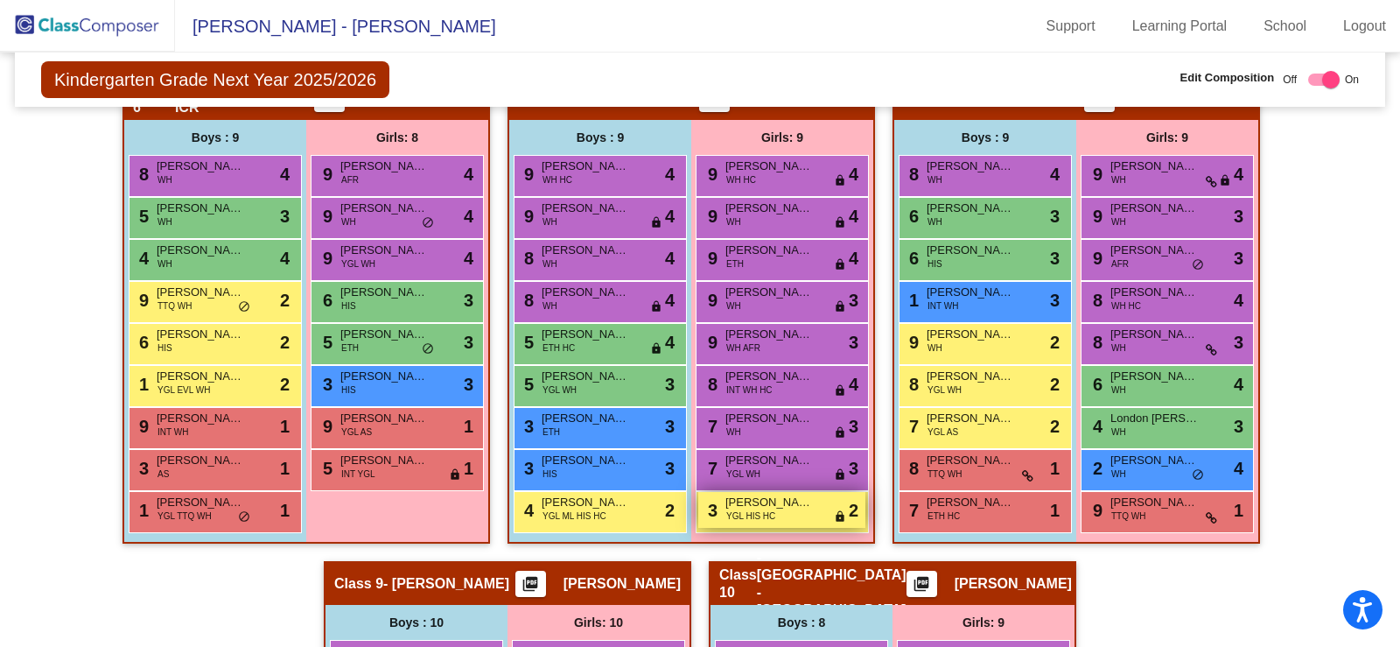
click at [775, 500] on span "[PERSON_NAME]" at bounding box center [768, 501] width 87 height 17
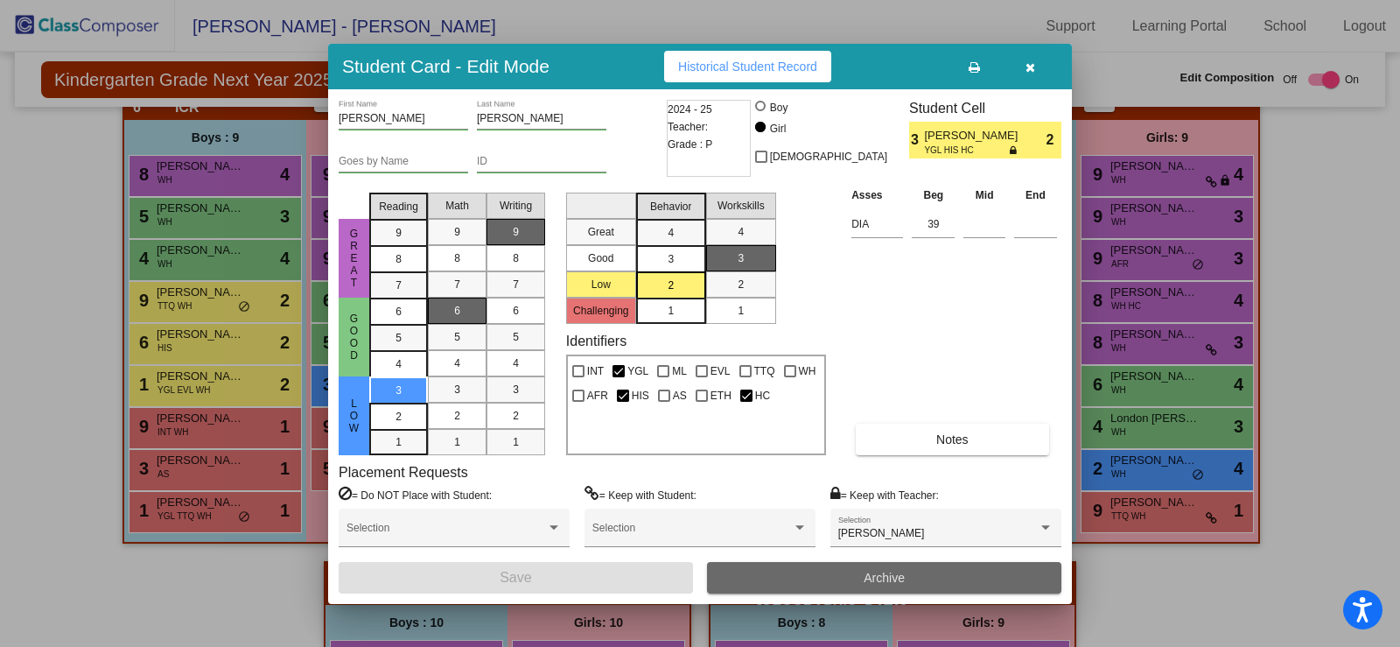
click at [903, 575] on span "Archive" at bounding box center [884, 577] width 41 height 14
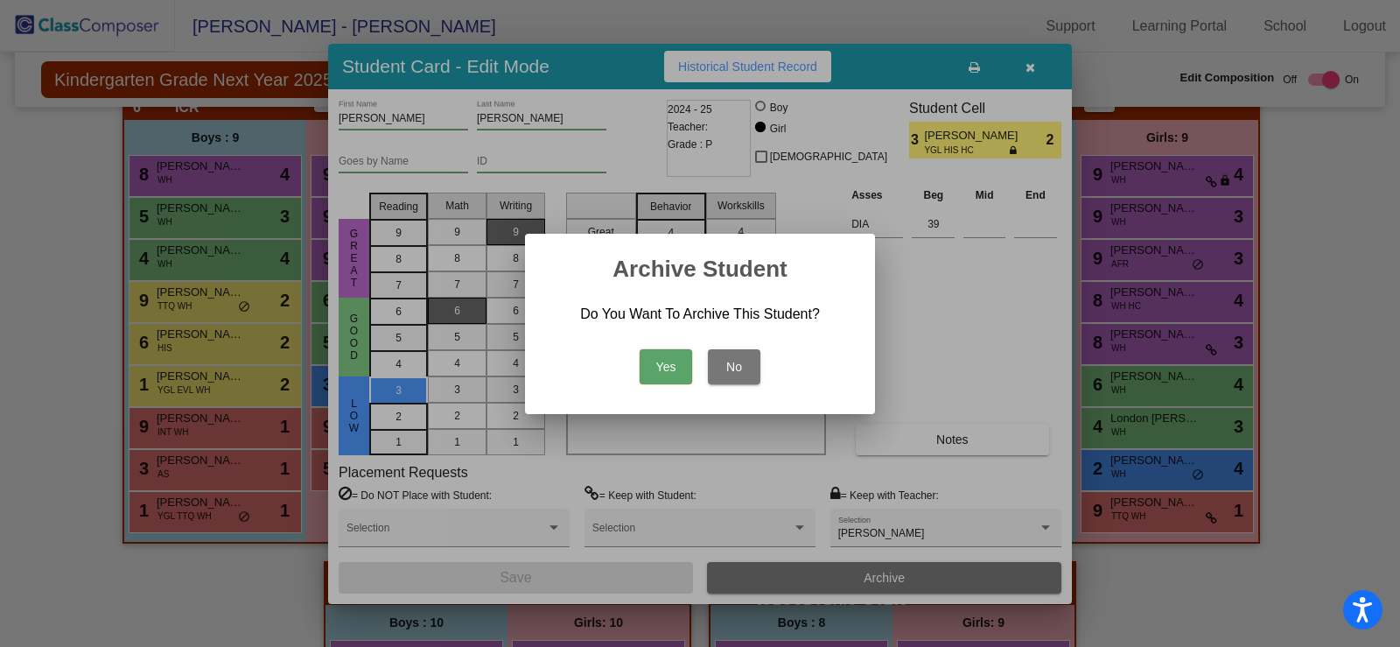
click at [661, 362] on button "Yes" at bounding box center [666, 366] width 52 height 35
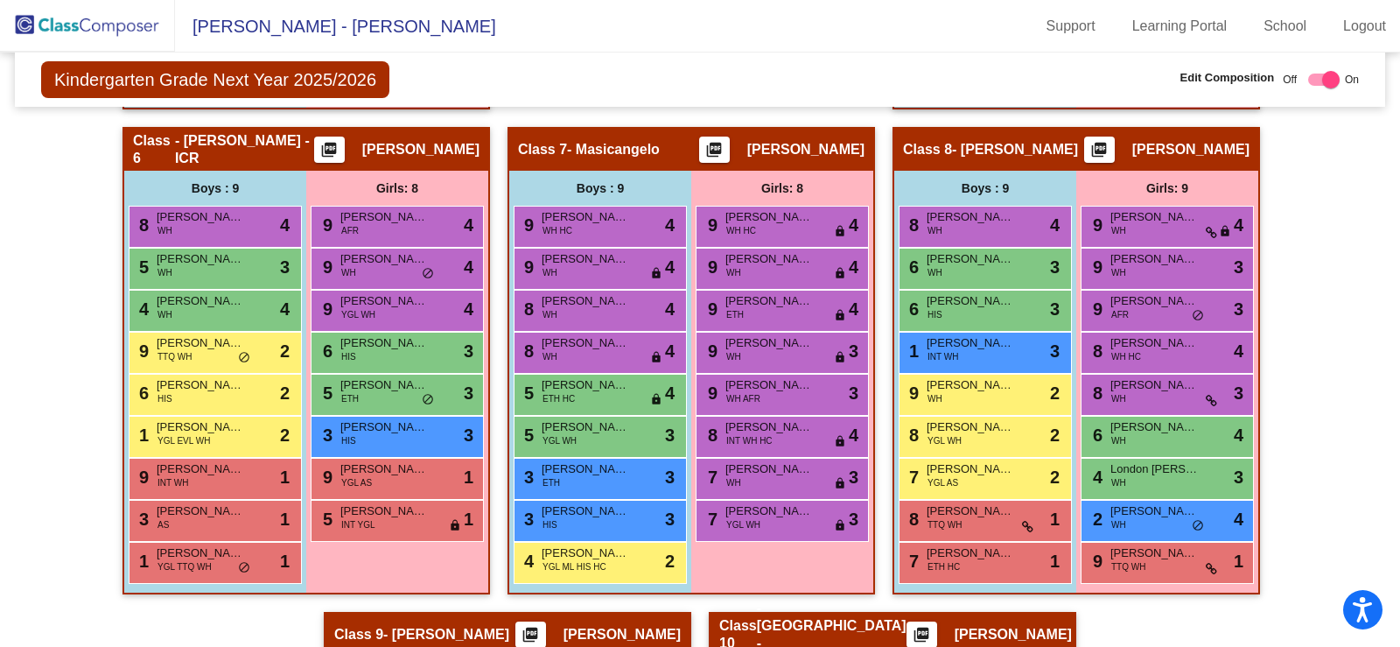
scroll to position [1575, 0]
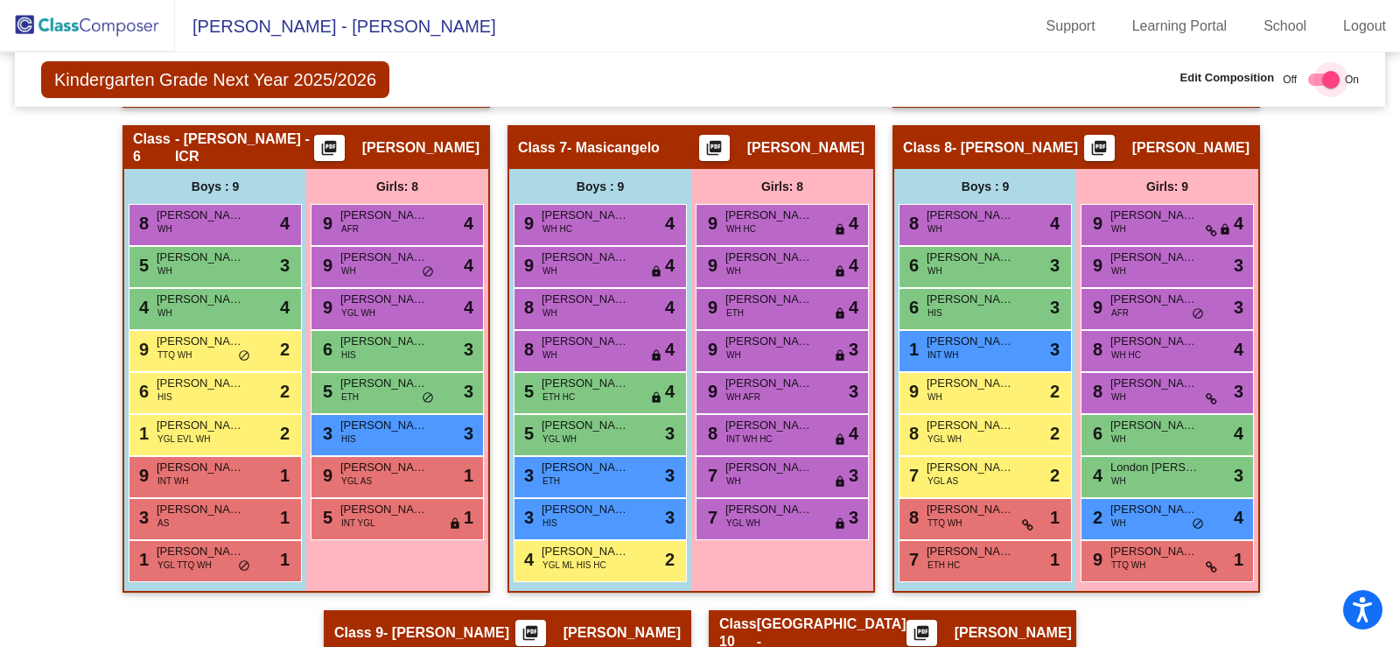
click at [1325, 77] on div at bounding box center [1330, 79] width 17 height 17
checkbox input "false"
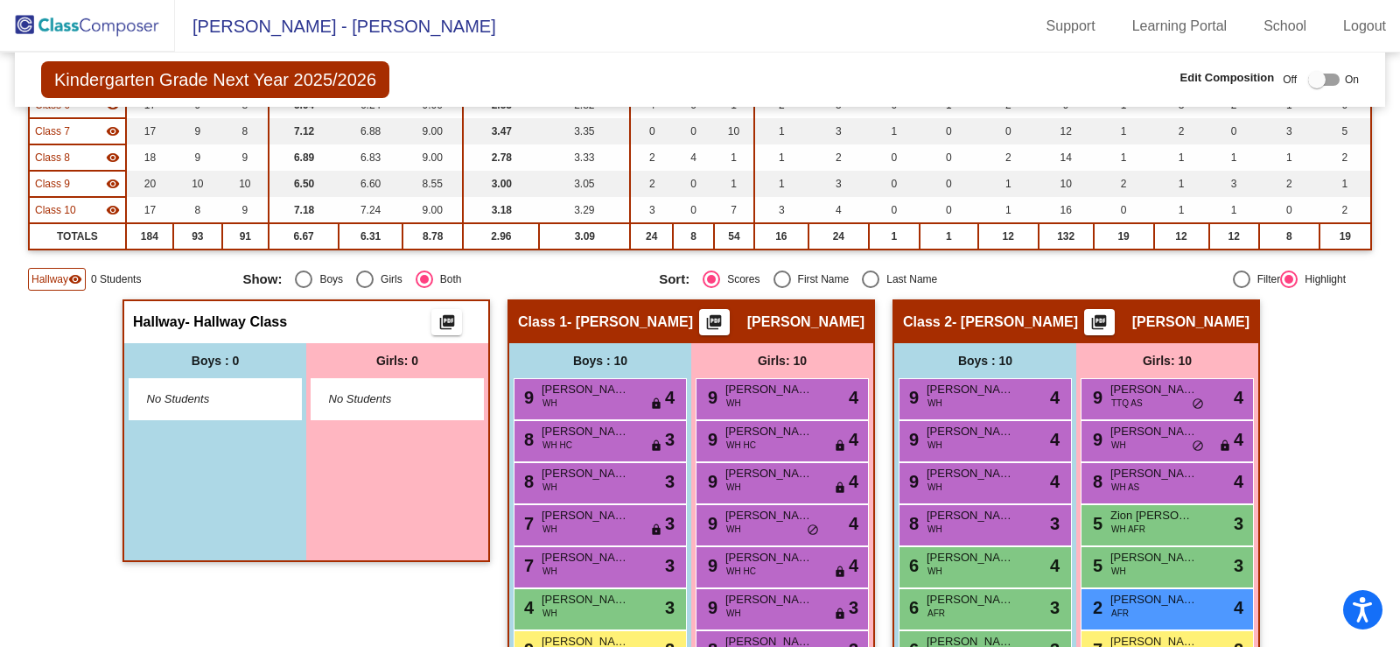
scroll to position [350, 0]
